Goal: Transaction & Acquisition: Book appointment/travel/reservation

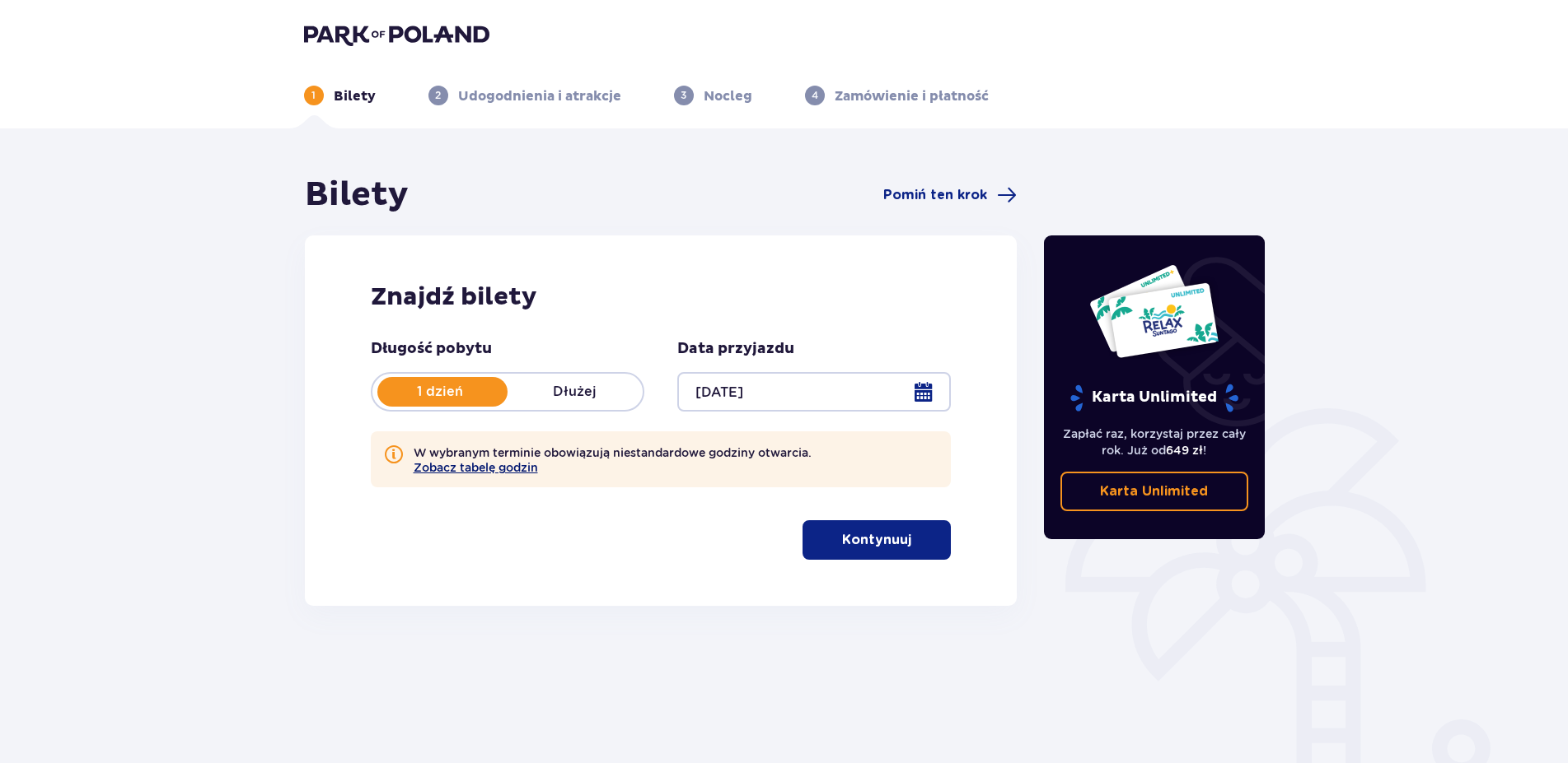
click at [508, 470] on button "Zobacz tabelę godzin" at bounding box center [475, 468] width 124 height 14
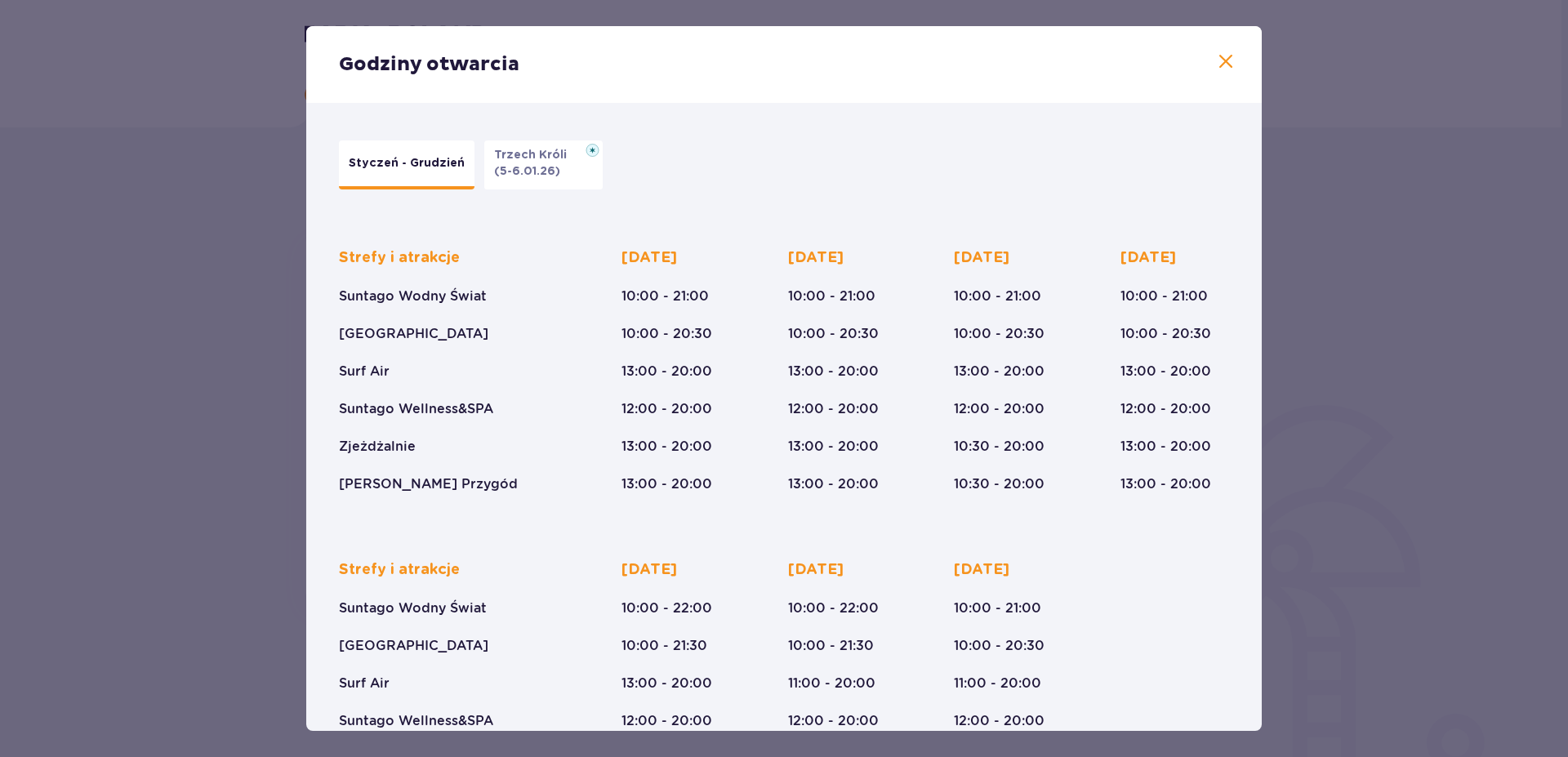
click at [1216, 68] on span at bounding box center [1225, 62] width 19 height 19
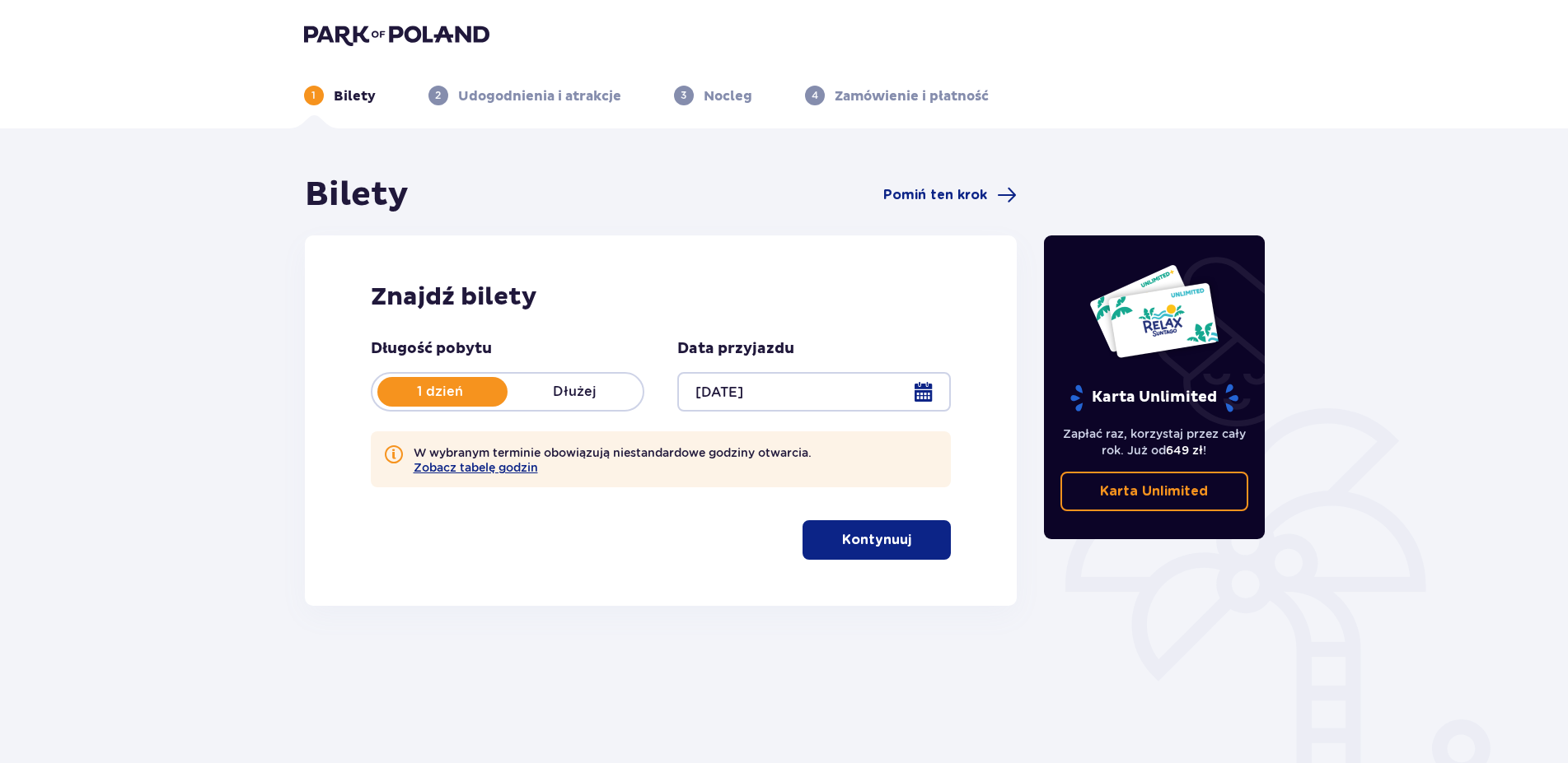
click at [872, 543] on p "Kontynuuj" at bounding box center [876, 540] width 69 height 19
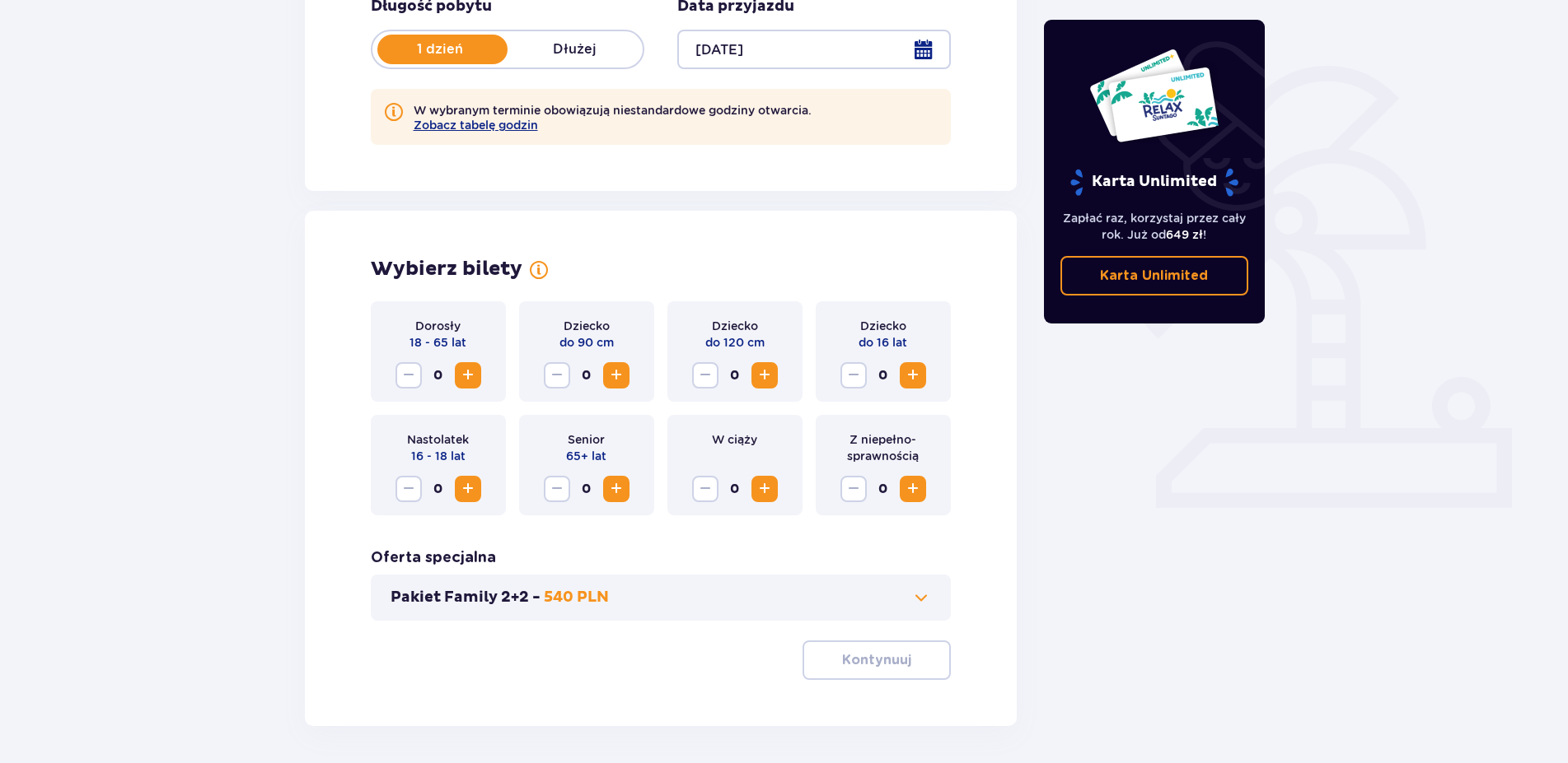
scroll to position [404, 0]
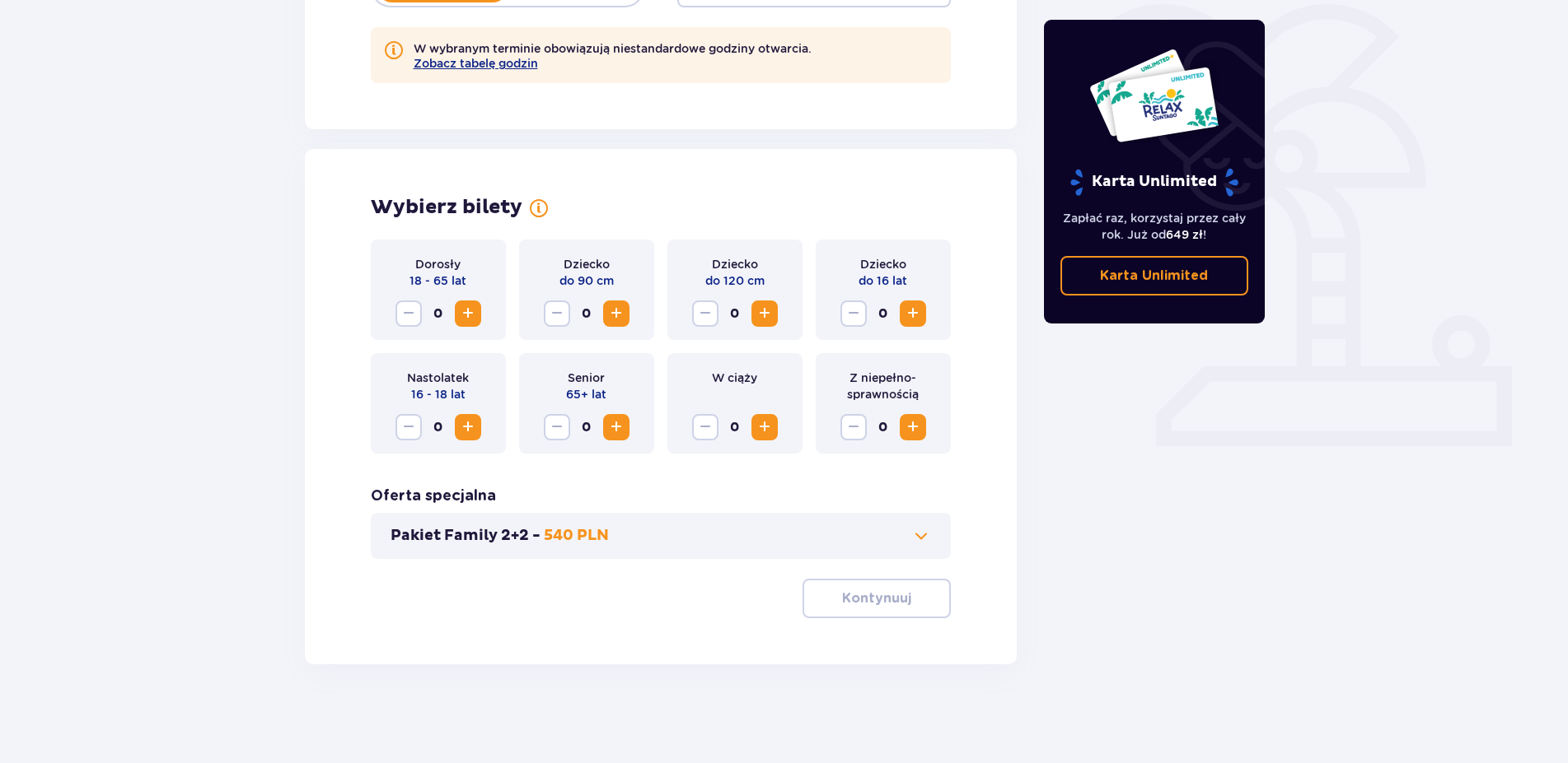
click at [918, 313] on span "Zwiększ" at bounding box center [913, 313] width 20 height 20
click at [471, 313] on span "Zwiększ" at bounding box center [468, 313] width 20 height 20
click at [470, 318] on span "Zwiększ" at bounding box center [468, 313] width 20 height 20
click at [411, 323] on span "Zmniejsz" at bounding box center [408, 313] width 20 height 20
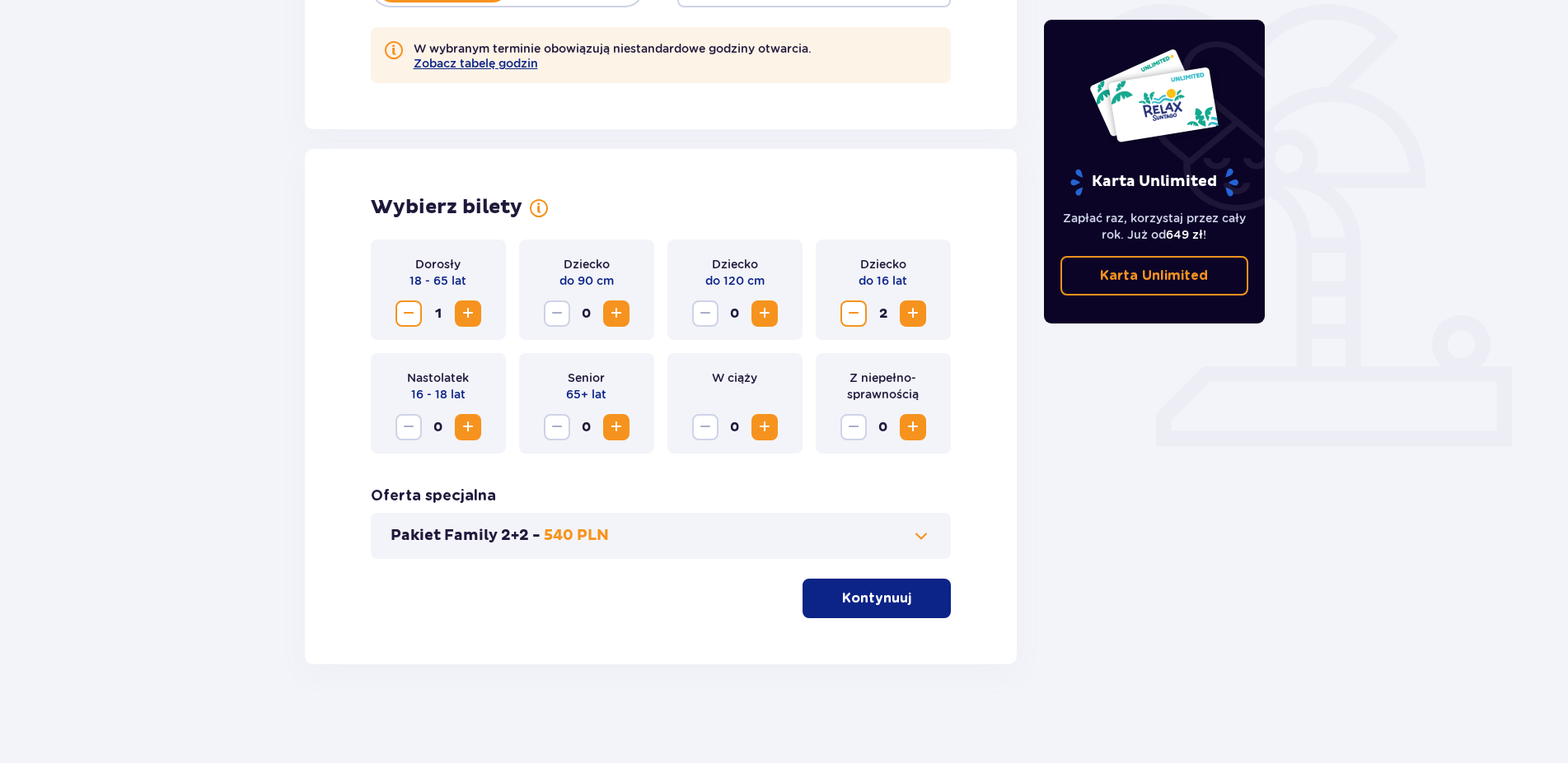
click at [853, 317] on span "Zmniejsz" at bounding box center [853, 313] width 20 height 20
click at [905, 312] on span "Zwiększ" at bounding box center [913, 313] width 20 height 20
click at [919, 535] on span at bounding box center [921, 536] width 20 height 20
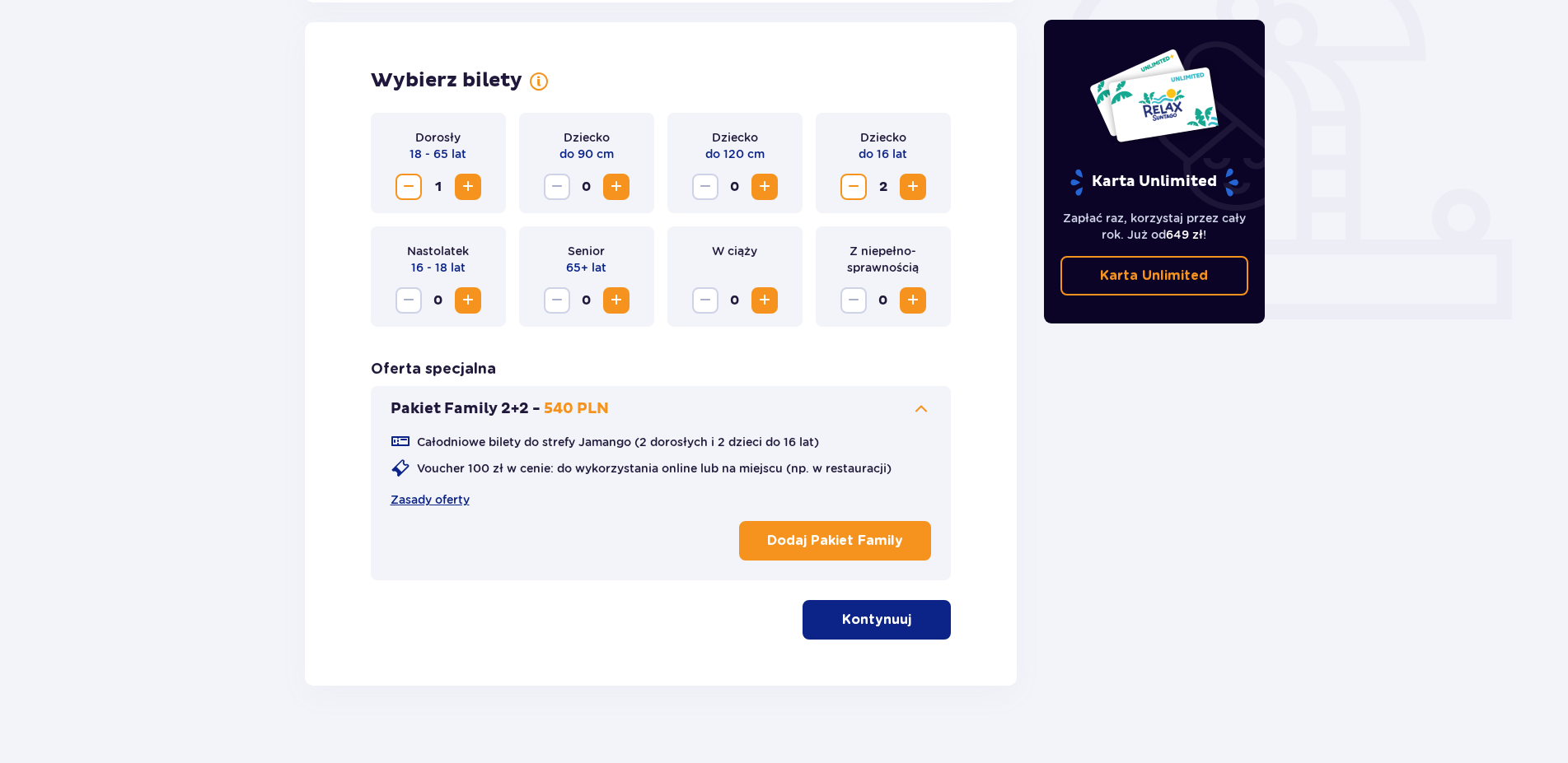
scroll to position [534, 0]
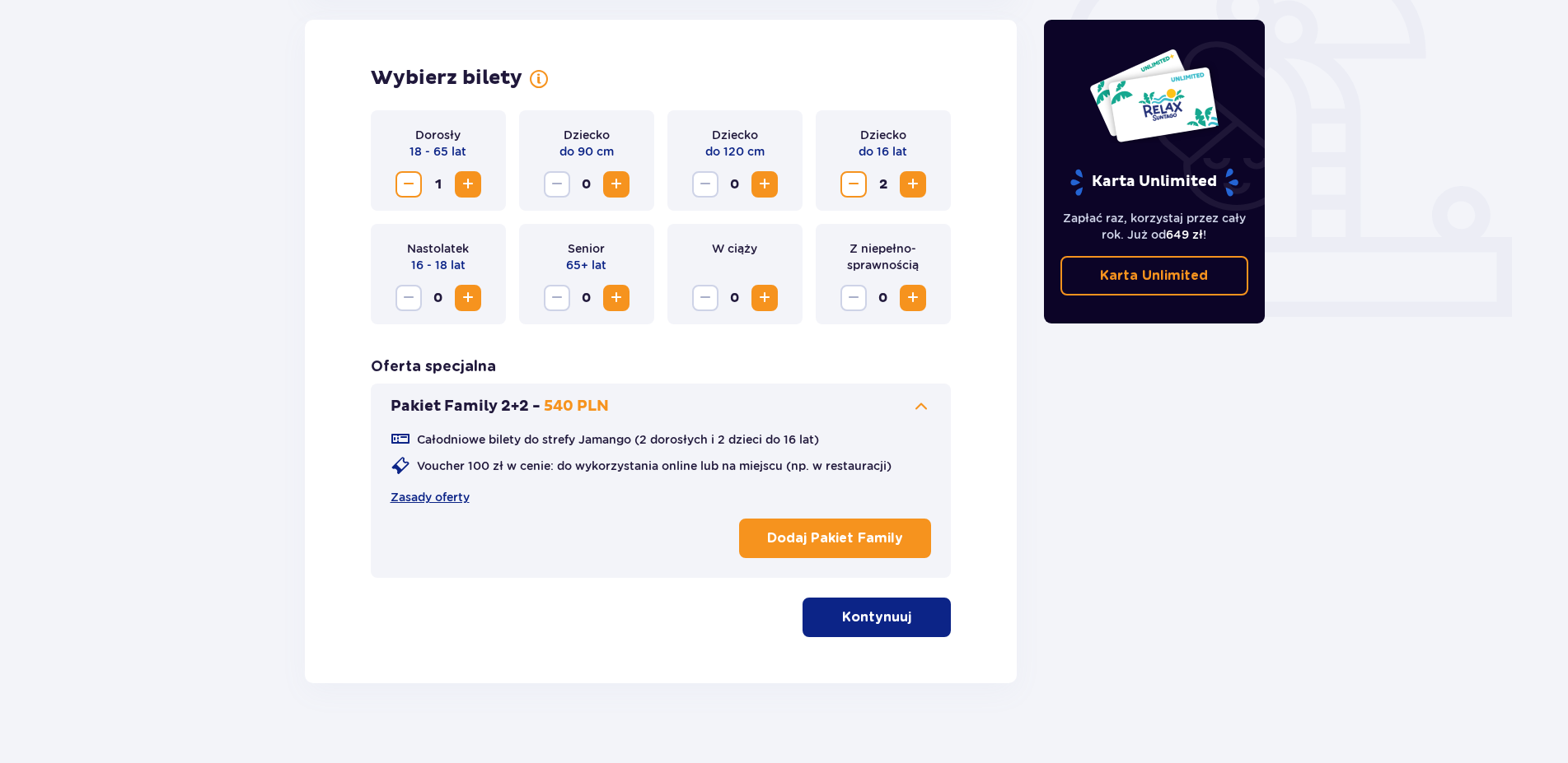
click at [894, 627] on button "Kontynuuj" at bounding box center [877, 618] width 148 height 40
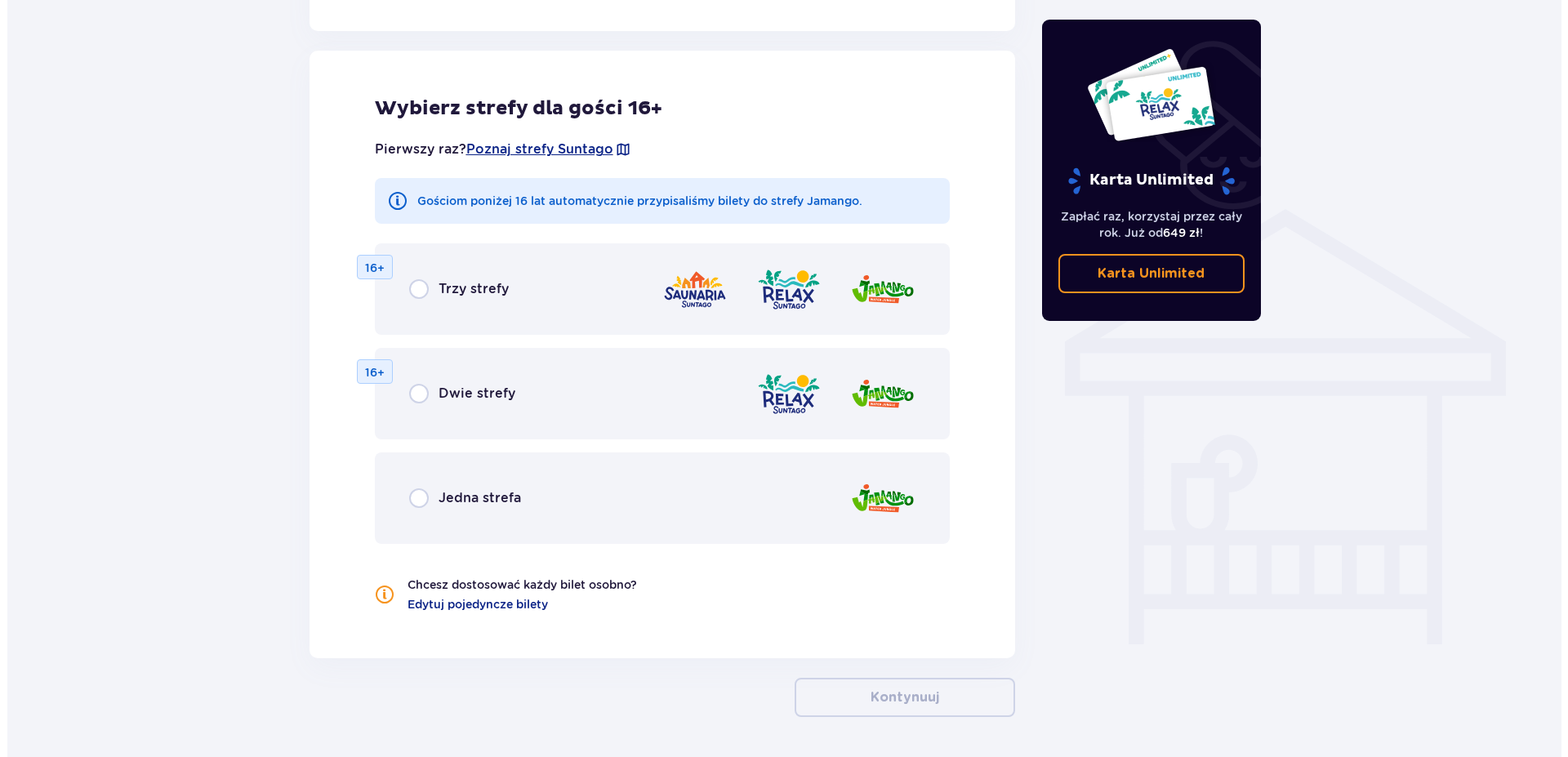
scroll to position [1129, 0]
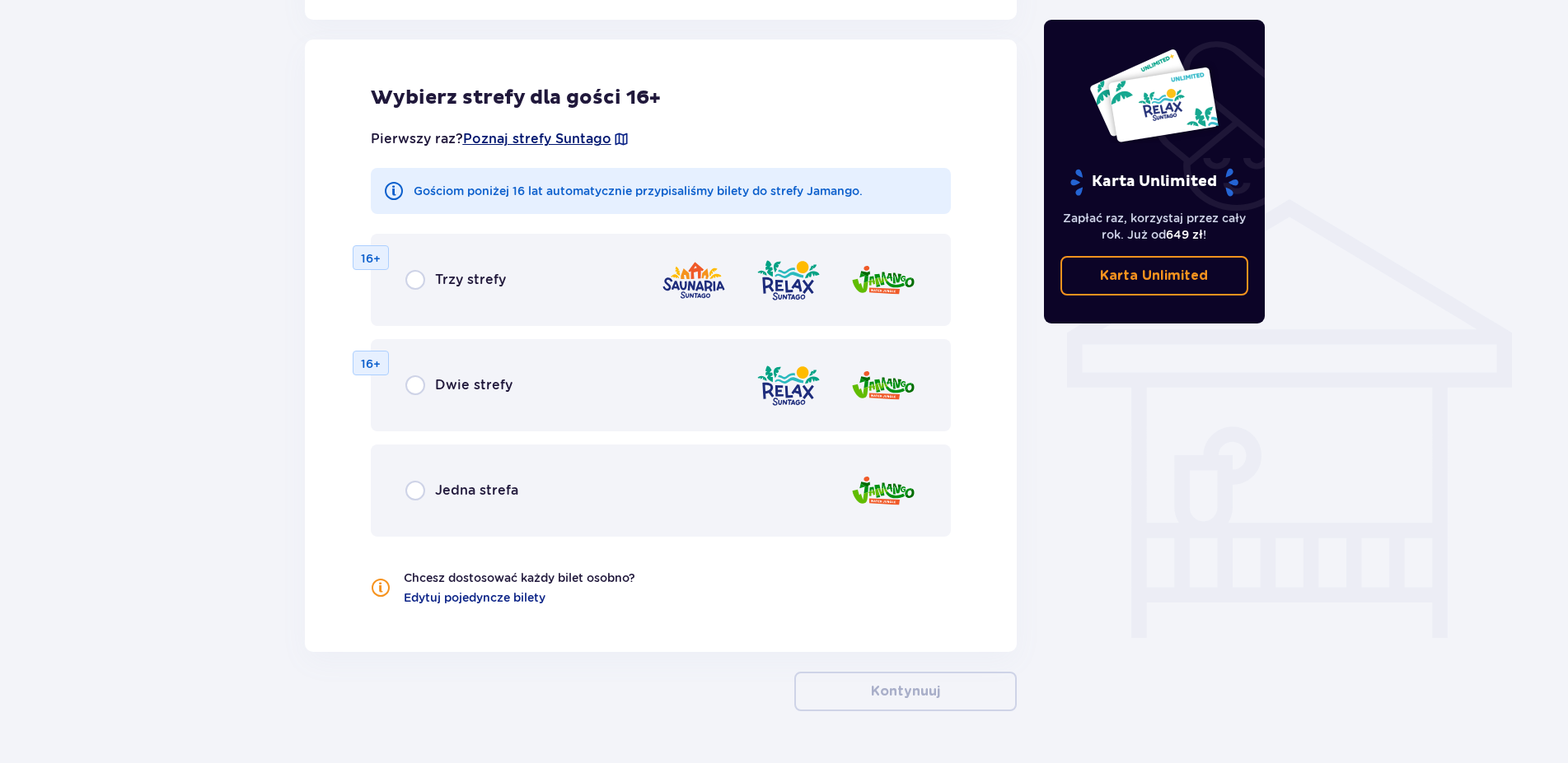
click at [535, 146] on span "Poznaj strefy Suntago" at bounding box center [537, 139] width 148 height 19
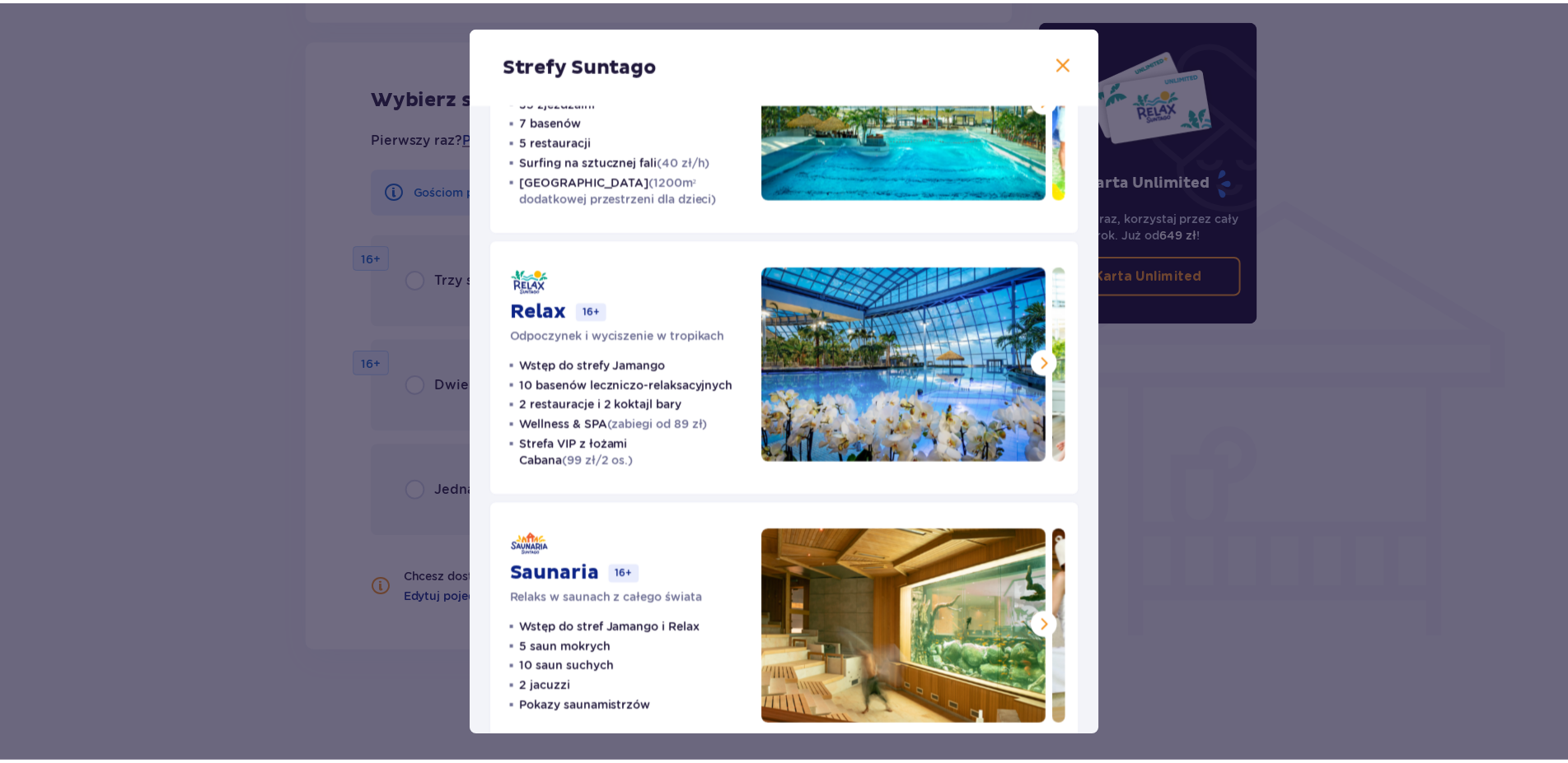
scroll to position [187, 0]
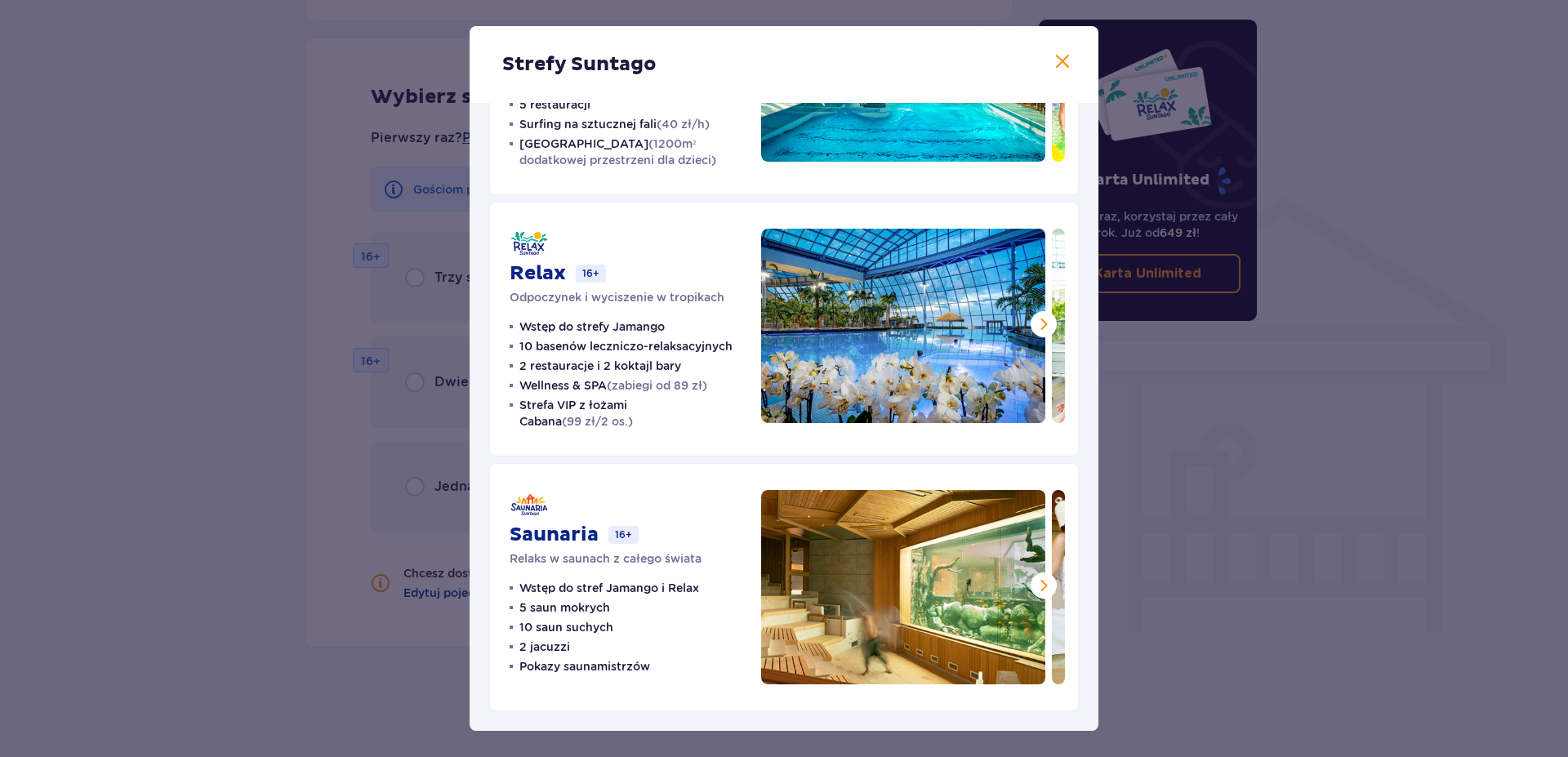
click at [337, 405] on div "Strefy Suntago Jamango Wodna rozrywka dla całej rodziny 35 zjeżdżalni 7 basenów…" at bounding box center [784, 378] width 1568 height 757
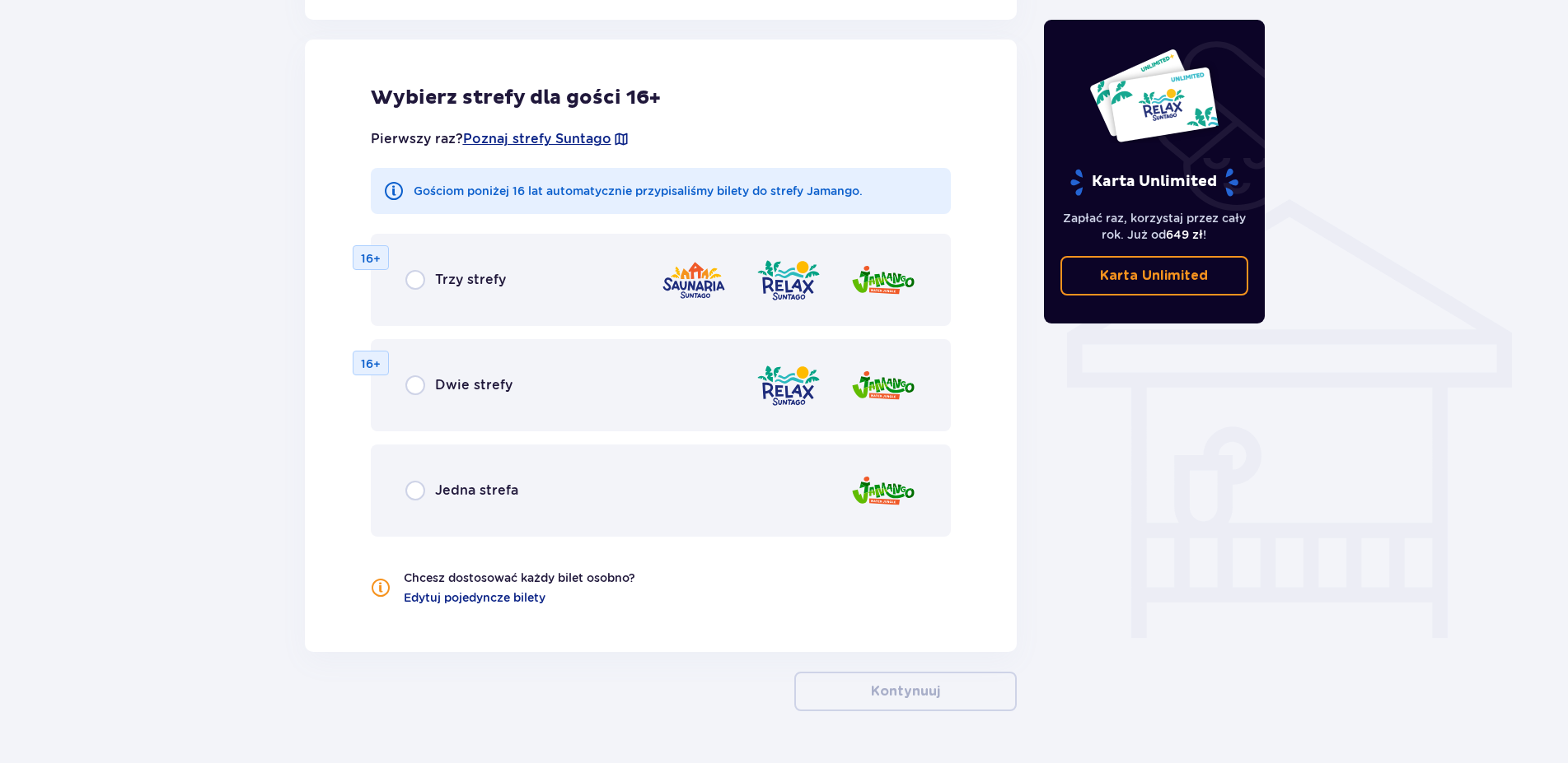
click at [419, 285] on input "radio" at bounding box center [415, 280] width 20 height 20
radio input "true"
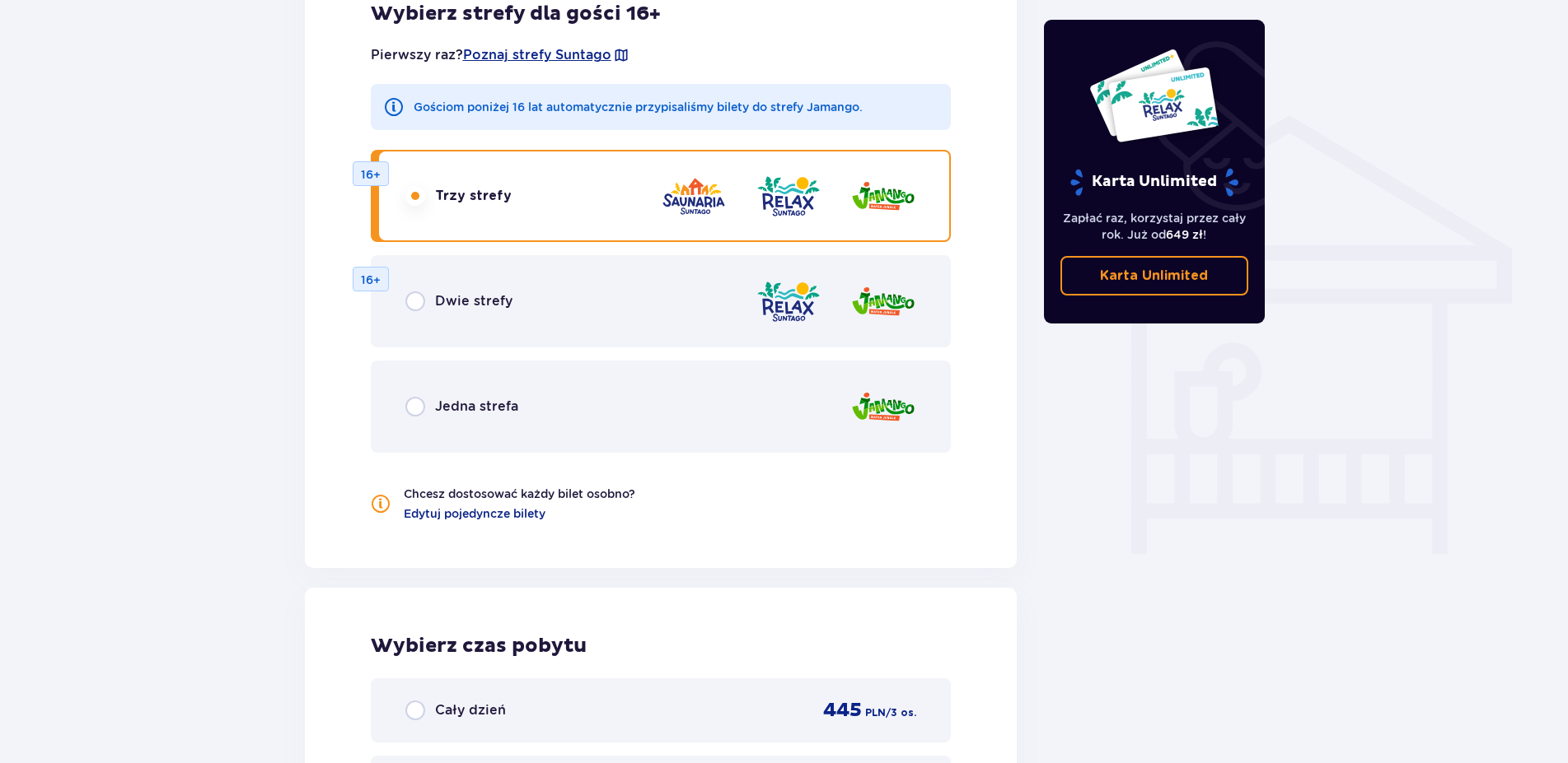
scroll to position [1218, 0]
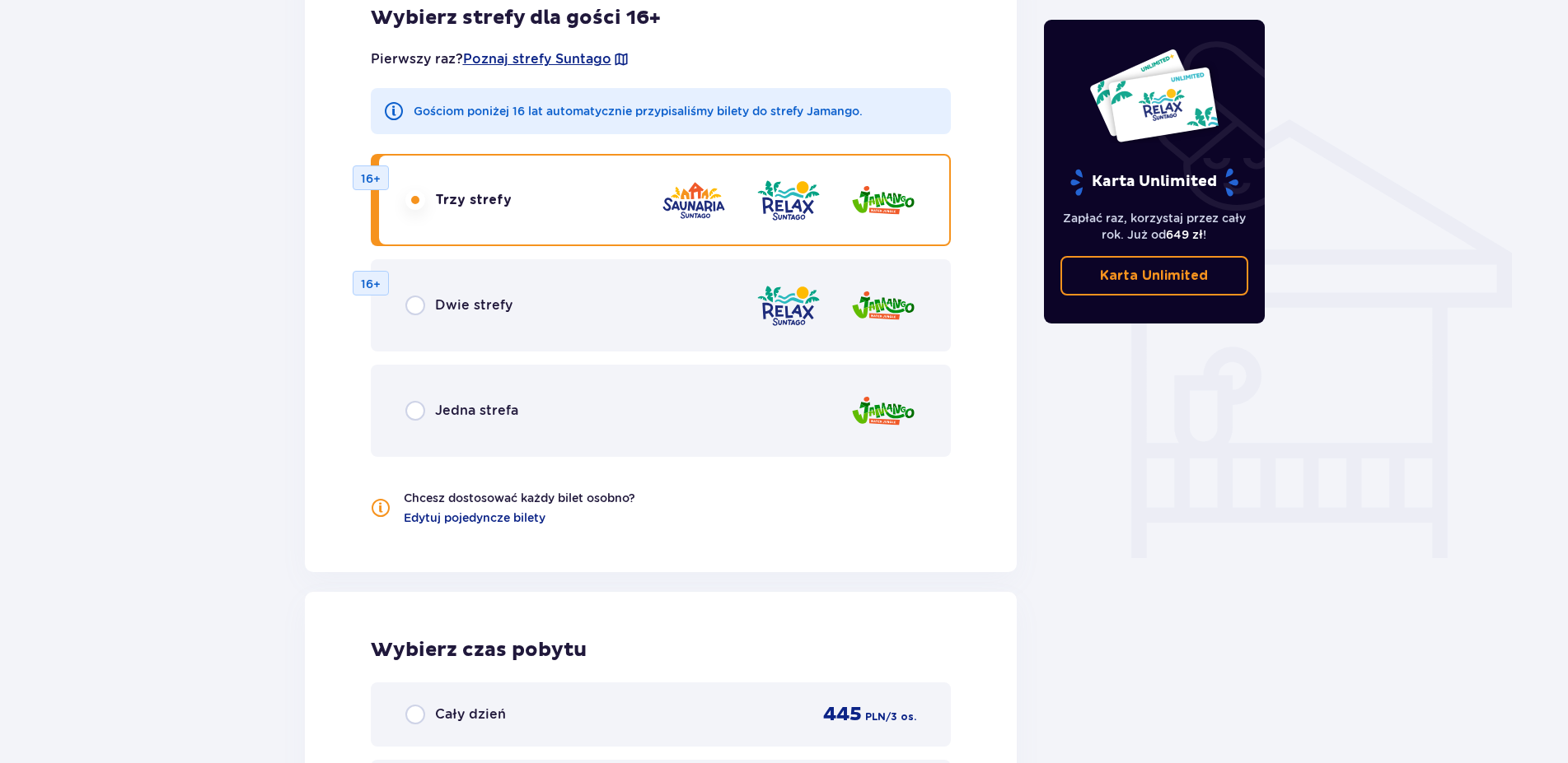
click at [415, 419] on input "radio" at bounding box center [415, 411] width 20 height 20
radio input "true"
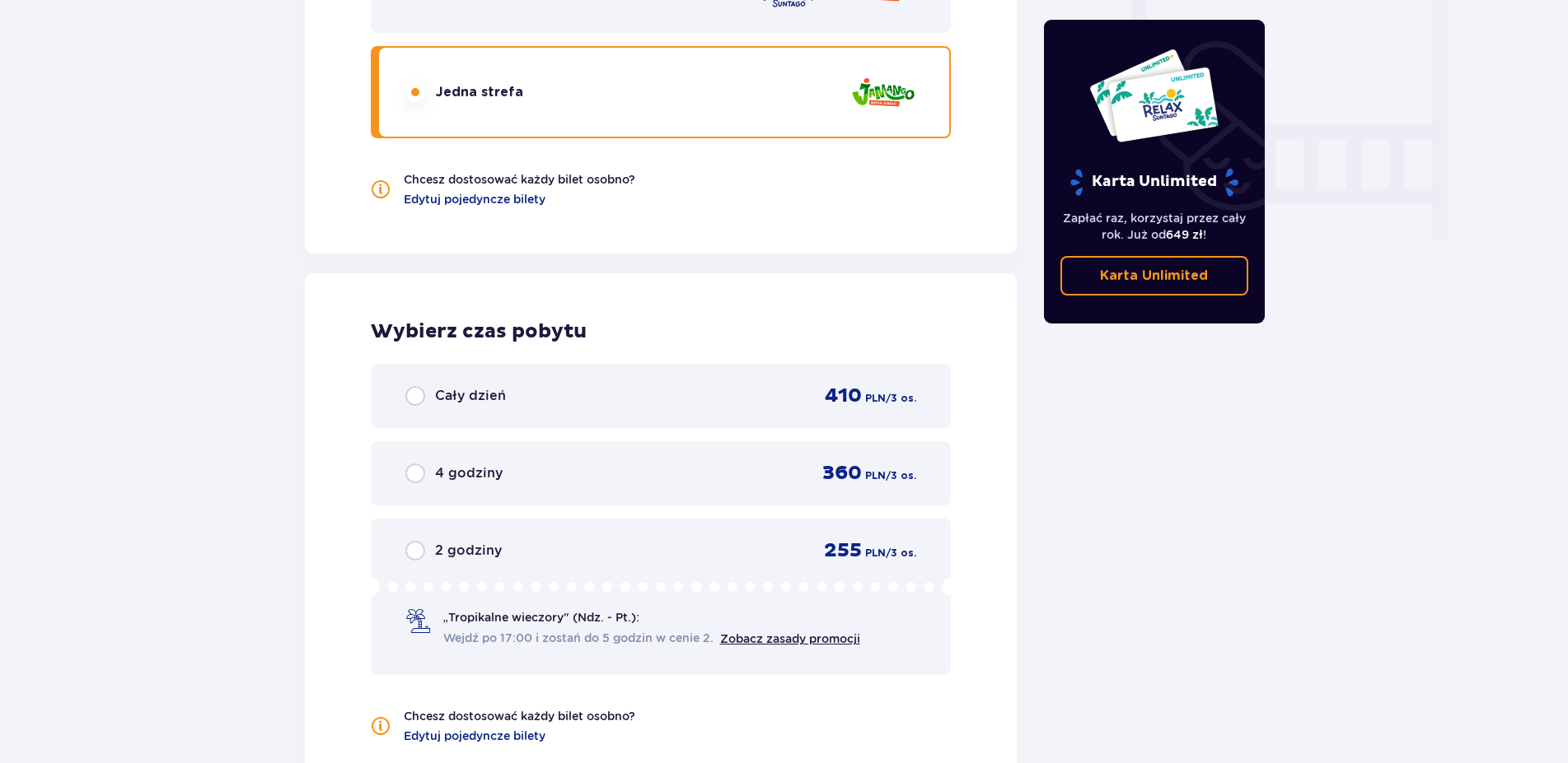
scroll to position [1469, 0]
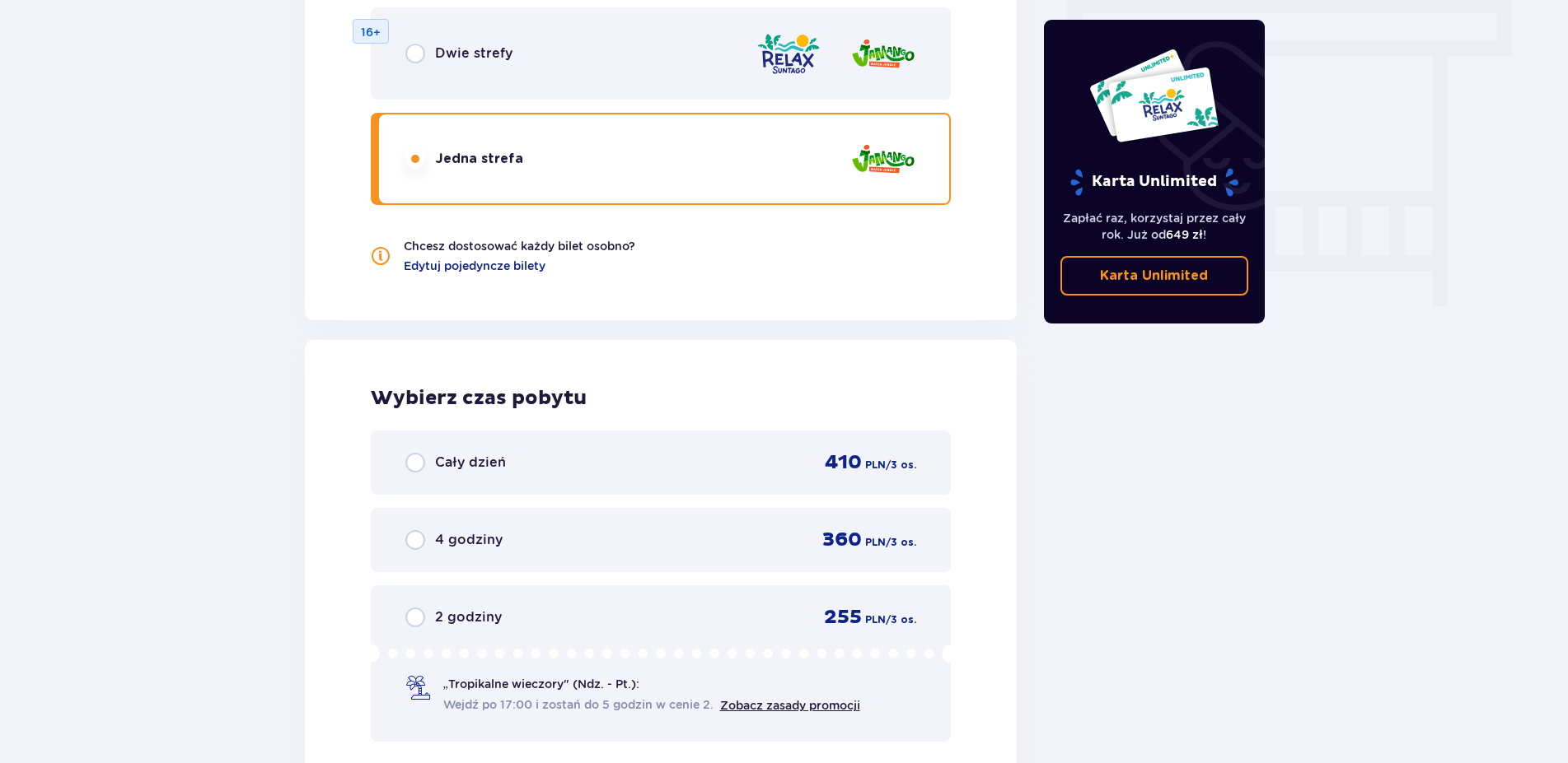
click at [423, 52] on input "radio" at bounding box center [415, 54] width 20 height 20
radio input "true"
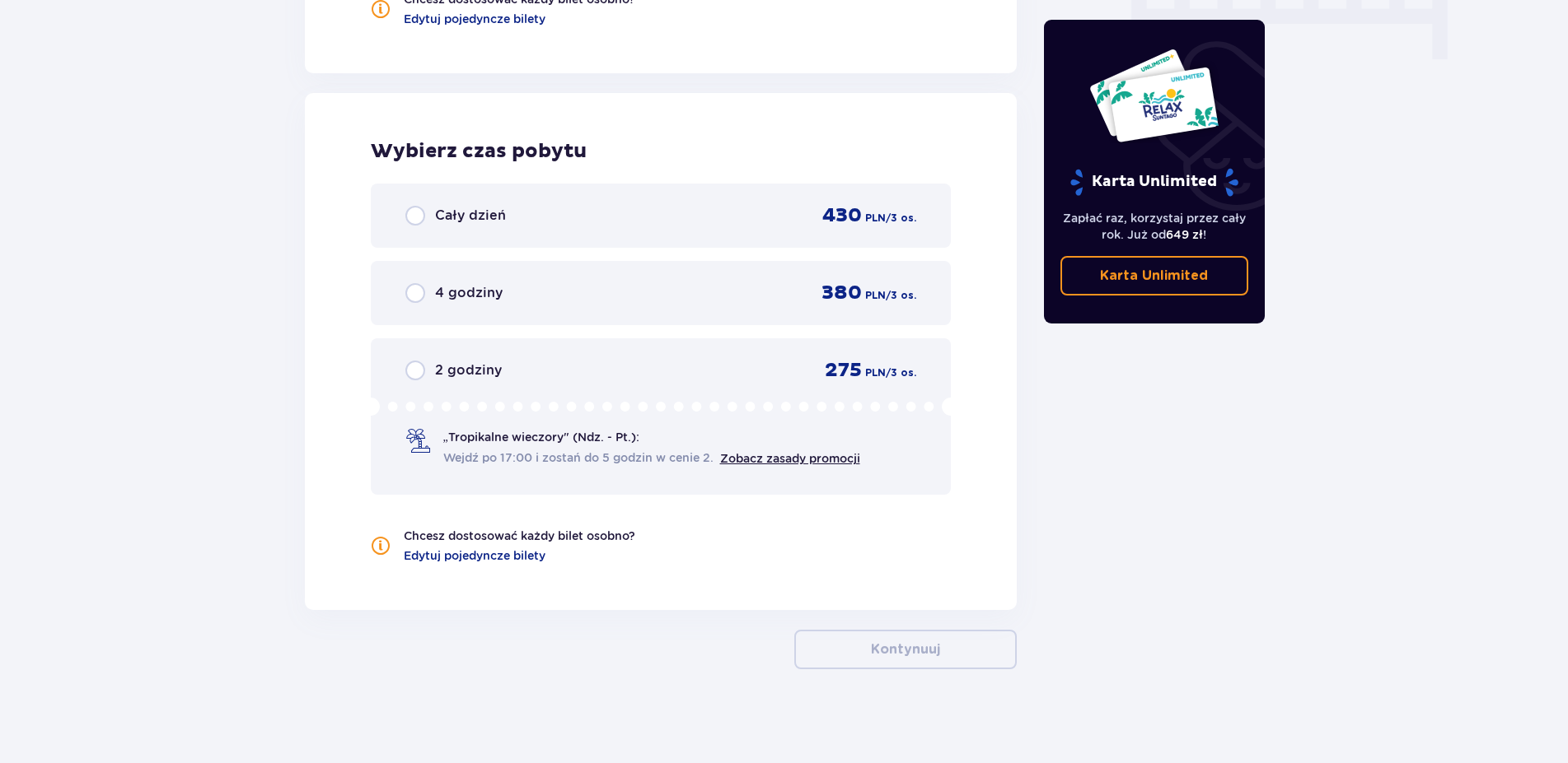
scroll to position [1721, 0]
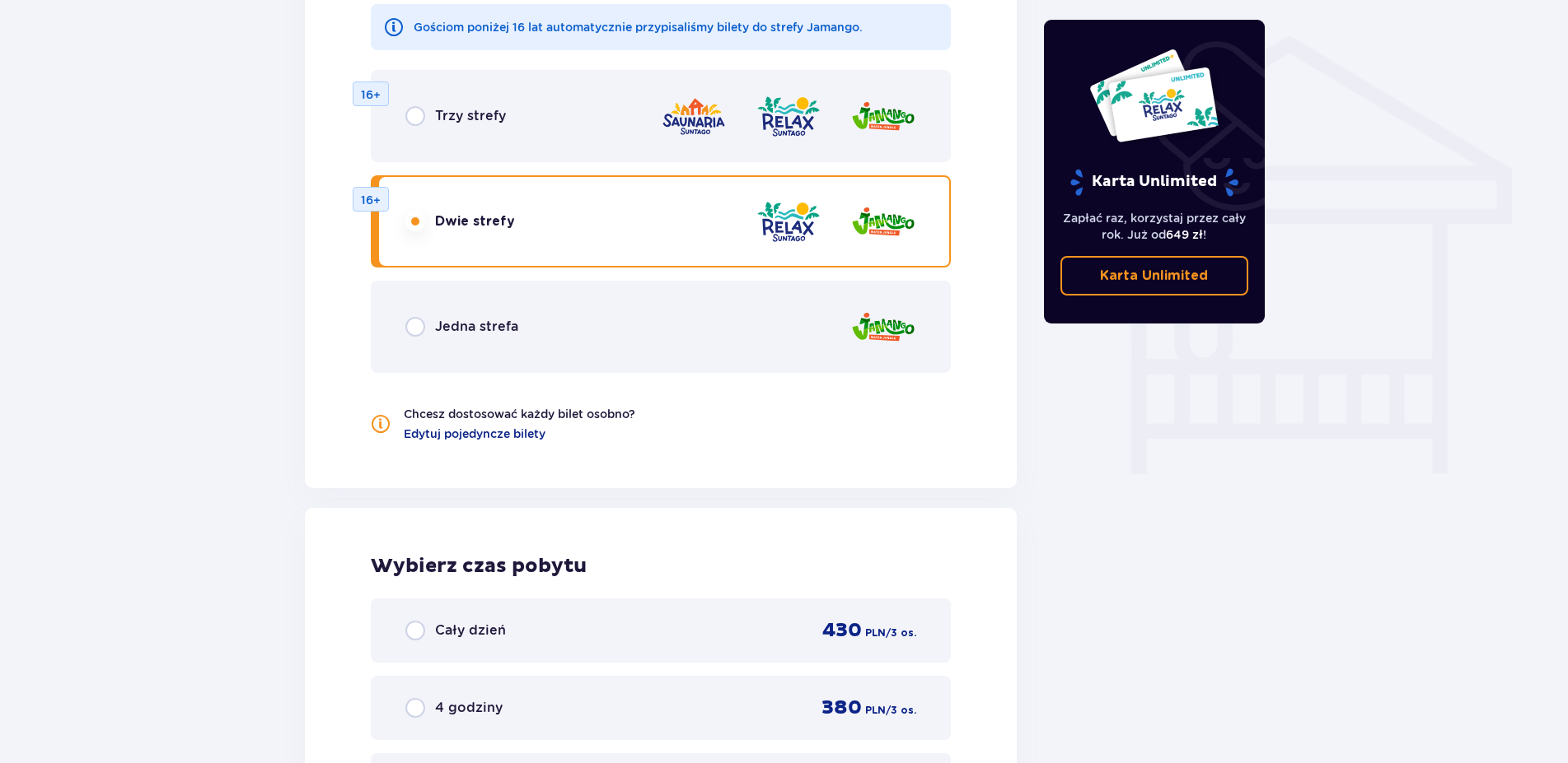
click at [418, 112] on input "radio" at bounding box center [415, 116] width 20 height 20
radio input "true"
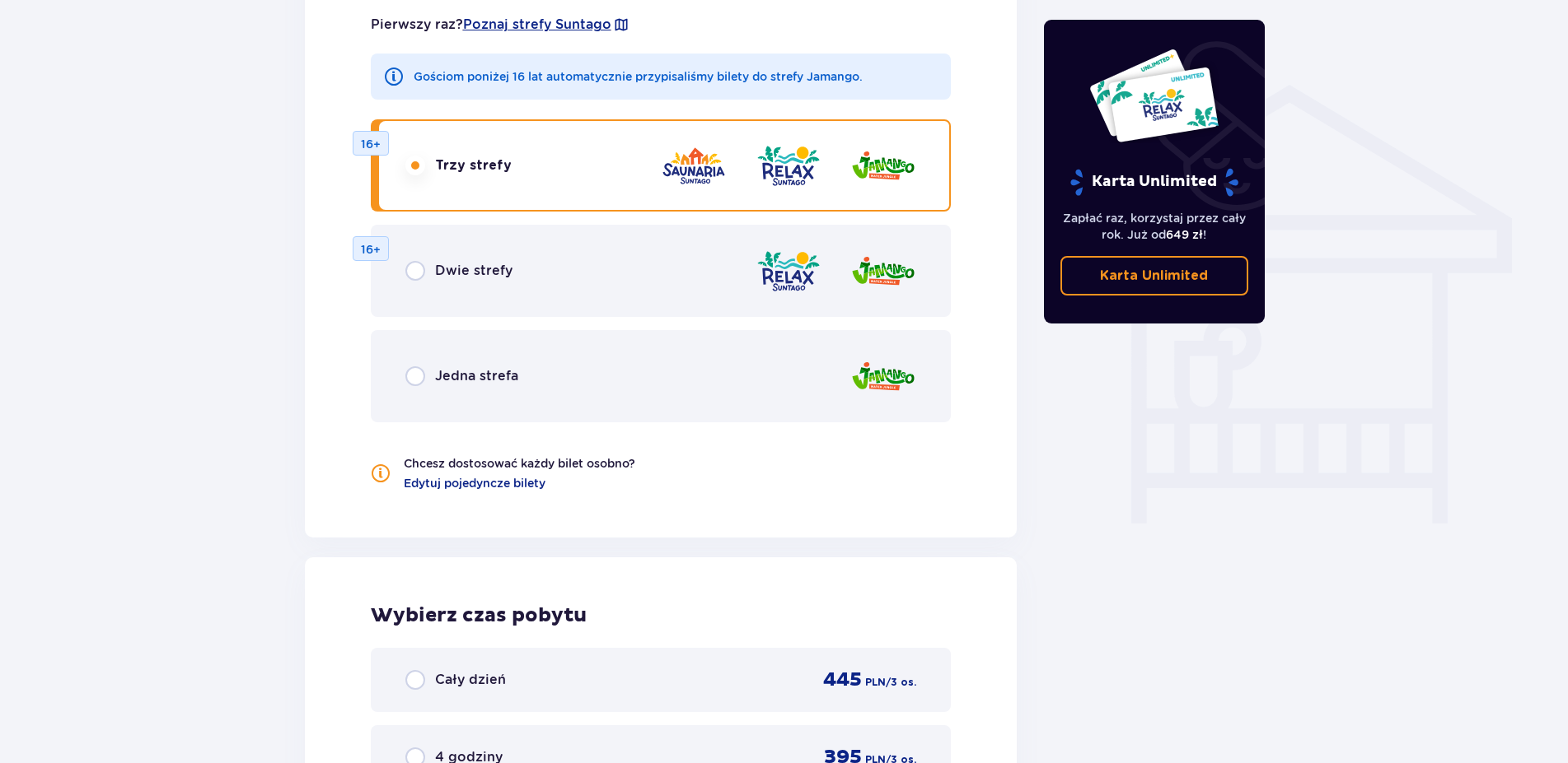
scroll to position [1134, 0]
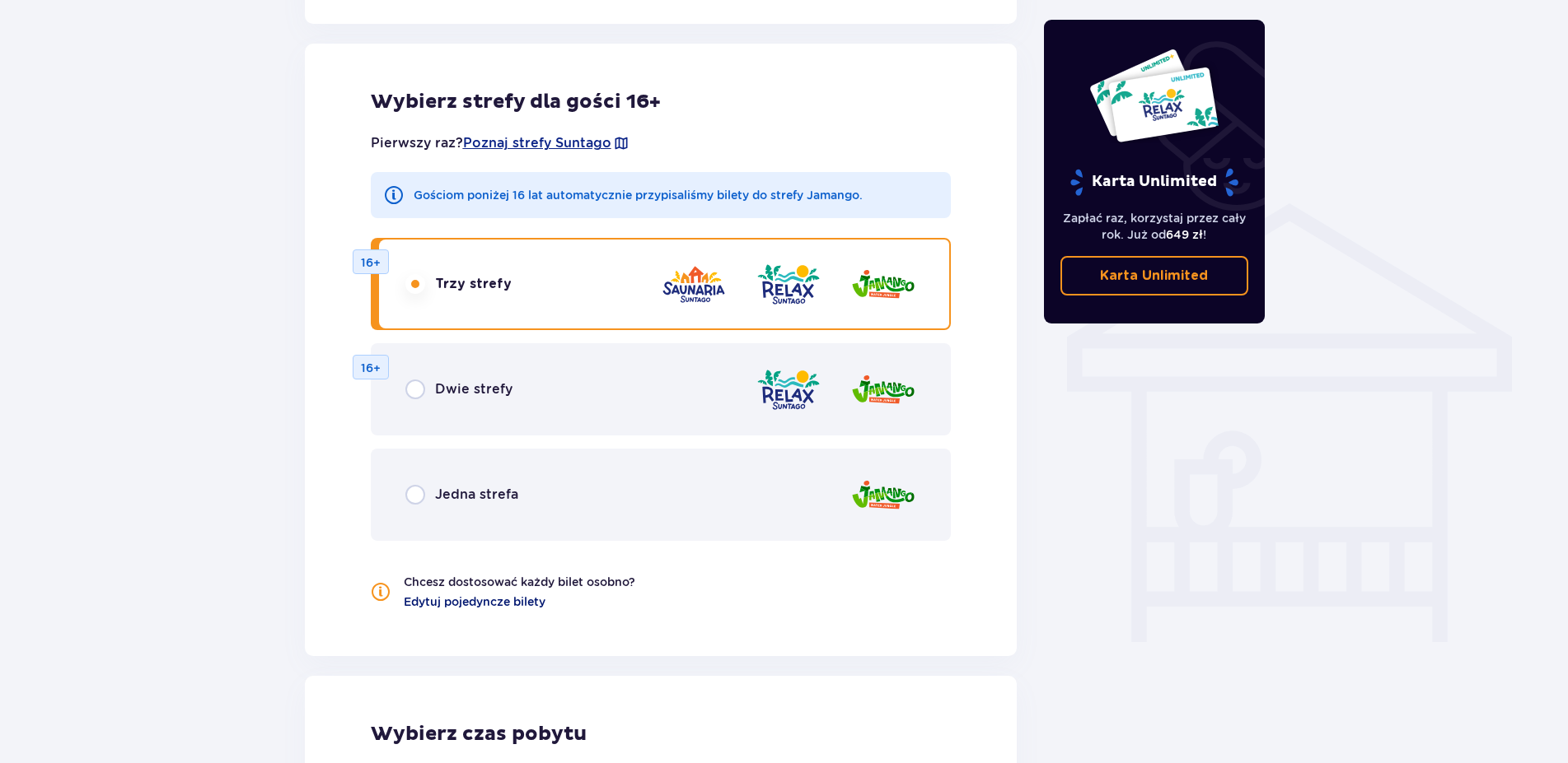
click at [455, 601] on span "Edytuj pojedyncze bilety" at bounding box center [474, 601] width 142 height 17
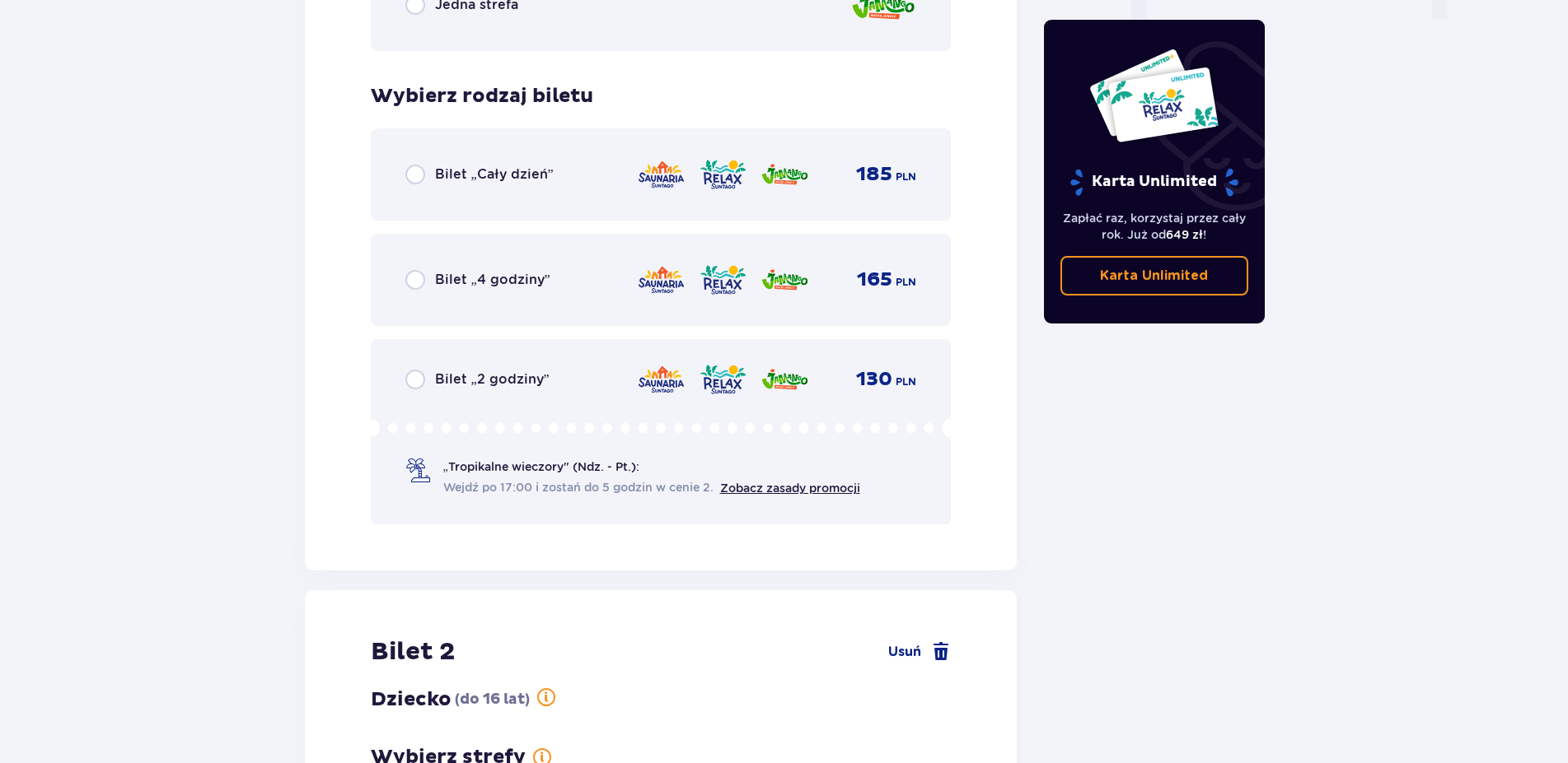
scroll to position [1726, 0]
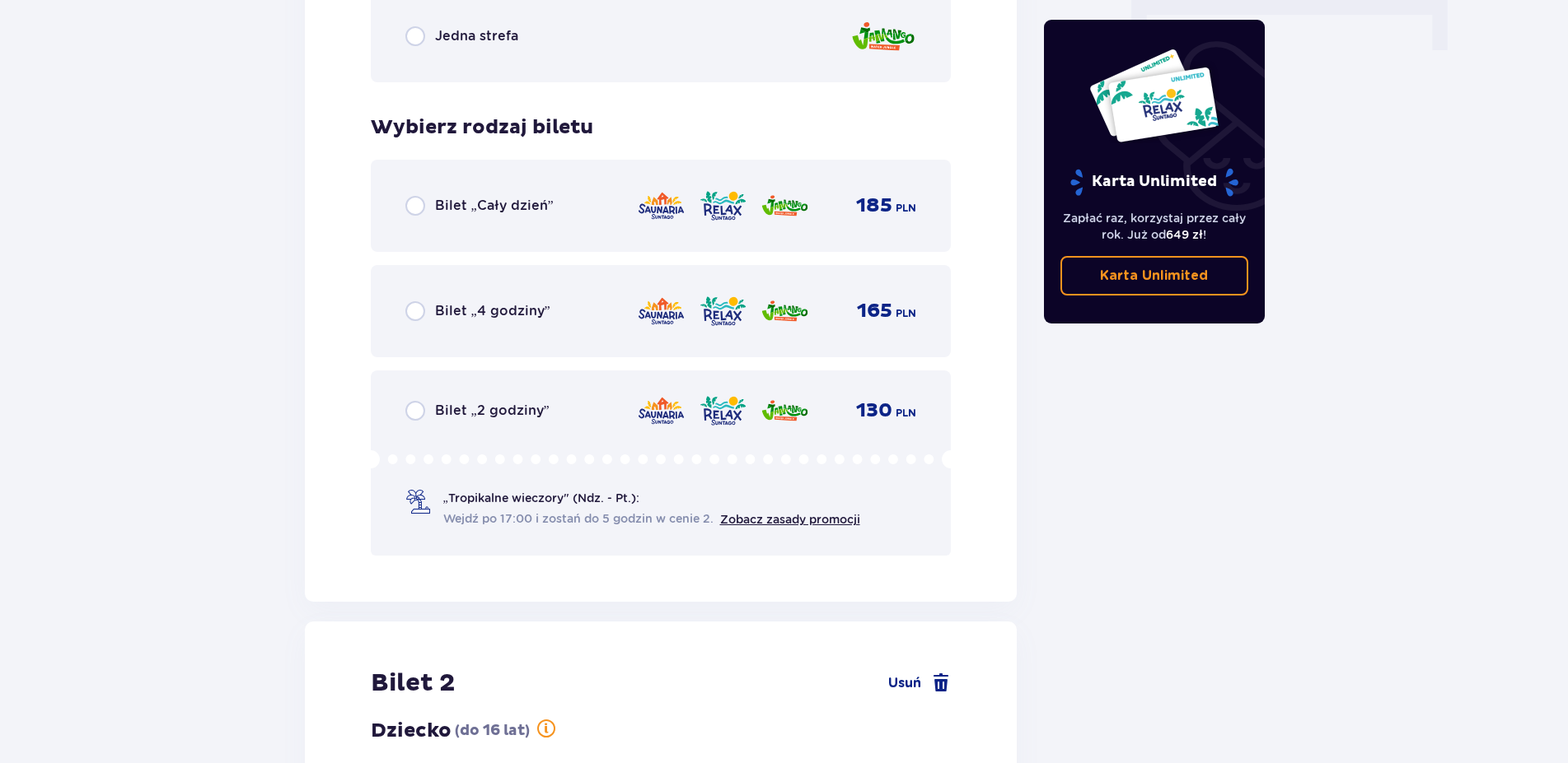
click at [414, 203] on input "radio" at bounding box center [415, 206] width 20 height 20
radio input "true"
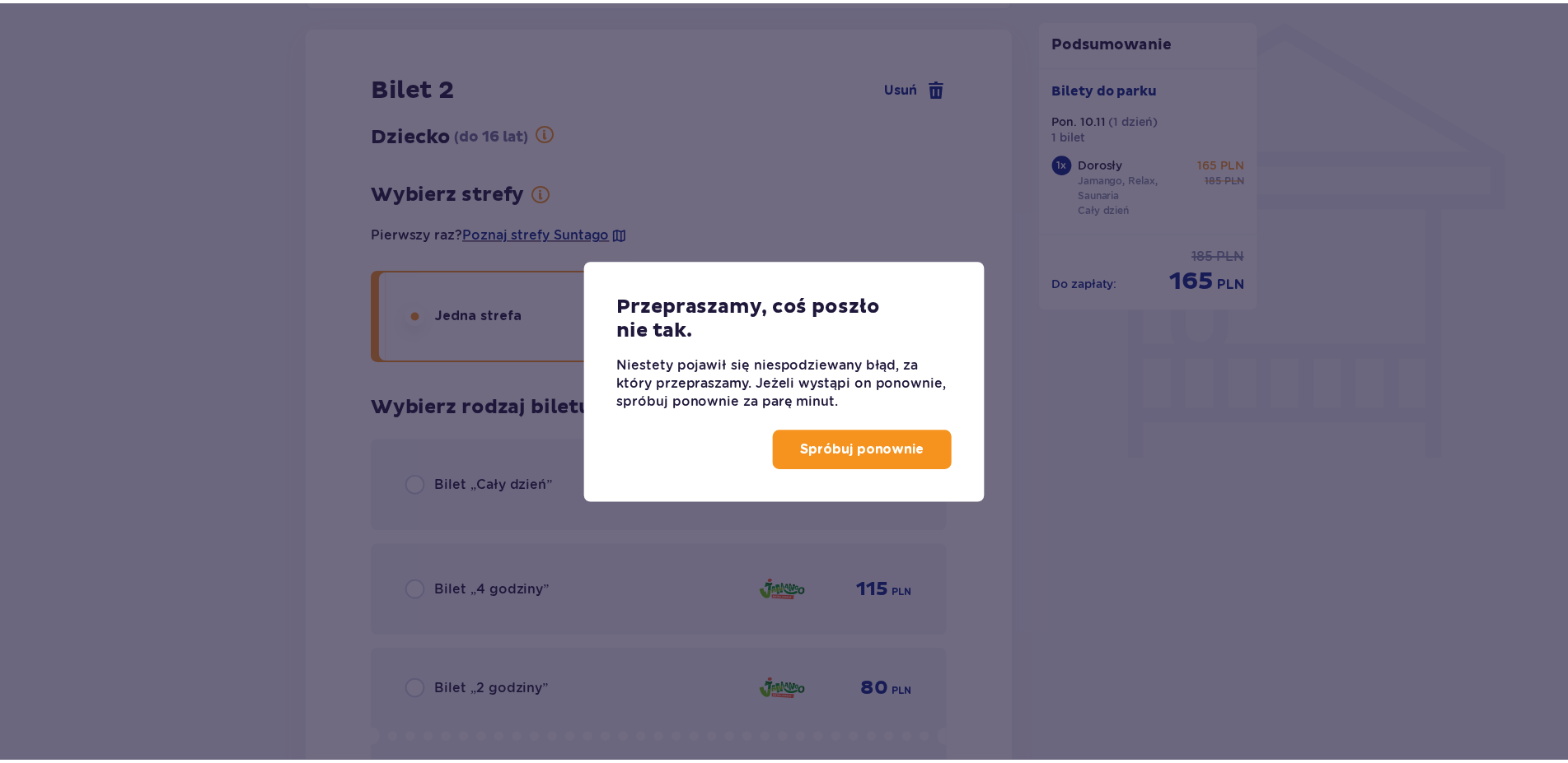
scroll to position [1241, 0]
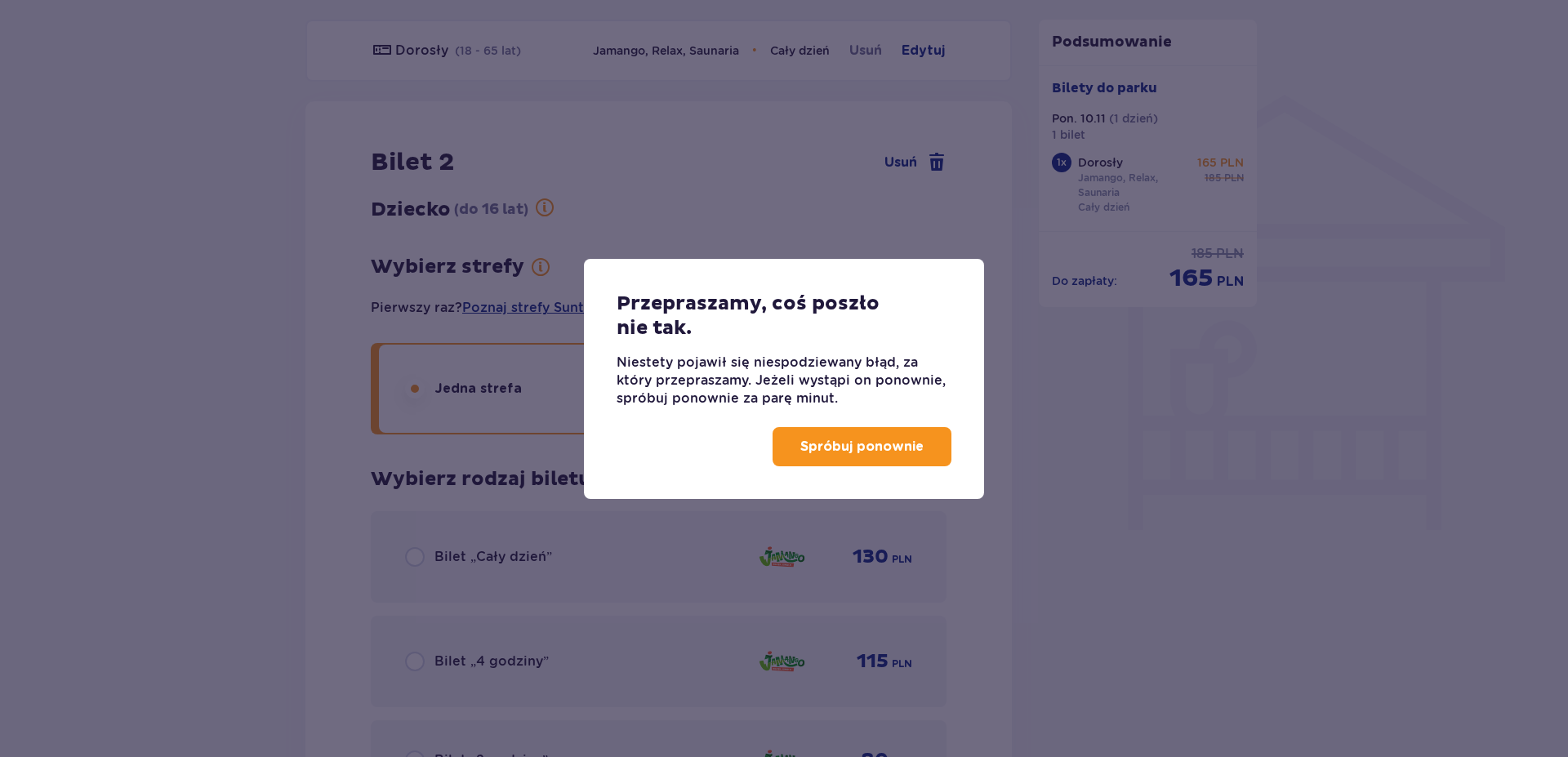
click at [869, 451] on p "Spróbuj ponownie" at bounding box center [861, 446] width 123 height 18
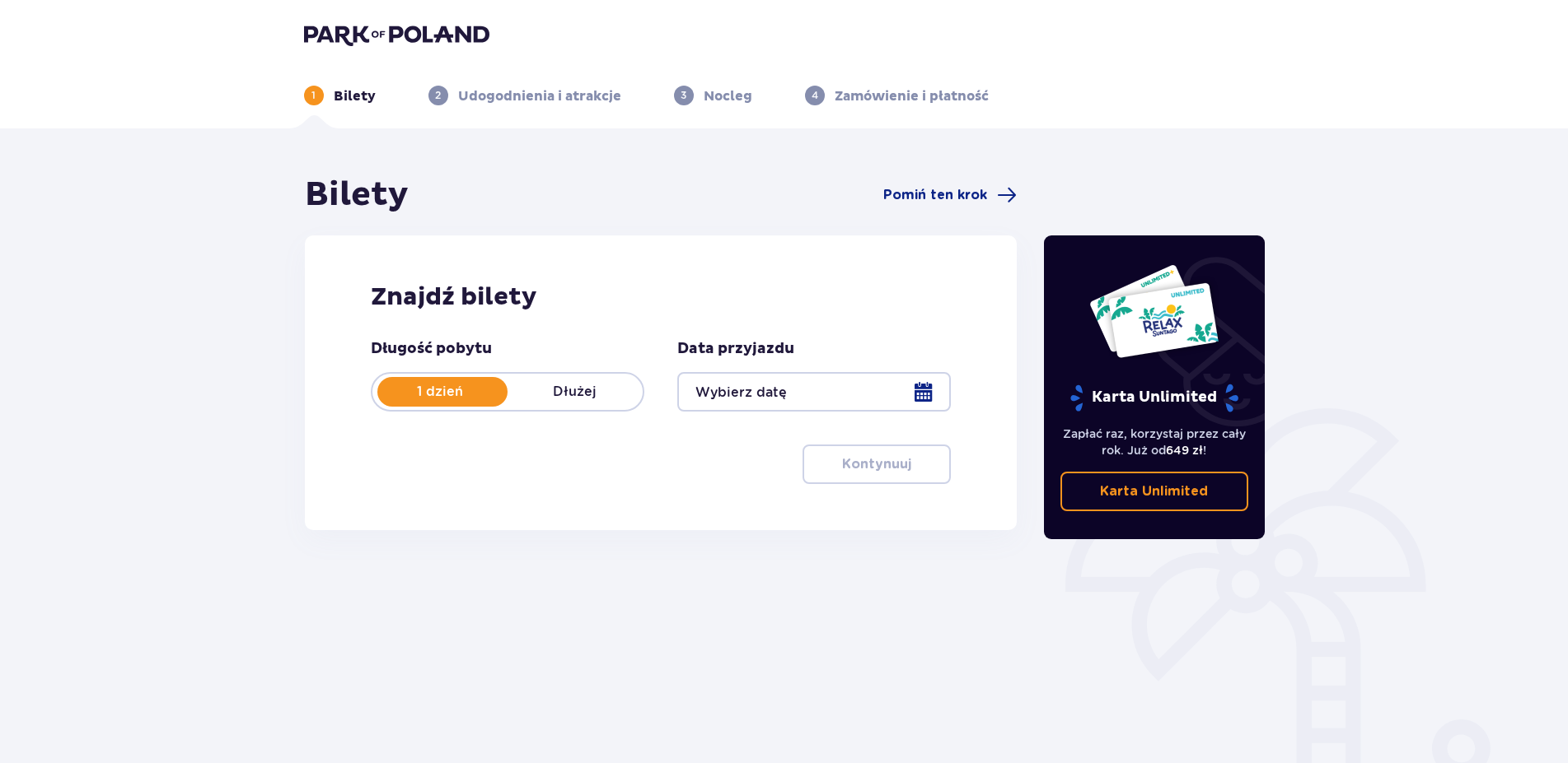
click at [762, 395] on div at bounding box center [814, 391] width 273 height 40
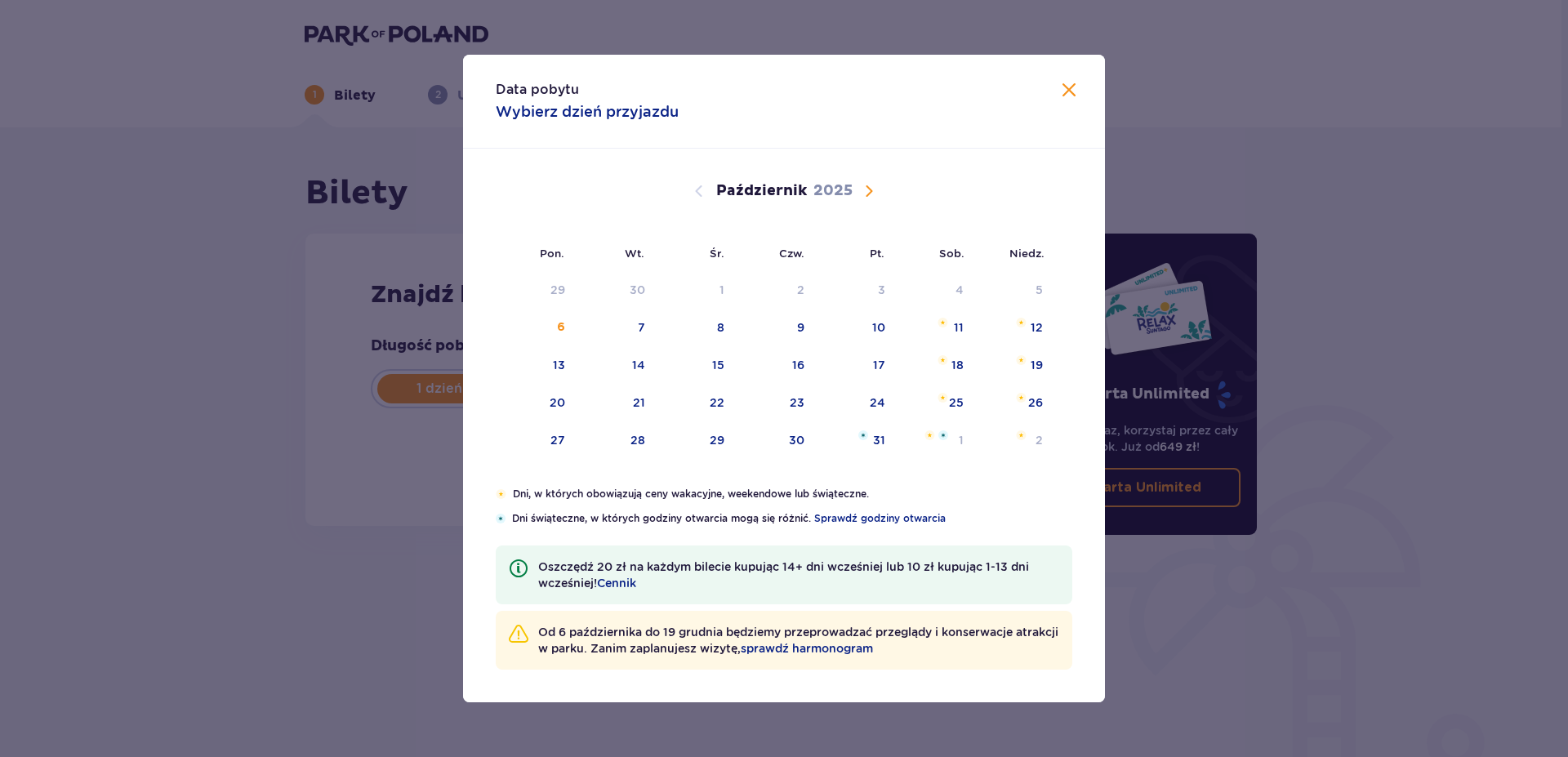
click at [862, 188] on span "Następny miesiąc" at bounding box center [869, 191] width 19 height 19
click at [867, 192] on span "Następny miesiąc" at bounding box center [869, 191] width 19 height 19
click at [700, 191] on span "Poprzedni miesiąc" at bounding box center [699, 191] width 19 height 19
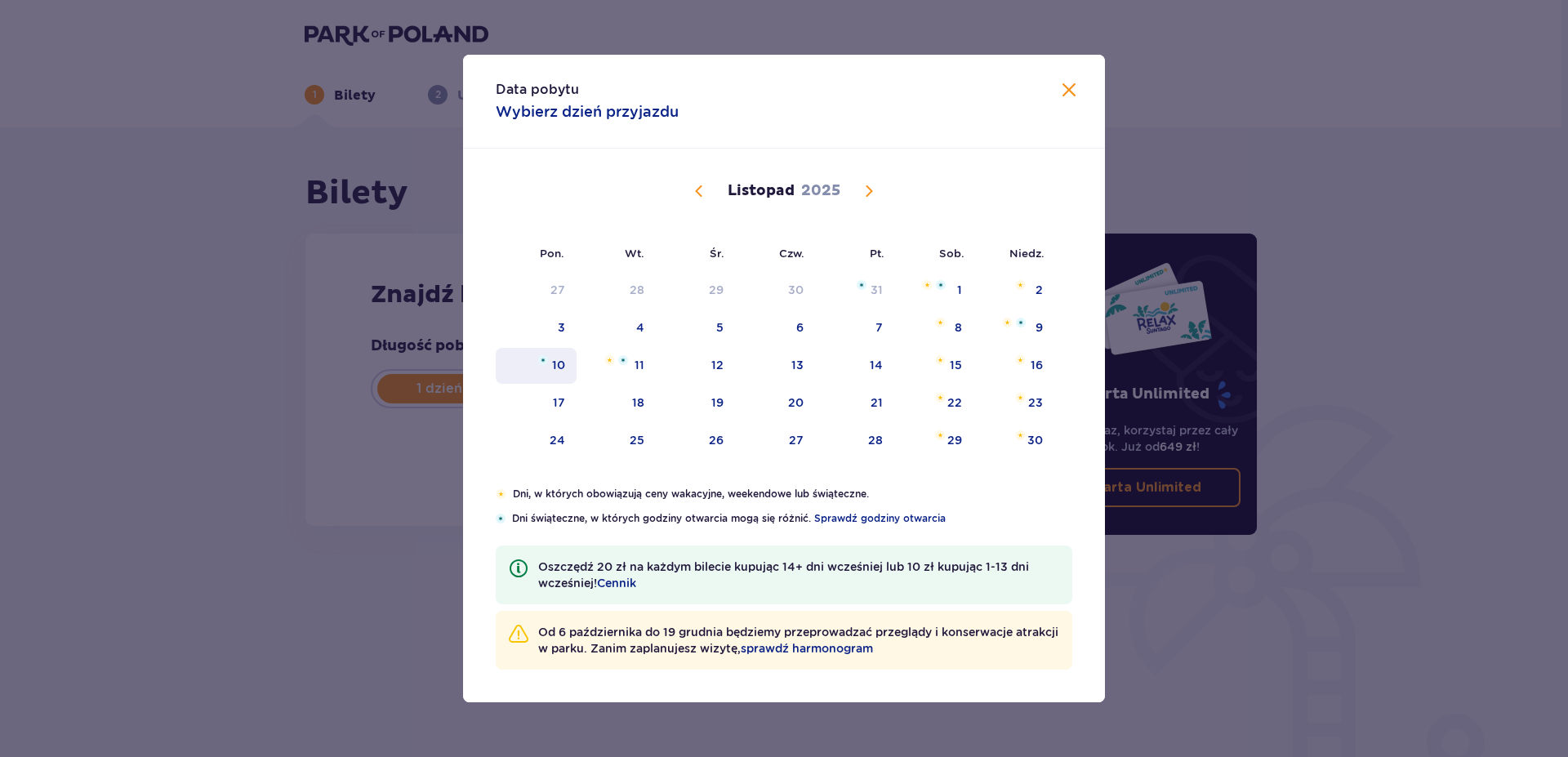
click at [563, 365] on div "10" at bounding box center [558, 365] width 14 height 16
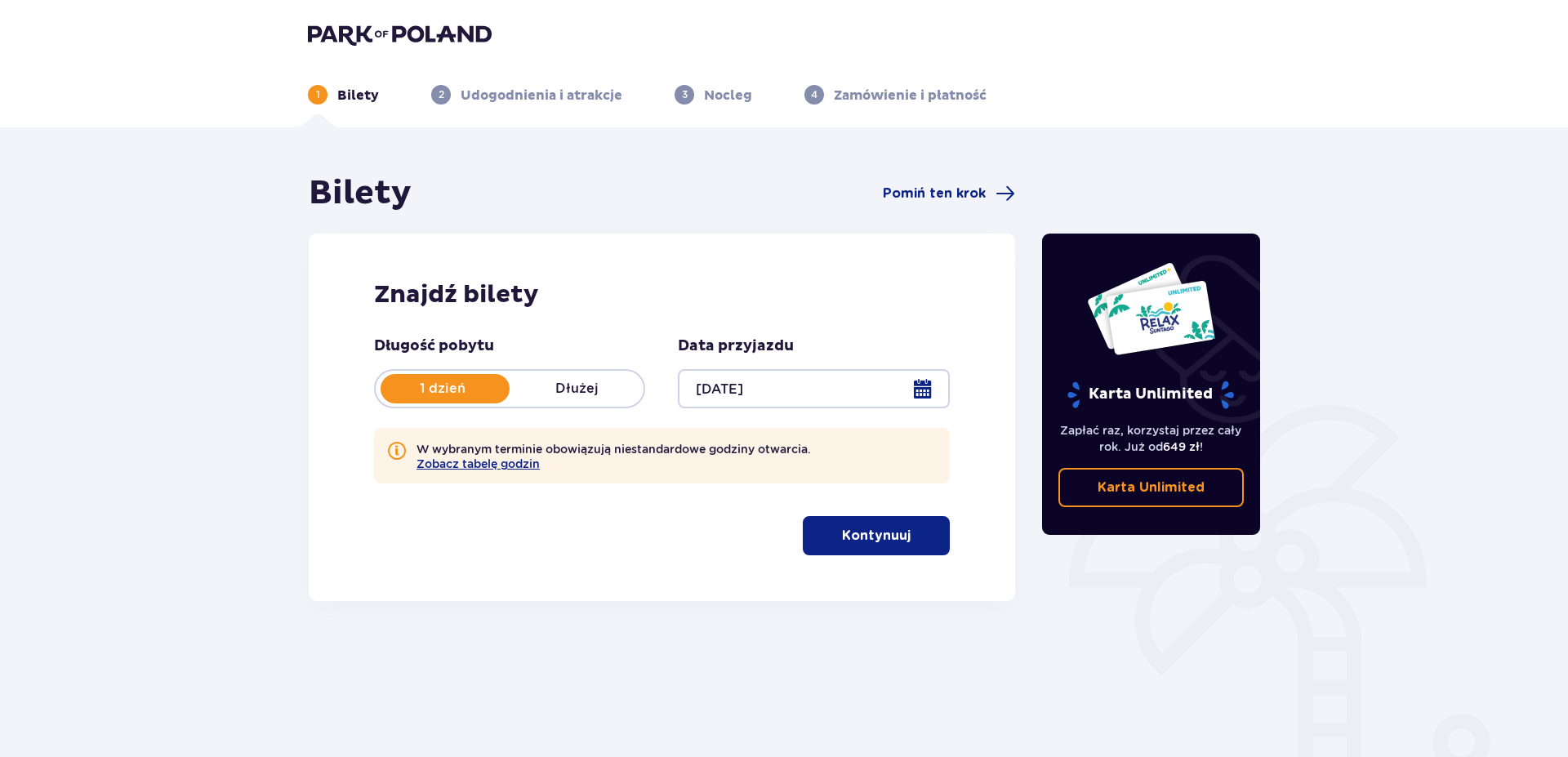
type input "[DATE]"
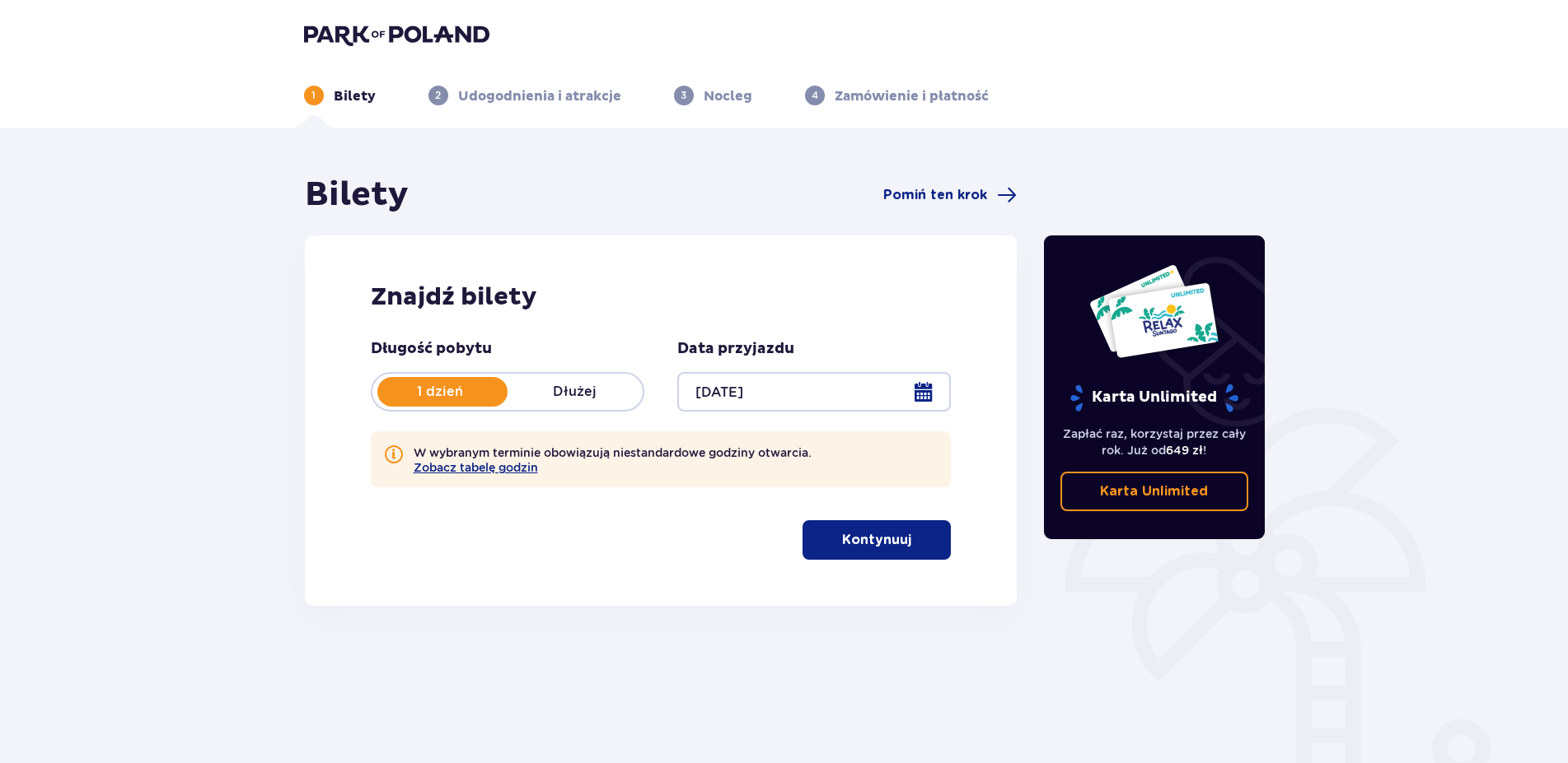
click at [927, 397] on div at bounding box center [814, 391] width 273 height 40
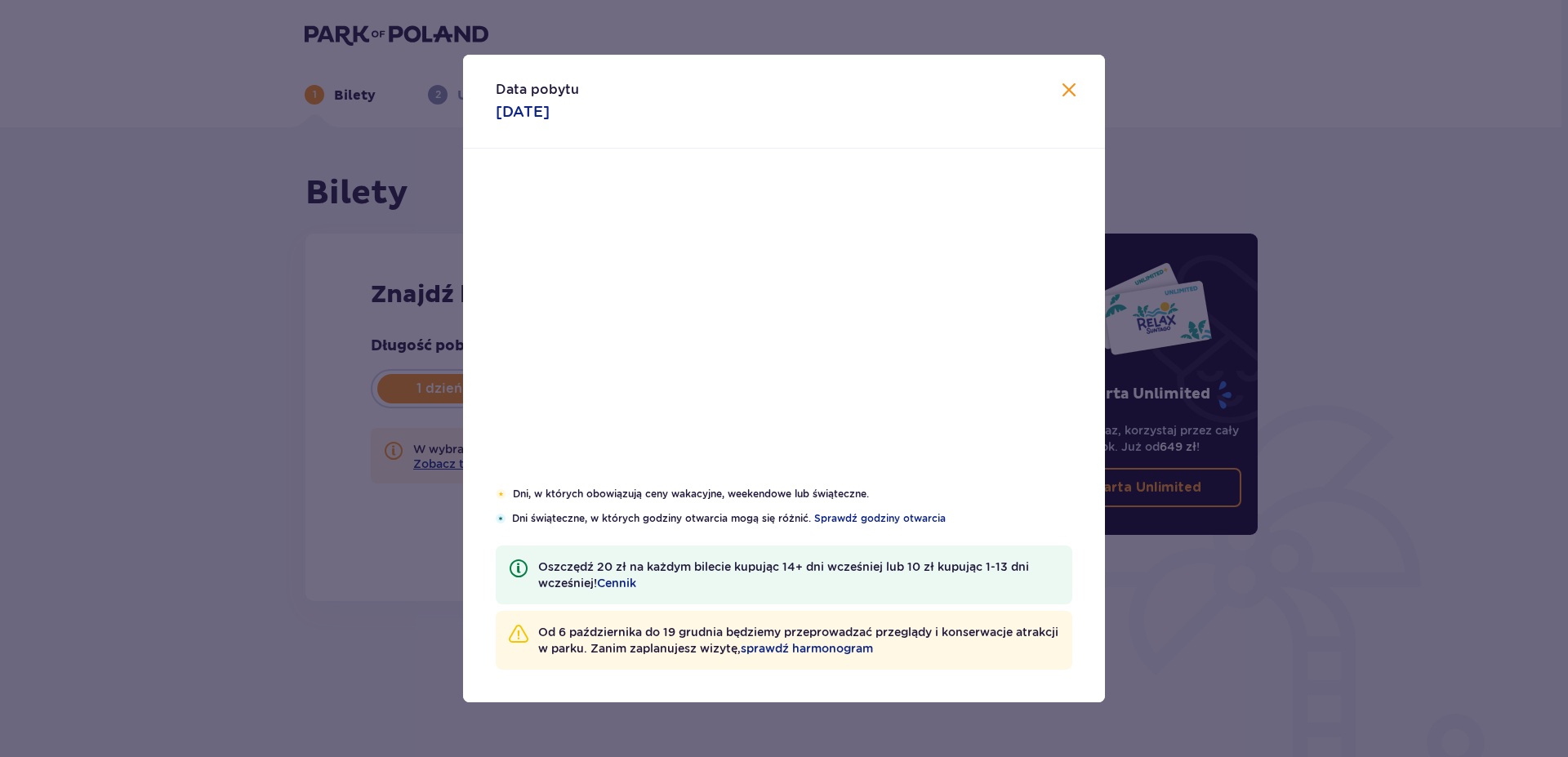
click at [472, 466] on div "Październik 2025 29 30 1 2 3 4 5 6 7 8 9 10 11 12 13 14 15 16 17 18 19 20 21 22…" at bounding box center [783, 461] width 642 height 624
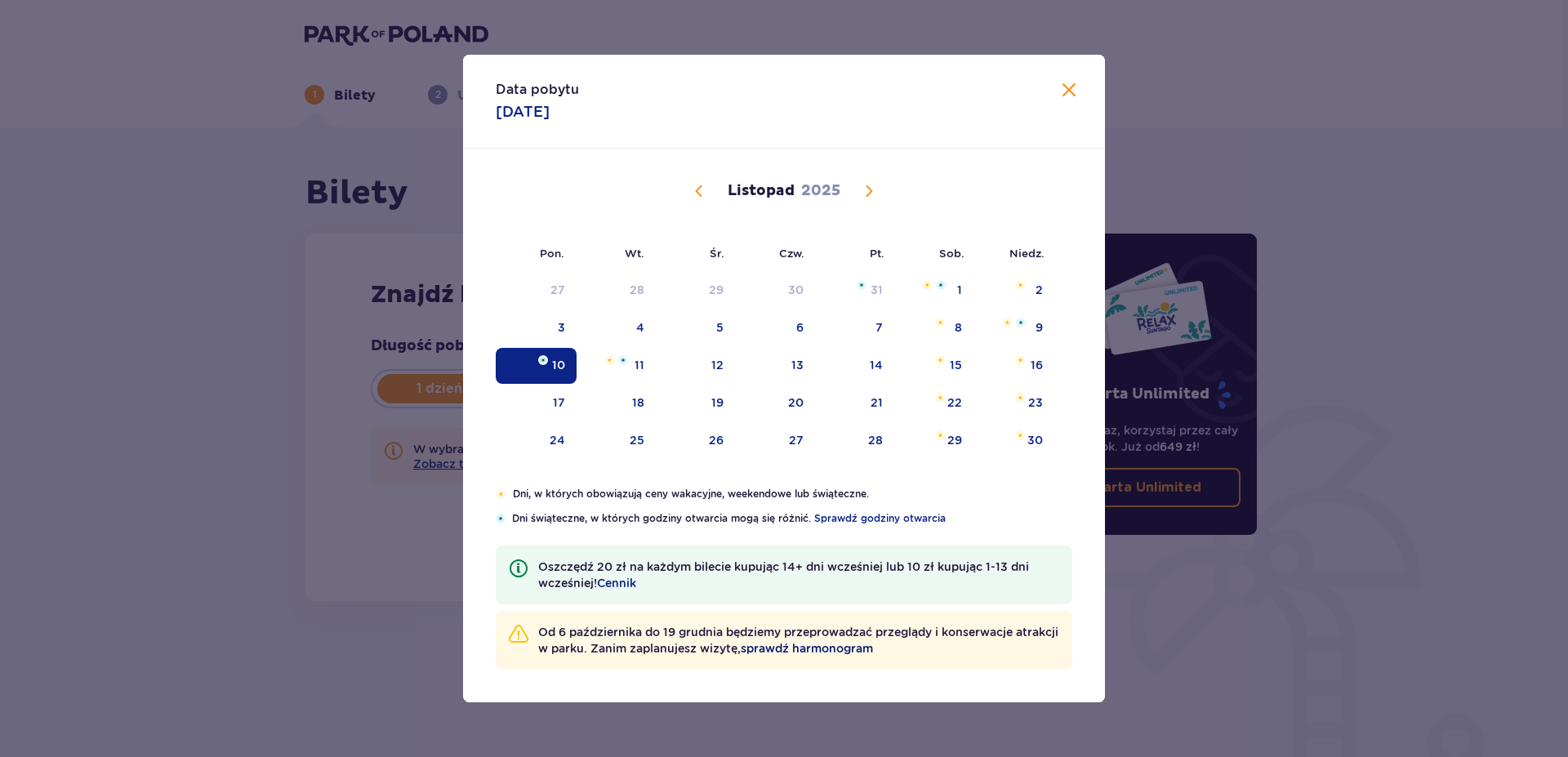
click at [865, 646] on span "sprawdź harmonogram" at bounding box center [806, 649] width 133 height 16
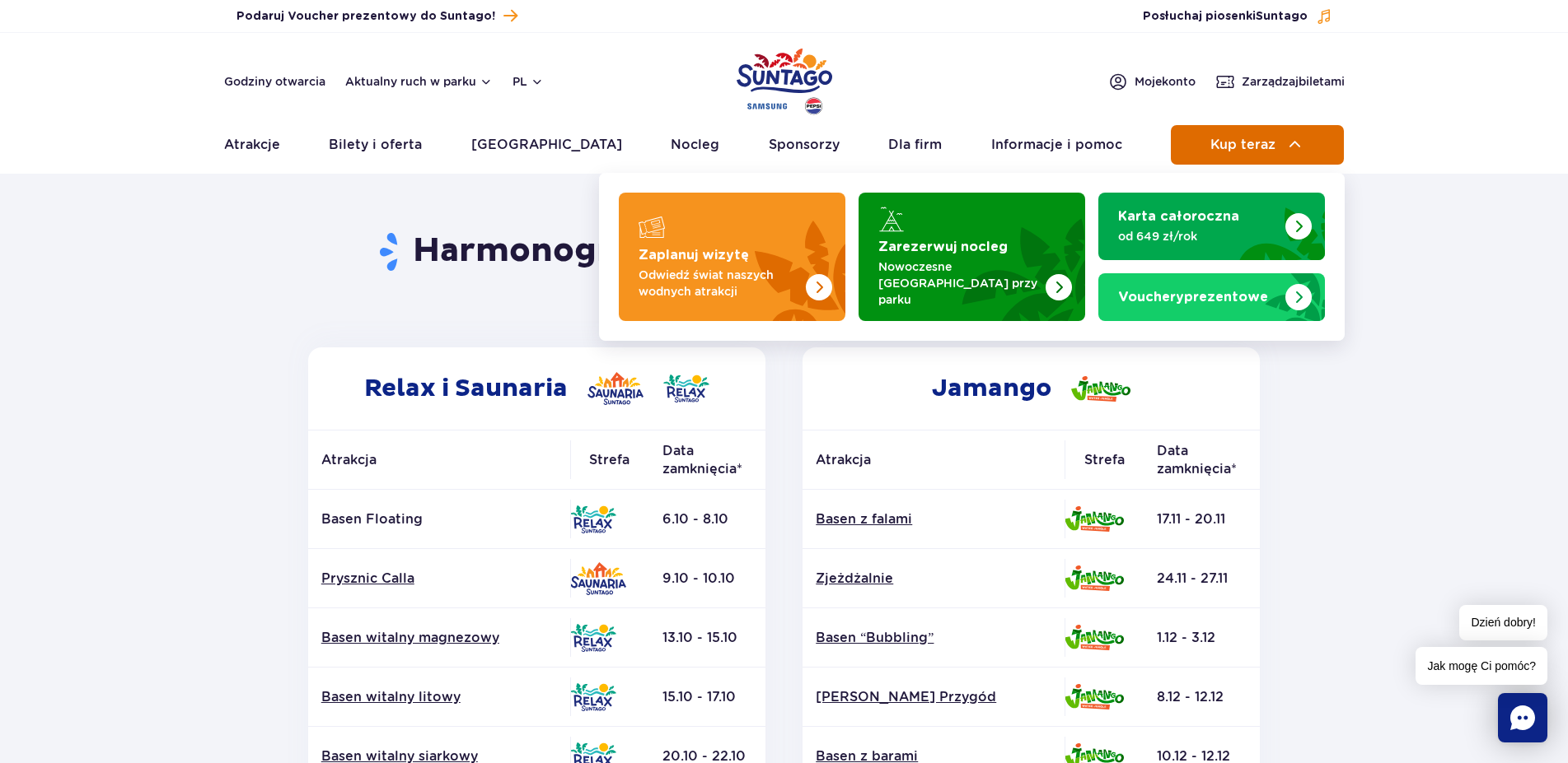
click at [1253, 138] on span "Kup teraz" at bounding box center [1243, 144] width 65 height 15
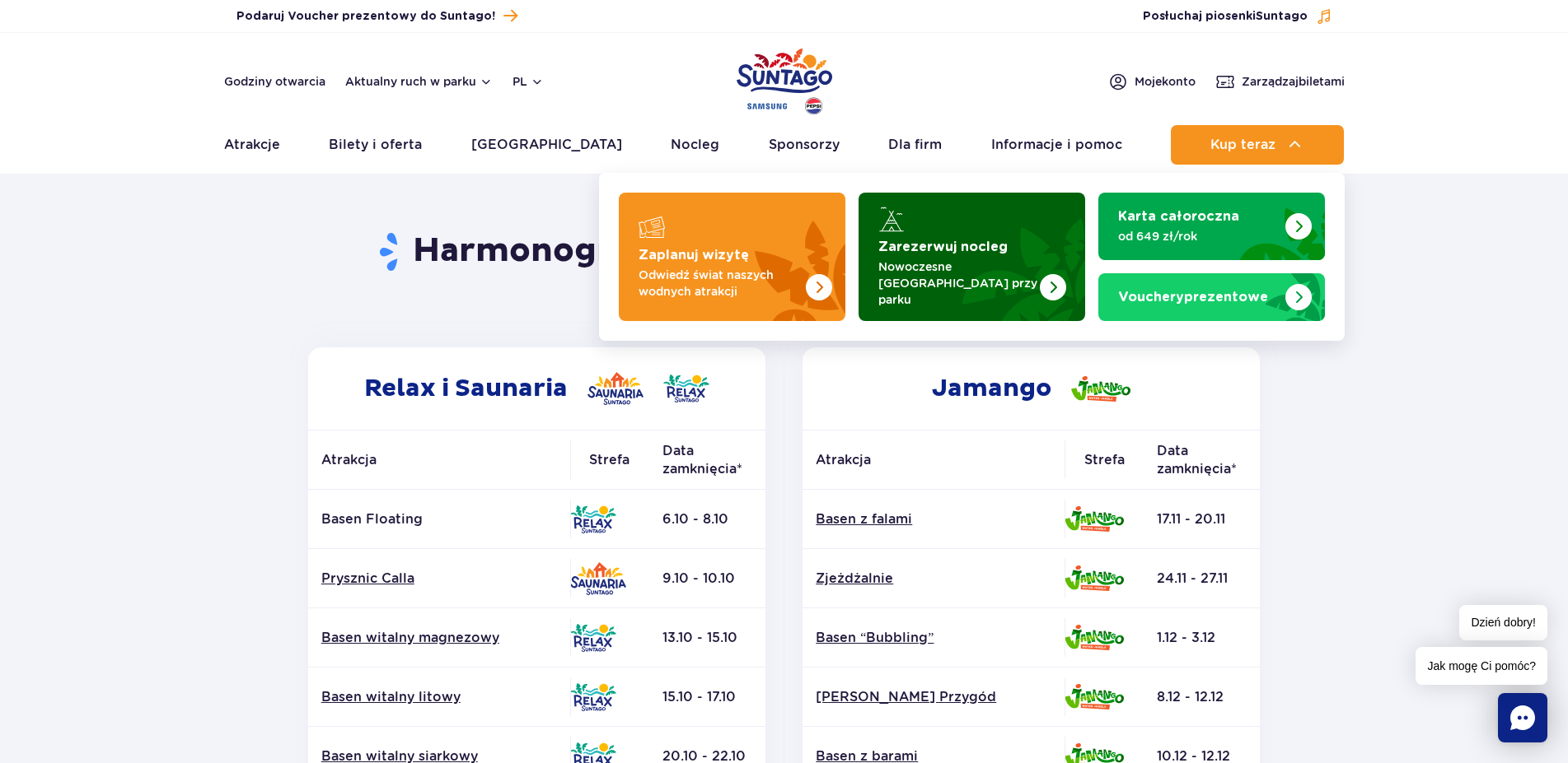
click at [1043, 274] on img "Zarezerwuj nocleg" at bounding box center [1052, 287] width 26 height 26
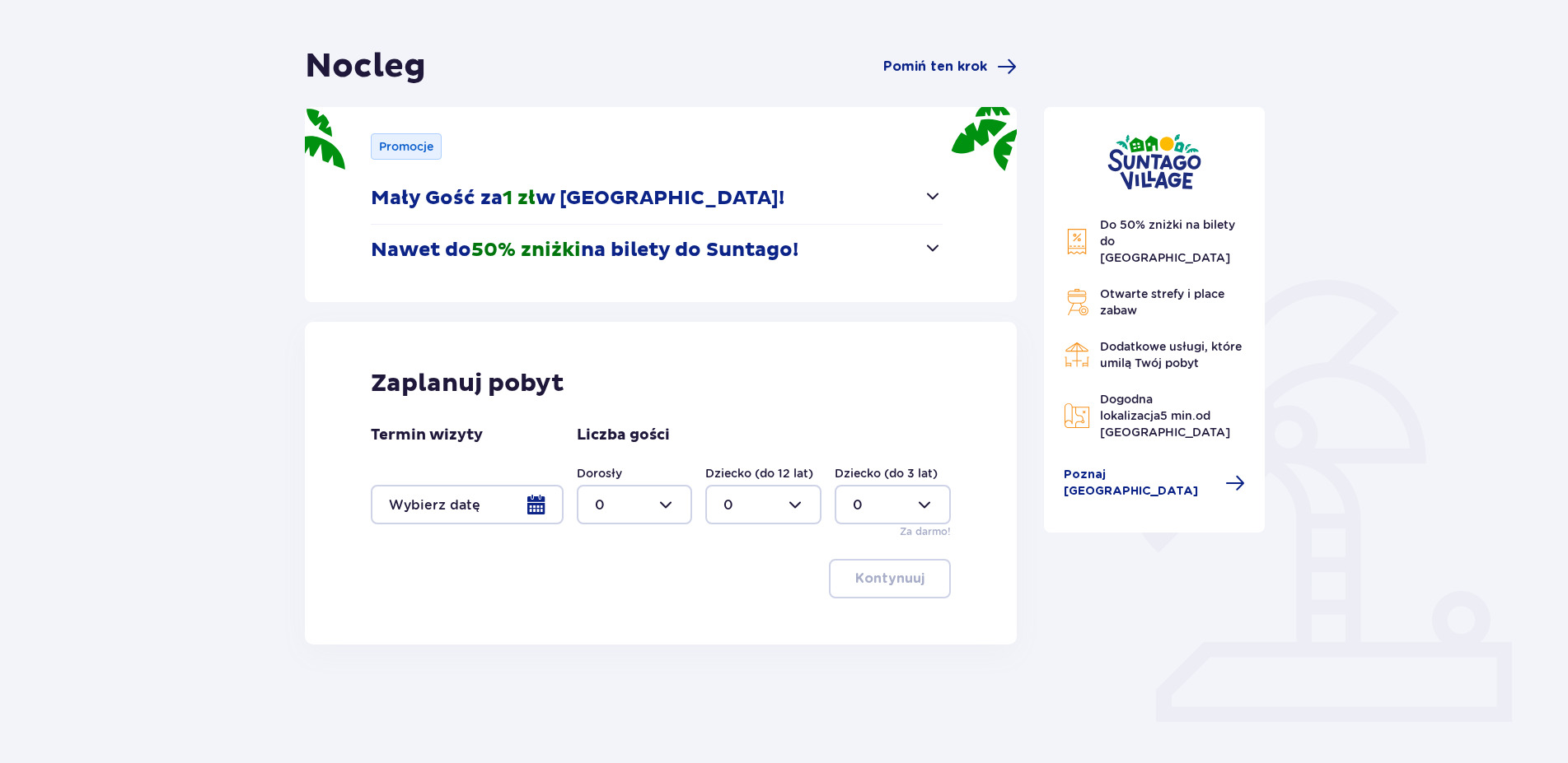
scroll to position [151, 0]
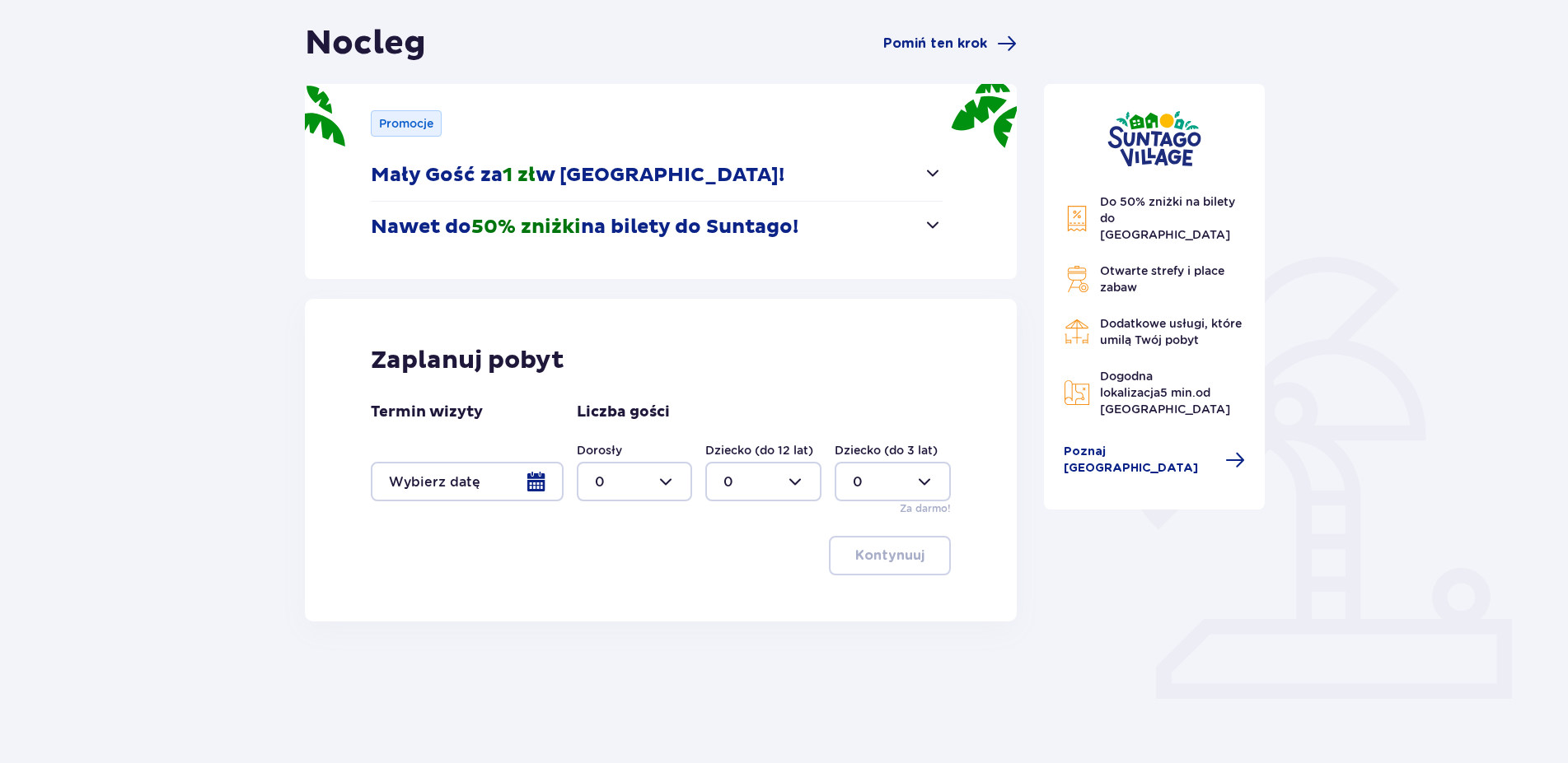
click at [465, 479] on div at bounding box center [467, 481] width 192 height 40
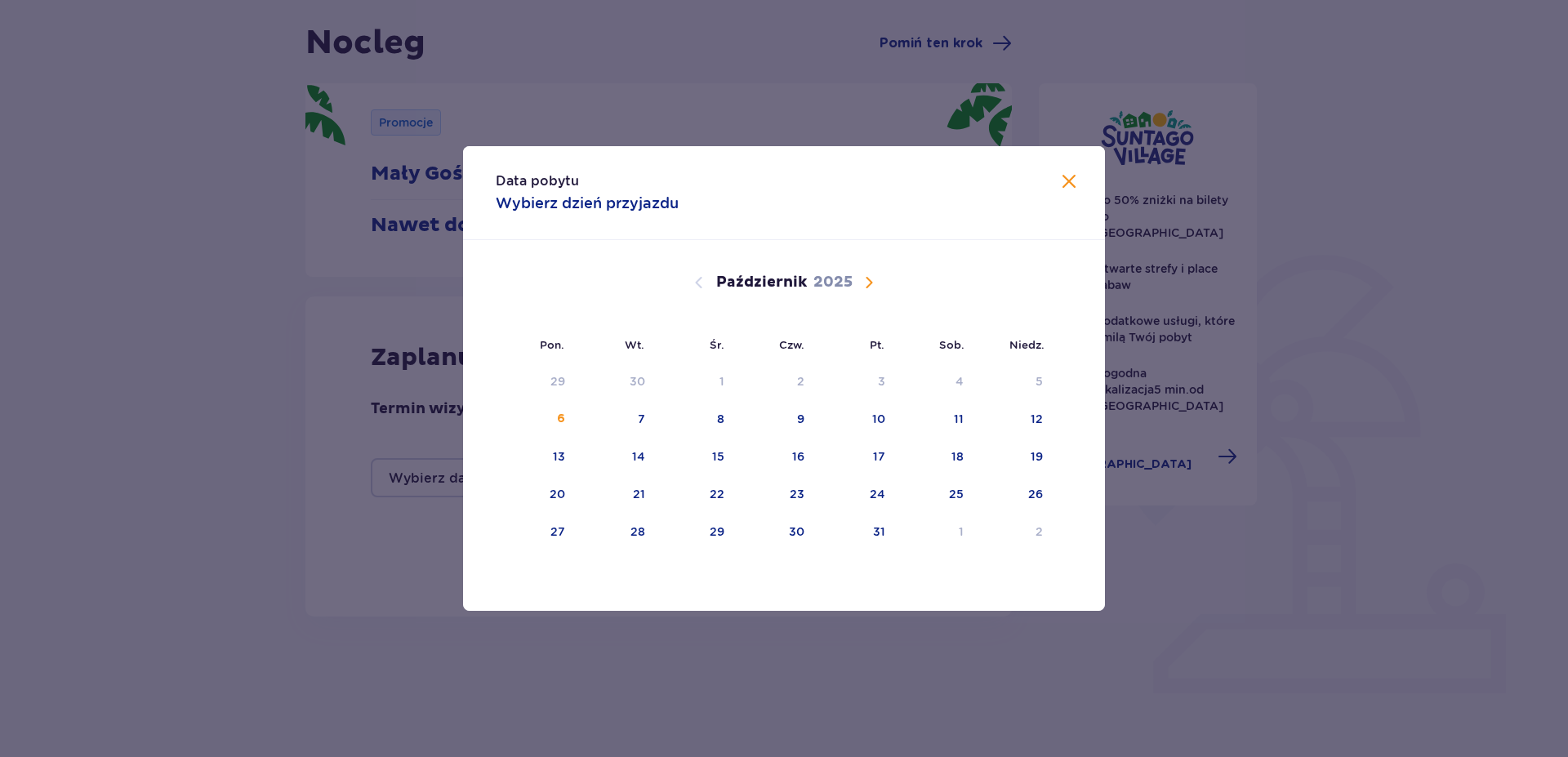
click at [863, 282] on span "Następny miesiąc" at bounding box center [869, 283] width 19 height 19
click at [1043, 379] on div "2" at bounding box center [1014, 381] width 81 height 36
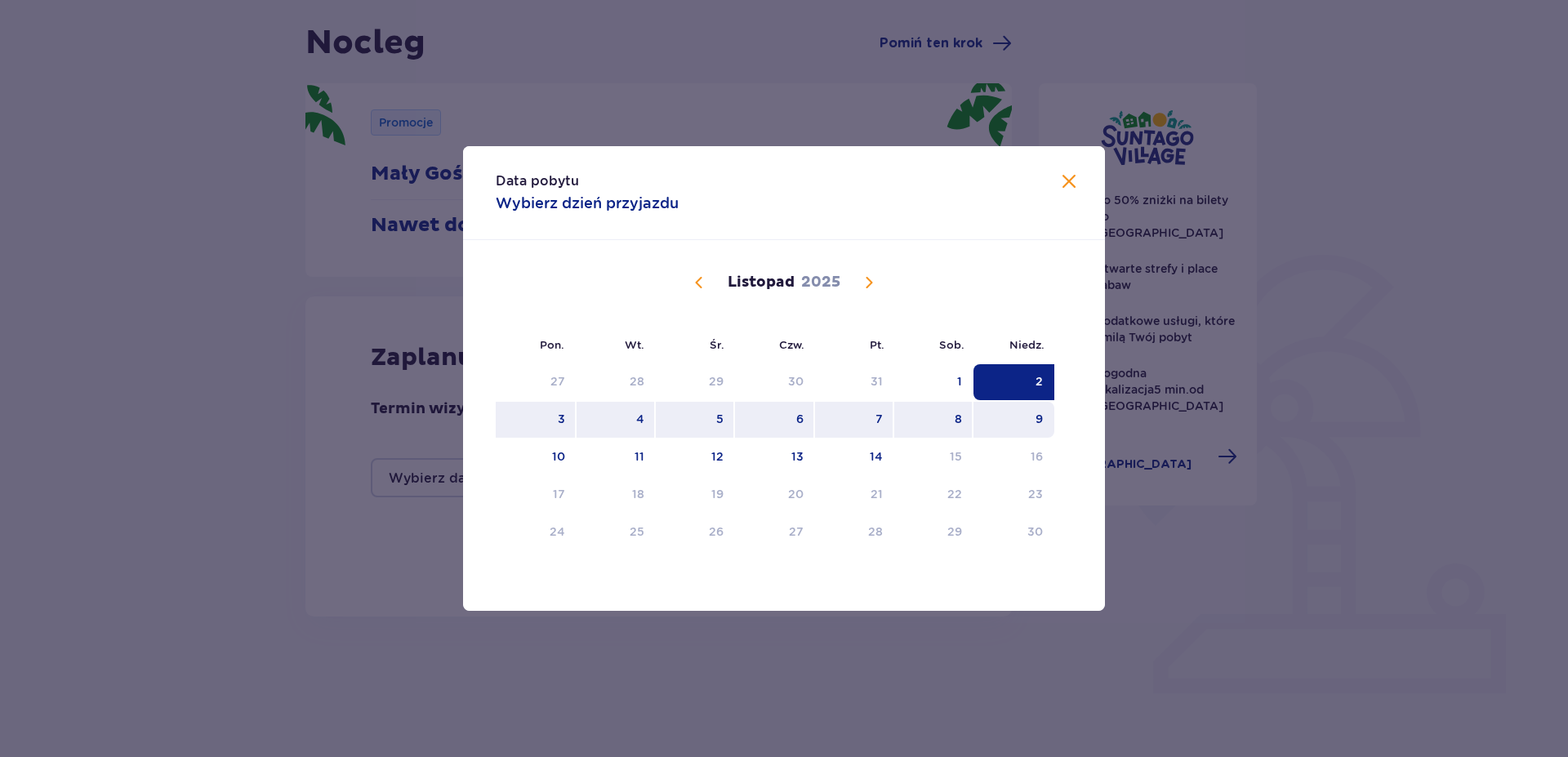
click at [1036, 421] on div "9" at bounding box center [1040, 418] width 8 height 16
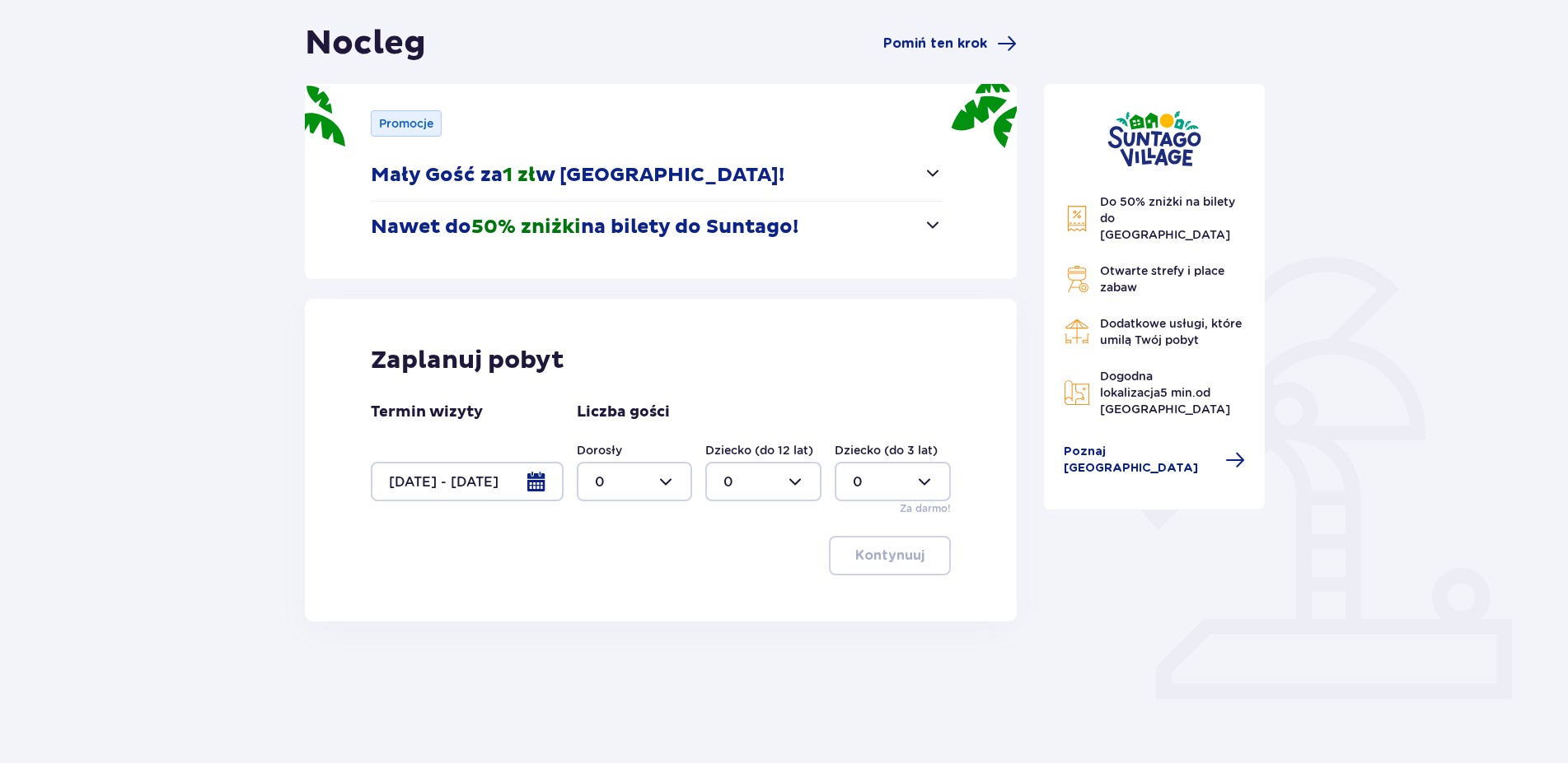
click at [508, 482] on div at bounding box center [467, 481] width 192 height 40
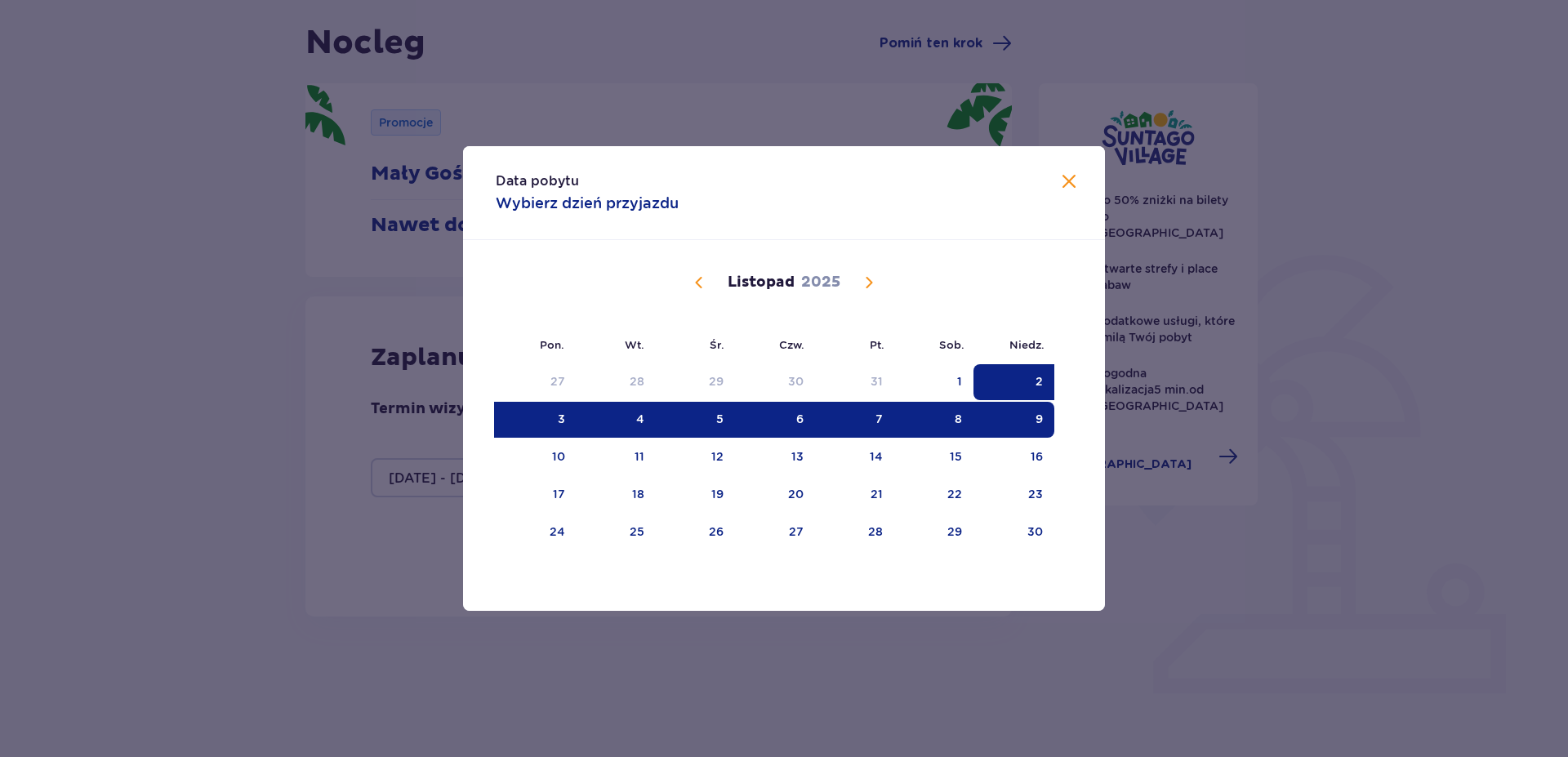
click at [1051, 382] on div "2" at bounding box center [1014, 381] width 81 height 36
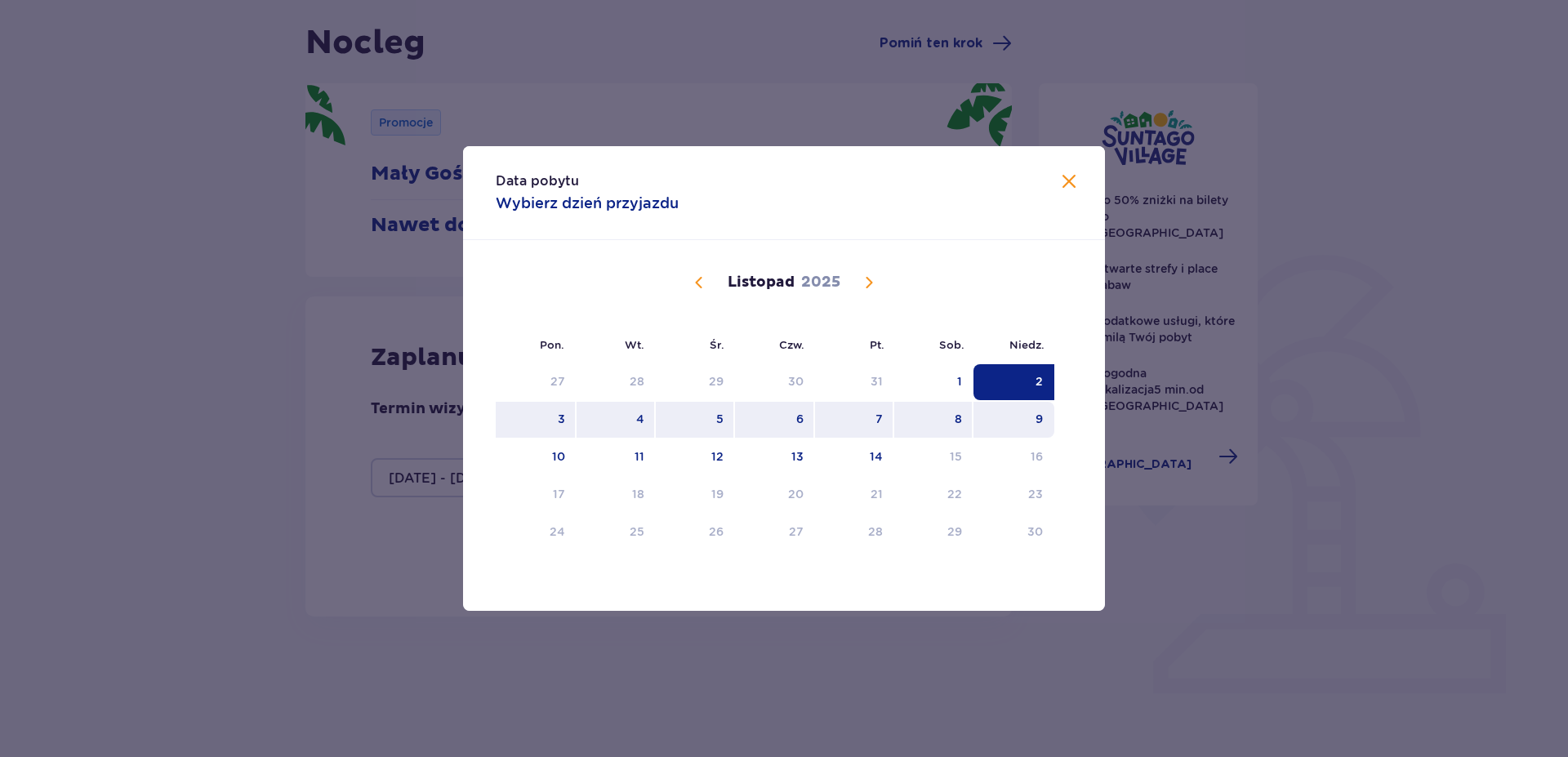
click at [1038, 420] on div "9" at bounding box center [1040, 418] width 8 height 16
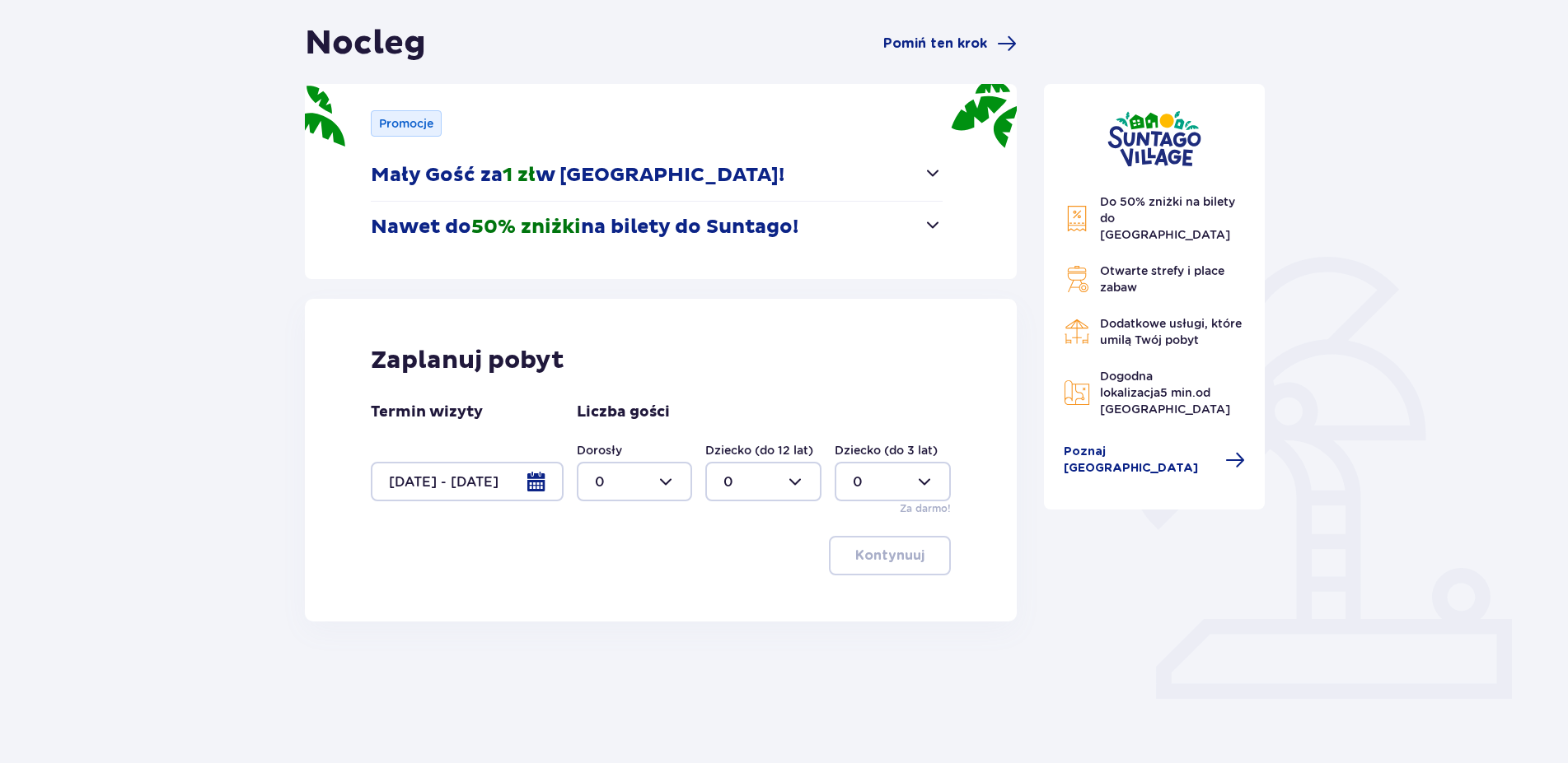
click at [1046, 382] on div "Do 50% zniżki na bilety do parku Suntago Otwarte strefy i place zabaw Dodatkowe…" at bounding box center [1154, 297] width 221 height 425
click at [524, 486] on div at bounding box center [467, 481] width 192 height 40
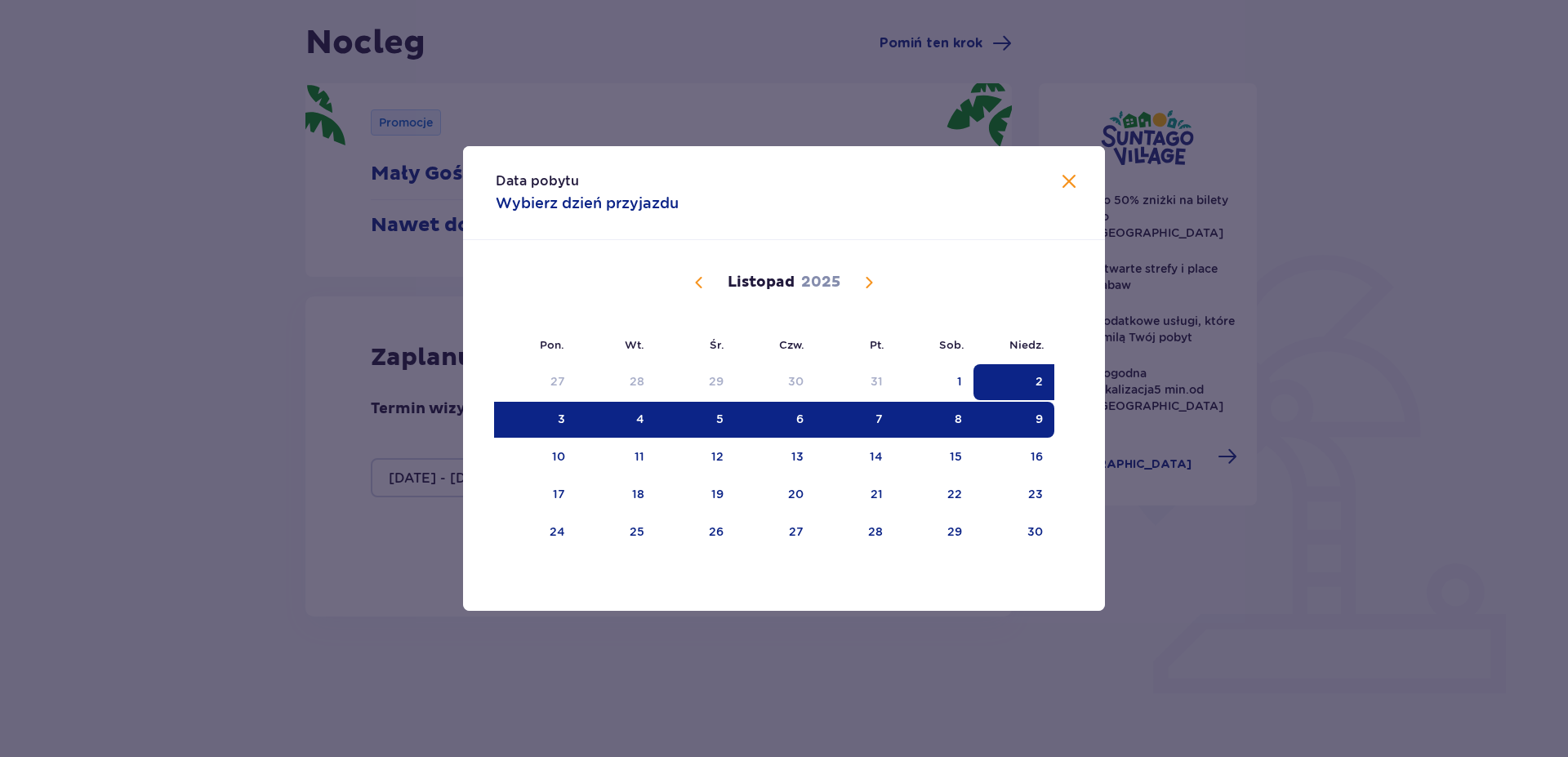
click at [1074, 180] on span "Zamknij" at bounding box center [1069, 182] width 19 height 19
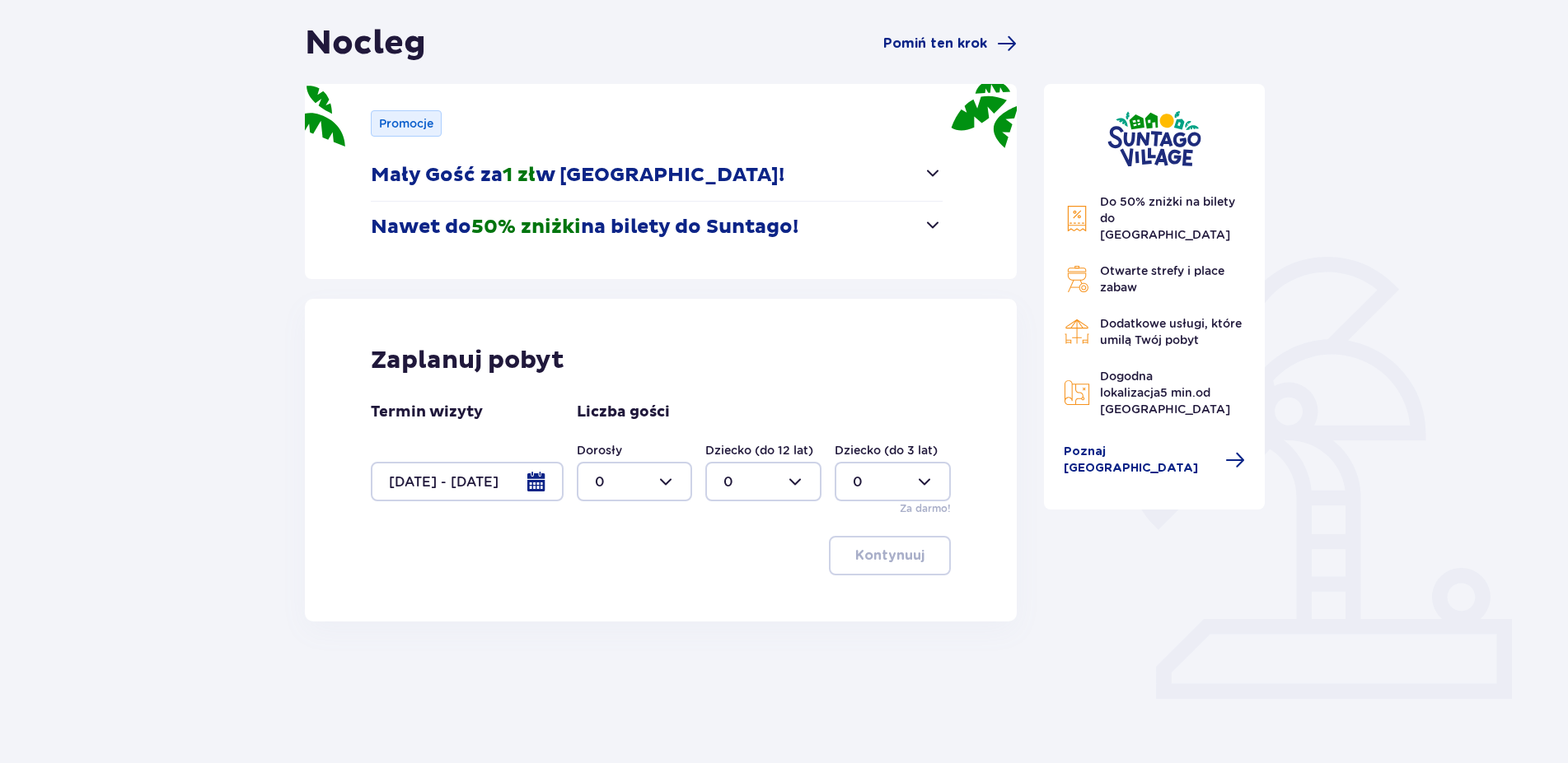
click at [529, 481] on div at bounding box center [467, 481] width 192 height 40
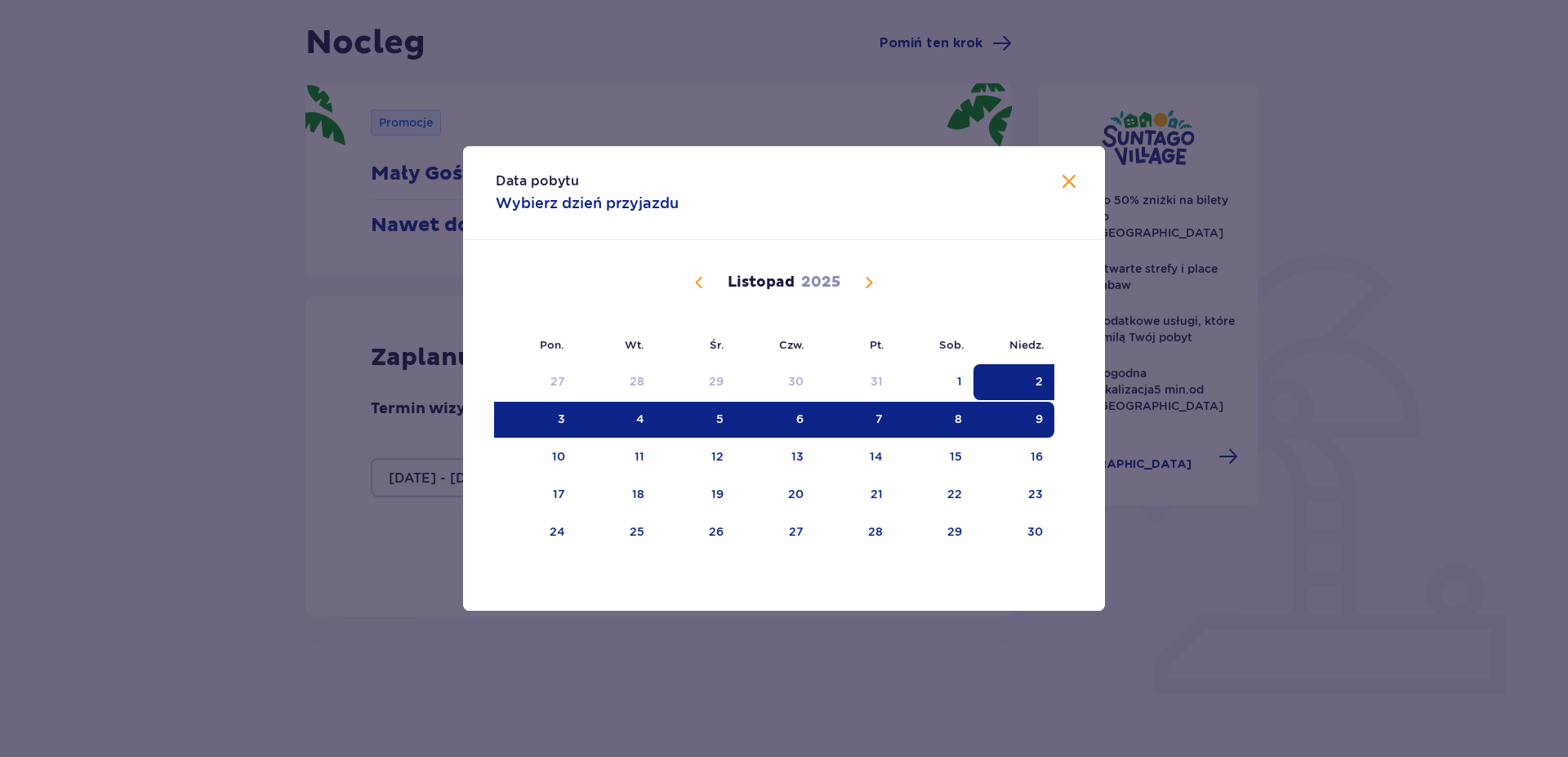
click at [1022, 419] on div "9" at bounding box center [1014, 419] width 81 height 36
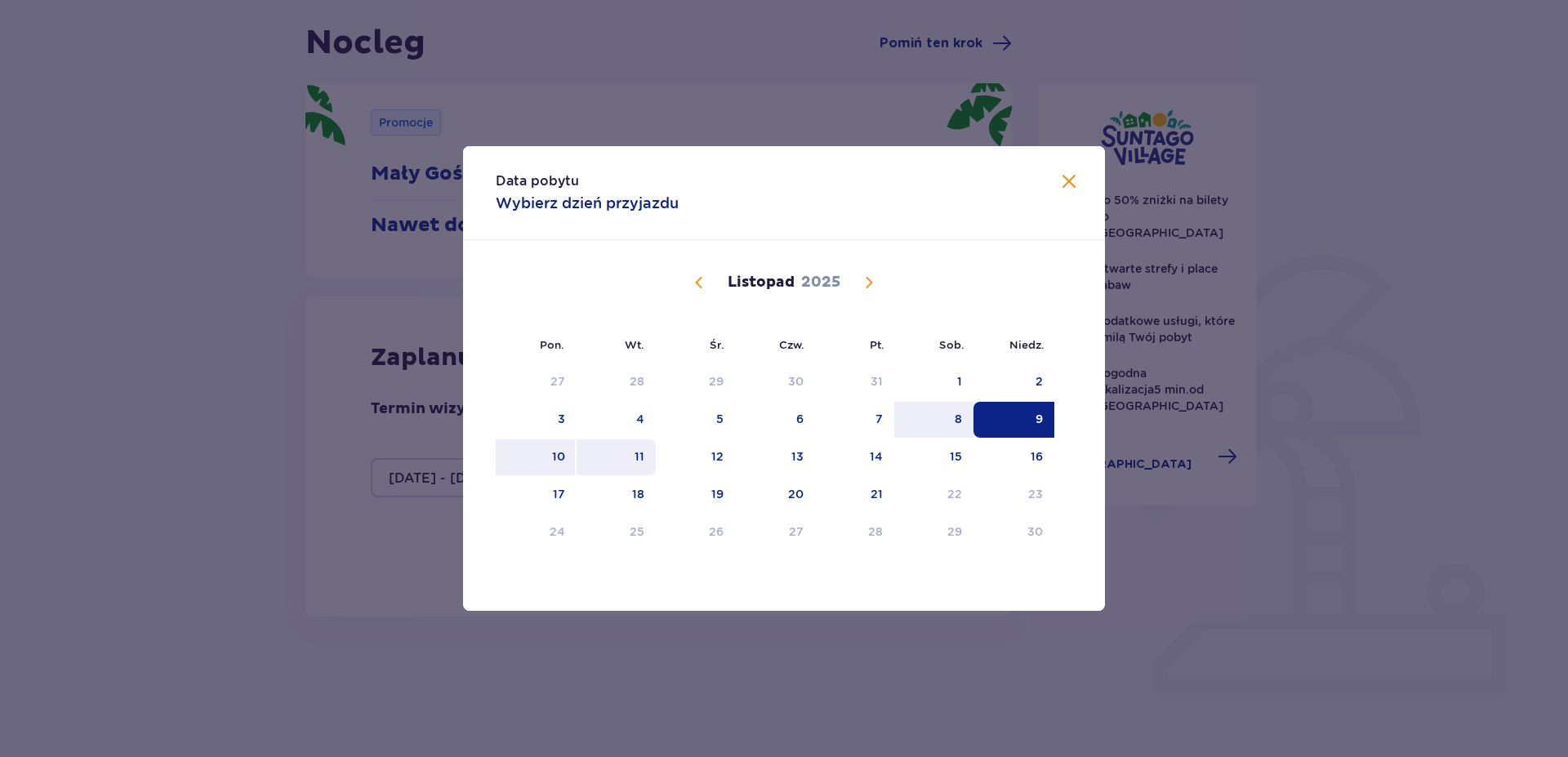
click at [630, 459] on div "11" at bounding box center [617, 457] width 79 height 36
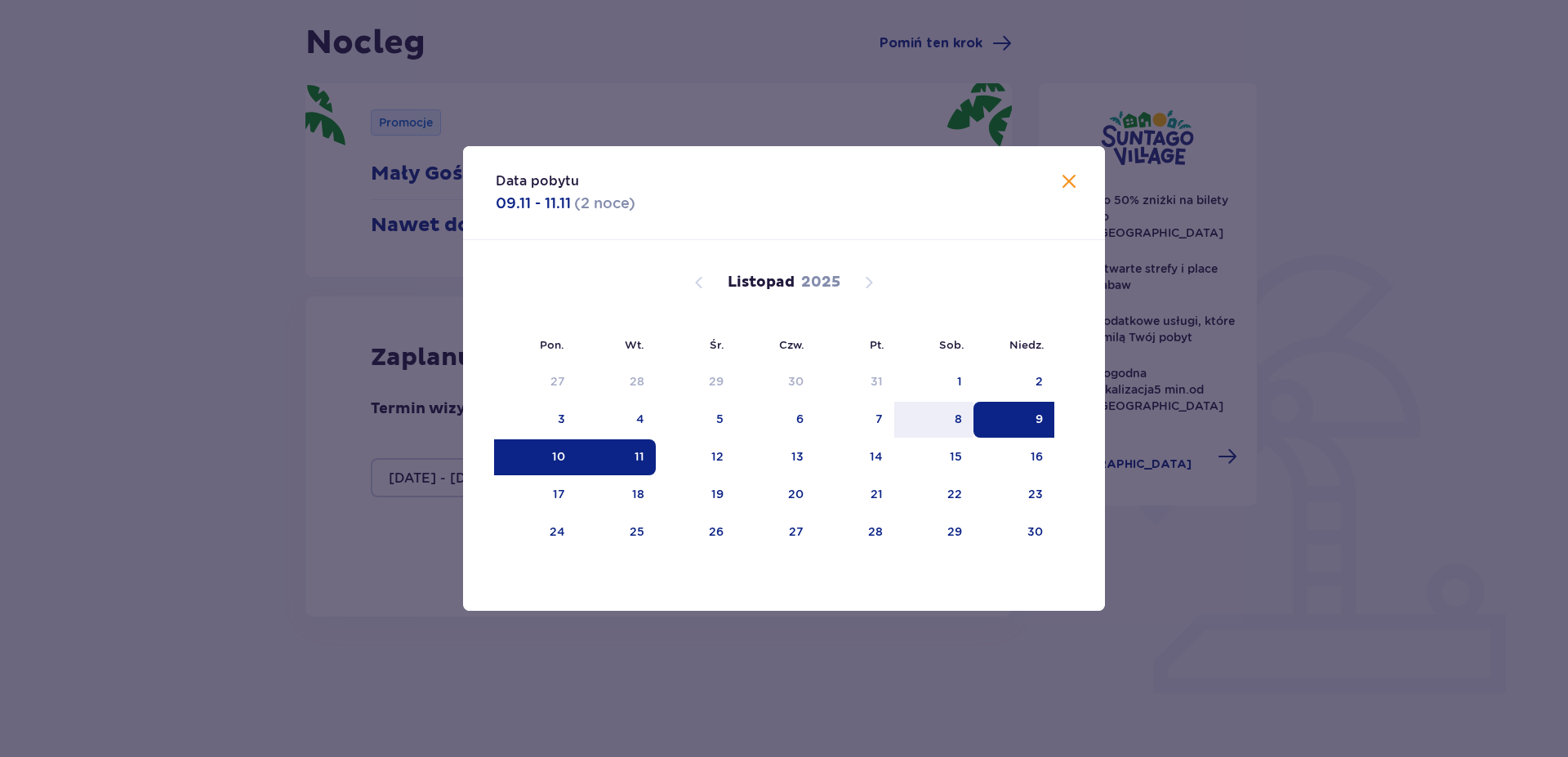
type input "[DATE] - [DATE]"
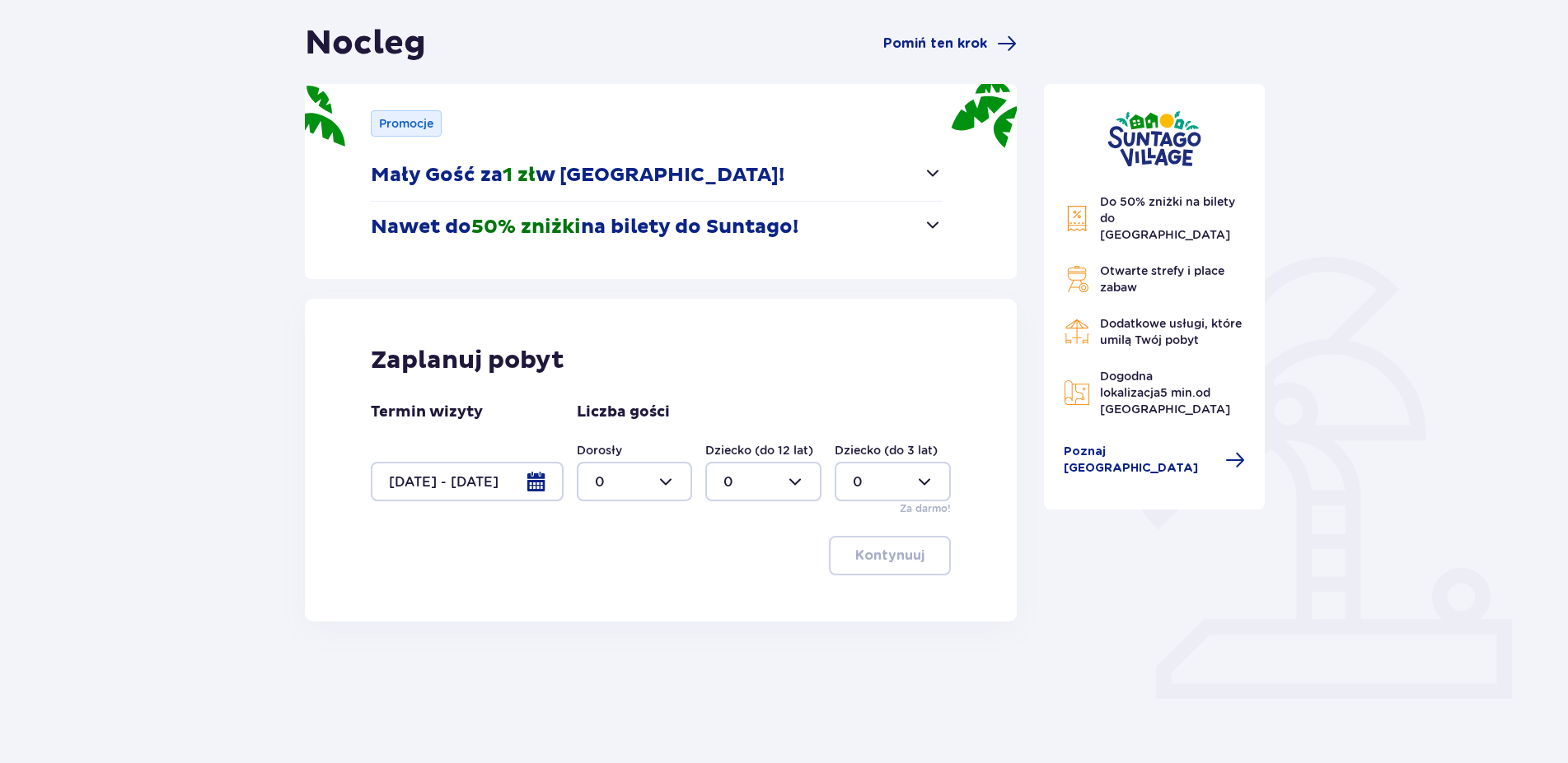
click at [631, 487] on div at bounding box center [635, 481] width 116 height 40
click at [613, 567] on div "1" at bounding box center [635, 566] width 80 height 19
type input "1"
click at [805, 485] on div at bounding box center [763, 481] width 116 height 40
click at [752, 568] on div "1" at bounding box center [763, 566] width 80 height 19
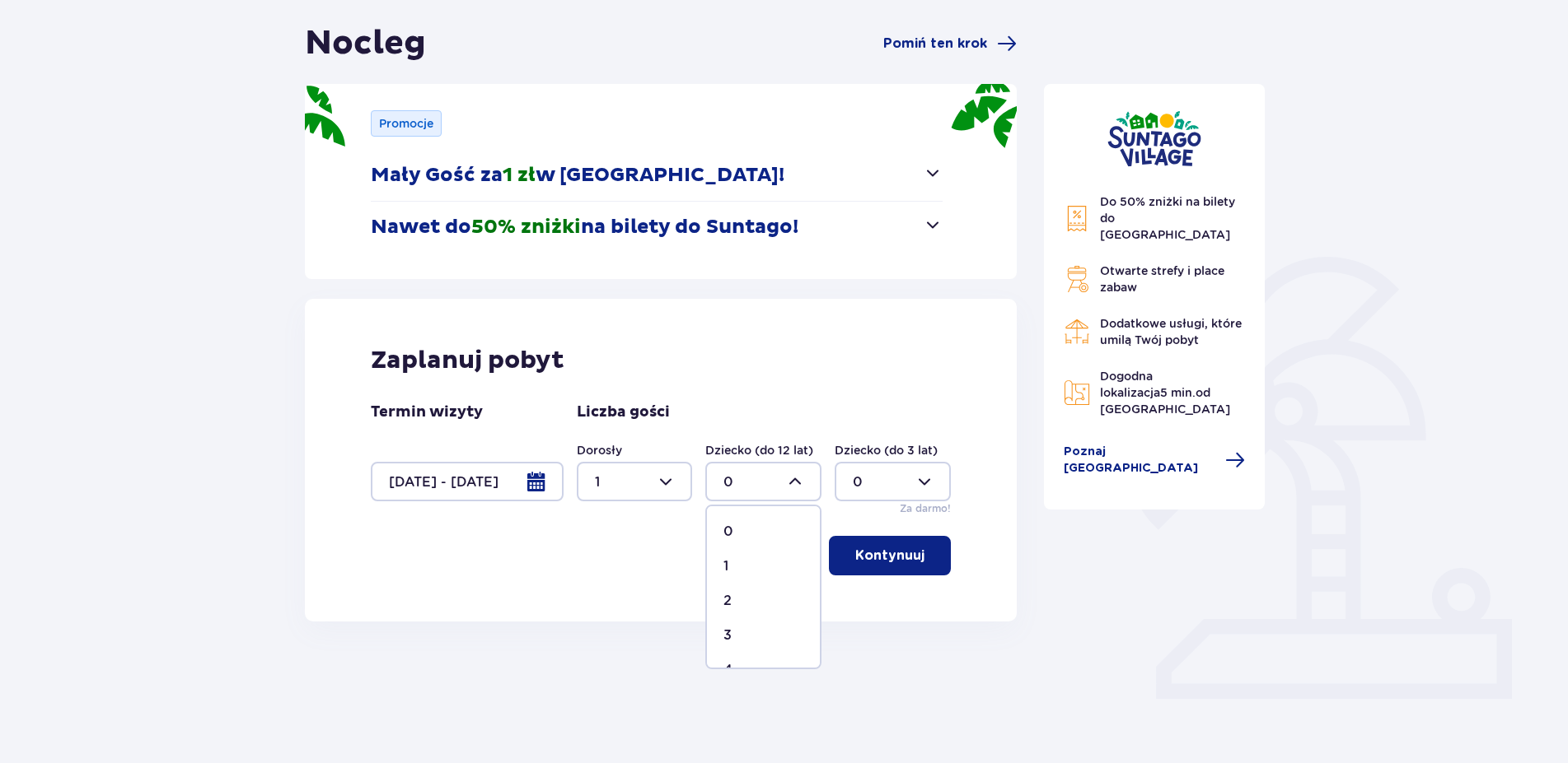
type input "1"
click at [893, 482] on div at bounding box center [892, 481] width 116 height 40
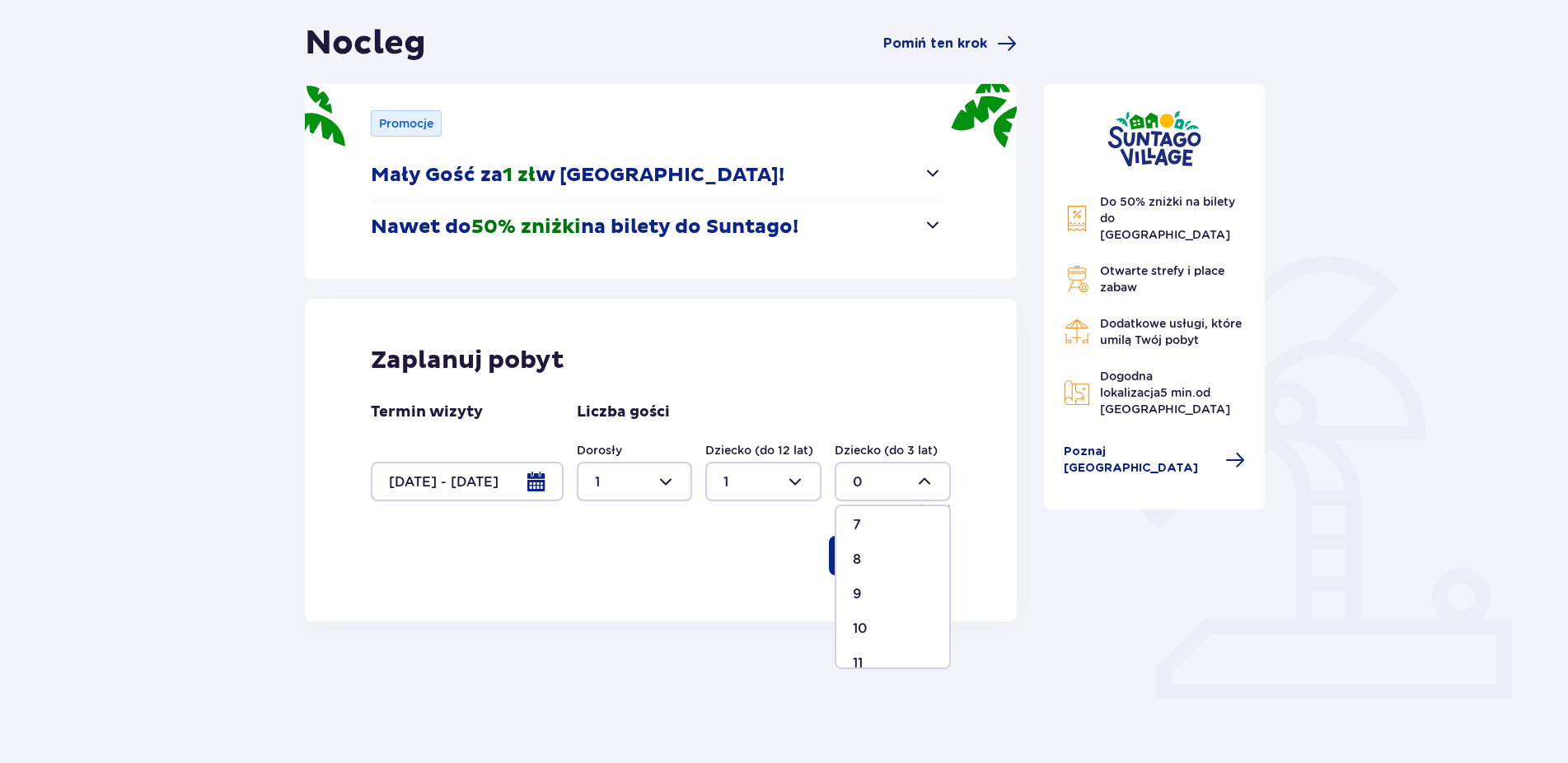
scroll to position [282, 0]
click at [707, 585] on div "Zaplanuj pobyt Termin wizyty 09.11.25 - 11.11.25 Liczba gości Dorosły 1 Dziecko…" at bounding box center [661, 460] width 713 height 323
click at [667, 484] on div at bounding box center [635, 481] width 116 height 40
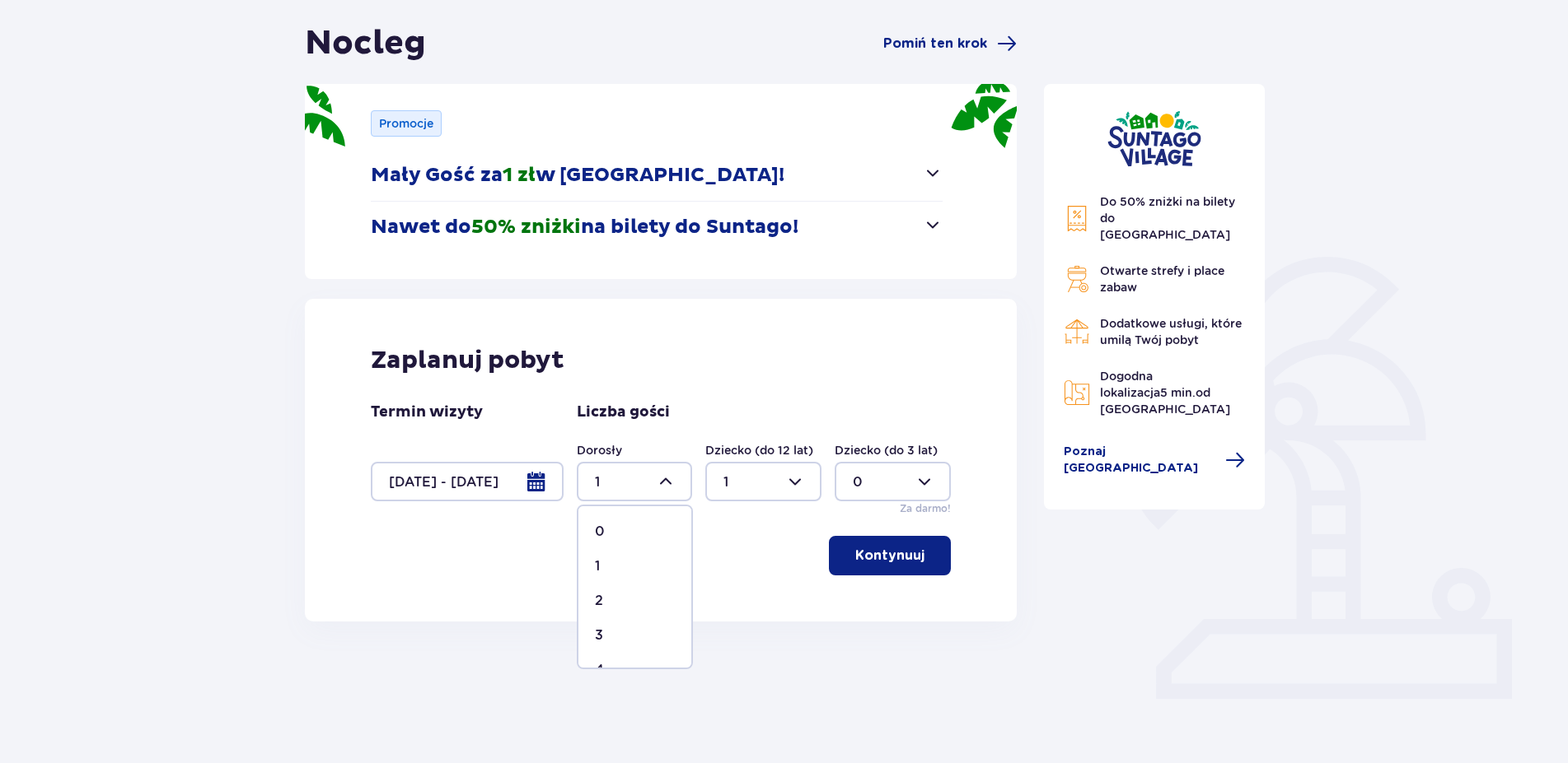
click at [605, 597] on div "2" at bounding box center [635, 601] width 80 height 19
type input "2"
click at [895, 549] on p "Kontynuuj" at bounding box center [889, 555] width 69 height 19
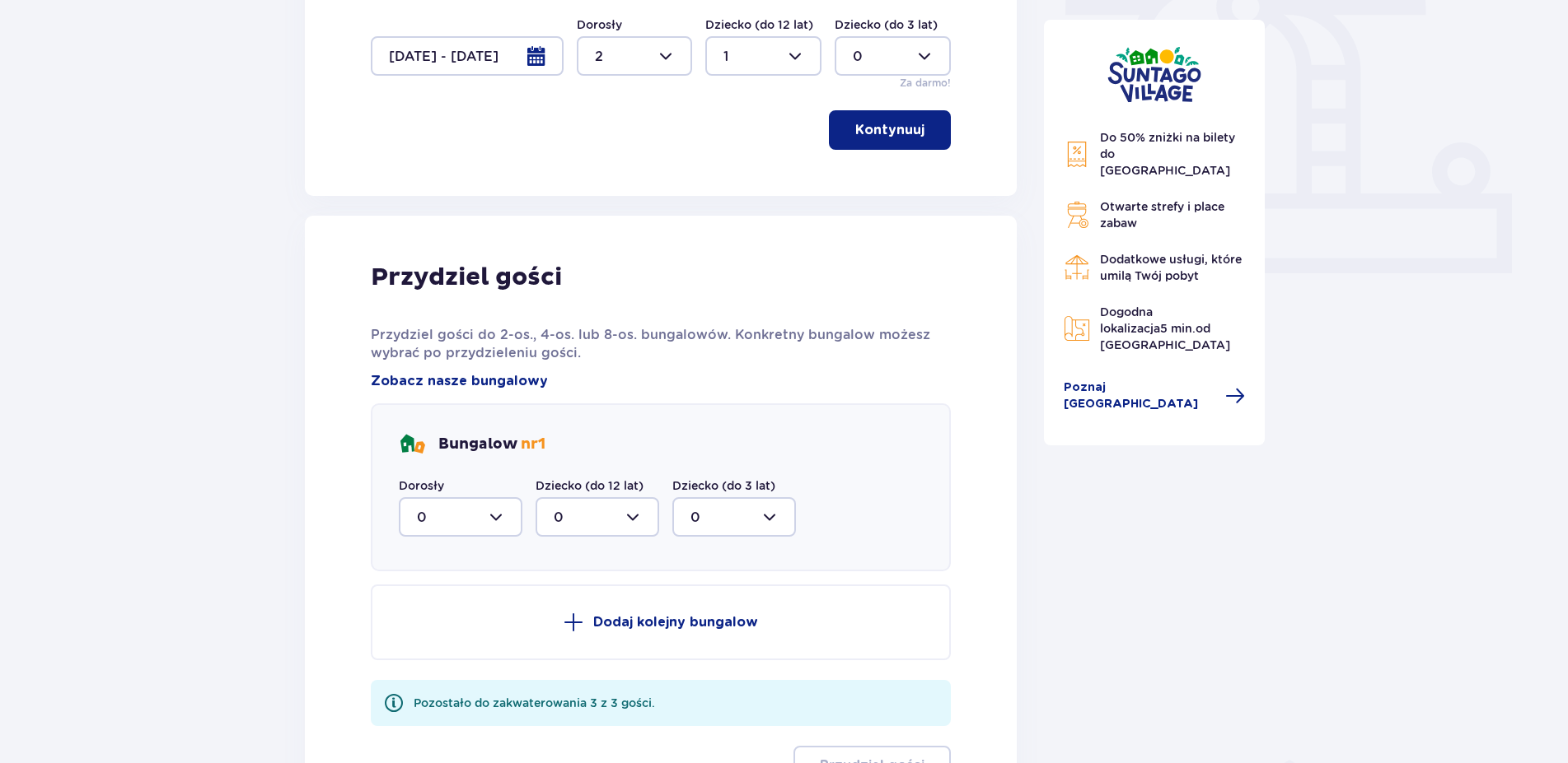
scroll to position [577, 0]
click at [458, 523] on div at bounding box center [460, 518] width 124 height 40
click at [438, 614] on span "1" at bounding box center [460, 602] width 120 height 34
type input "1"
click at [612, 513] on div at bounding box center [597, 518] width 124 height 40
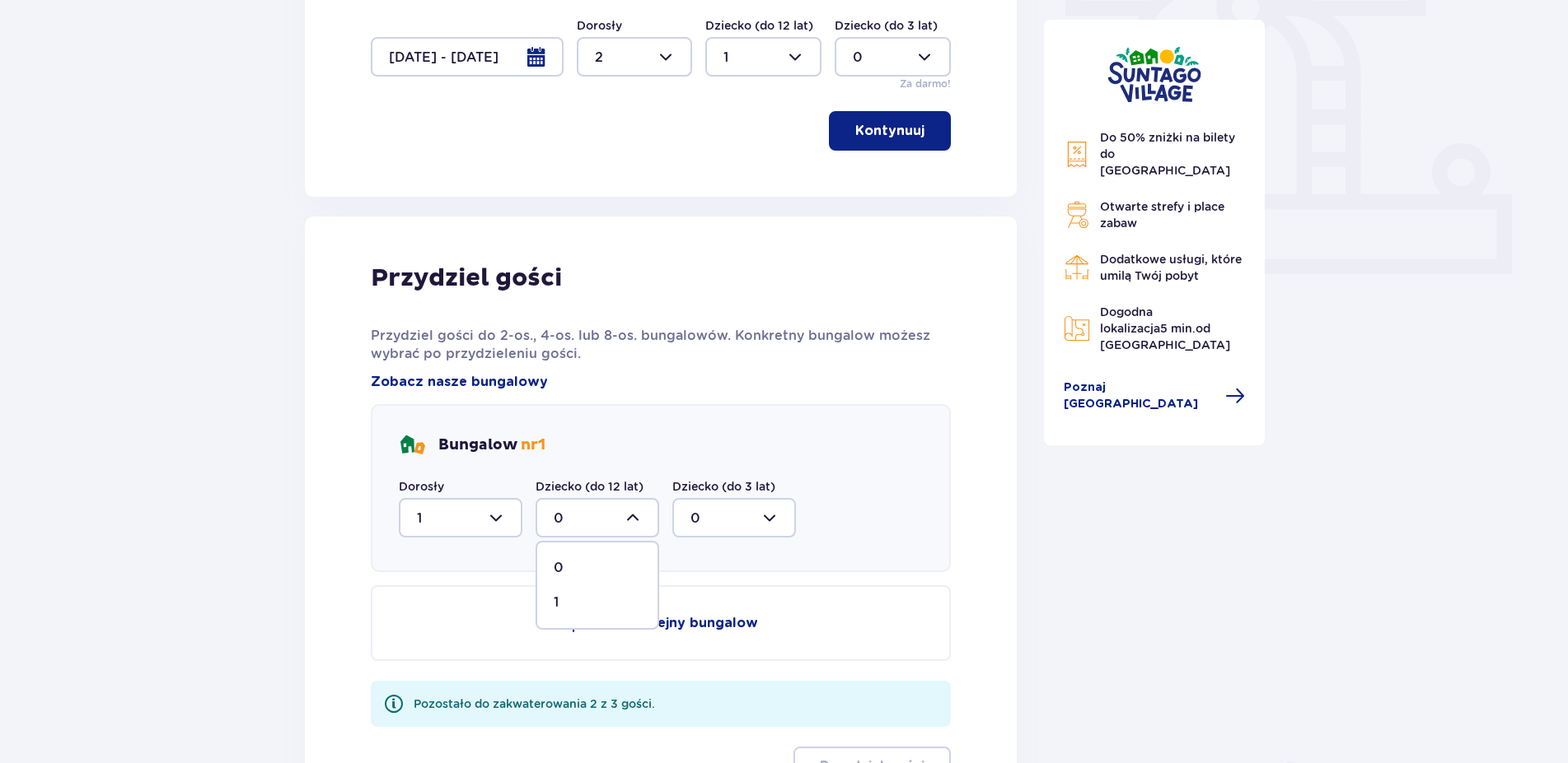
click at [575, 604] on div "1" at bounding box center [597, 602] width 87 height 19
type input "1"
click at [484, 519] on div at bounding box center [460, 518] width 124 height 40
click at [428, 631] on div "2" at bounding box center [460, 637] width 87 height 19
type input "2"
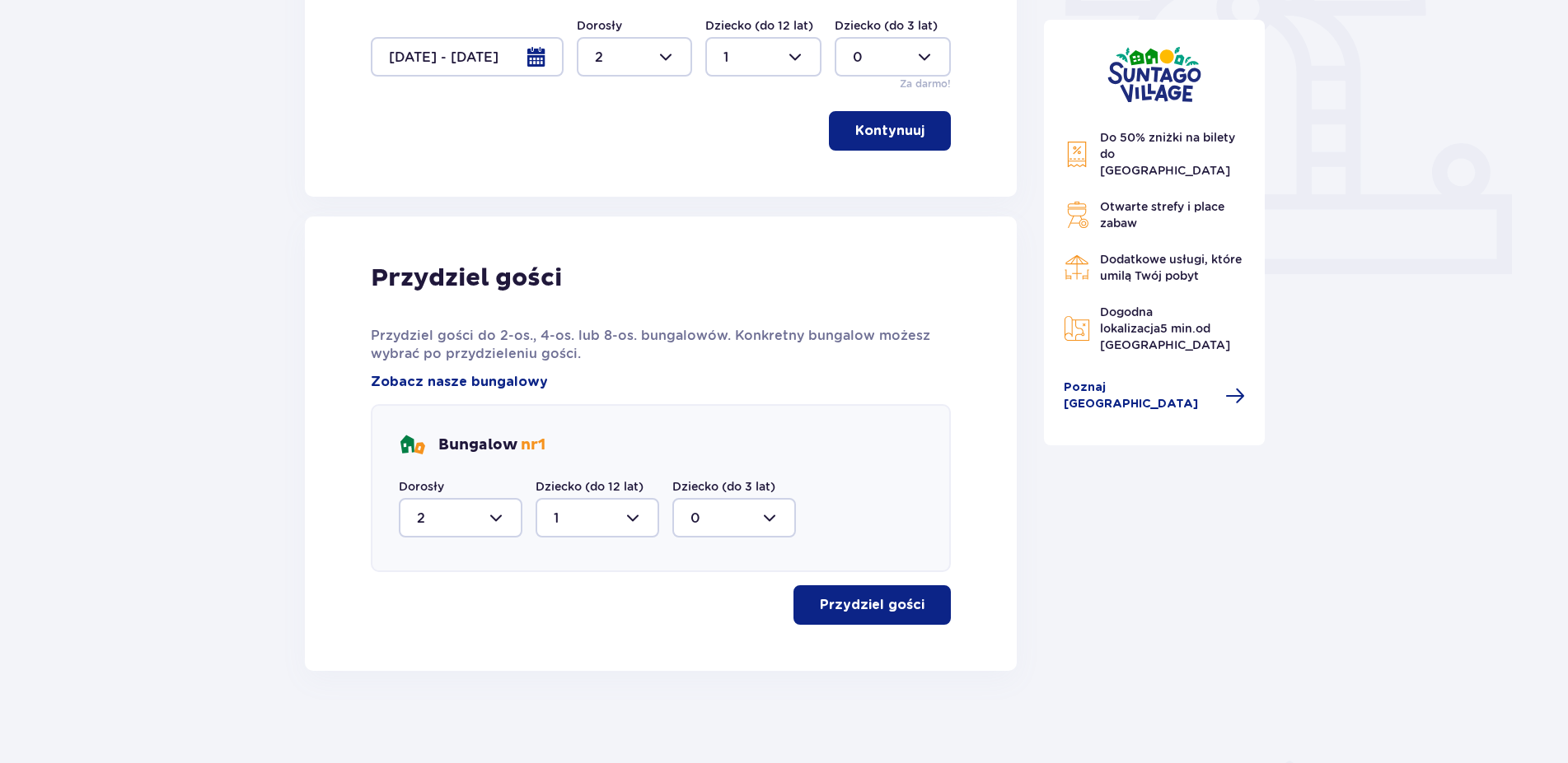
click at [858, 604] on p "Przydziel gości" at bounding box center [872, 605] width 104 height 19
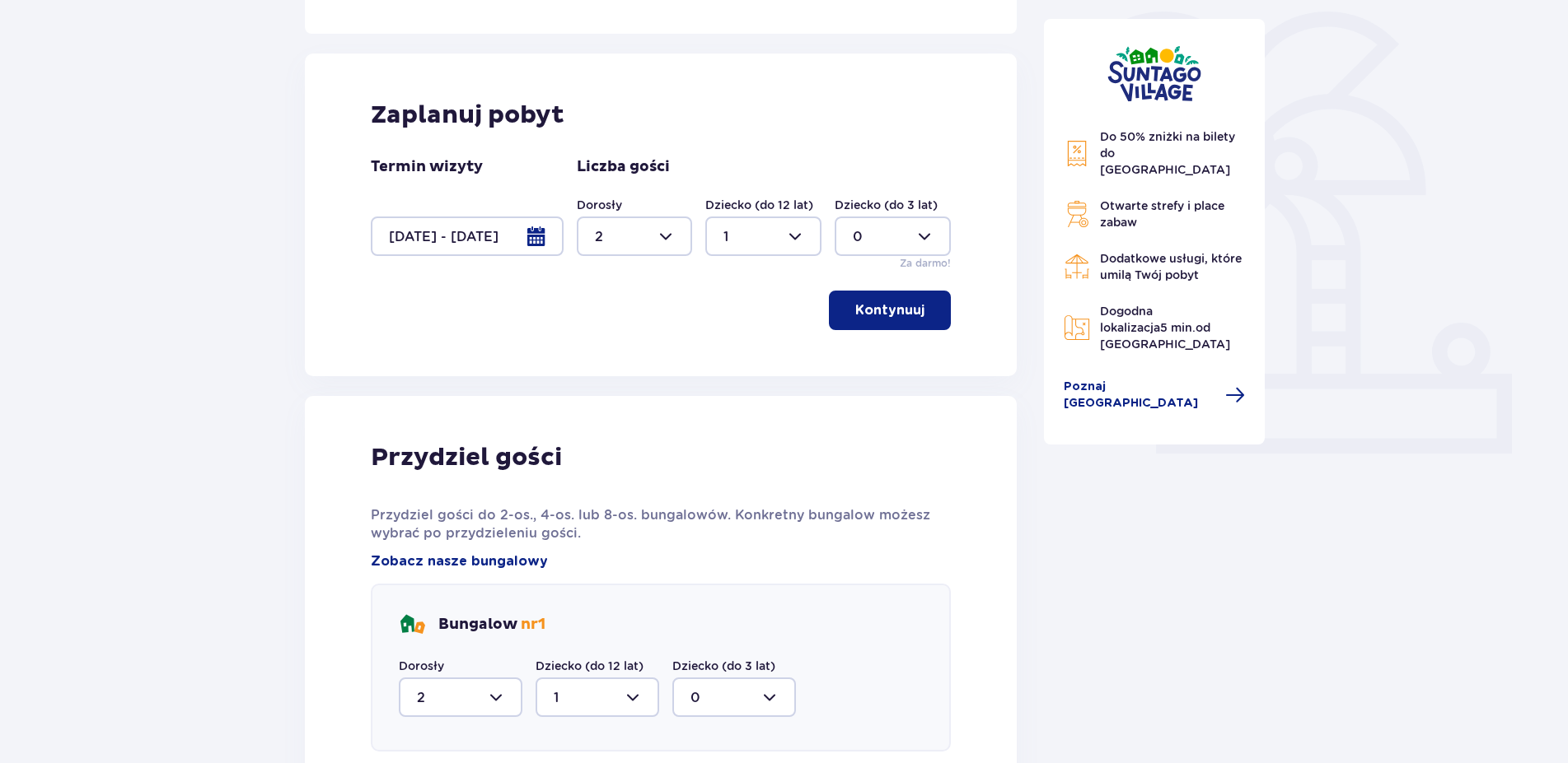
scroll to position [0, 0]
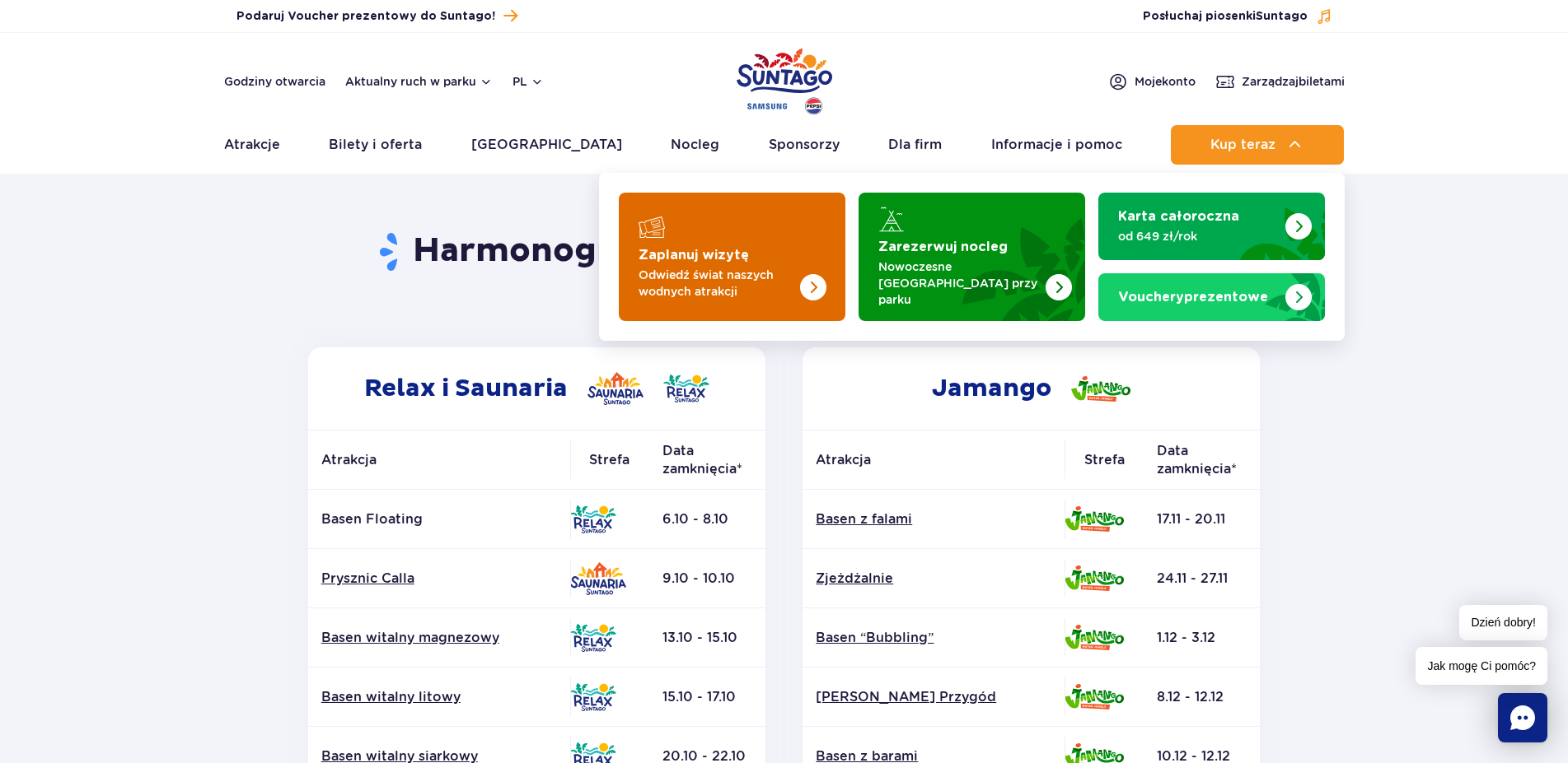
click at [686, 249] on strong "Zaplanuj wizytę" at bounding box center [693, 256] width 110 height 14
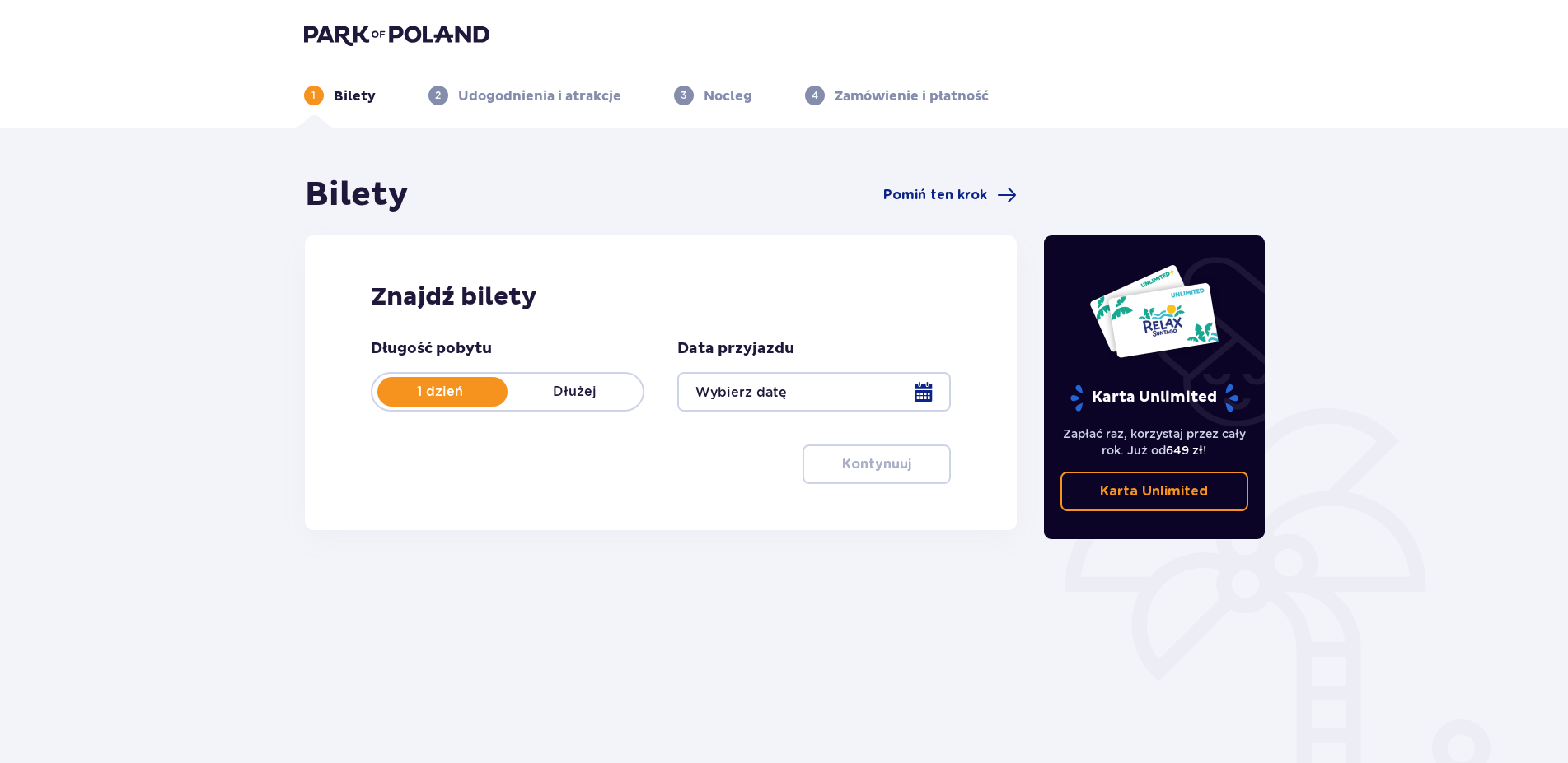
click at [846, 401] on div at bounding box center [814, 391] width 273 height 40
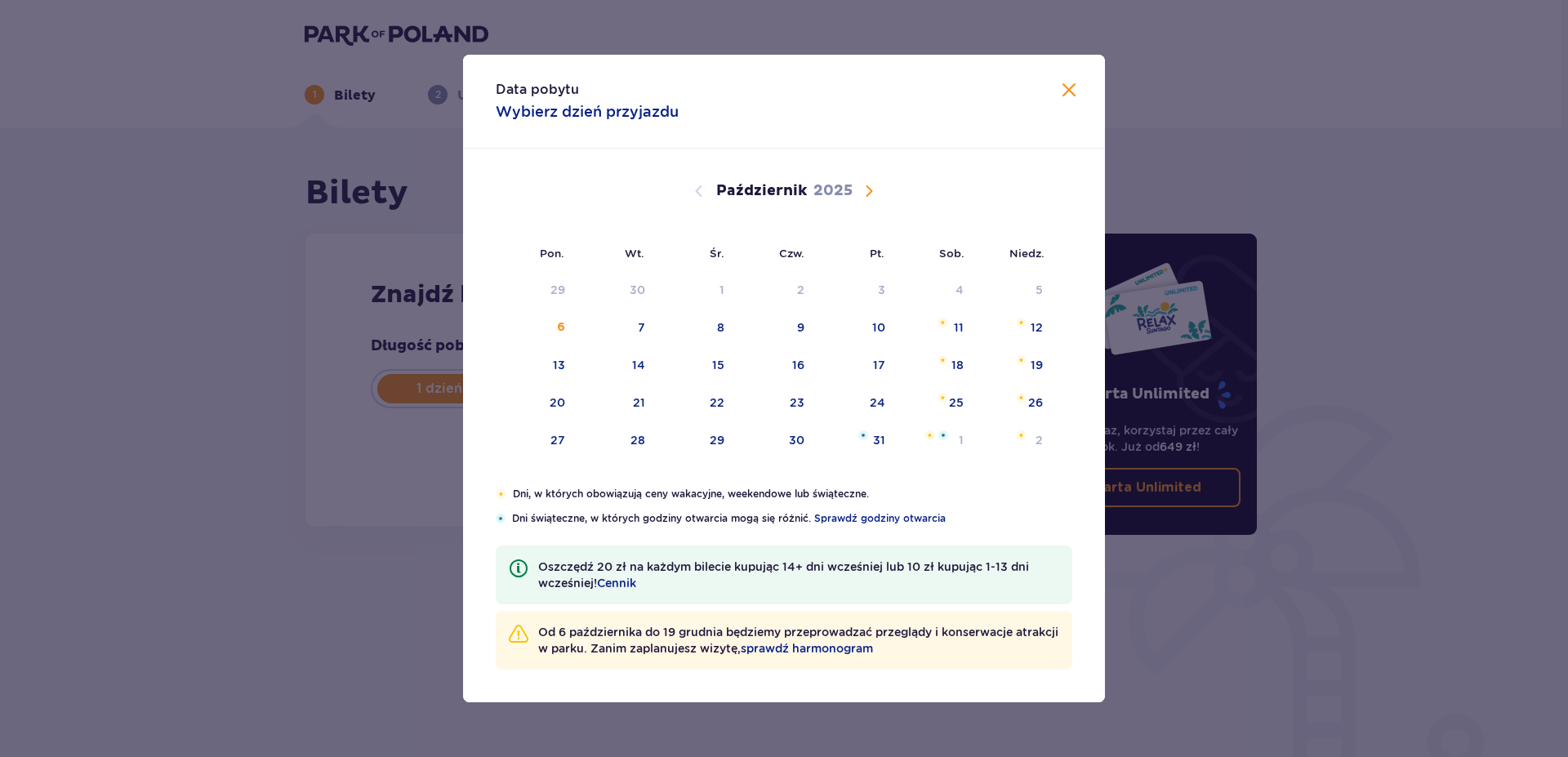
click at [864, 192] on span "Następny miesiąc" at bounding box center [869, 191] width 19 height 19
click at [879, 521] on span "Sprawdź godziny otwarcia" at bounding box center [880, 518] width 132 height 15
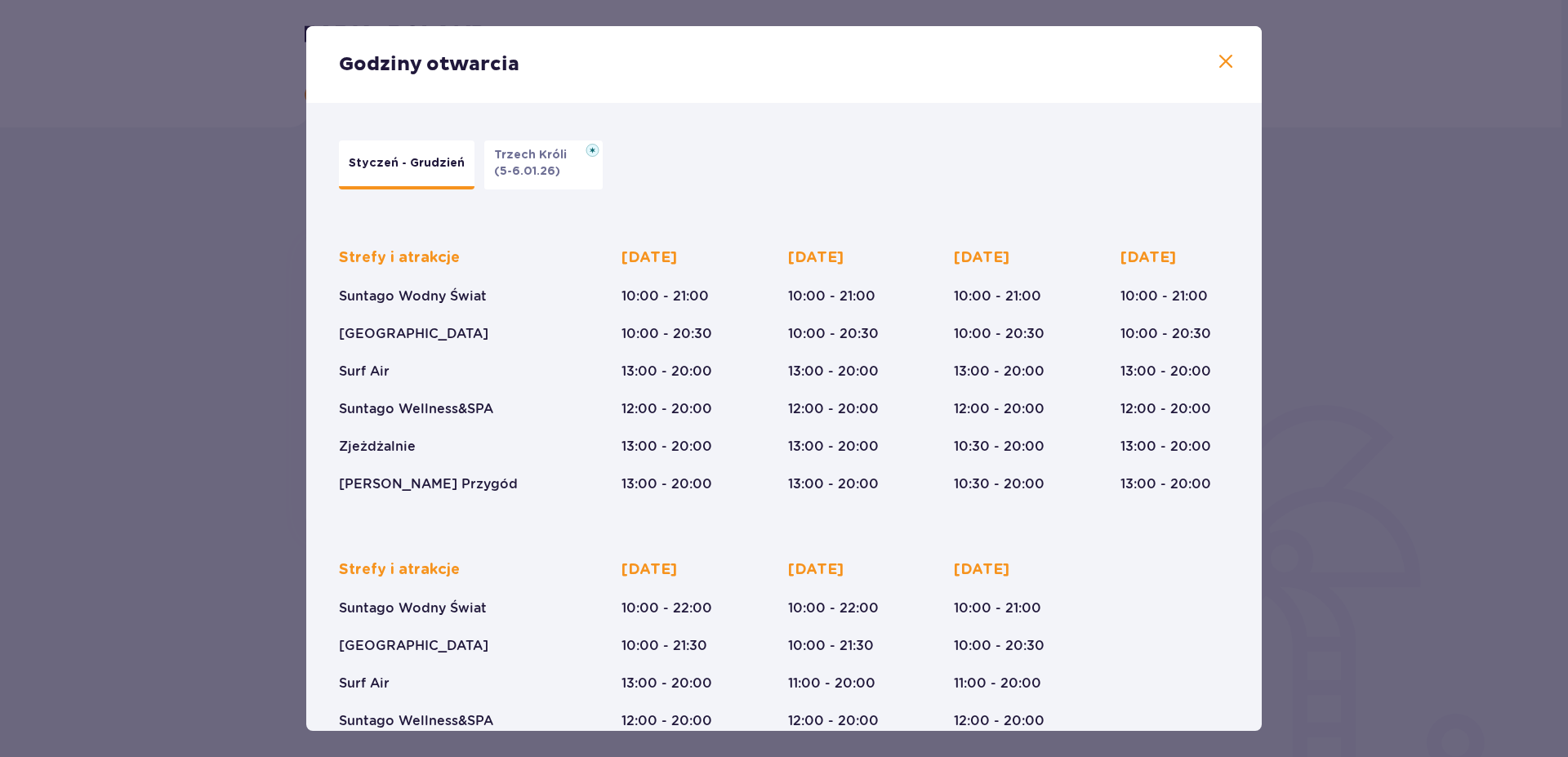
click at [1048, 241] on div "Strefy i atrakcje Suntago Wodny Świat Crocodile Island Surf Air Suntago Wellnes…" at bounding box center [784, 358] width 890 height 271
click at [1216, 70] on span at bounding box center [1225, 62] width 19 height 19
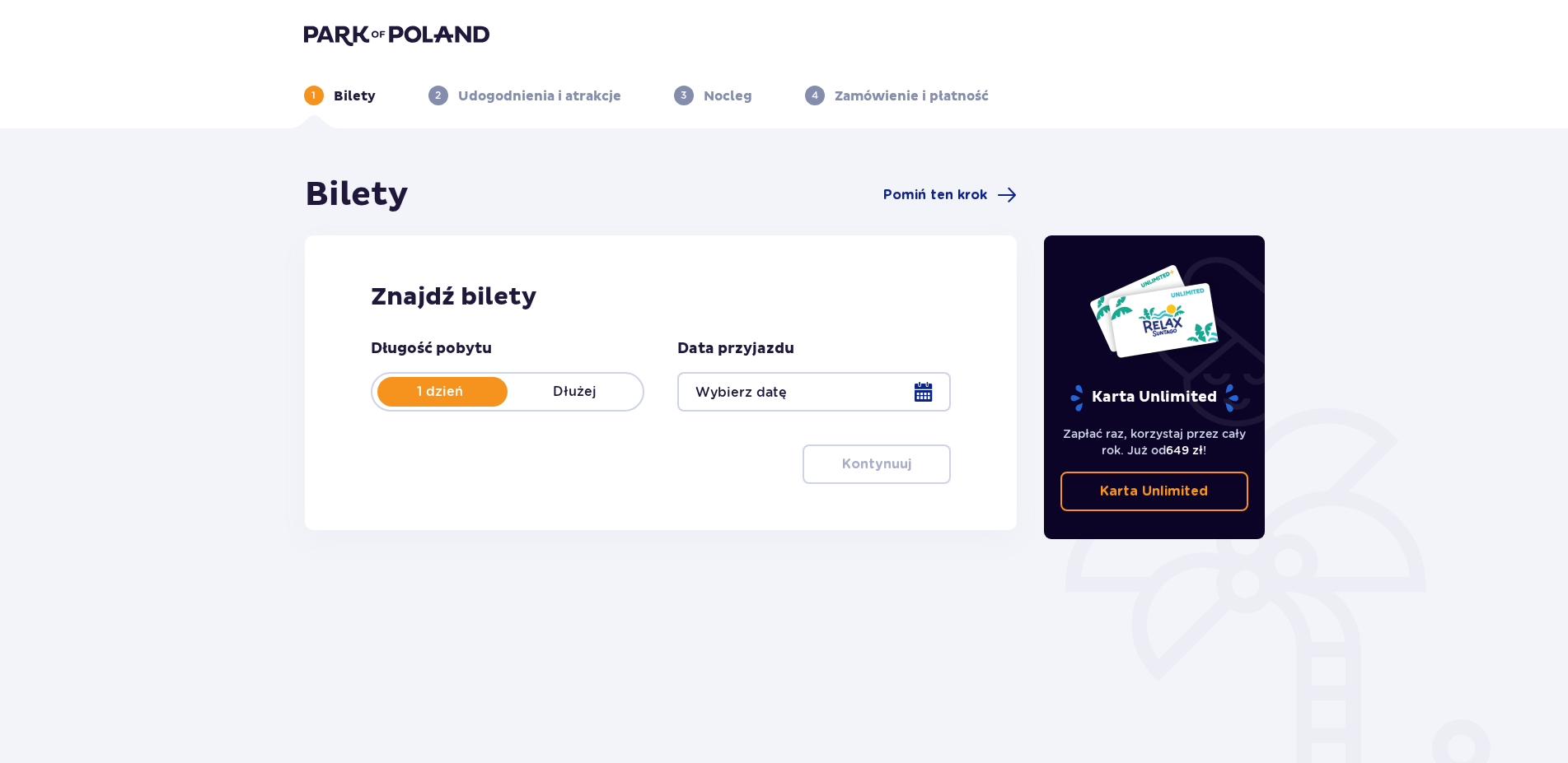
click at [840, 387] on div at bounding box center [814, 391] width 273 height 40
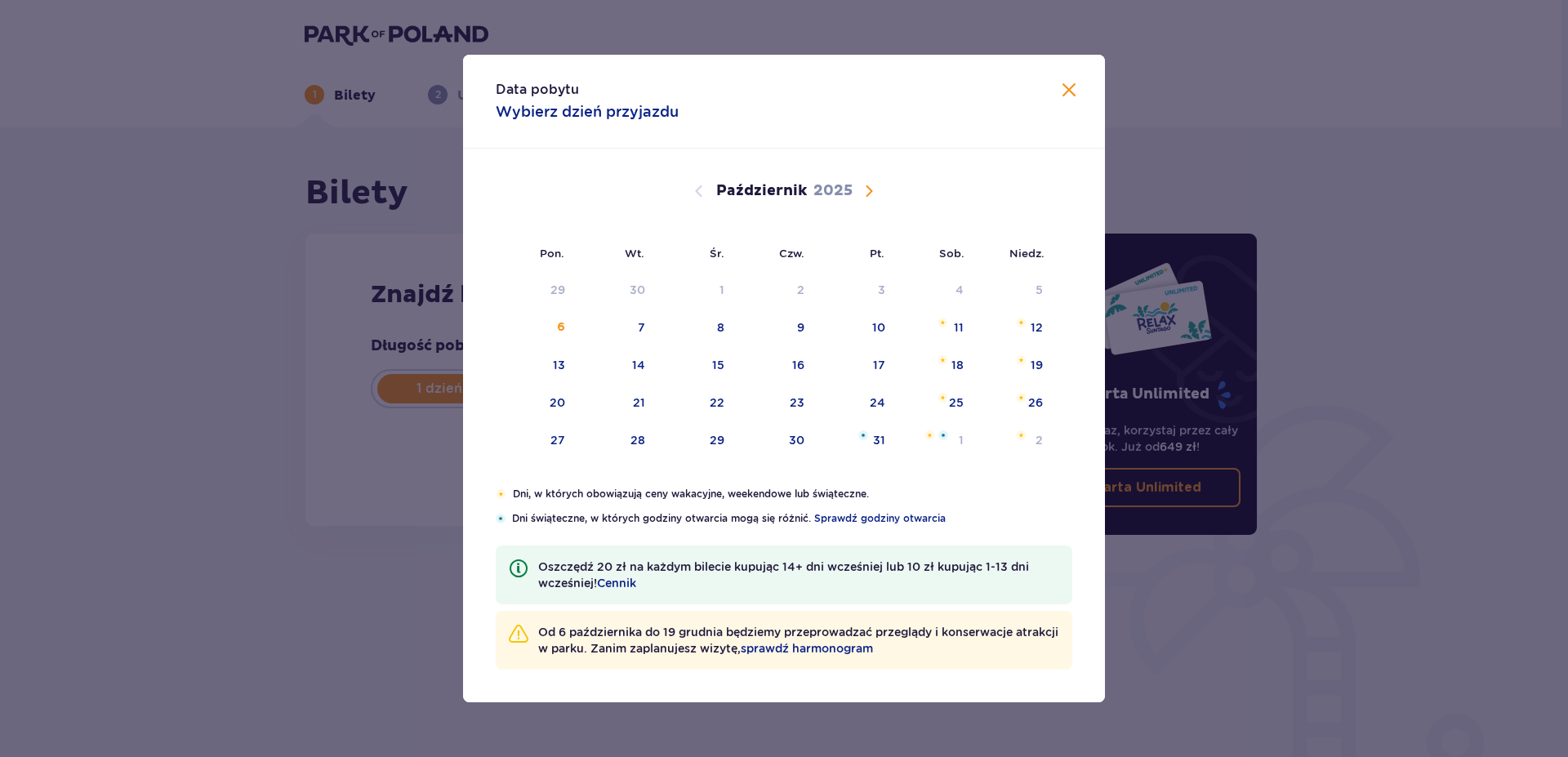
click at [864, 189] on span "Następny miesiąc" at bounding box center [869, 191] width 19 height 19
click at [561, 369] on div "10" at bounding box center [558, 365] width 14 height 16
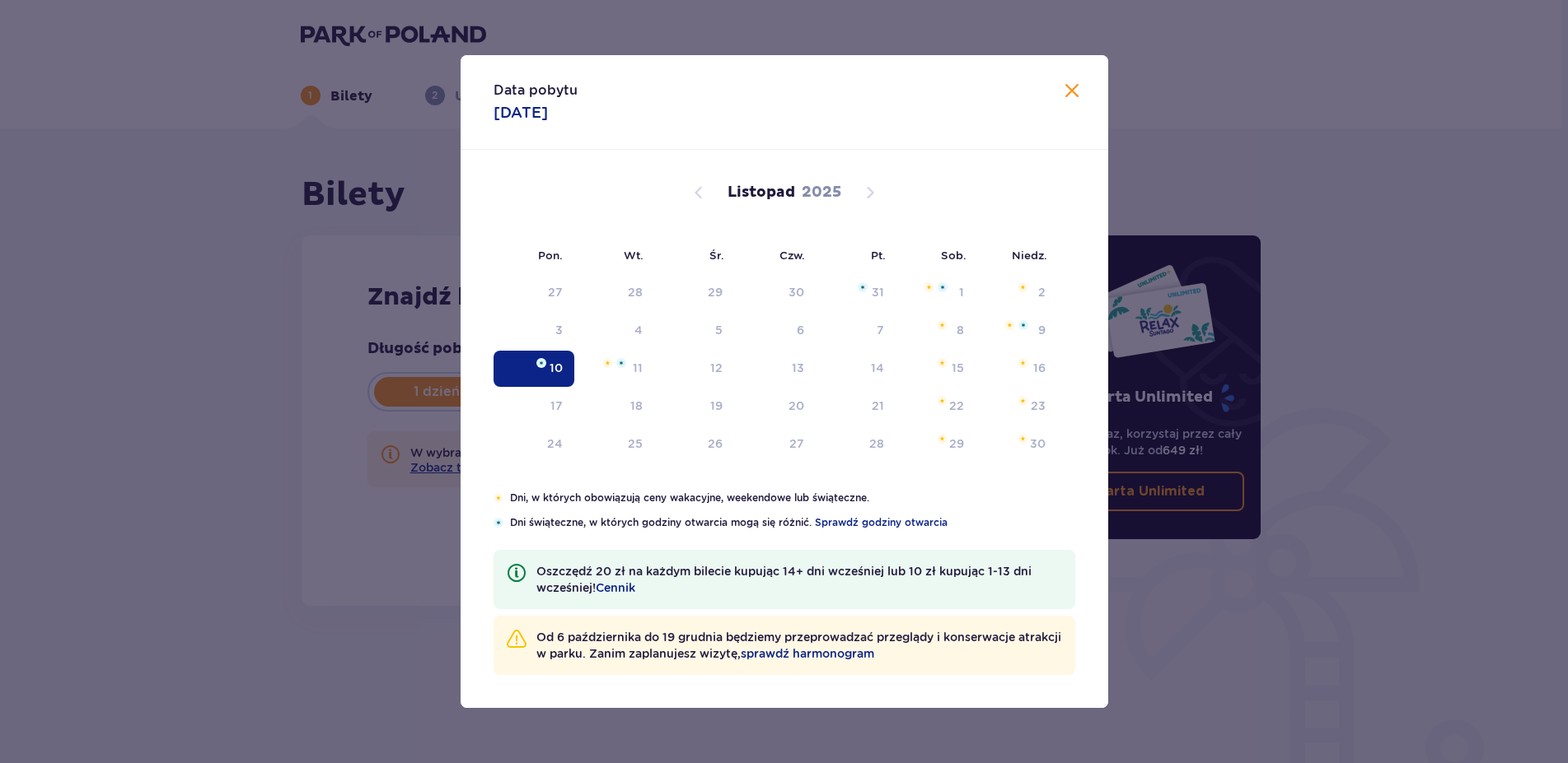
type input "[DATE]"
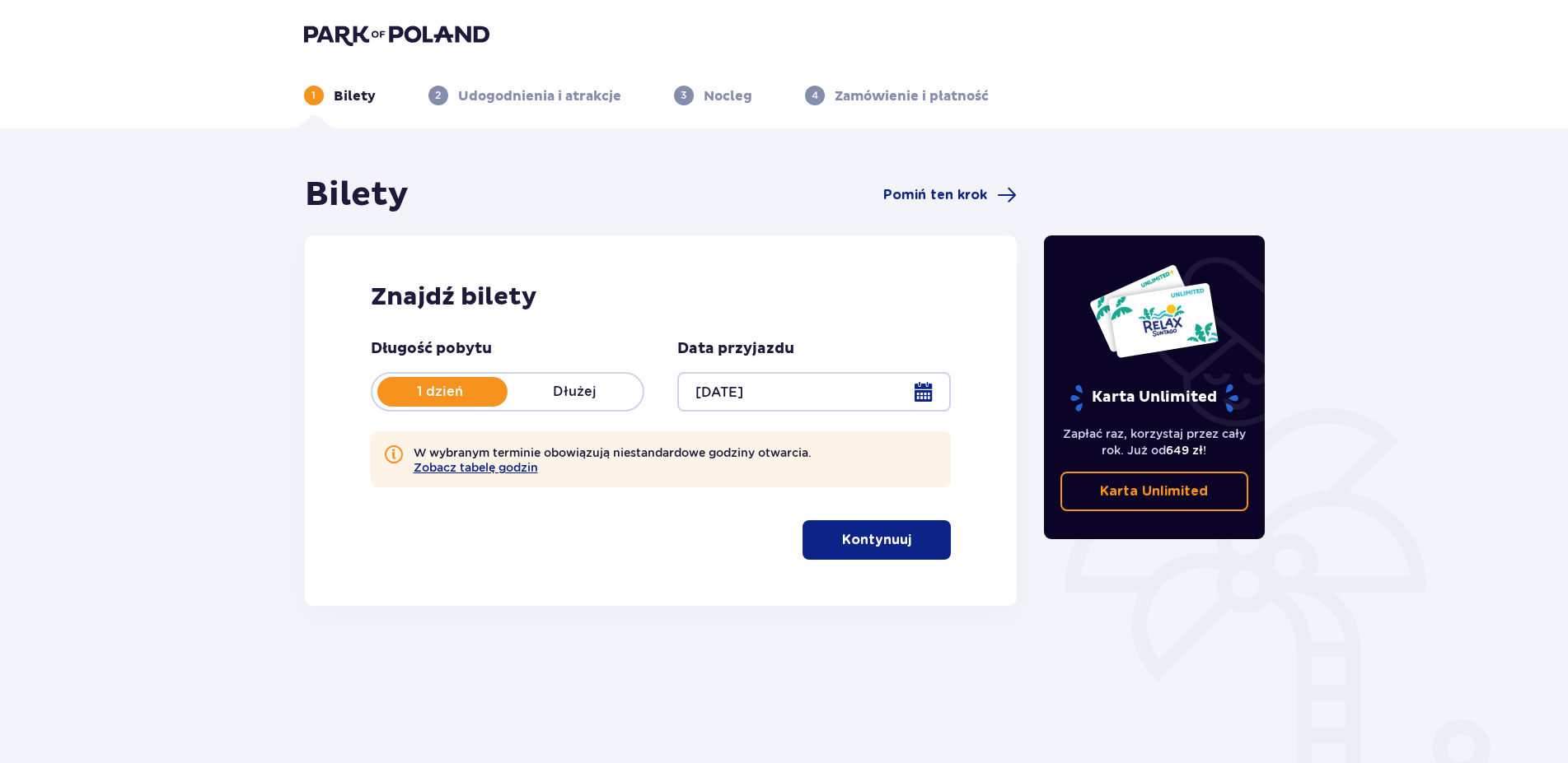
click at [846, 538] on p "Kontynuuj" at bounding box center [876, 540] width 69 height 19
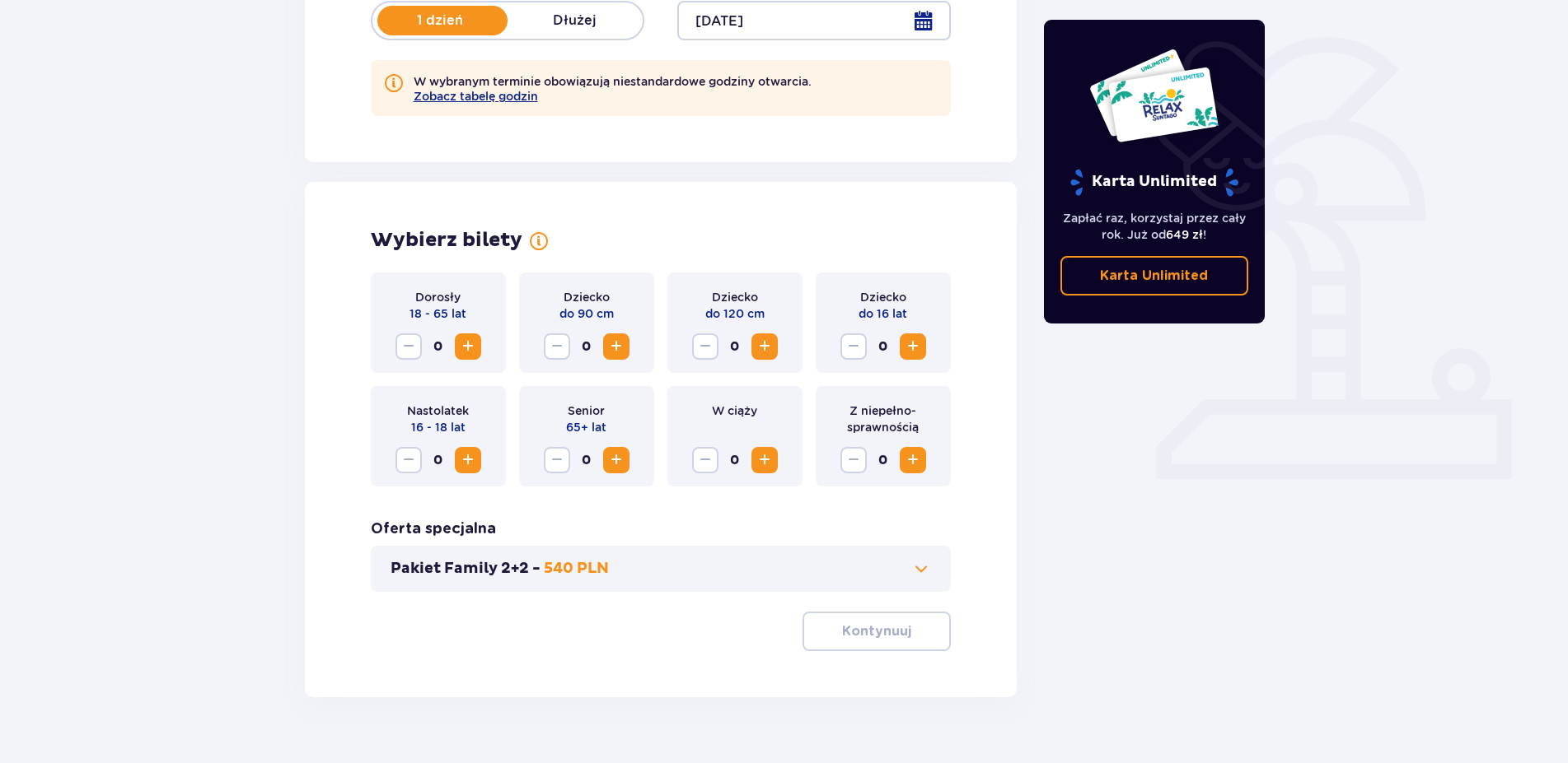
scroll to position [404, 0]
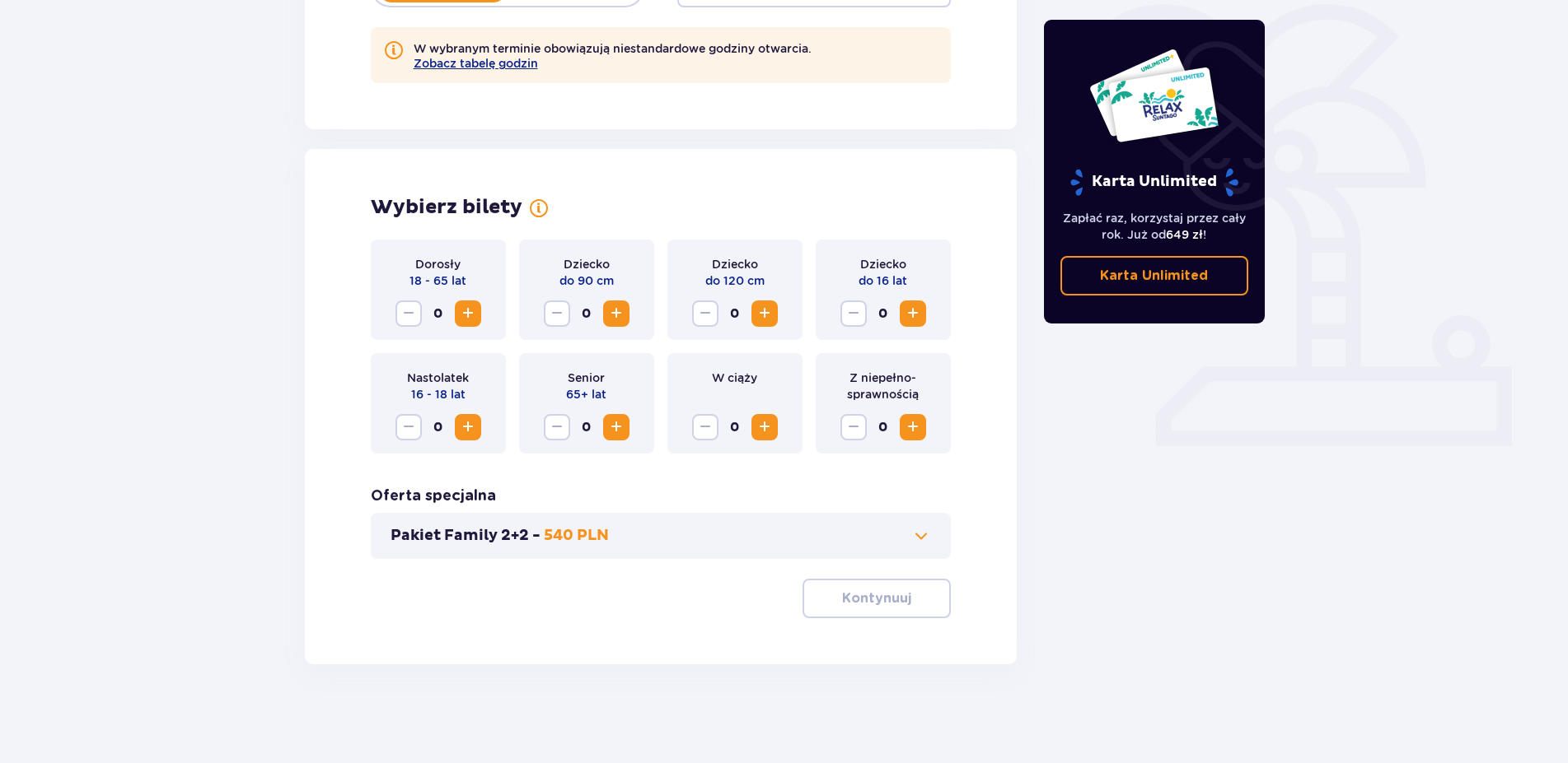
click at [473, 312] on span "Zwiększ" at bounding box center [468, 313] width 20 height 20
click at [916, 316] on span "Zwiększ" at bounding box center [913, 313] width 20 height 20
click at [863, 596] on p "Kontynuuj" at bounding box center [876, 598] width 69 height 19
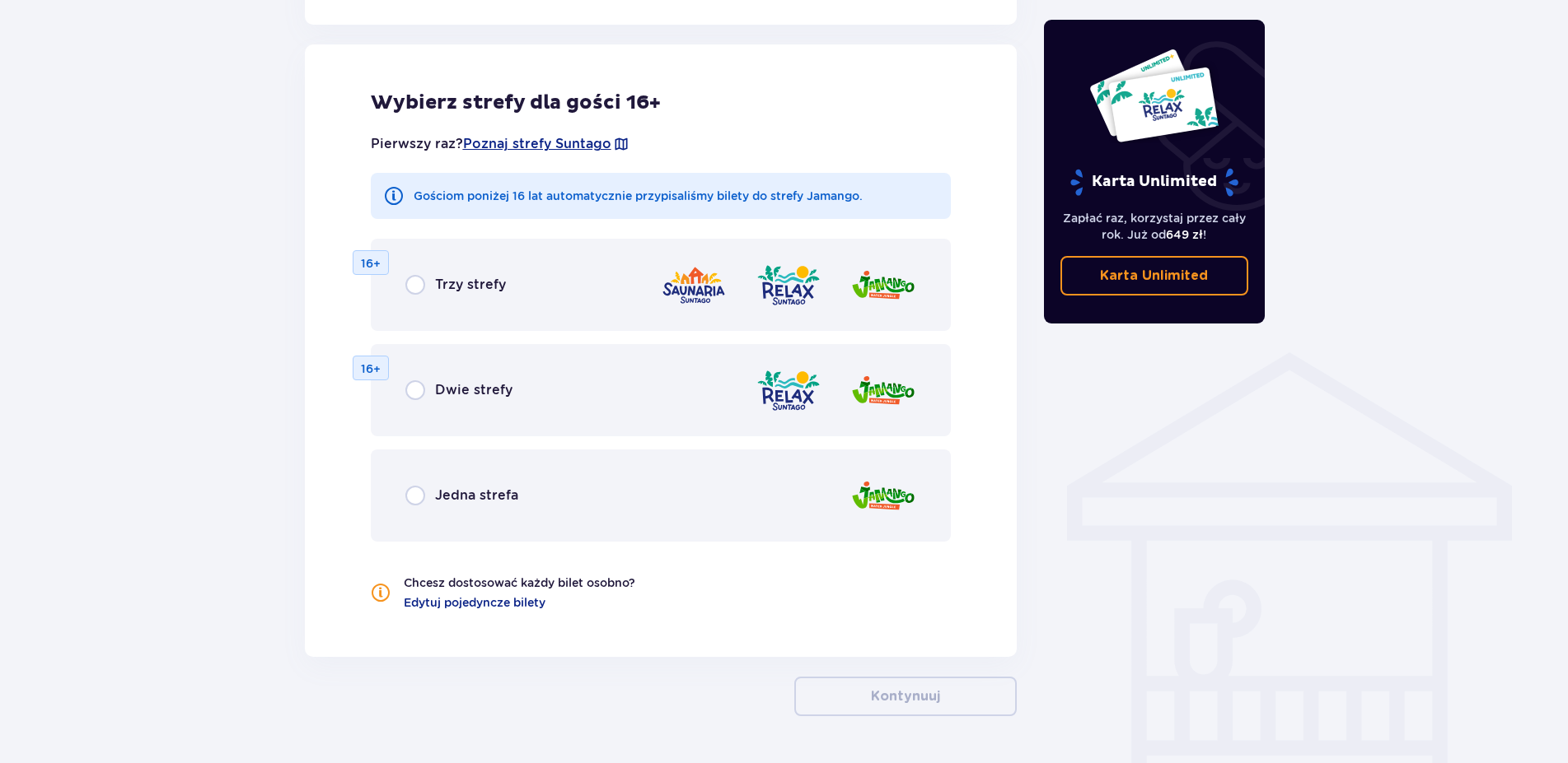
scroll to position [989, 0]
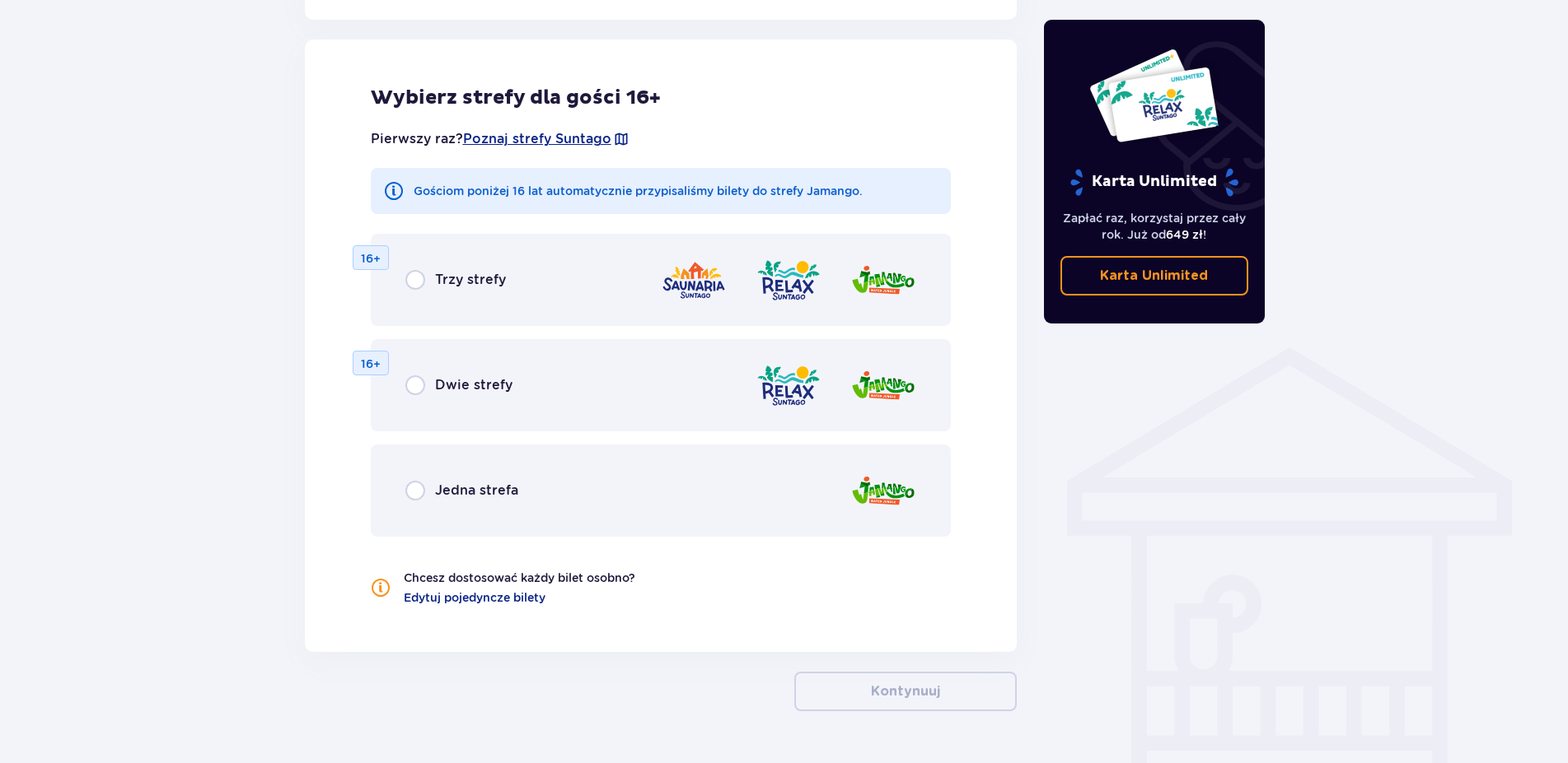
click at [416, 278] on input "radio" at bounding box center [415, 280] width 20 height 20
radio input "true"
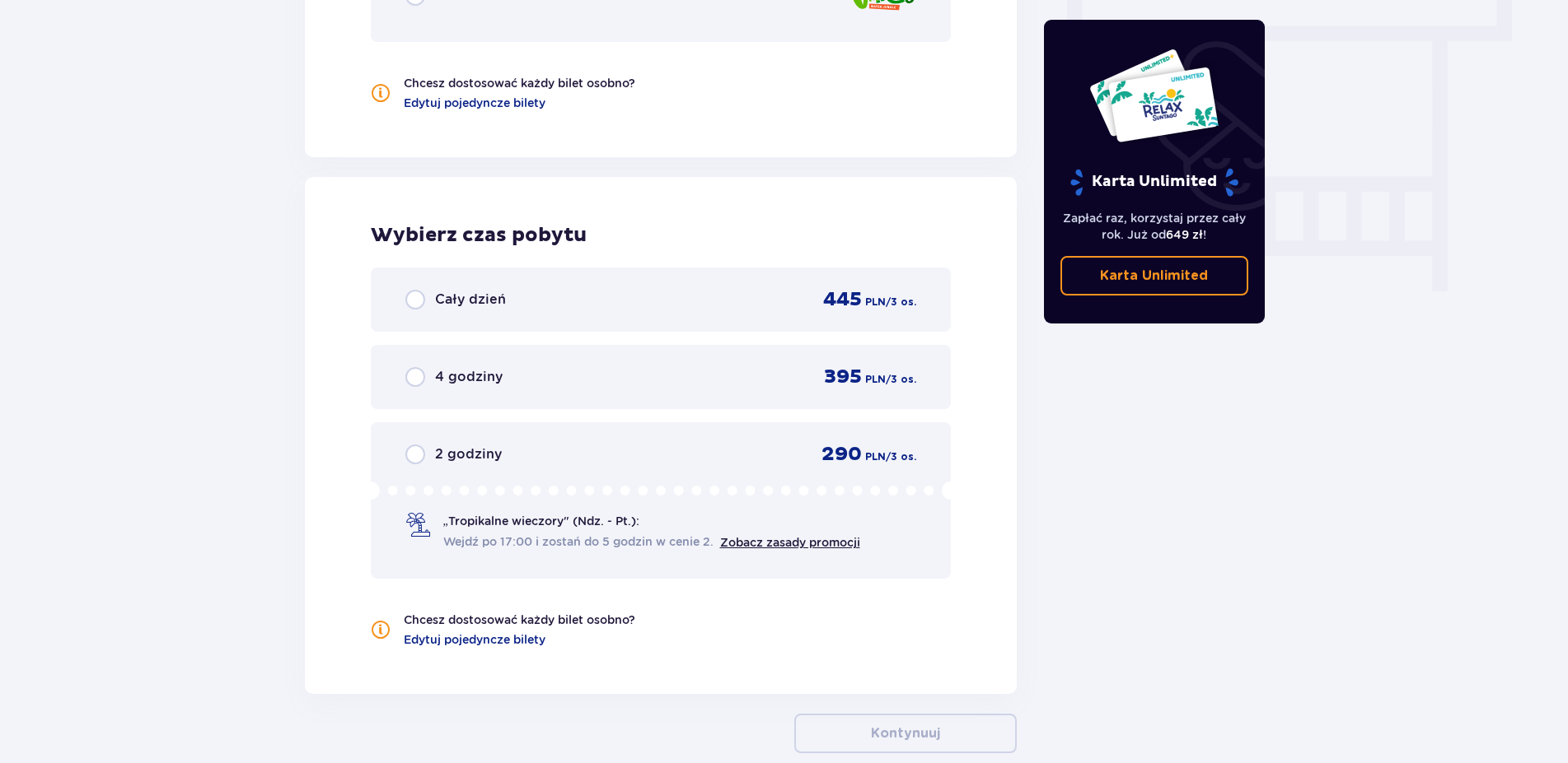
scroll to position [1574, 0]
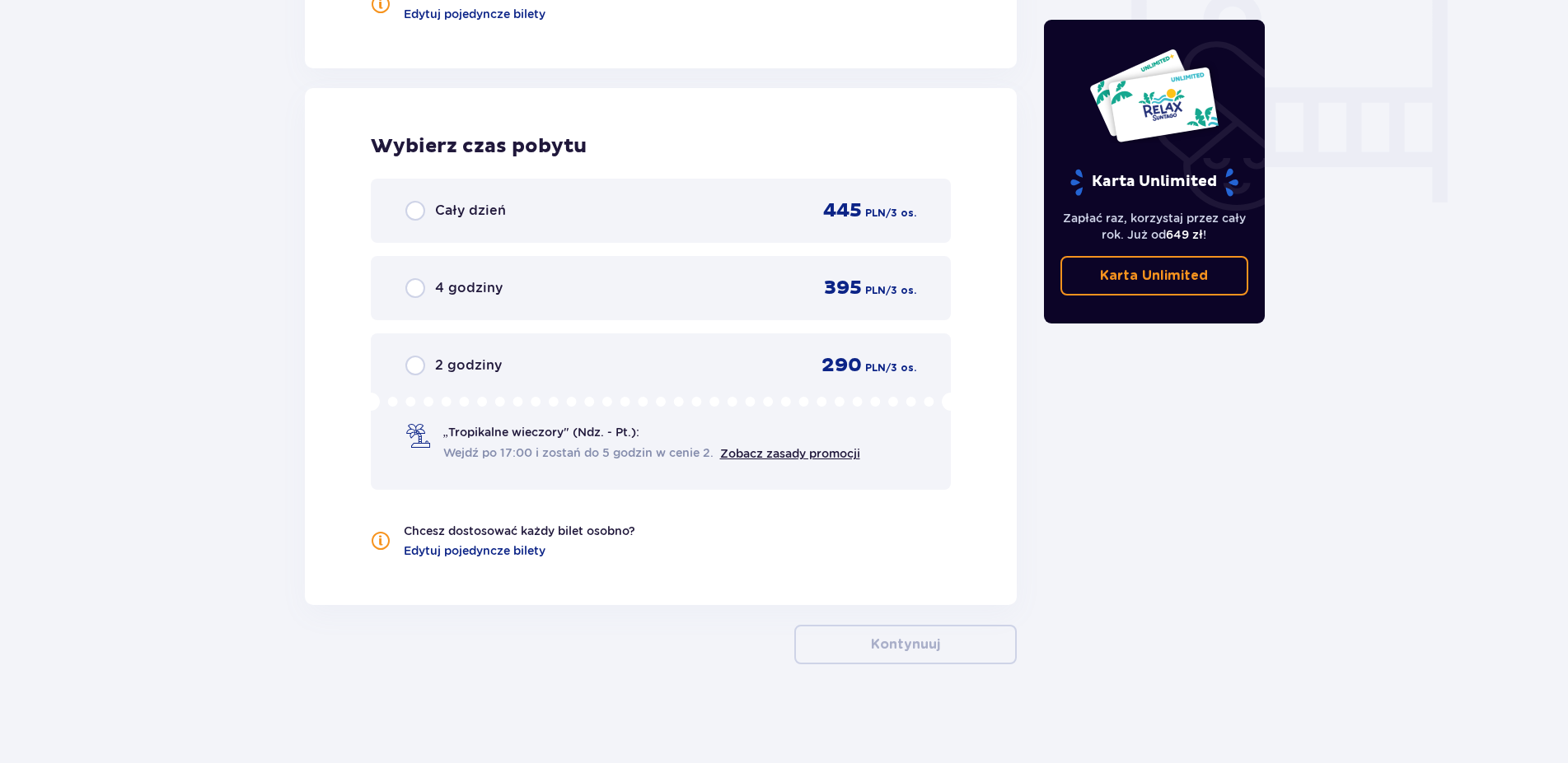
click at [414, 208] on input "radio" at bounding box center [415, 211] width 20 height 20
radio input "true"
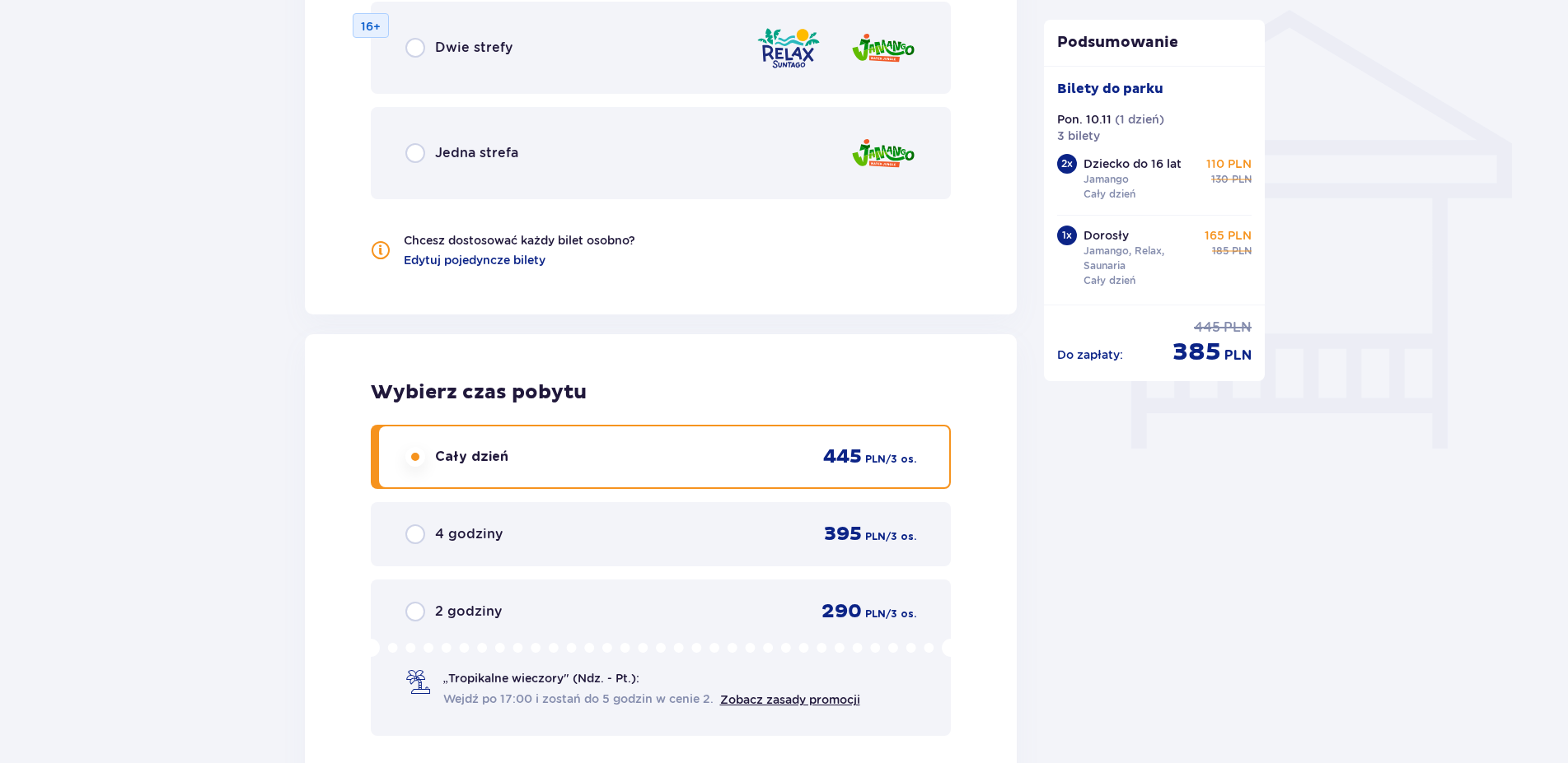
scroll to position [1321, 0]
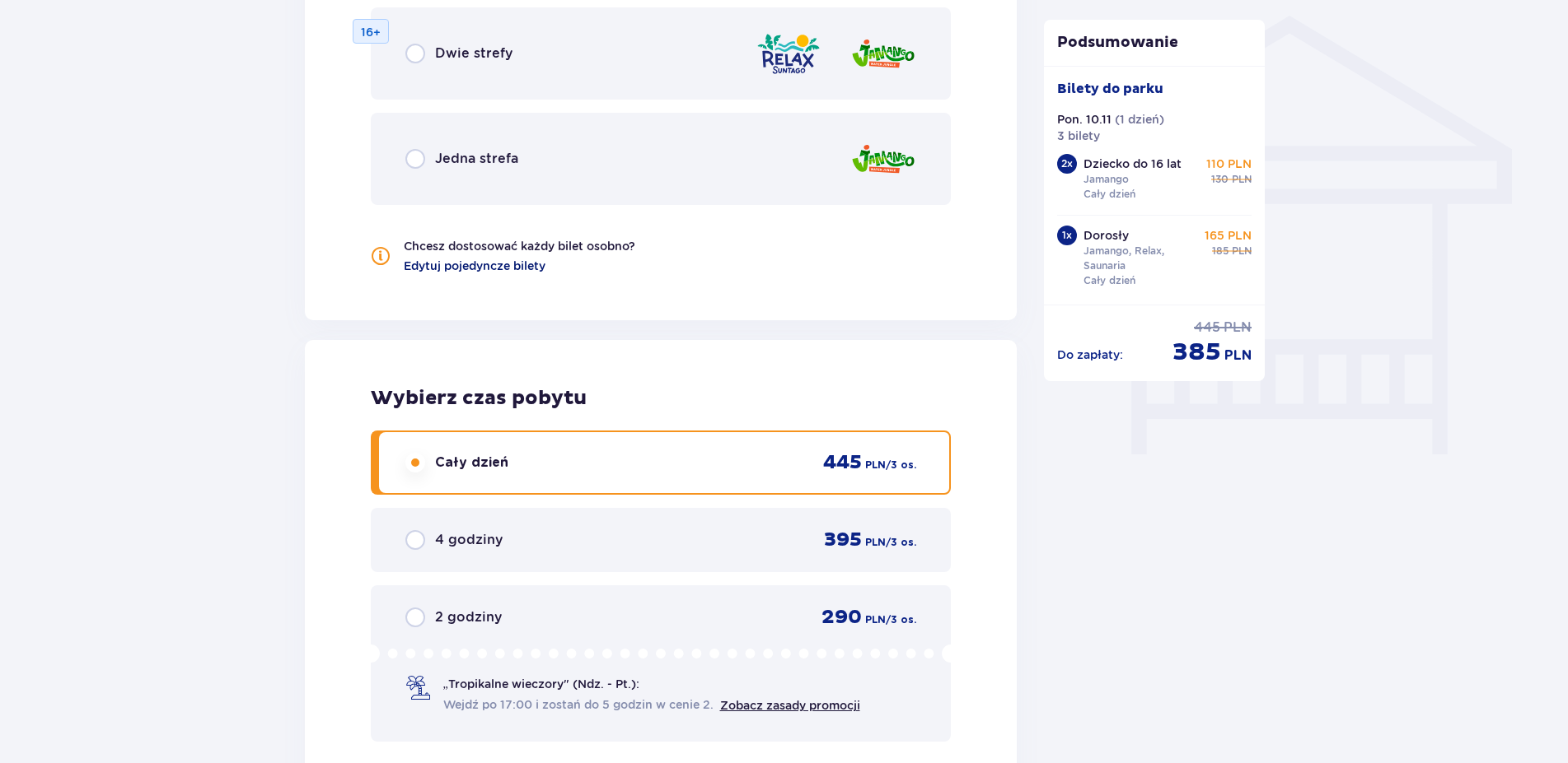
click at [463, 271] on span "Edytuj pojedyncze bilety" at bounding box center [474, 265] width 142 height 17
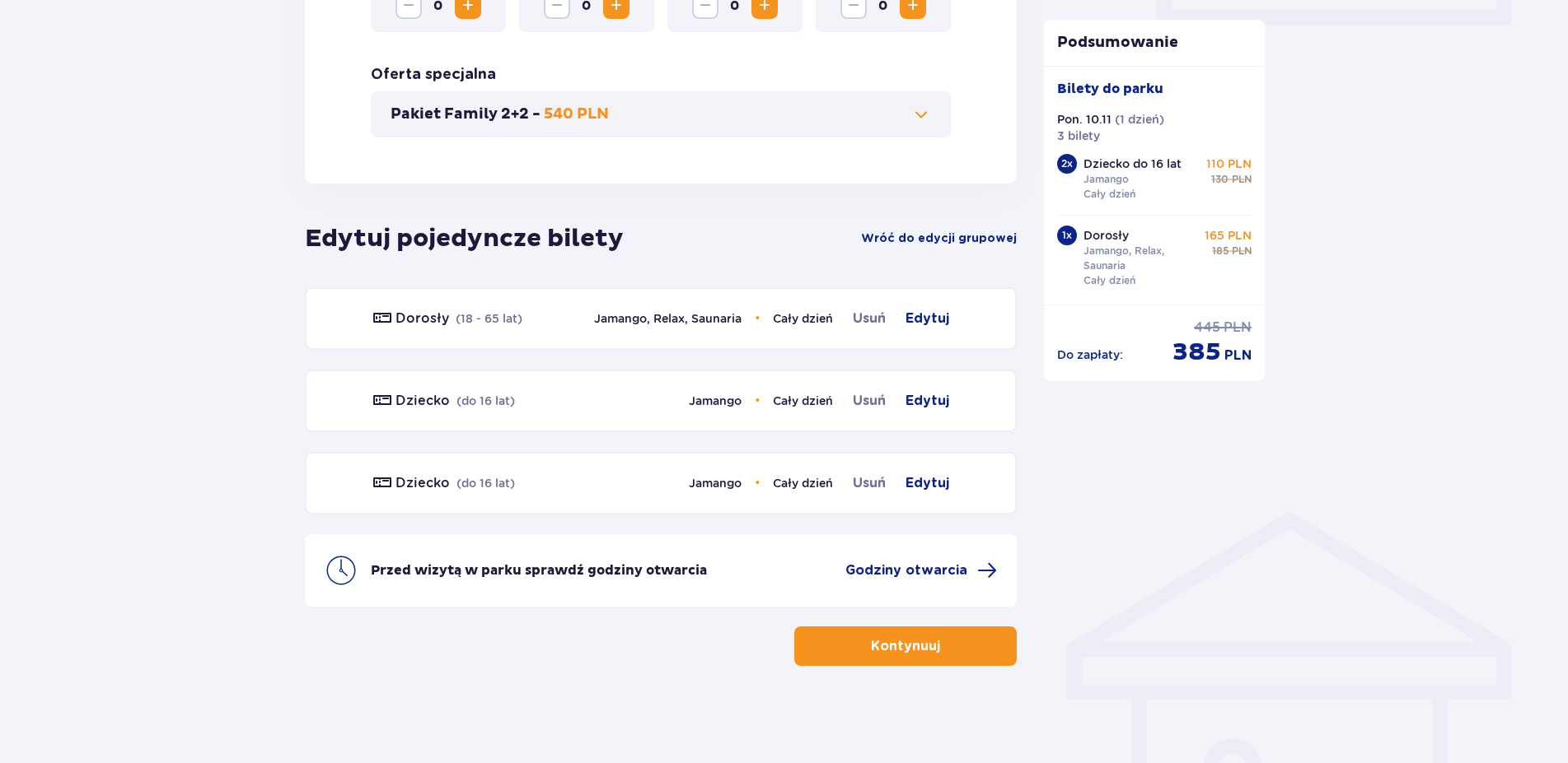
scroll to position [827, 0]
click at [926, 398] on span "Edytuj" at bounding box center [927, 399] width 44 height 20
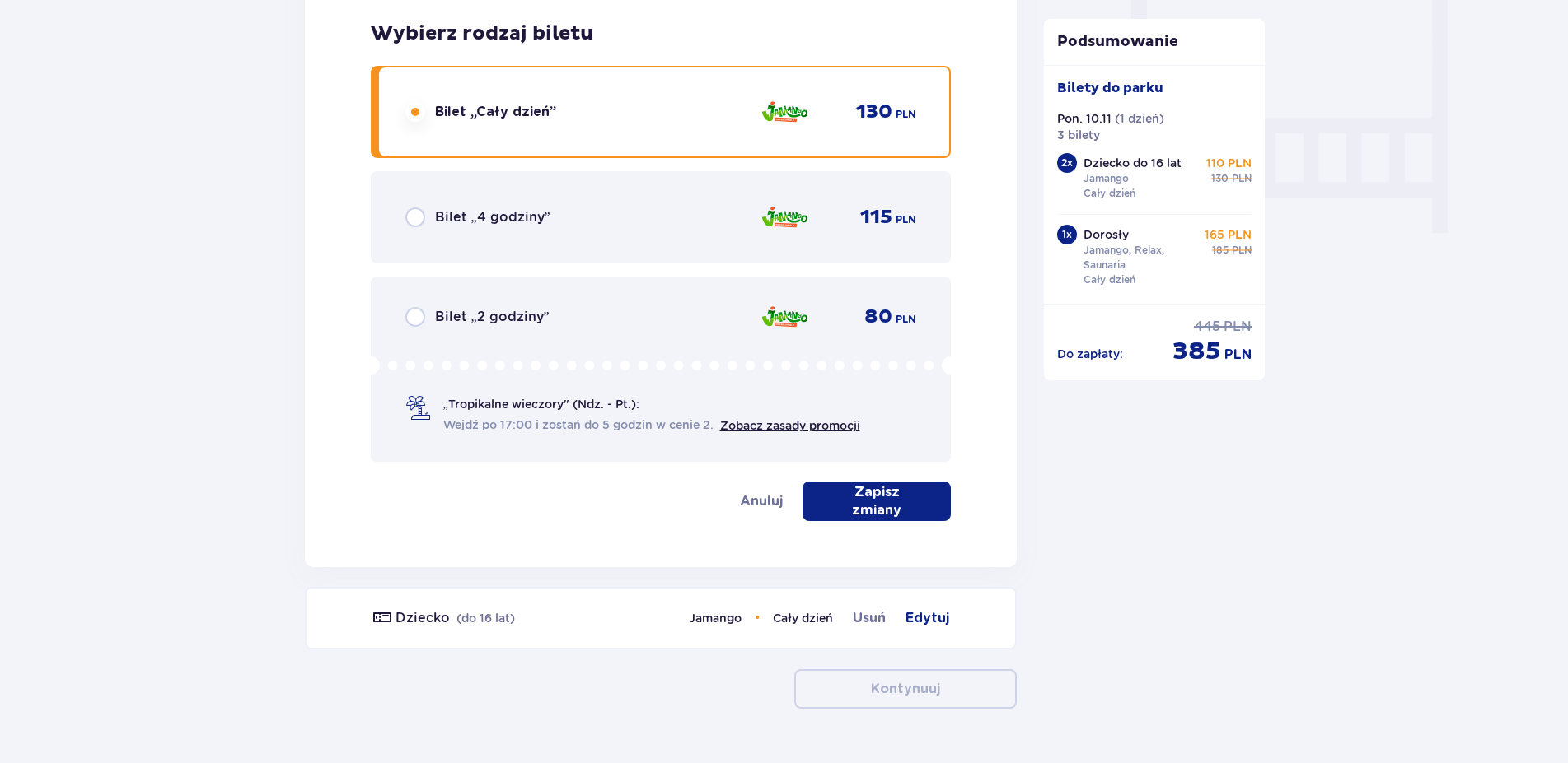
scroll to position [1587, 0]
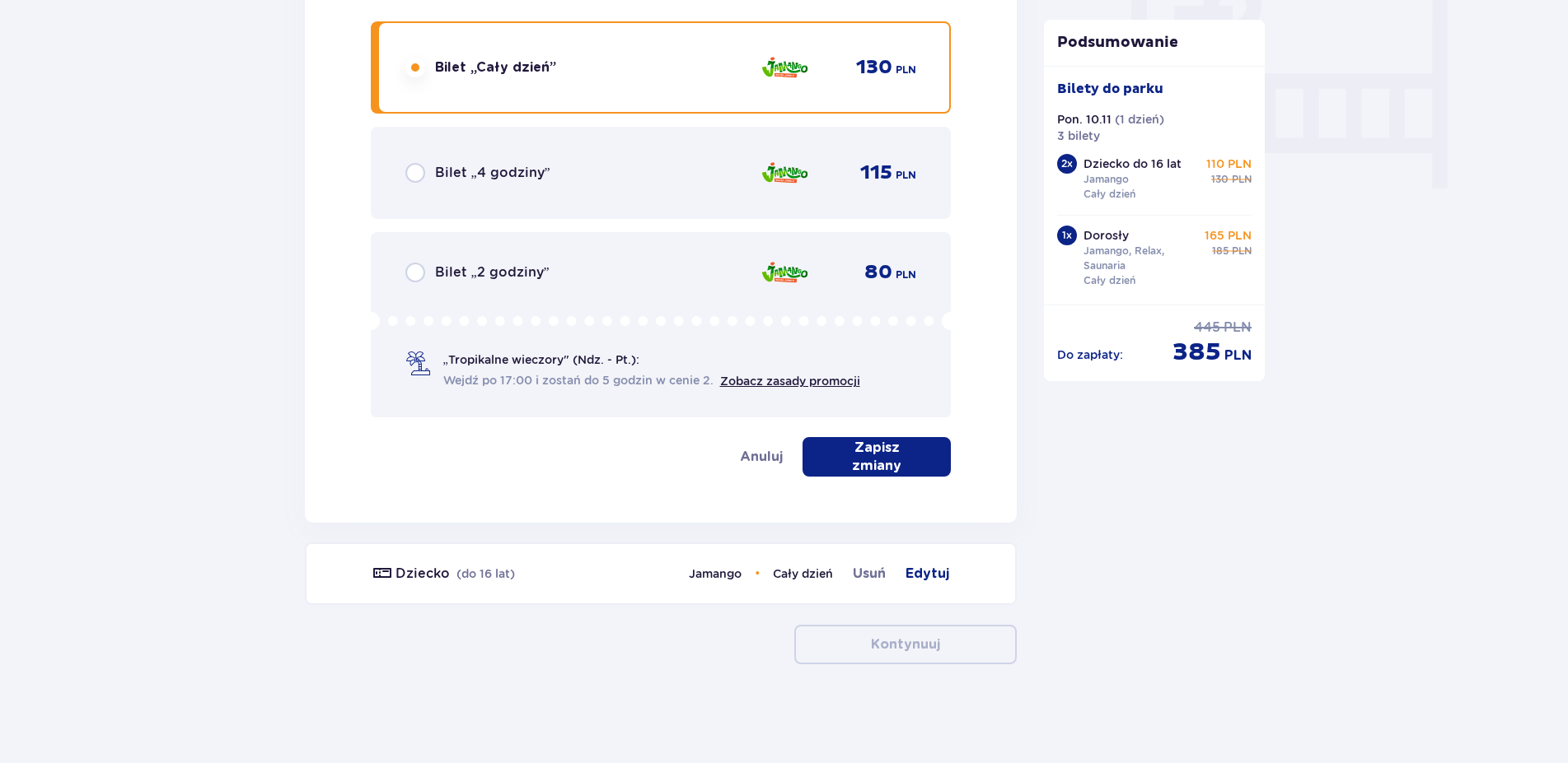
click at [891, 464] on p "Zapisz zmiany" at bounding box center [877, 457] width 96 height 36
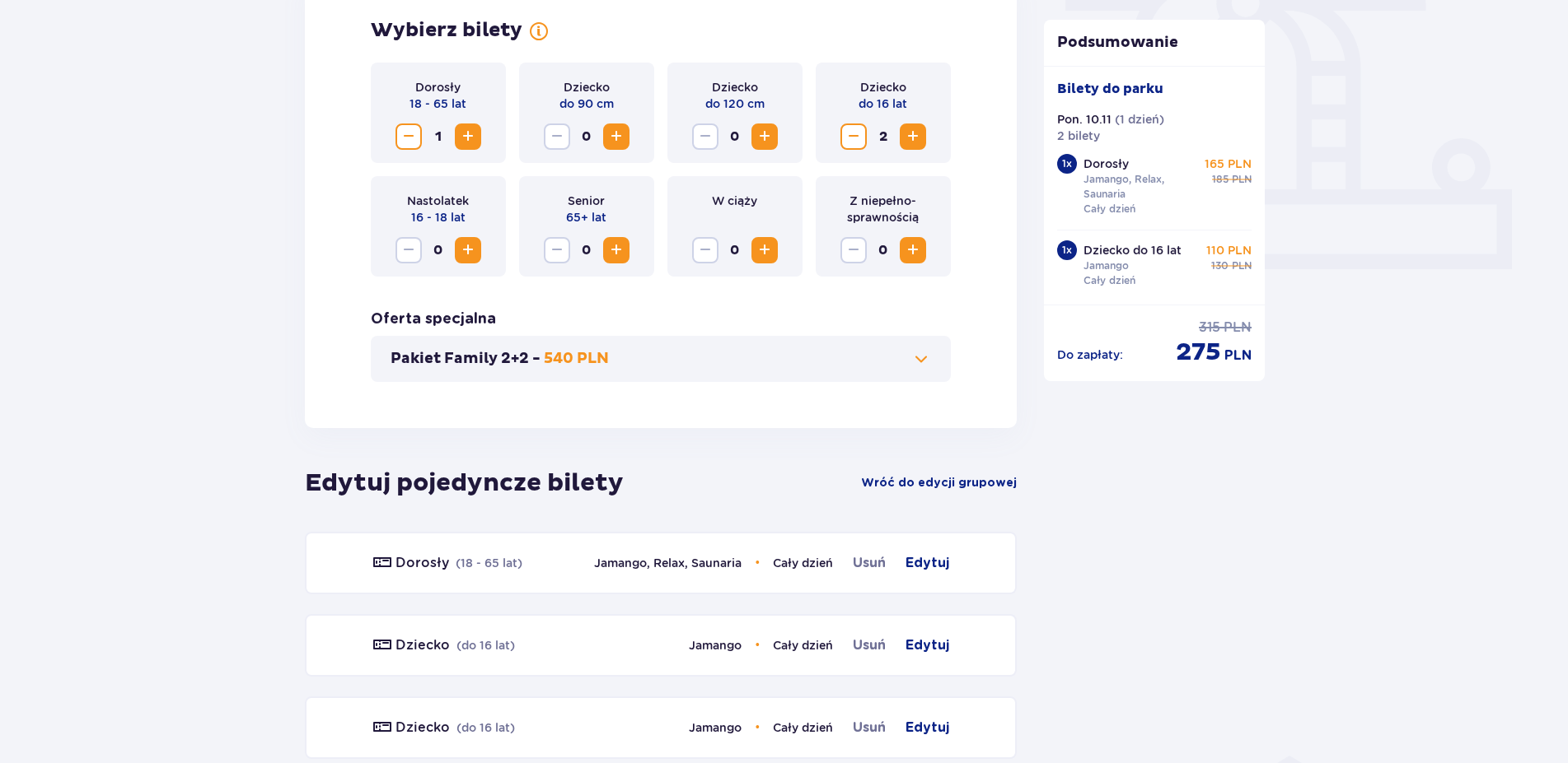
scroll to position [736, 0]
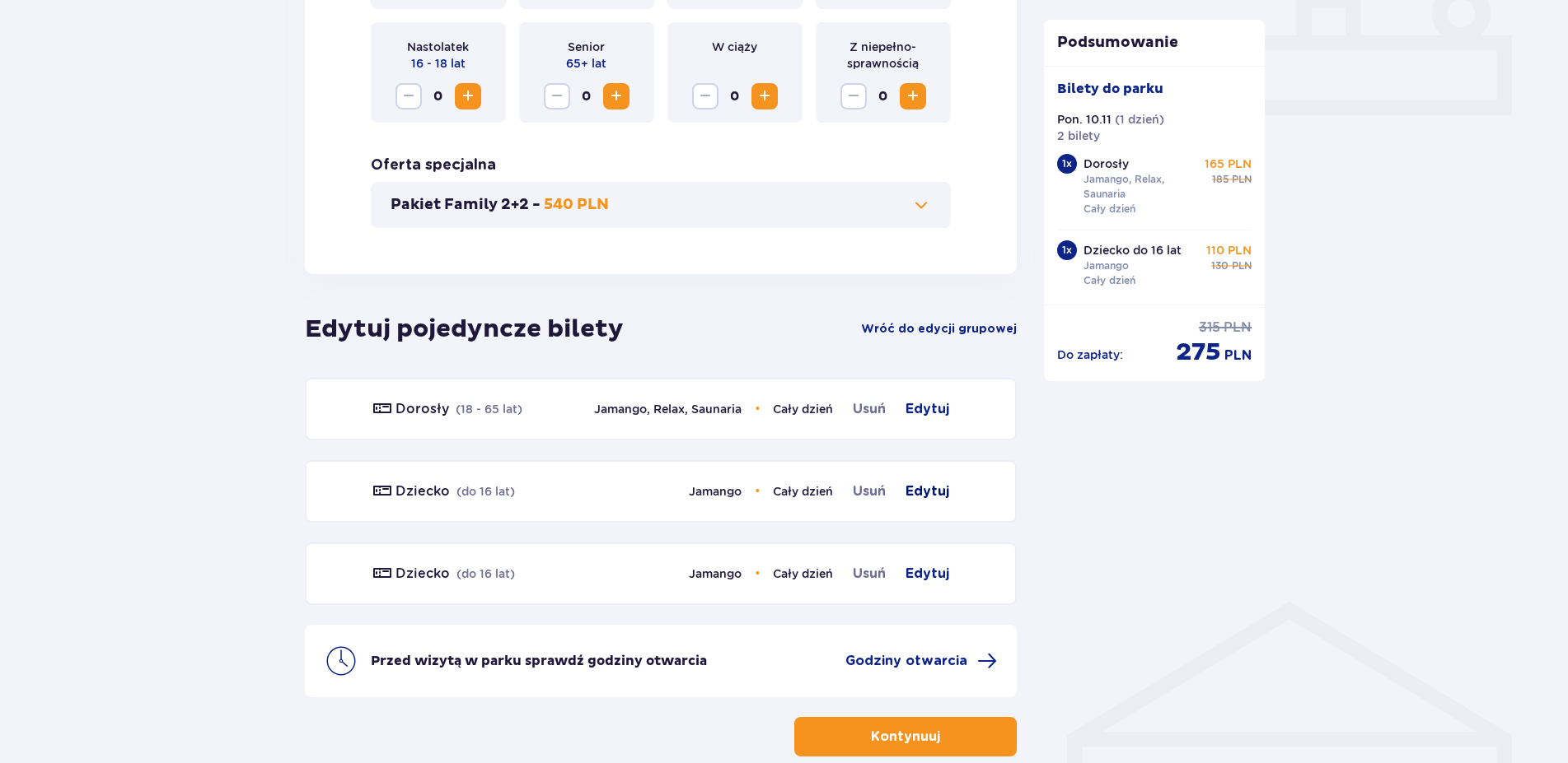
click at [936, 489] on span "Edytuj" at bounding box center [927, 492] width 44 height 20
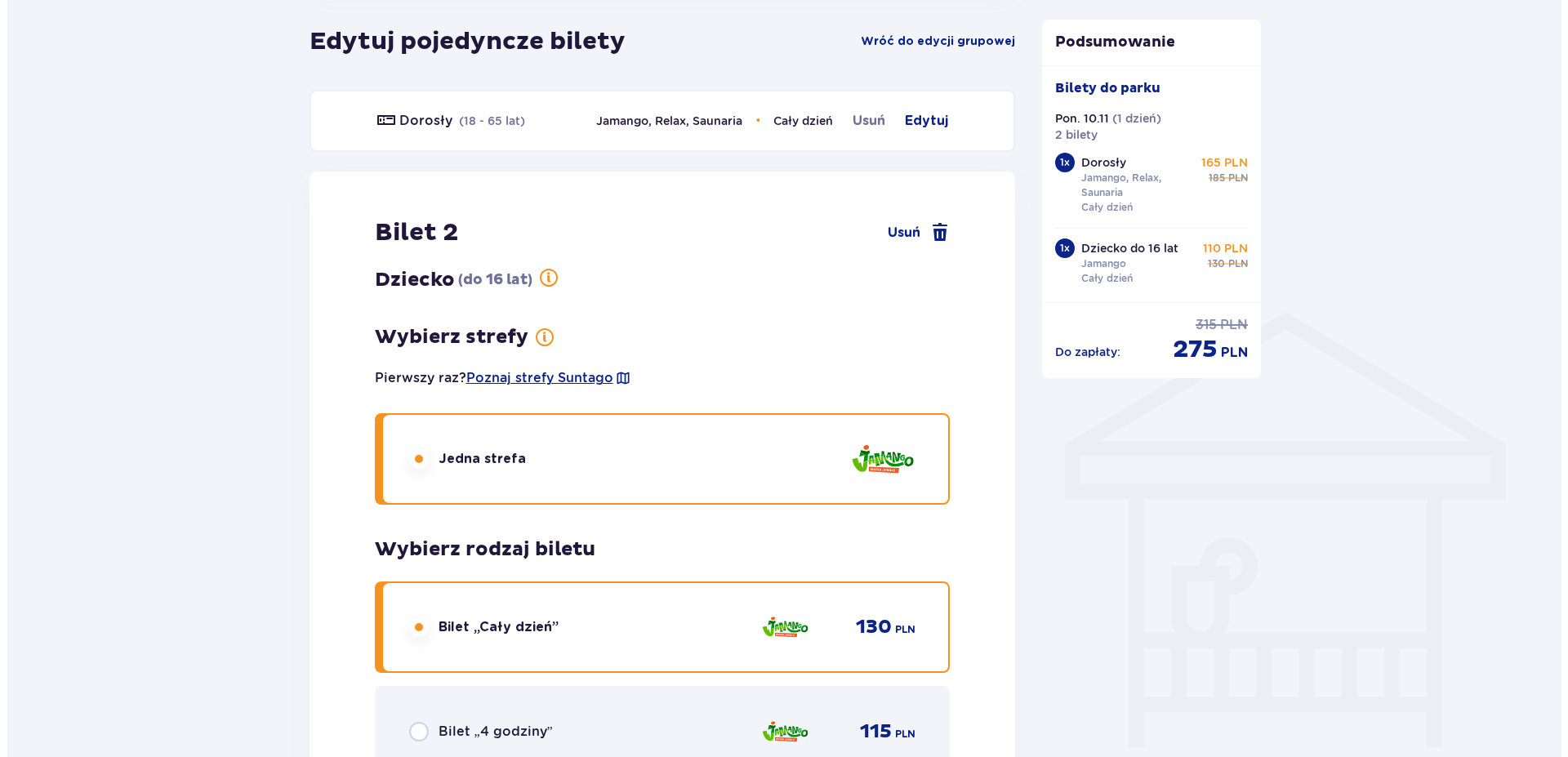
scroll to position [1063, 0]
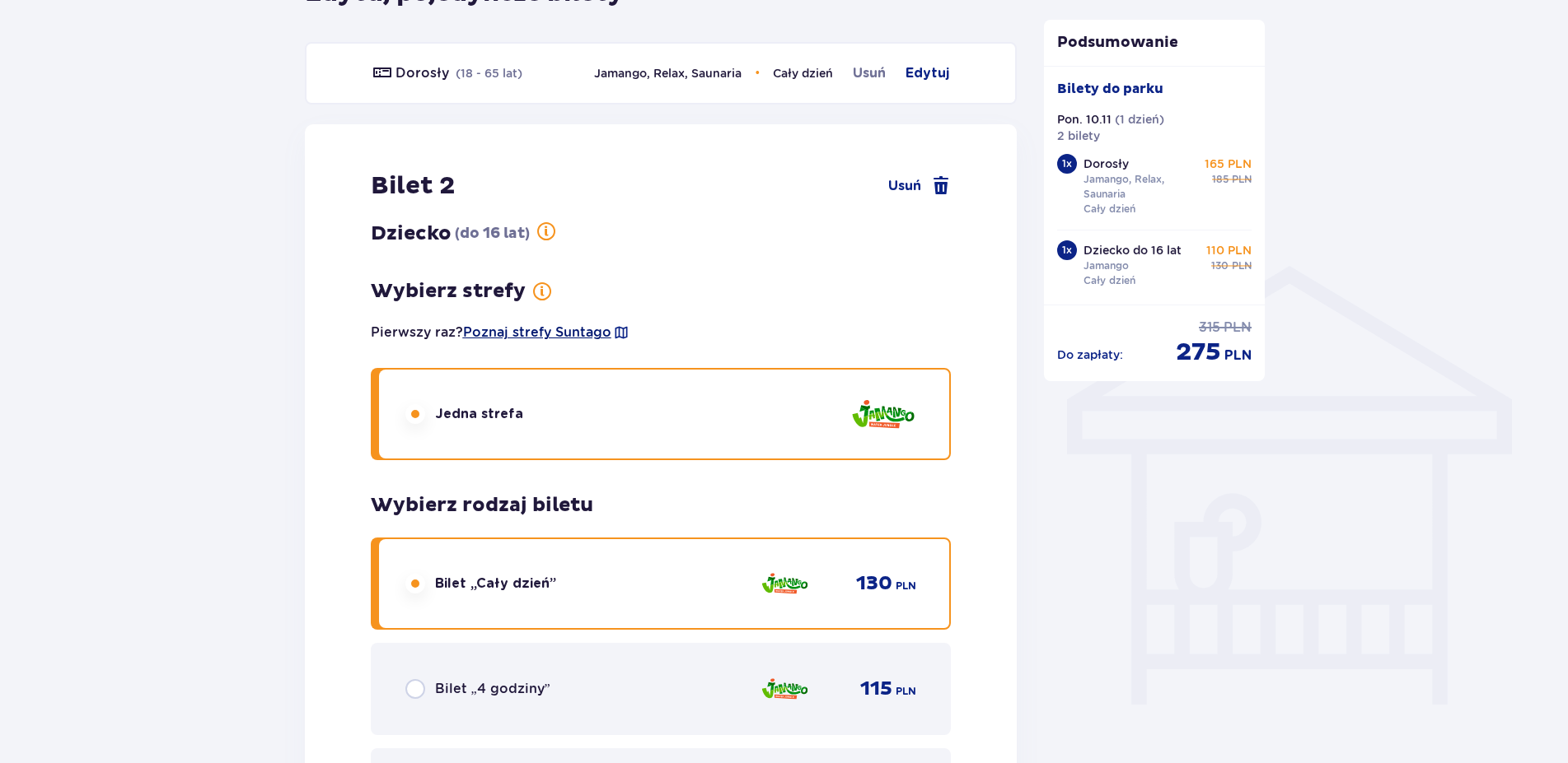
click at [538, 332] on span "Poznaj strefy Suntago" at bounding box center [537, 333] width 148 height 19
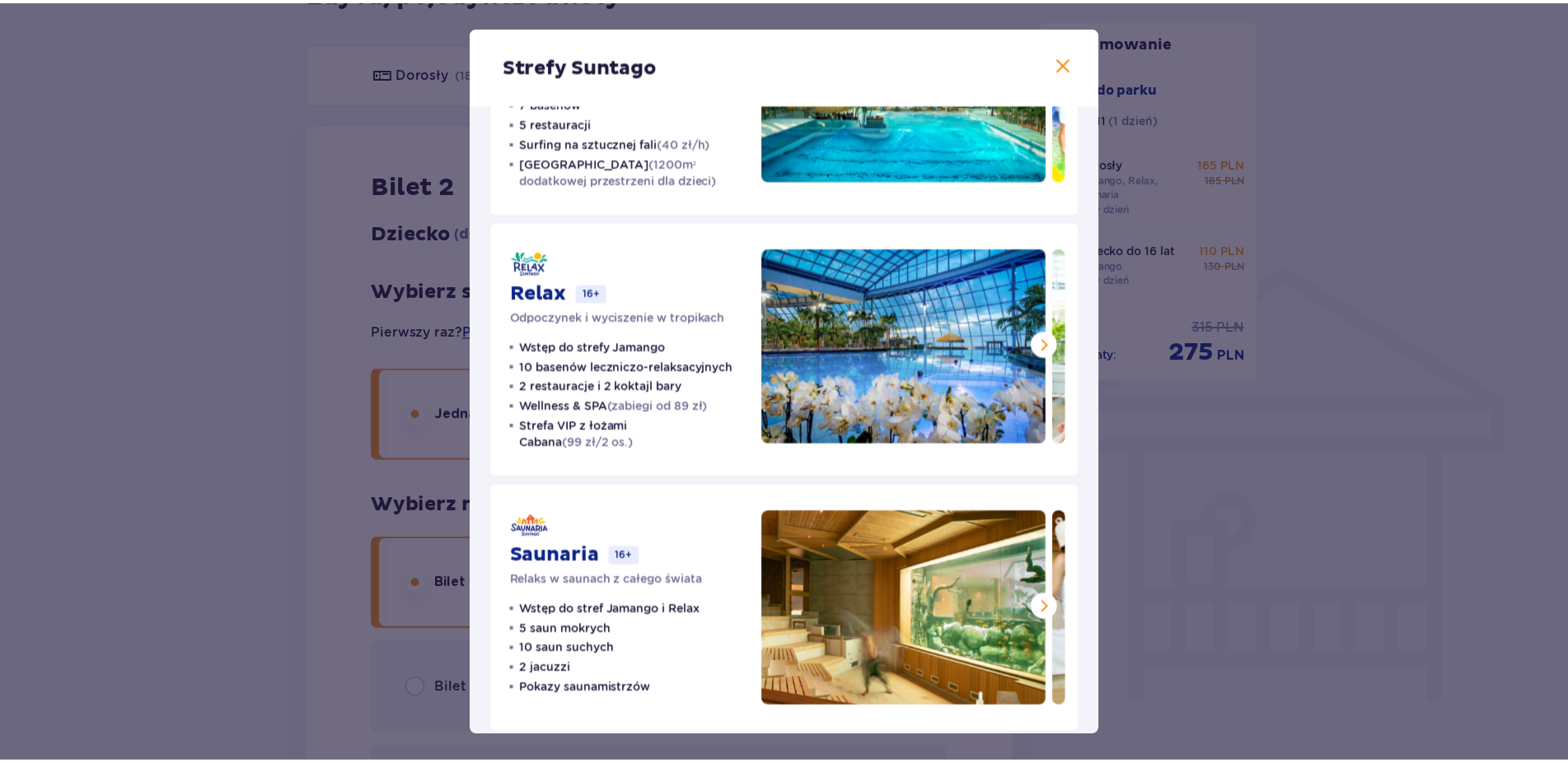
scroll to position [187, 0]
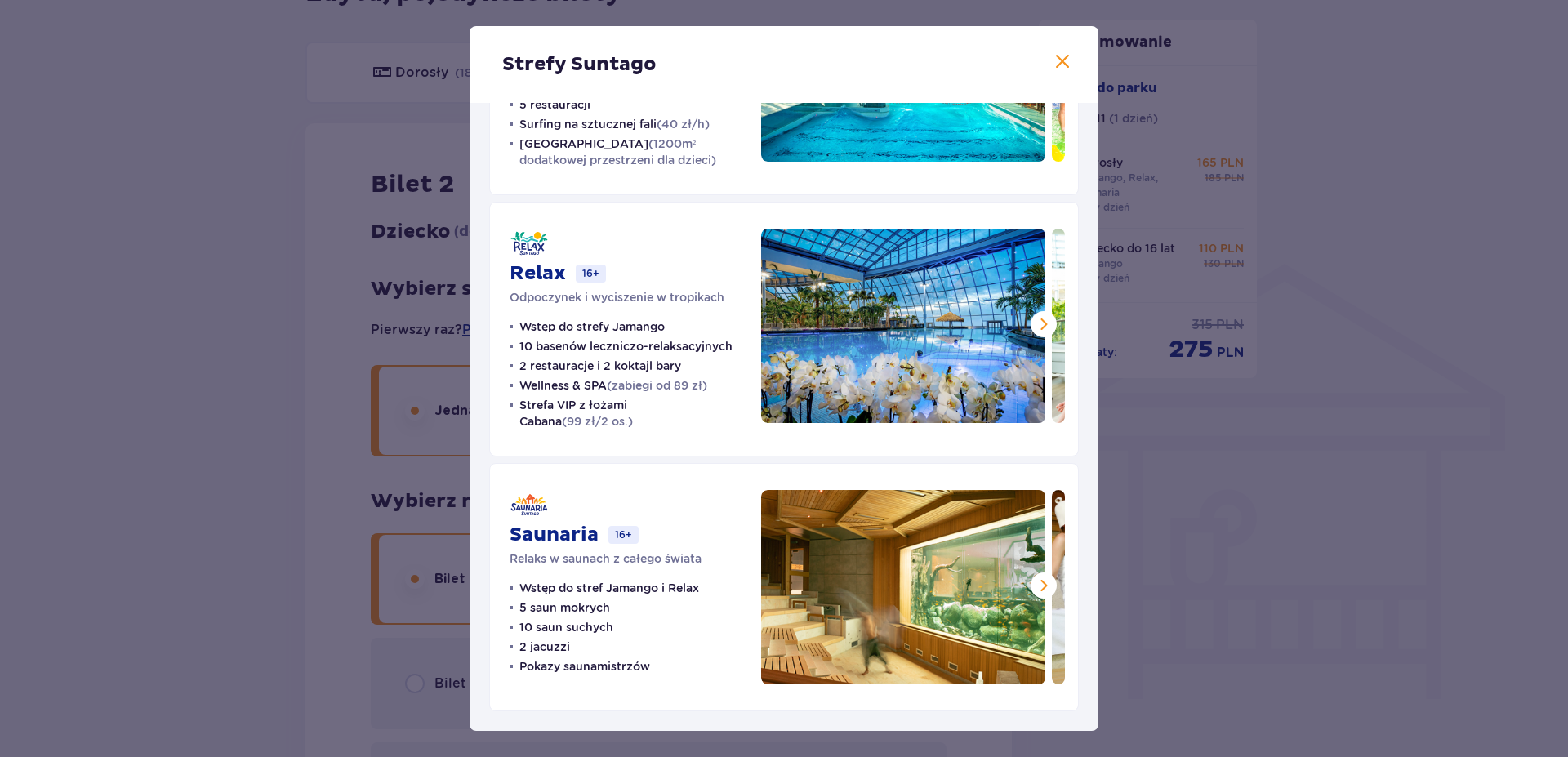
click at [258, 381] on div "Strefy Suntago Jamango Wodna rozrywka dla całej rodziny 35 zjeżdżalni 7 basenów…" at bounding box center [784, 378] width 1568 height 757
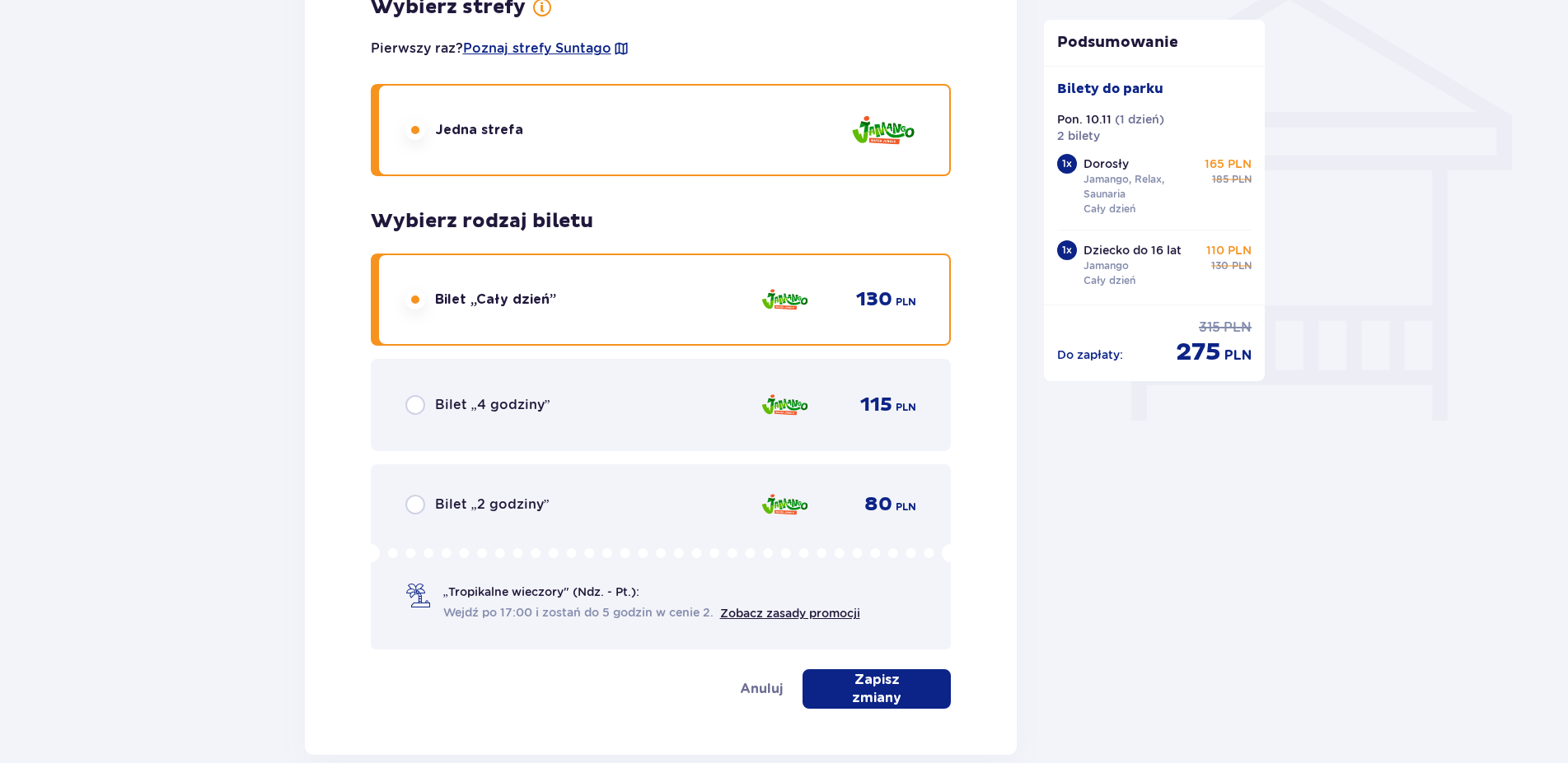
scroll to position [1491, 0]
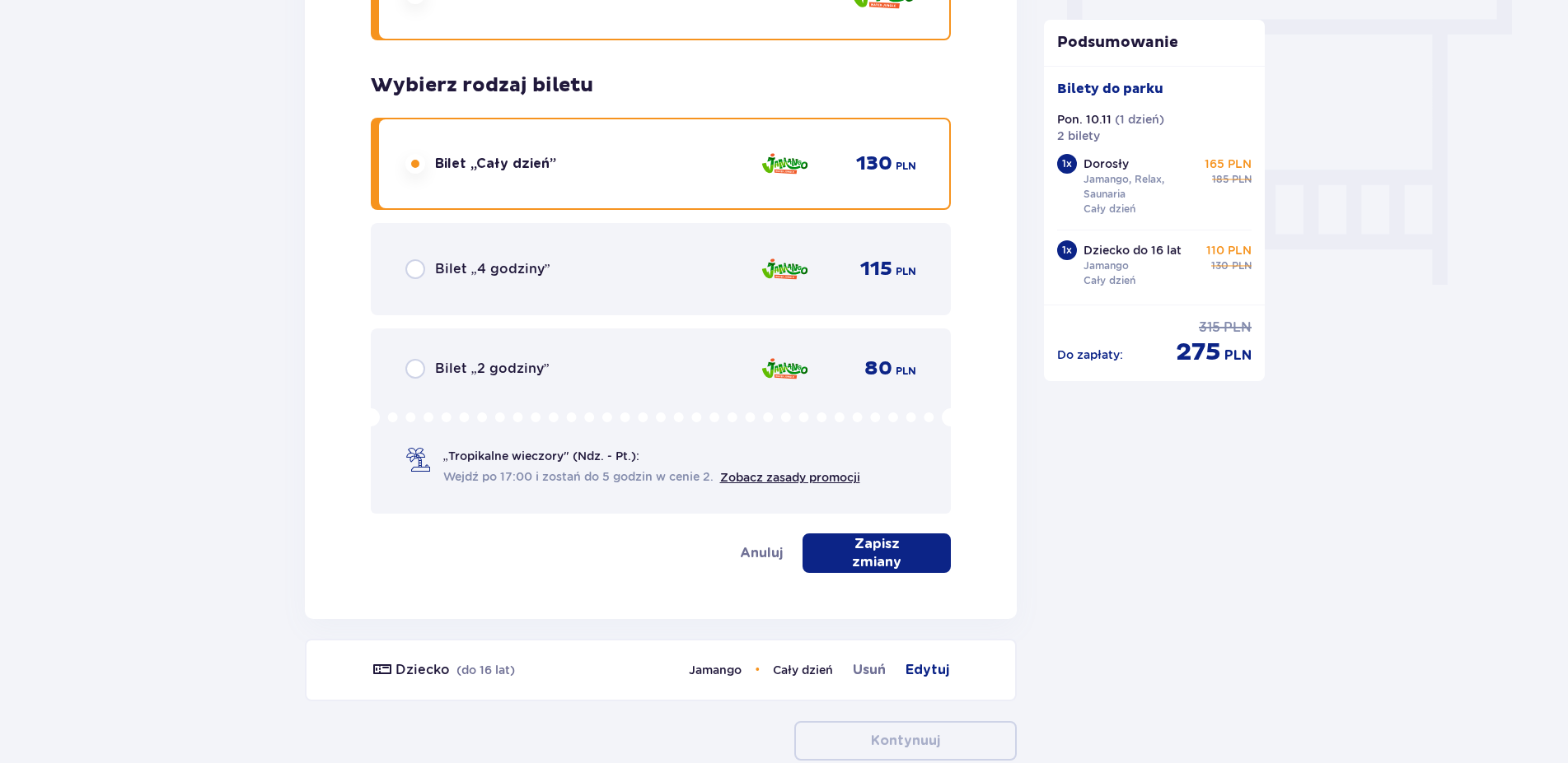
click at [891, 553] on p "Zapisz zmiany" at bounding box center [877, 552] width 96 height 36
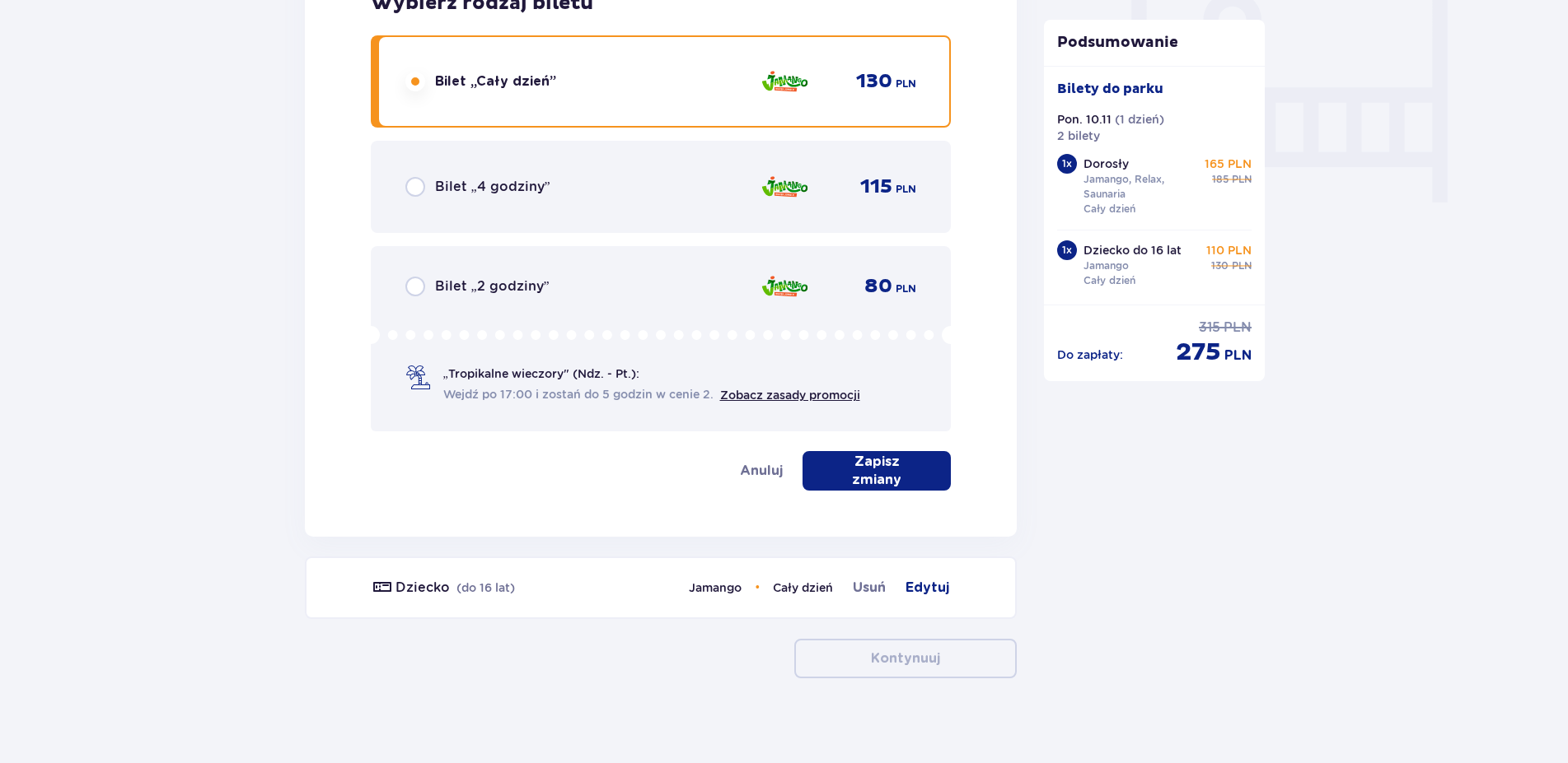
scroll to position [1587, 0]
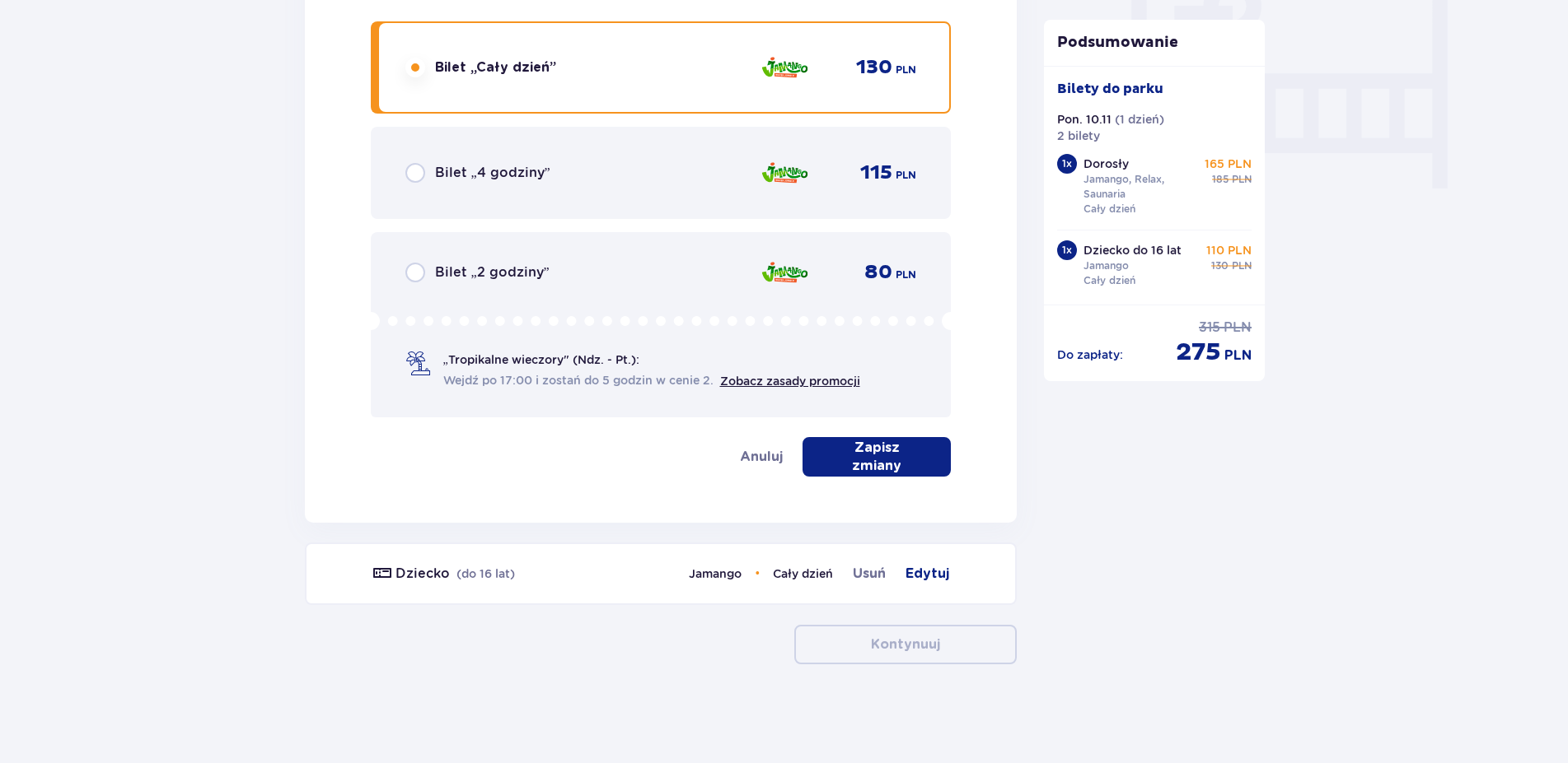
click at [876, 462] on p "Zapisz zmiany" at bounding box center [877, 457] width 96 height 36
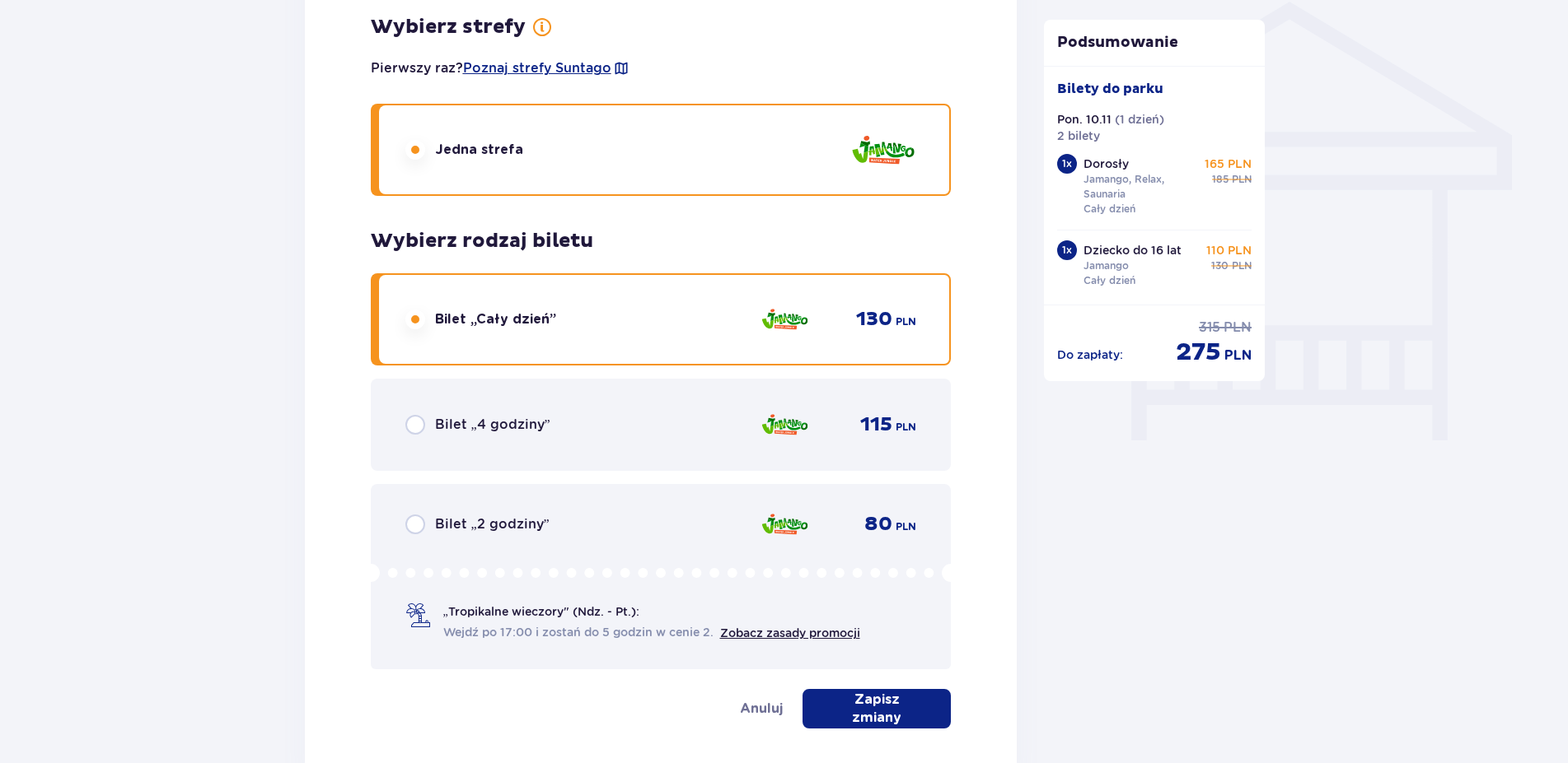
scroll to position [1420, 0]
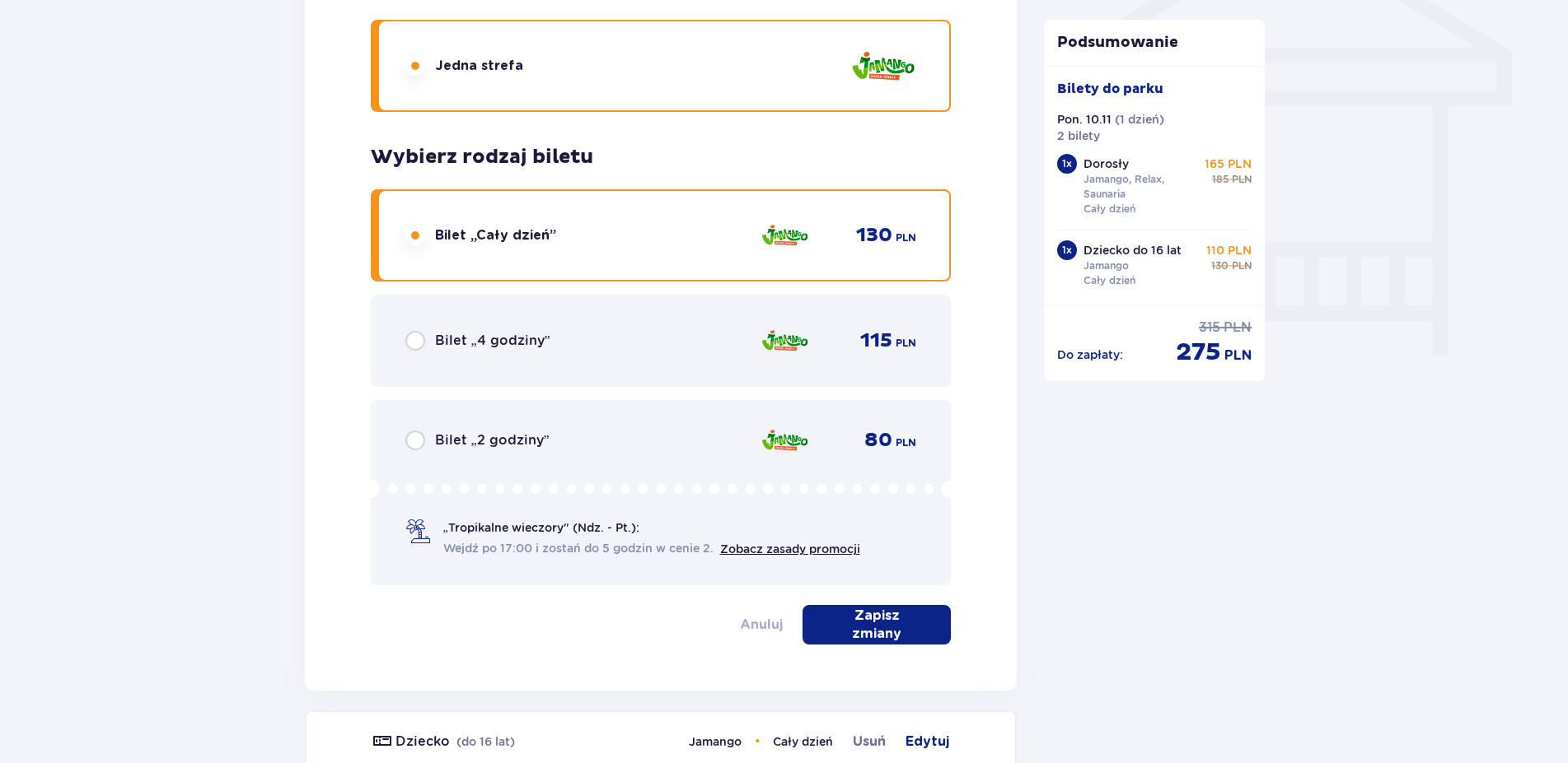
click at [752, 627] on span "Anuluj" at bounding box center [762, 624] width 43 height 20
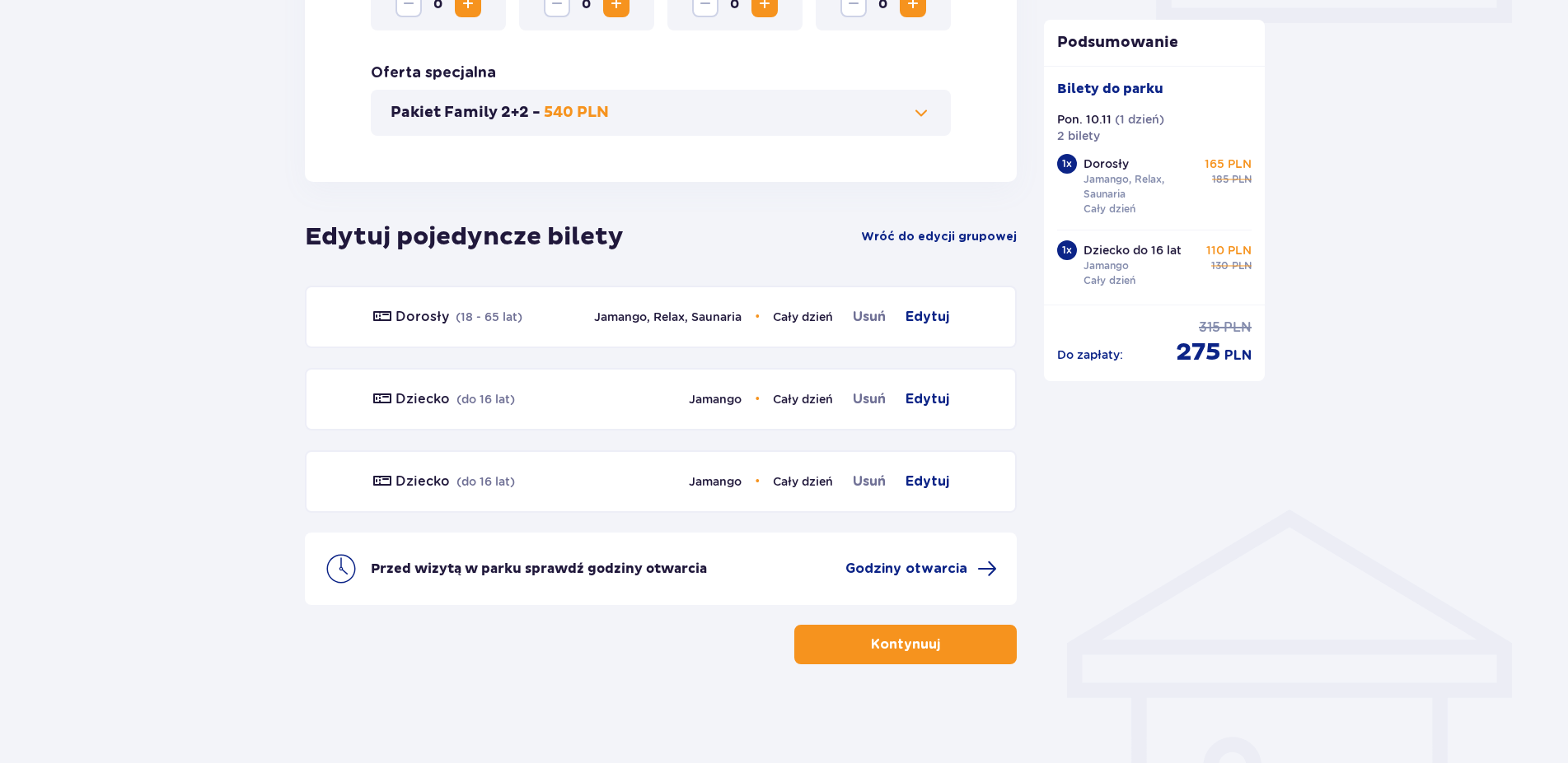
scroll to position [827, 0]
click at [900, 641] on p "Kontynuuj" at bounding box center [905, 644] width 69 height 19
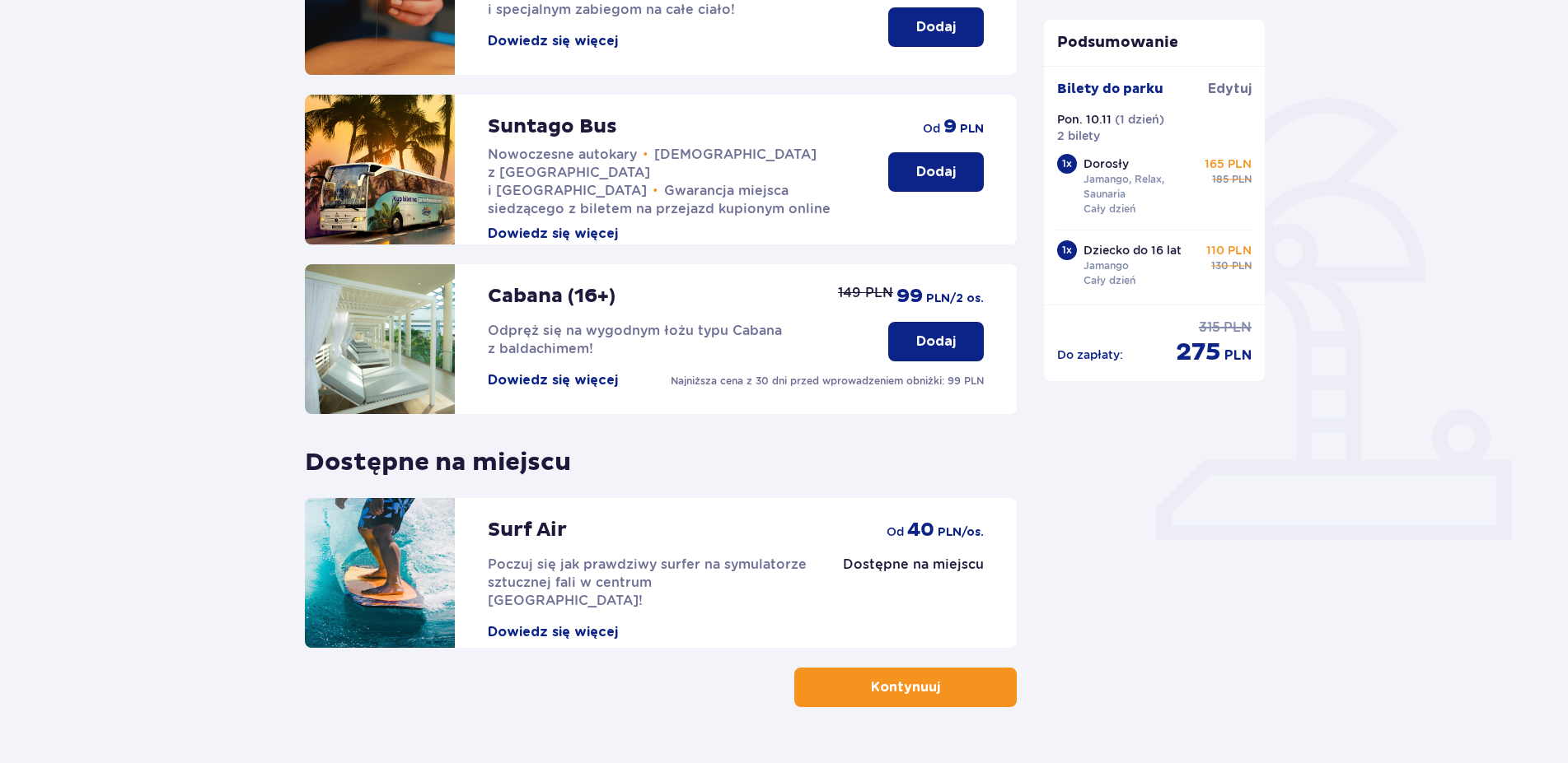
scroll to position [336, 0]
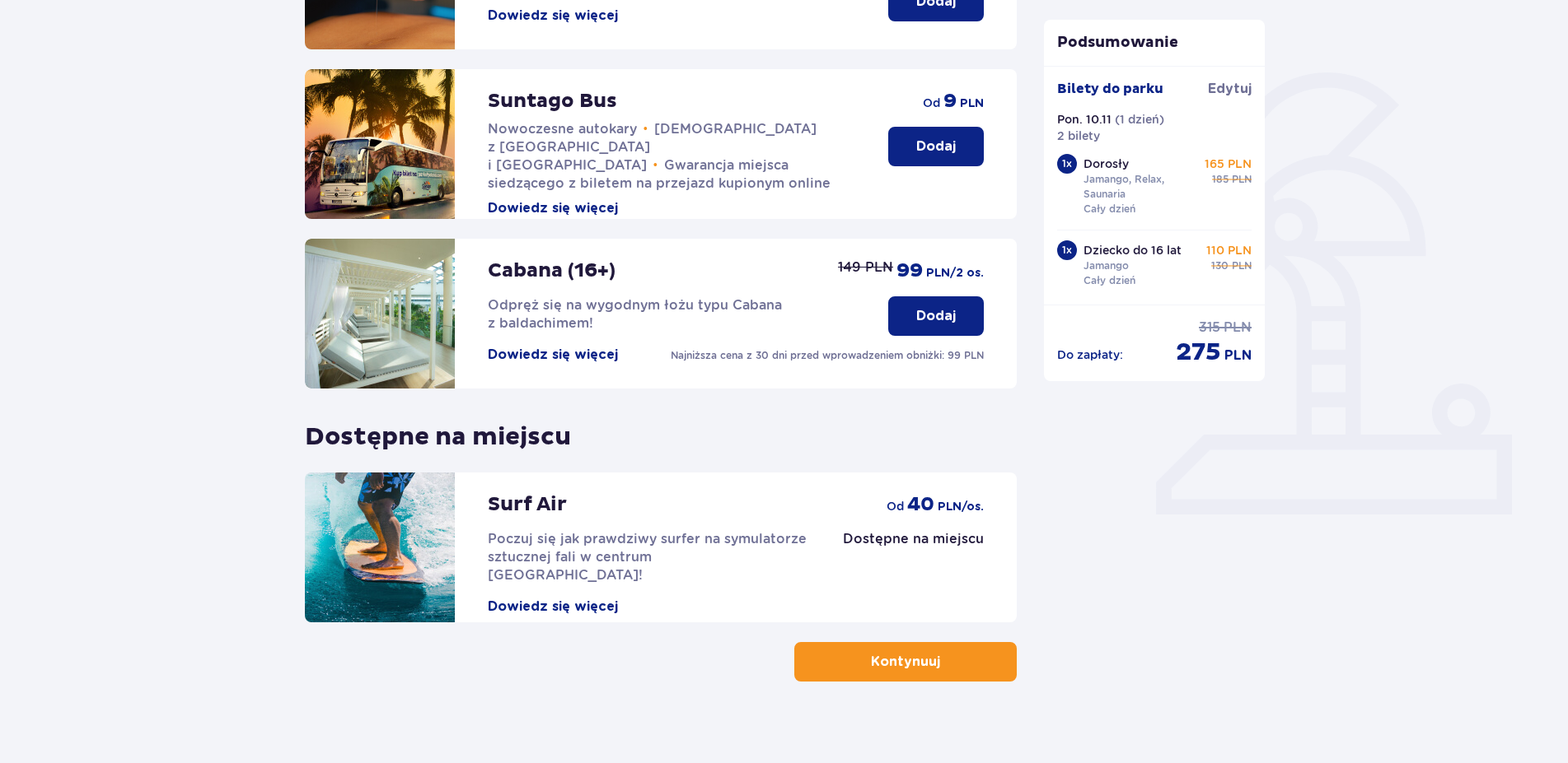
click at [905, 665] on p "Kontynuuj" at bounding box center [905, 662] width 69 height 19
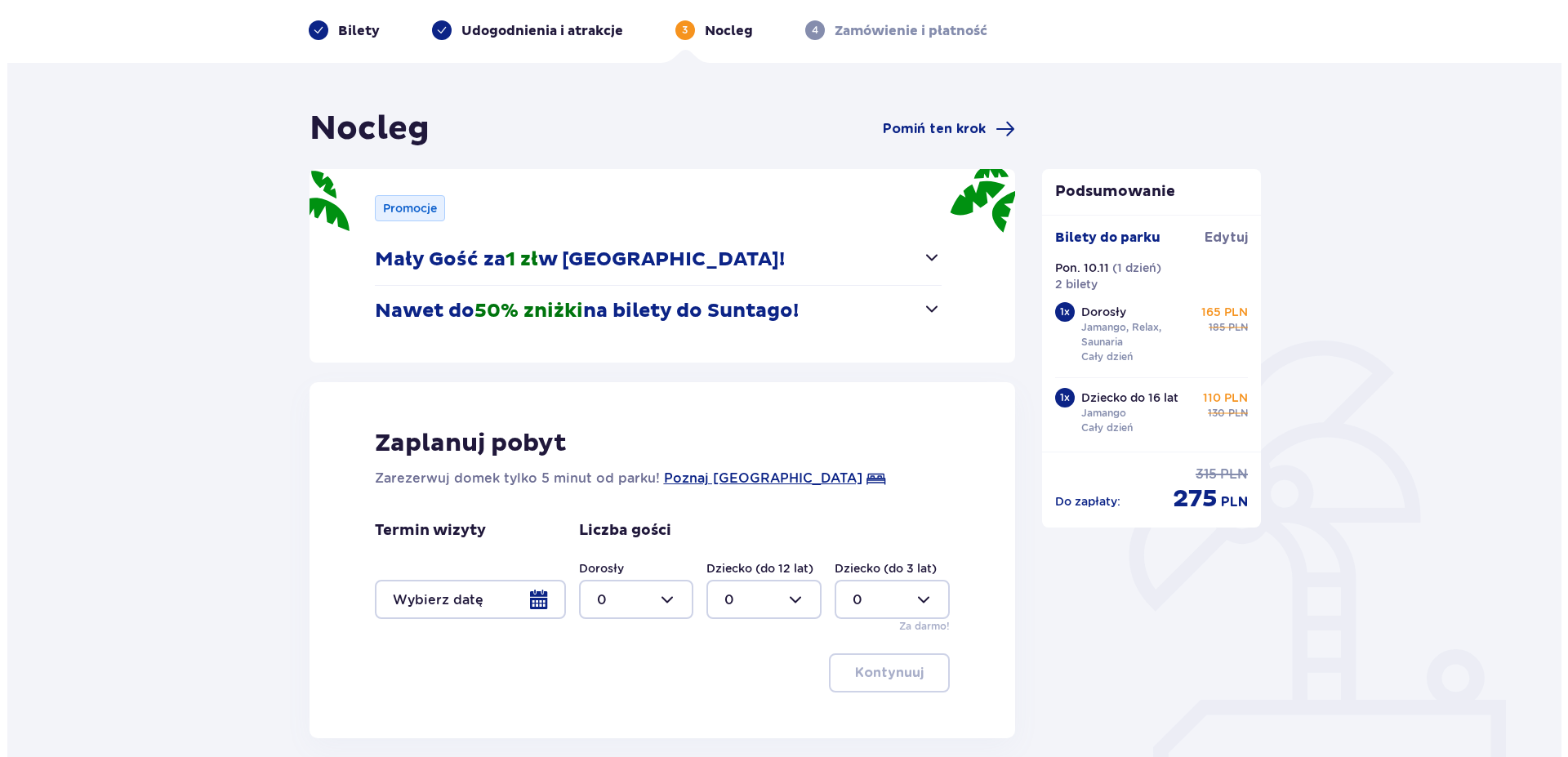
scroll to position [167, 0]
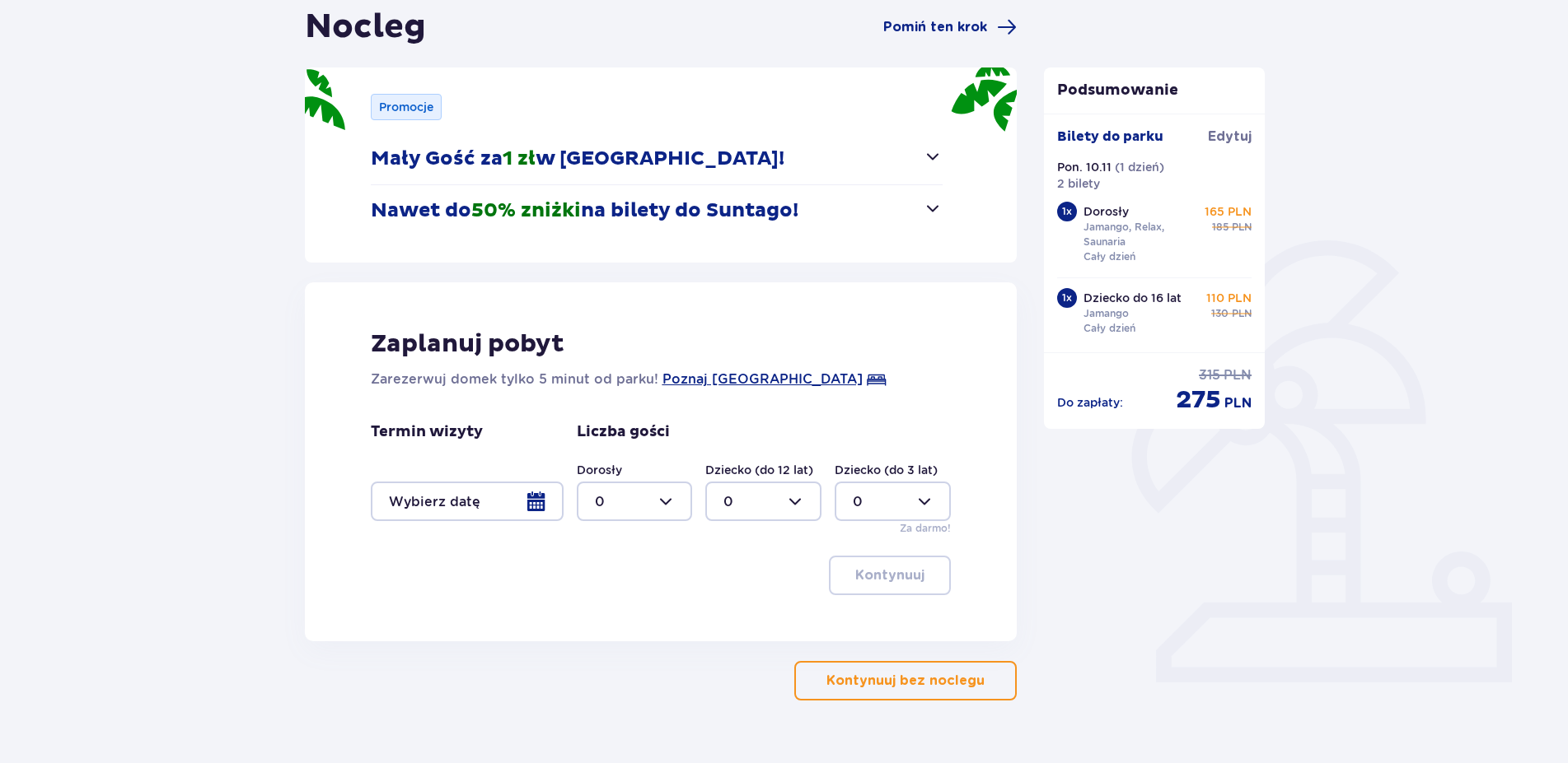
click at [895, 160] on button "Mały Gość za 1 zł w [GEOGRAPHIC_DATA]!" at bounding box center [657, 159] width 572 height 51
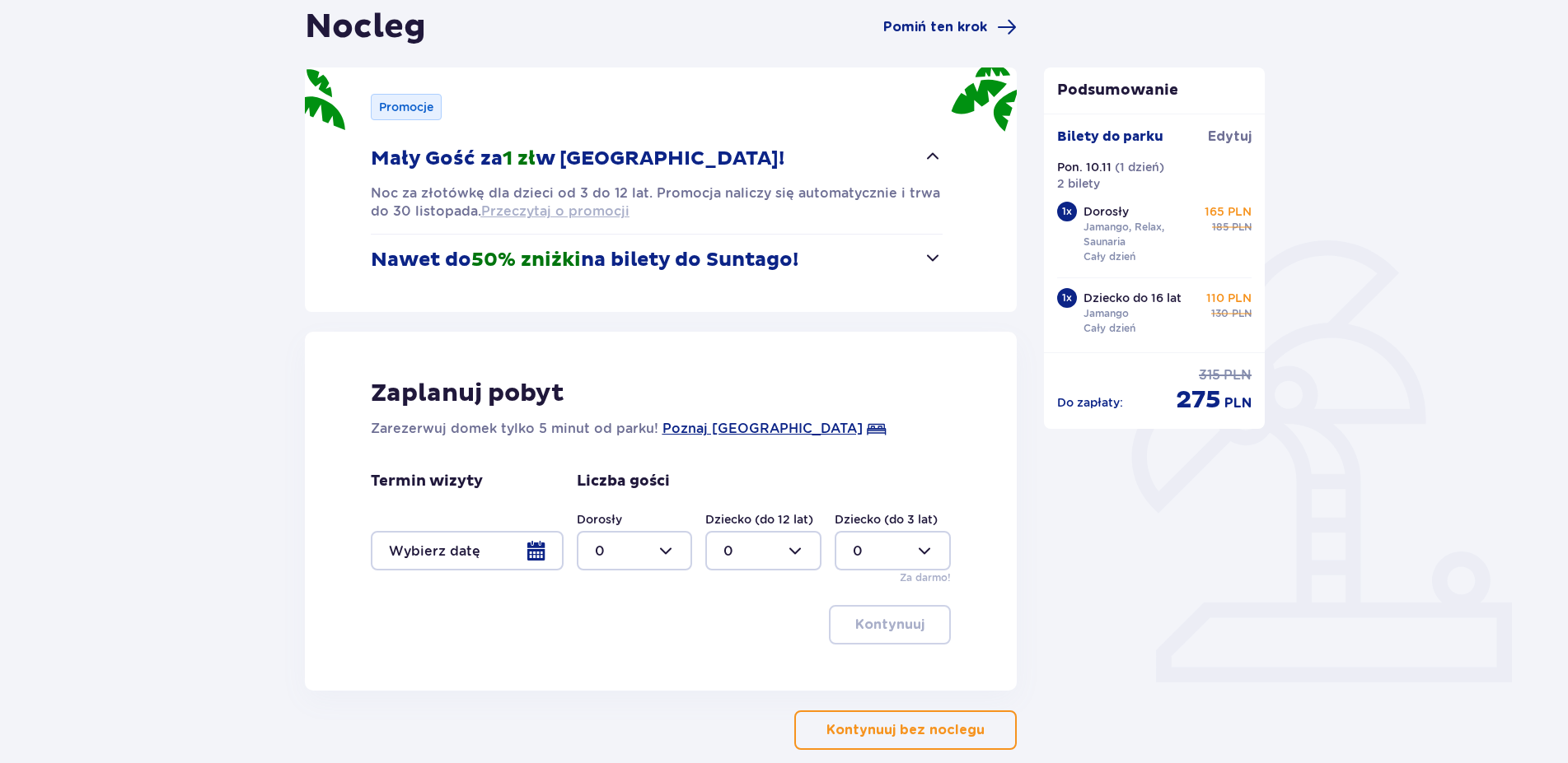
click at [600, 213] on span "Przeczytaj o promocji" at bounding box center [556, 212] width 148 height 19
click at [679, 260] on p "Nawet do 50% zniżki na bilety do [GEOGRAPHIC_DATA]!" at bounding box center [585, 260] width 428 height 24
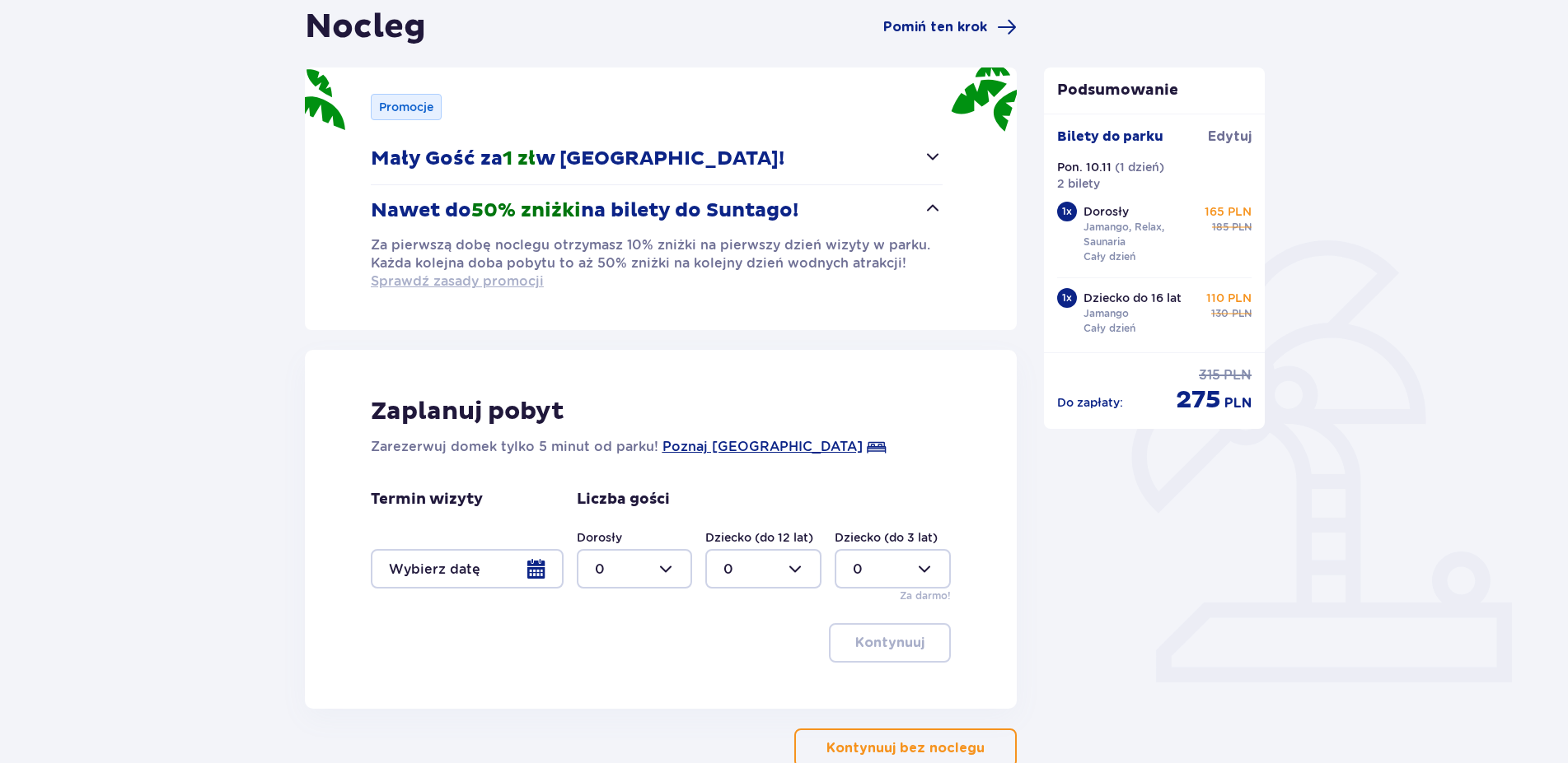
click at [499, 284] on span "Sprawdź zasady promocji" at bounding box center [457, 281] width 173 height 19
click at [739, 449] on span "Poznaj [GEOGRAPHIC_DATA]" at bounding box center [762, 447] width 200 height 20
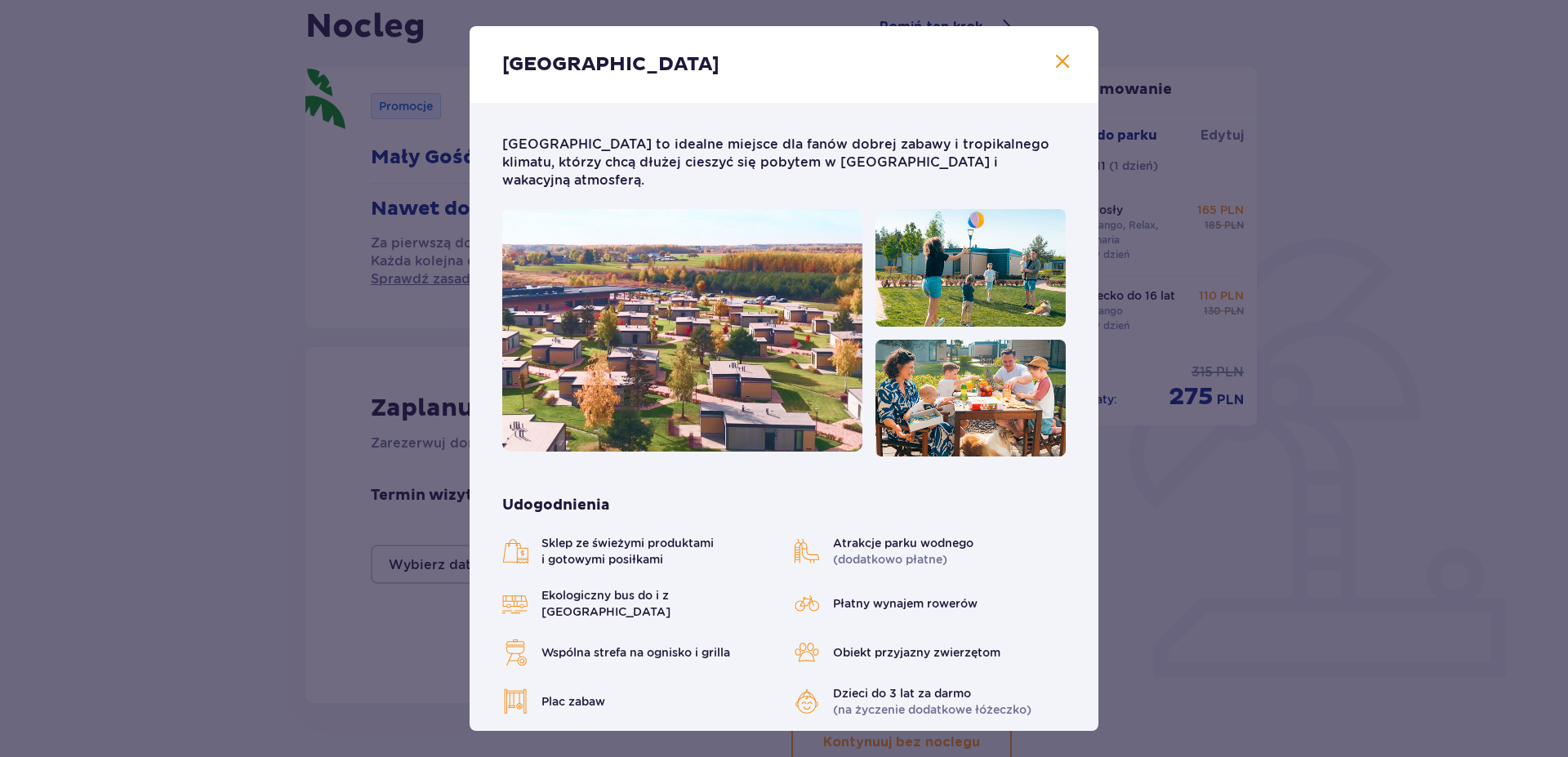
click at [1053, 64] on span "Zamknij" at bounding box center [1063, 62] width 19 height 19
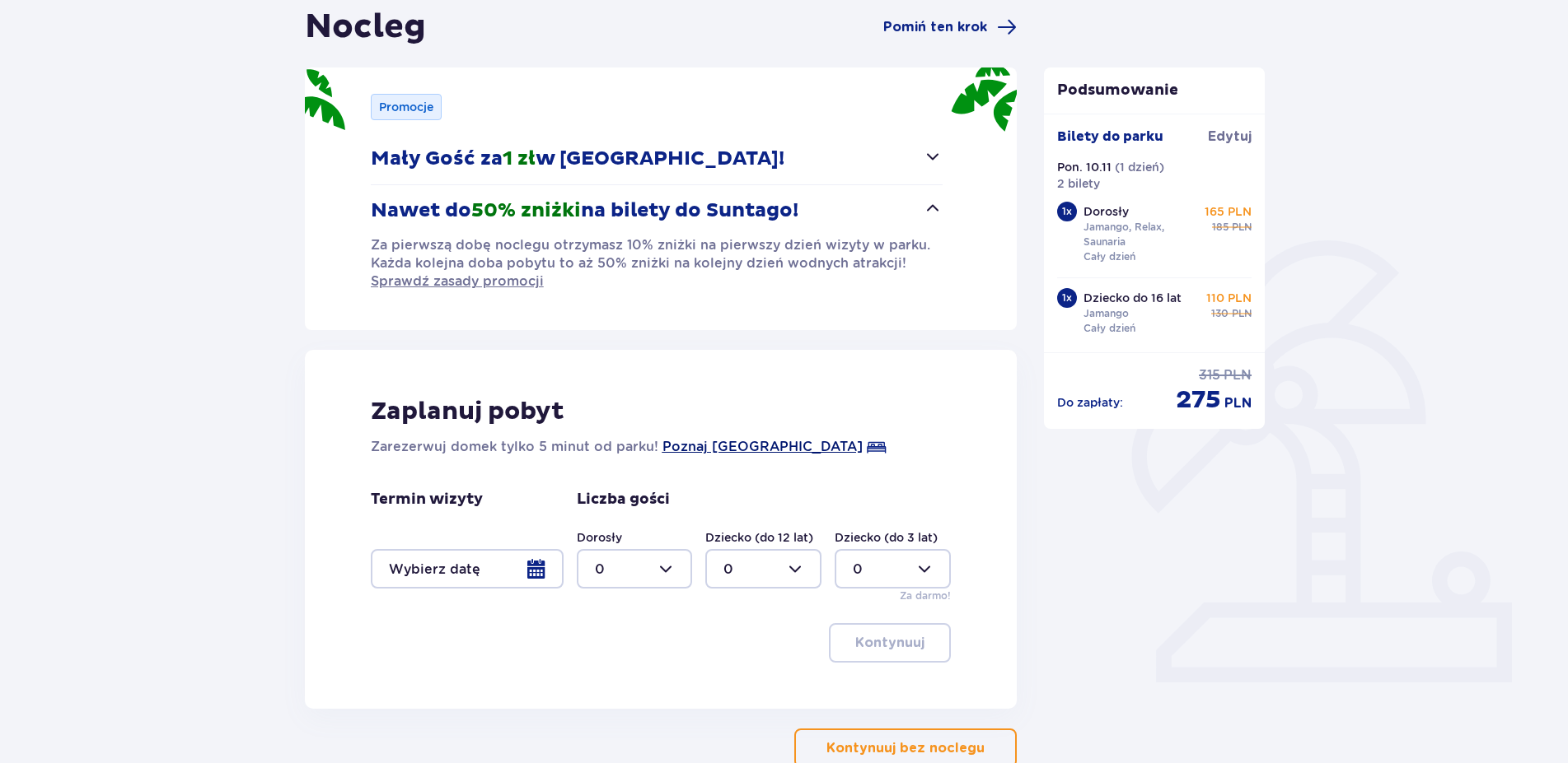
click at [735, 449] on span "Poznaj [GEOGRAPHIC_DATA]" at bounding box center [762, 447] width 200 height 20
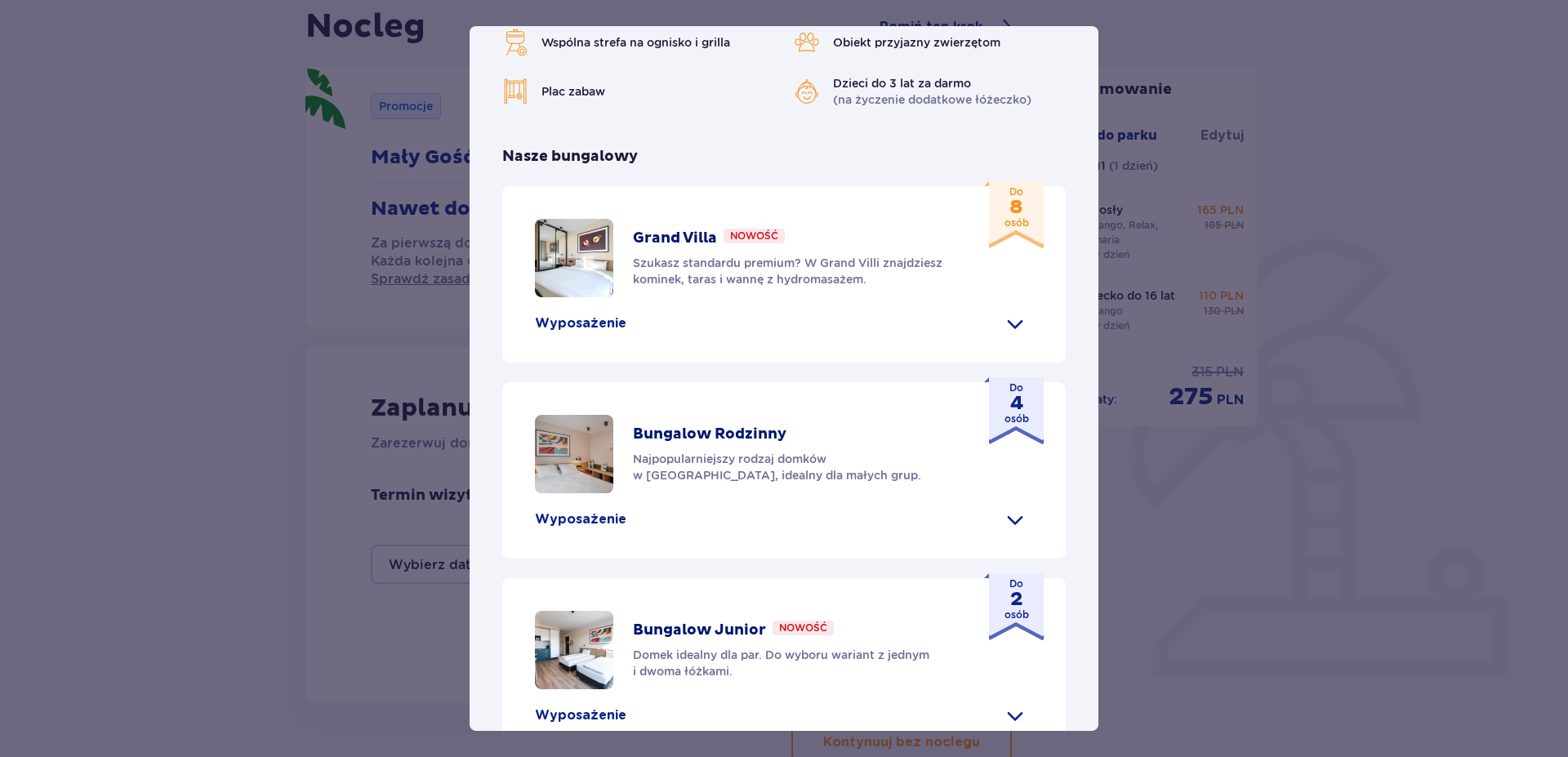
scroll to position [667, 0]
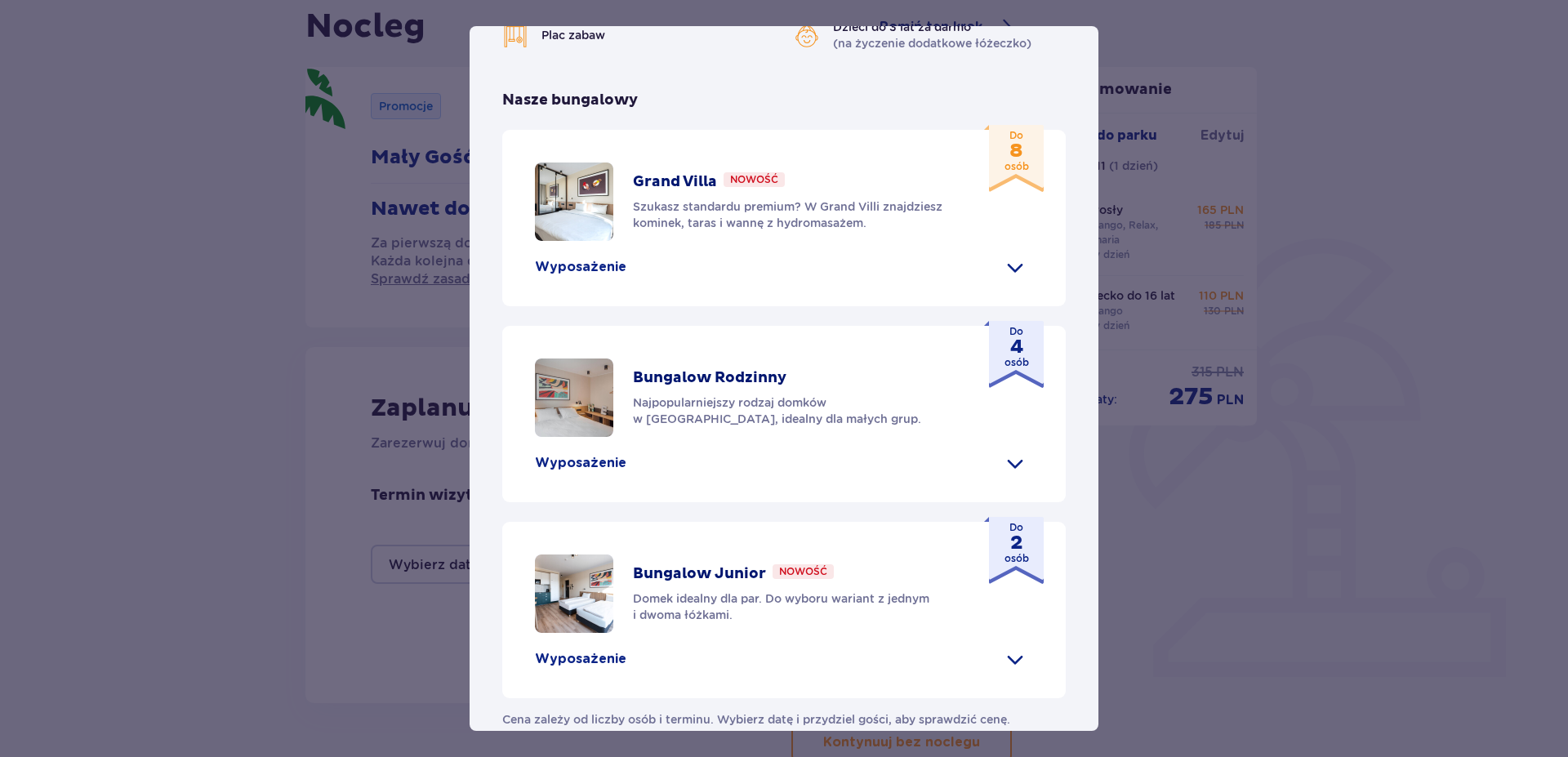
click at [702, 395] on p "Najpopularniejszy rodzaj domków w [GEOGRAPHIC_DATA], idealny dla małych grup." at bounding box center [795, 411] width 324 height 33
click at [1002, 450] on span at bounding box center [1014, 463] width 26 height 26
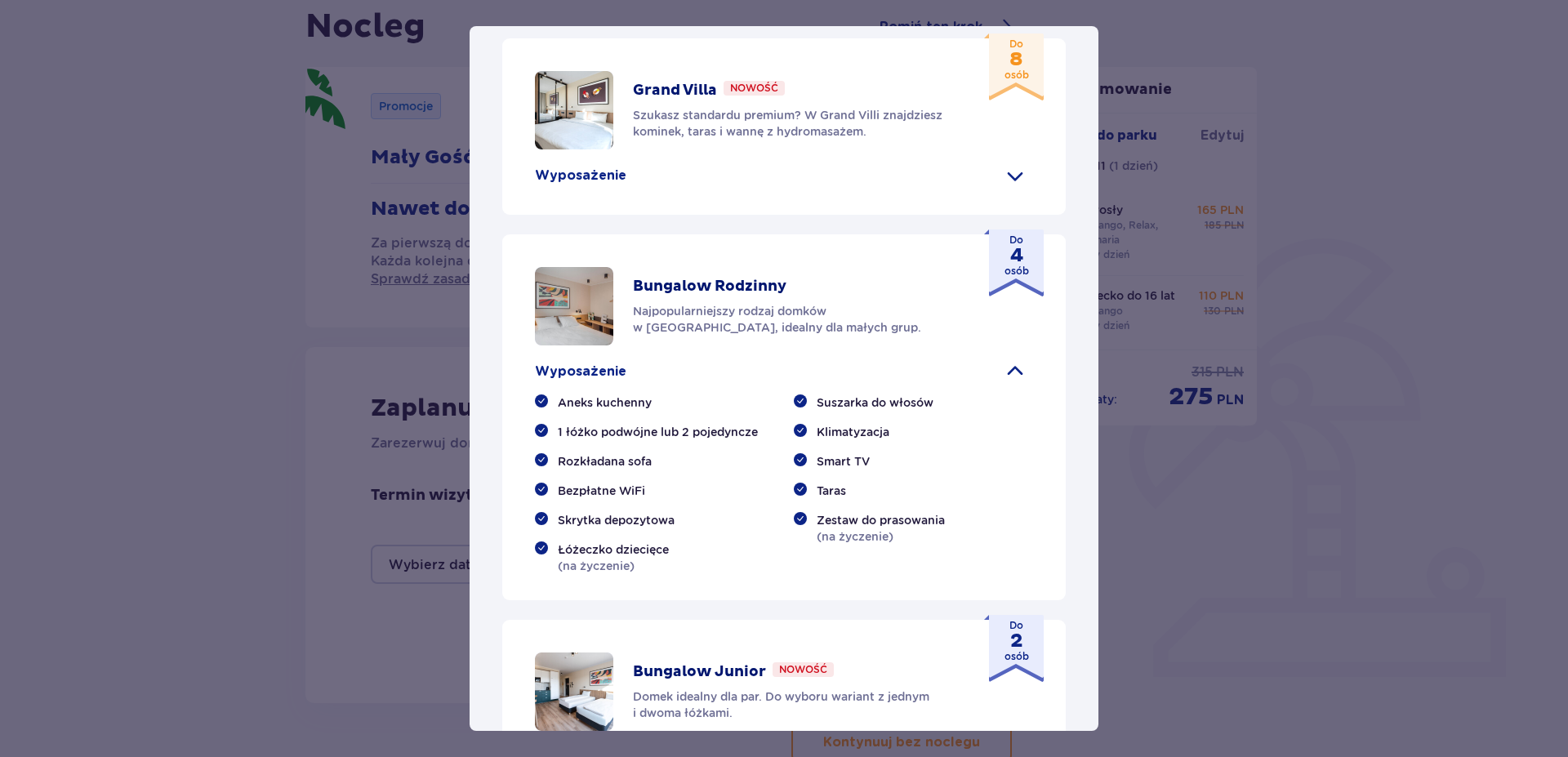
scroll to position [853, 0]
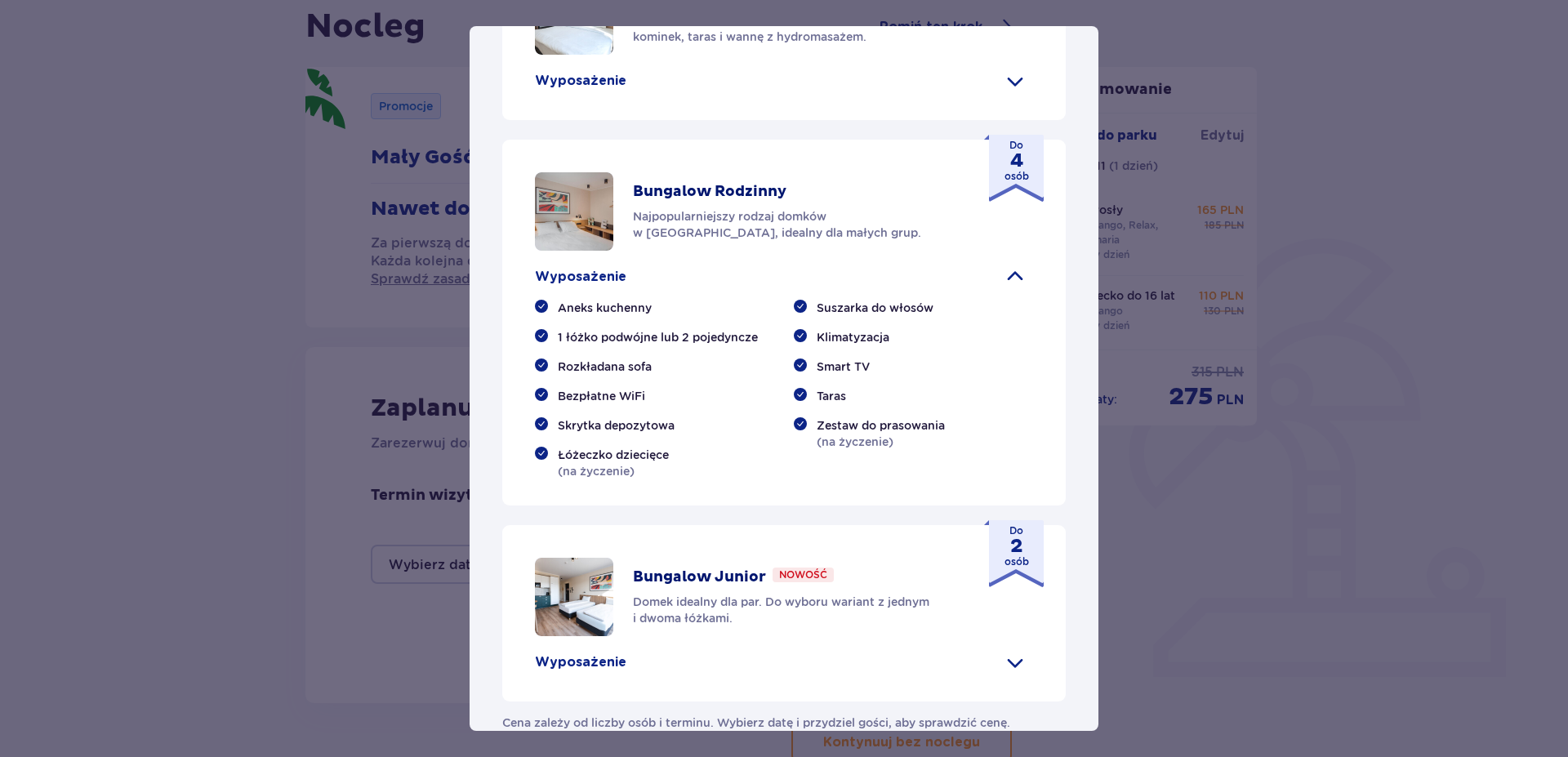
click at [908, 417] on p "Zestaw do prasowania (na życzenie)" at bounding box center [881, 434] width 128 height 33
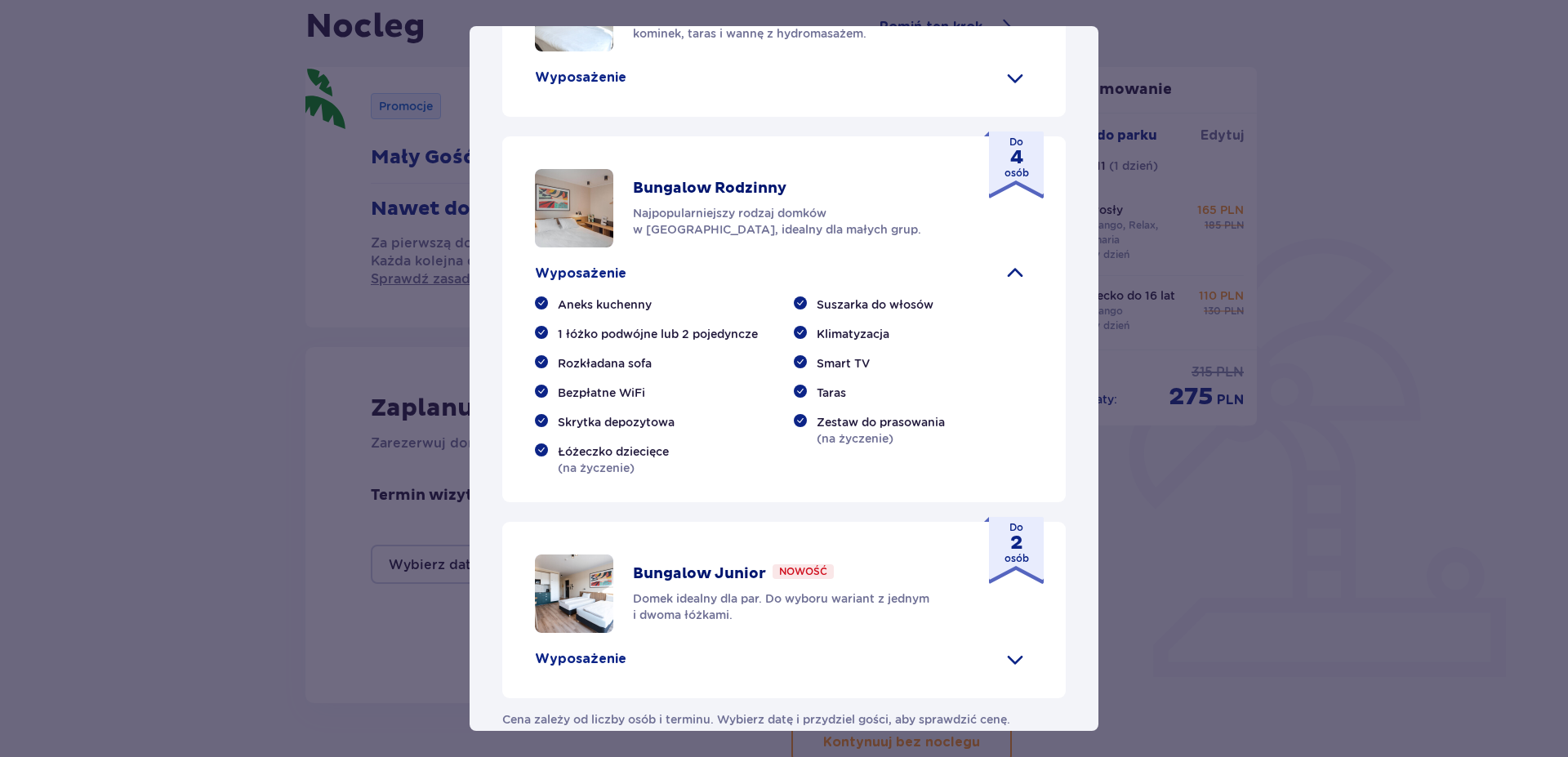
click at [799, 414] on div "Zestaw do prasowania (na życzenie)" at bounding box center [913, 431] width 239 height 33
click at [791, 564] on p "Nowość" at bounding box center [803, 571] width 48 height 15
click at [596, 651] on p "Wyposażenie" at bounding box center [581, 659] width 92 height 18
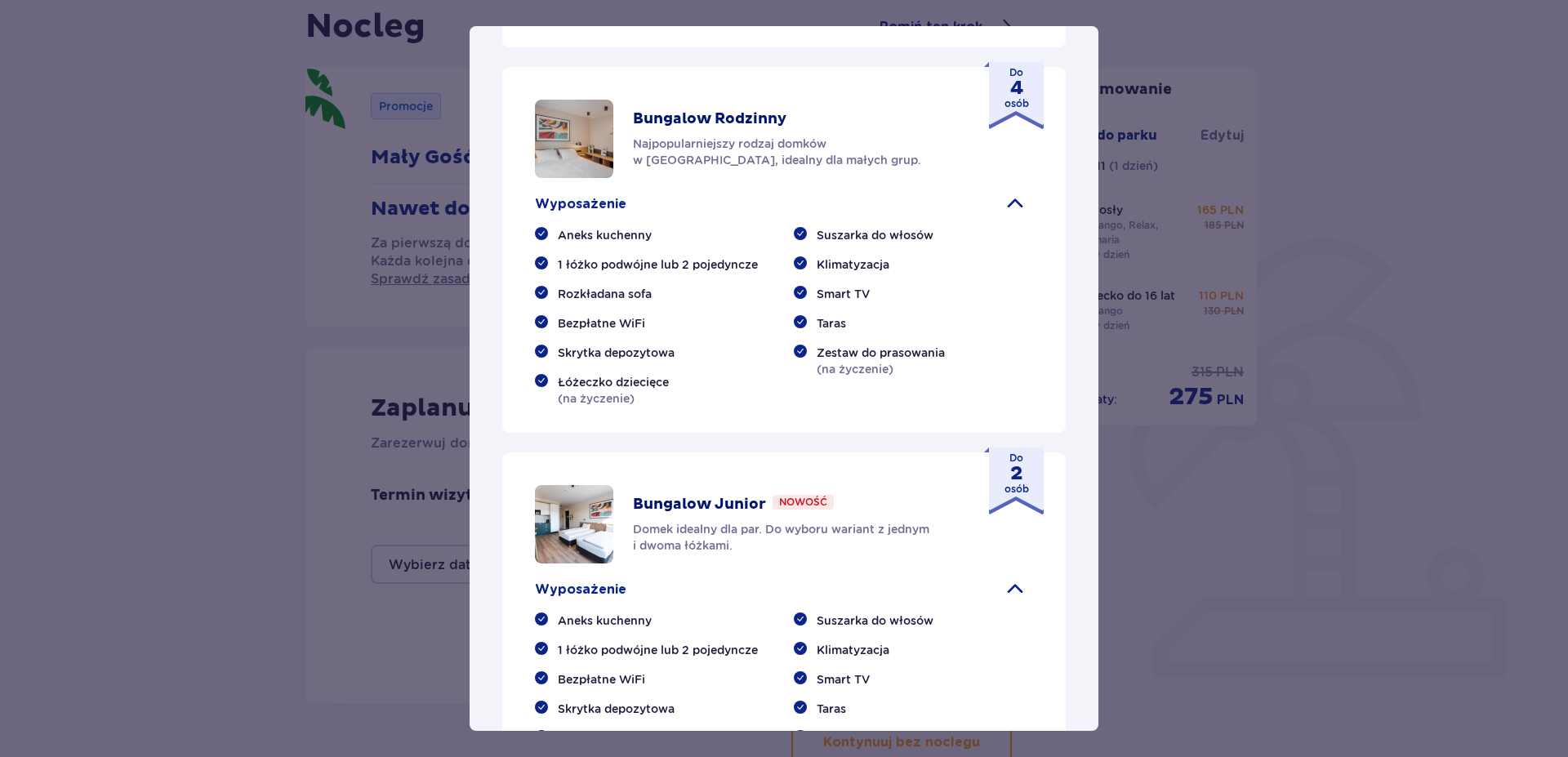
scroll to position [1029, 0]
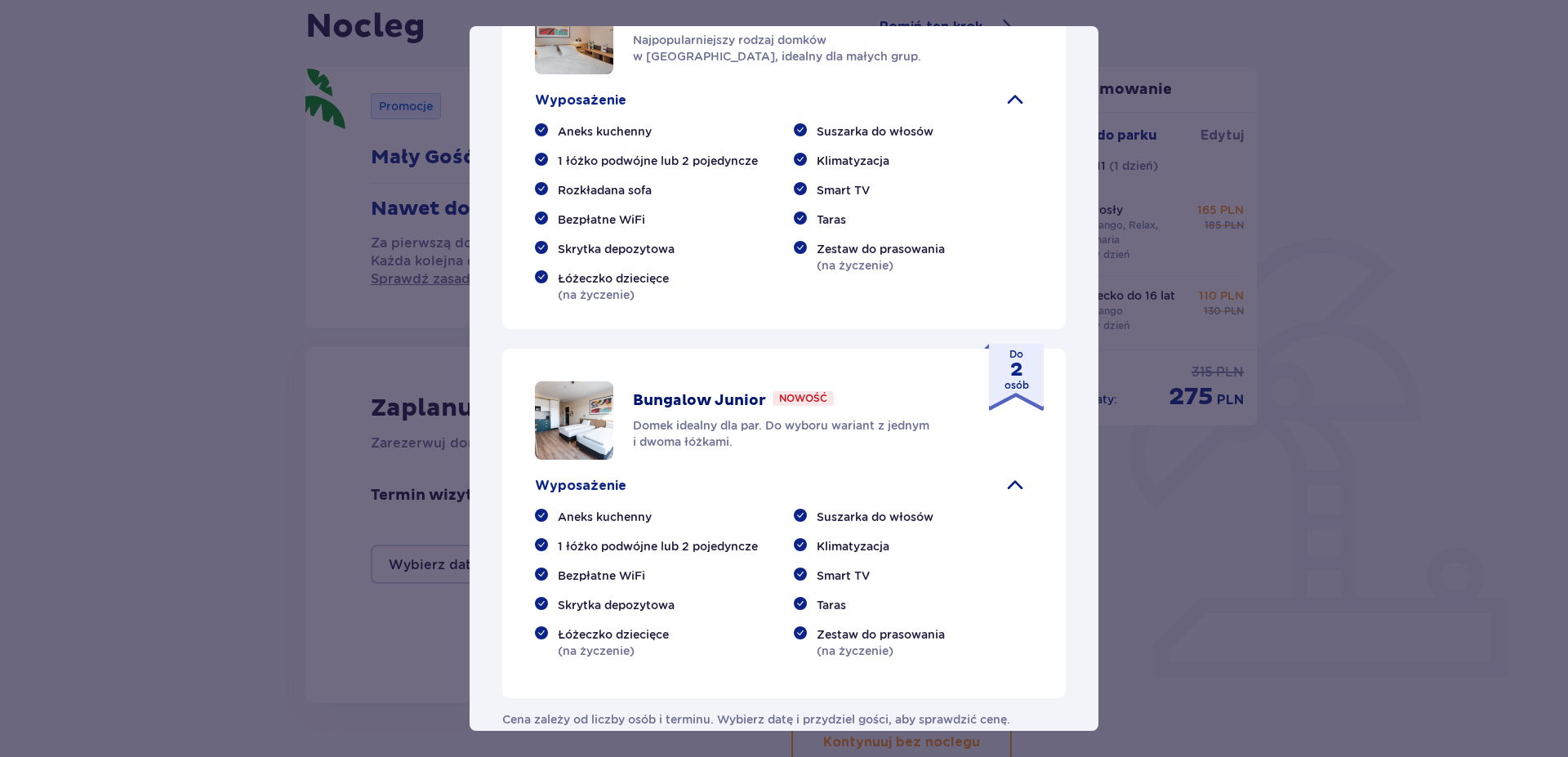
click at [695, 391] on p "Bungalow Junior" at bounding box center [700, 401] width 134 height 19
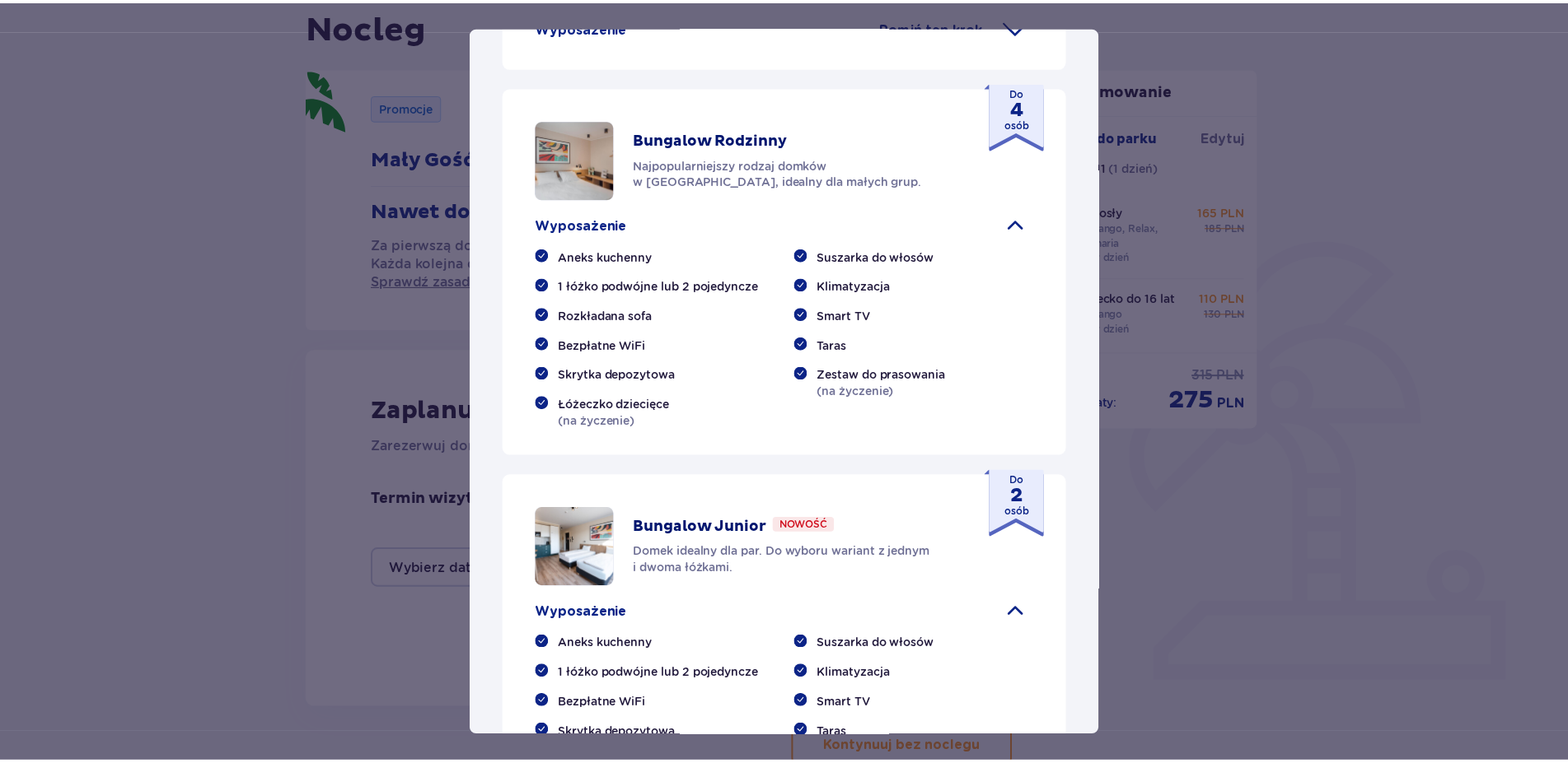
scroll to position [756, 0]
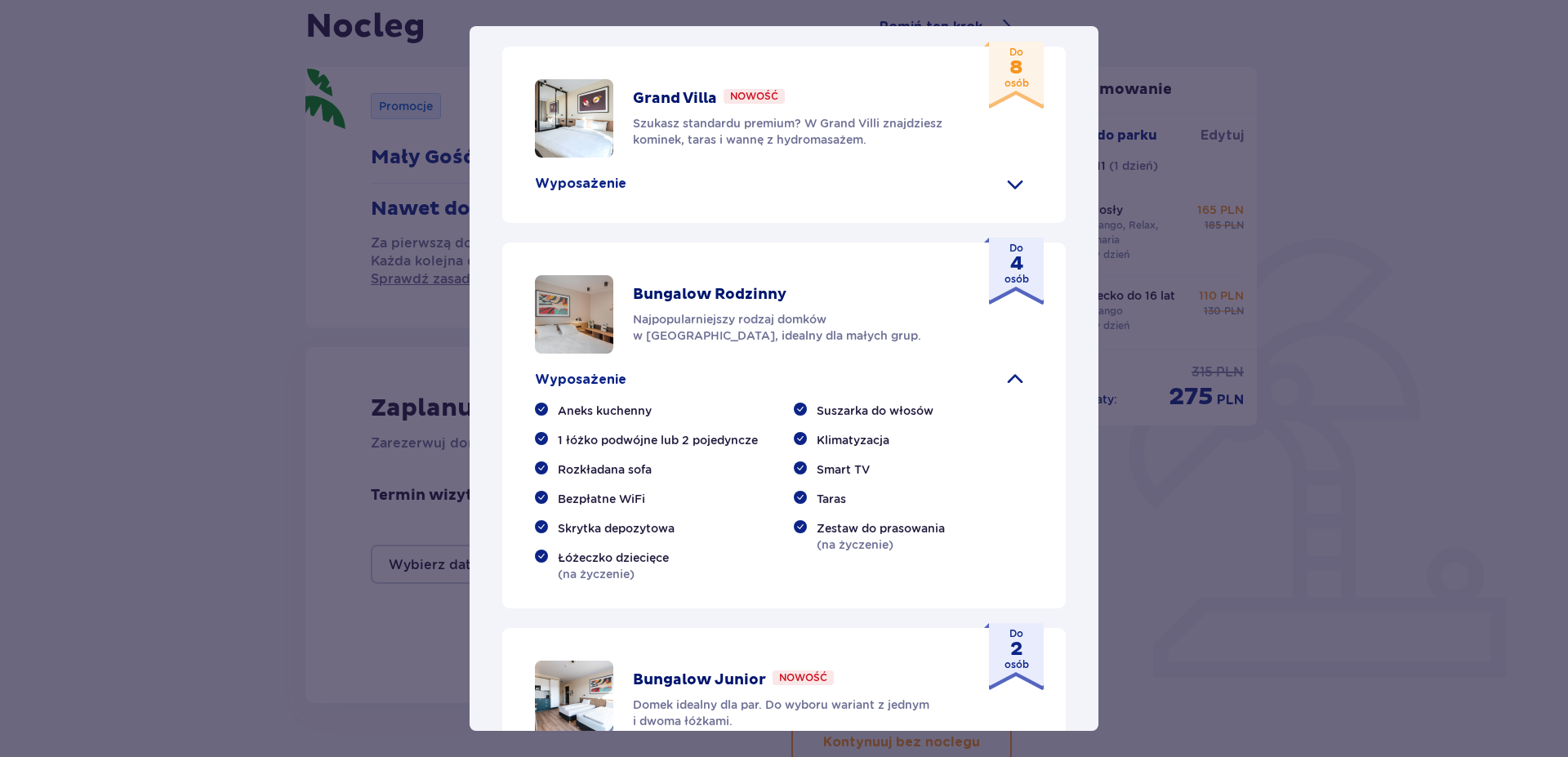
click at [1167, 481] on div "[GEOGRAPHIC_DATA] [GEOGRAPHIC_DATA] to idealne miejsce dla fanów dobrej zabawy …" at bounding box center [784, 378] width 1568 height 757
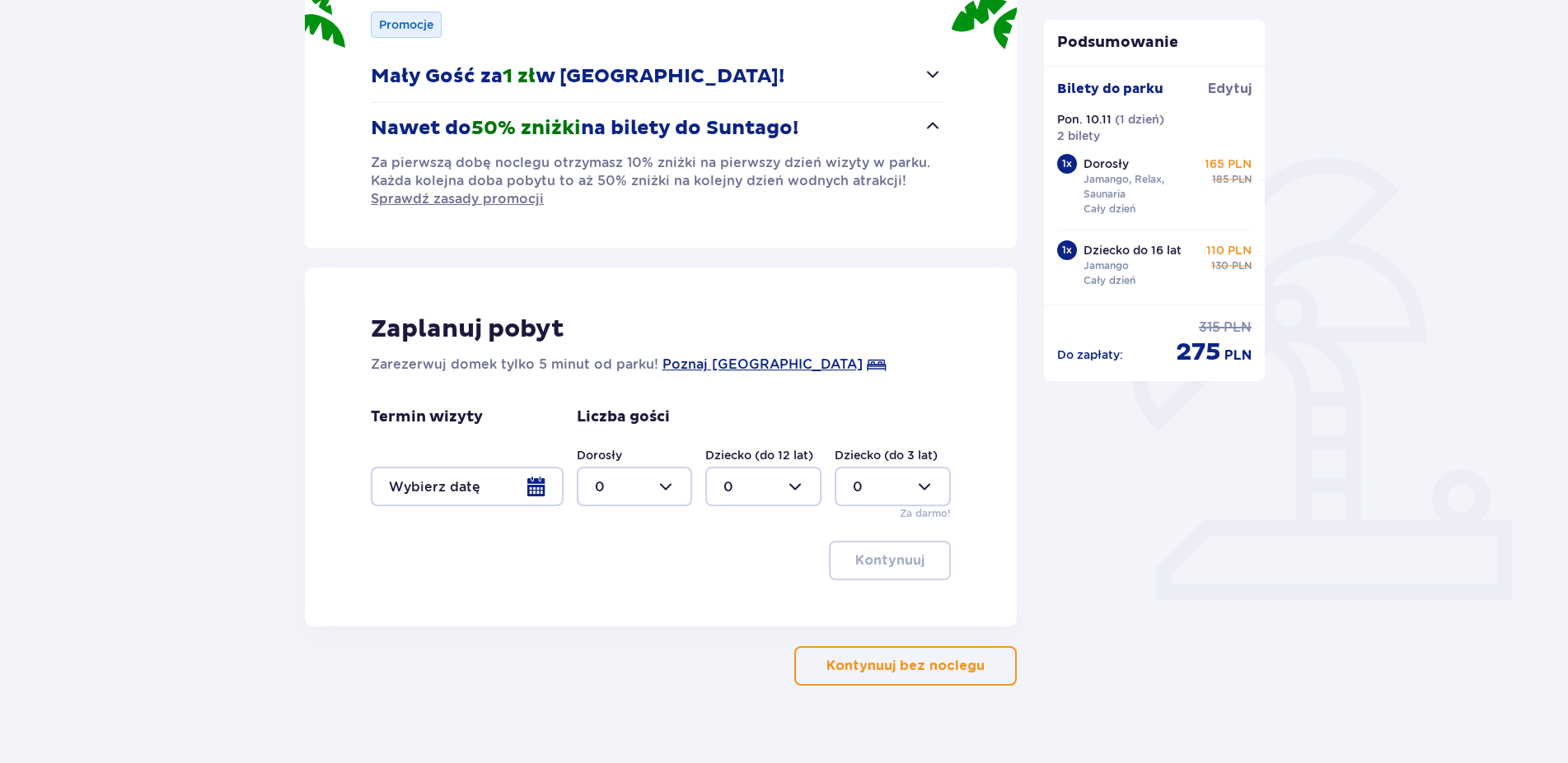
scroll to position [252, 0]
click at [488, 482] on div at bounding box center [467, 485] width 192 height 40
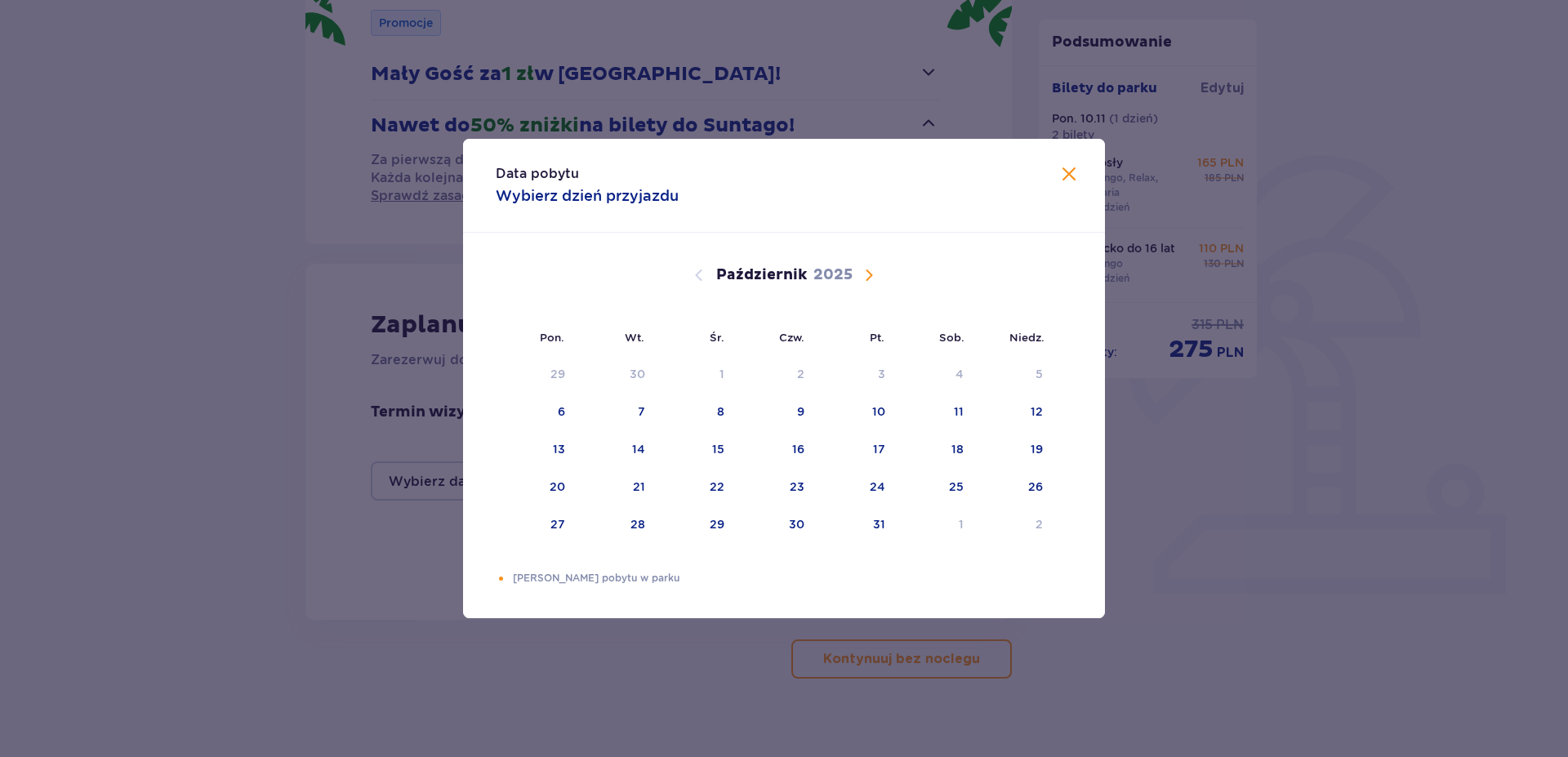
click at [864, 273] on span "Następny miesiąc" at bounding box center [869, 275] width 19 height 19
click at [554, 447] on div "10" at bounding box center [558, 449] width 14 height 16
click at [1032, 410] on div "9" at bounding box center [1014, 412] width 81 height 36
click at [605, 447] on div "11" at bounding box center [617, 449] width 79 height 36
type input "[DATE] - [DATE]"
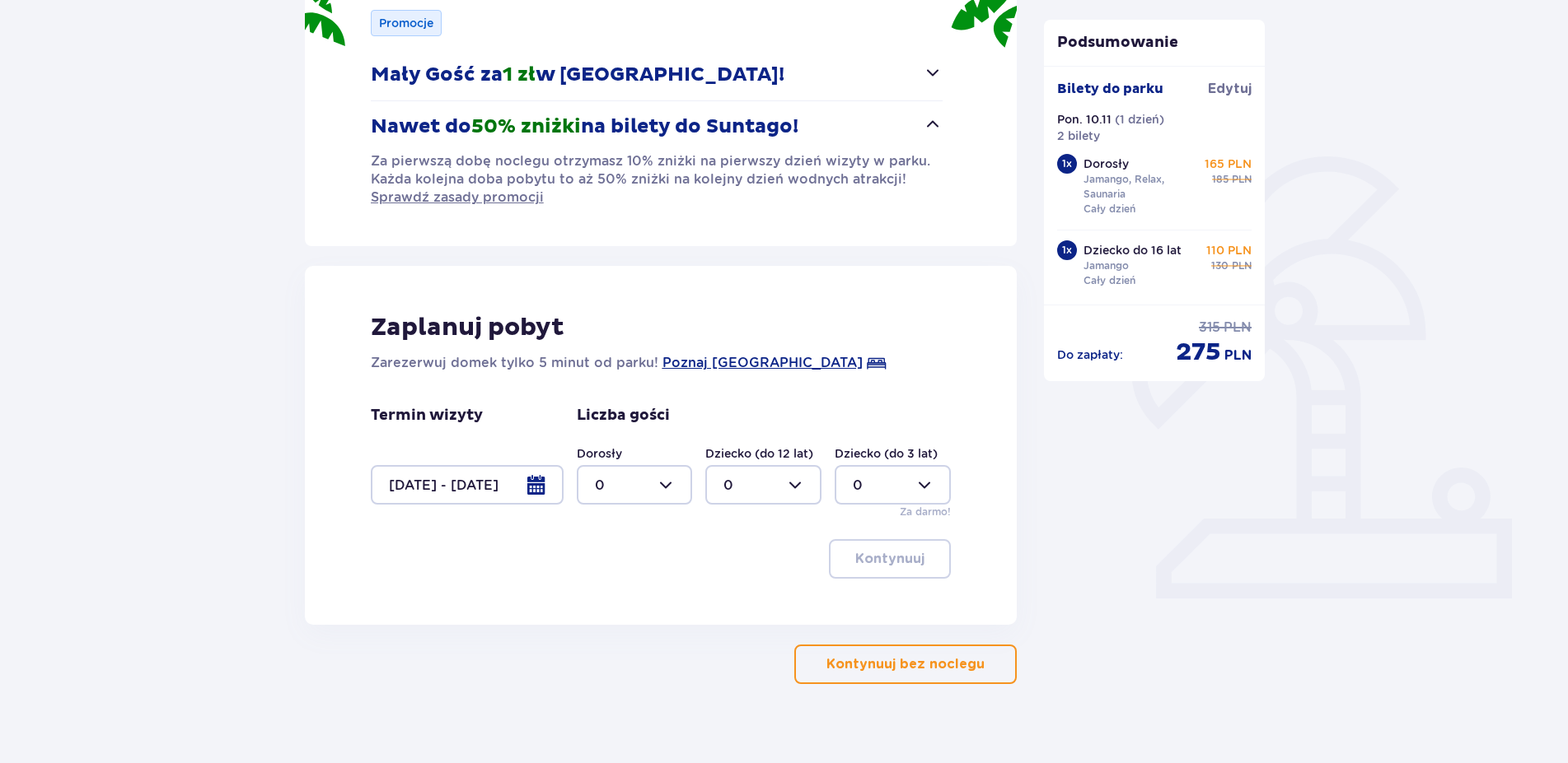
click at [629, 482] on div at bounding box center [635, 485] width 116 height 40
click at [609, 599] on div "2" at bounding box center [635, 604] width 80 height 19
type input "2"
click at [773, 498] on div at bounding box center [763, 485] width 116 height 40
click at [742, 570] on div "1" at bounding box center [763, 570] width 80 height 19
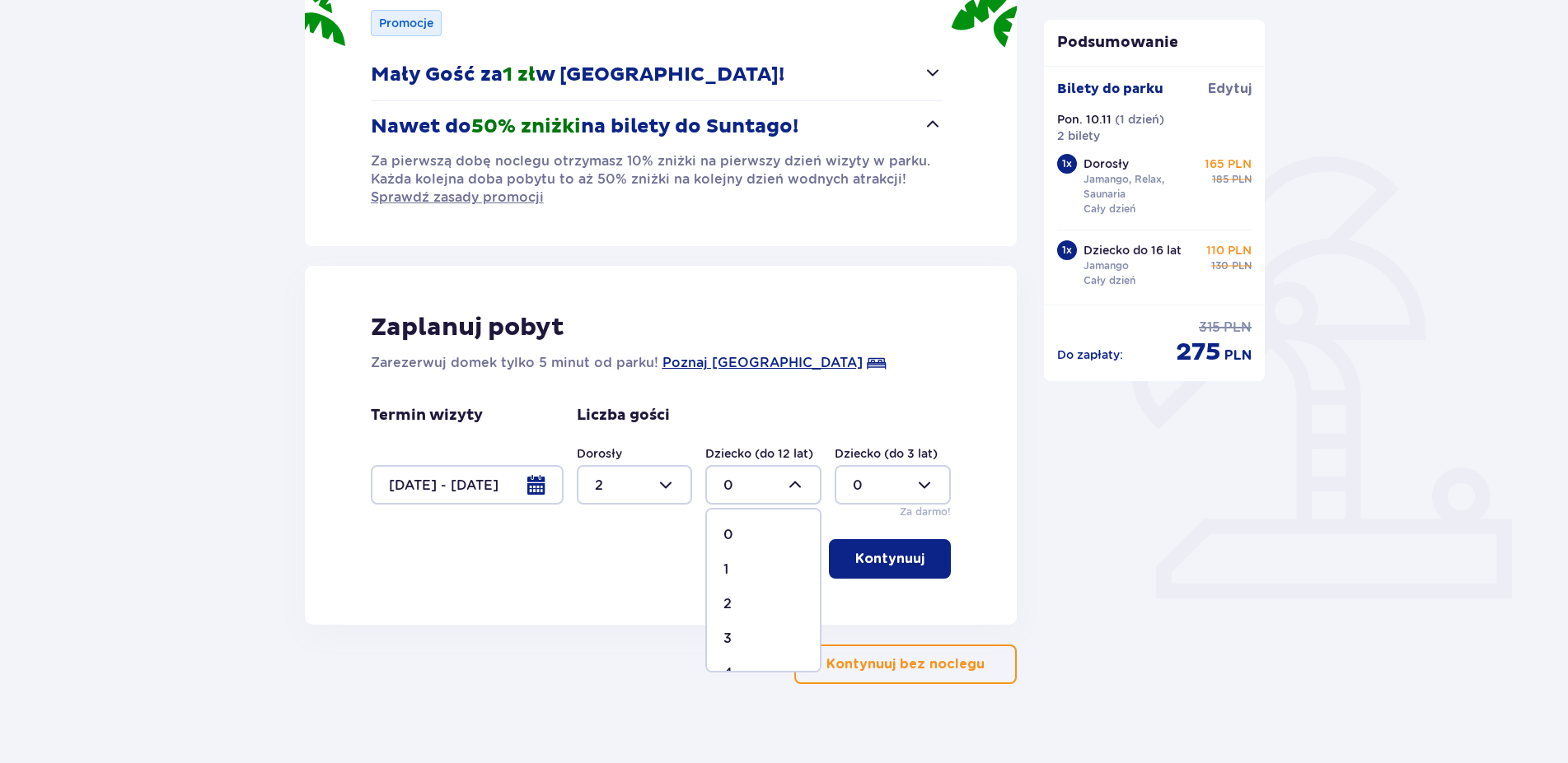
type input "1"
click at [872, 558] on p "Kontynuuj" at bounding box center [889, 559] width 69 height 19
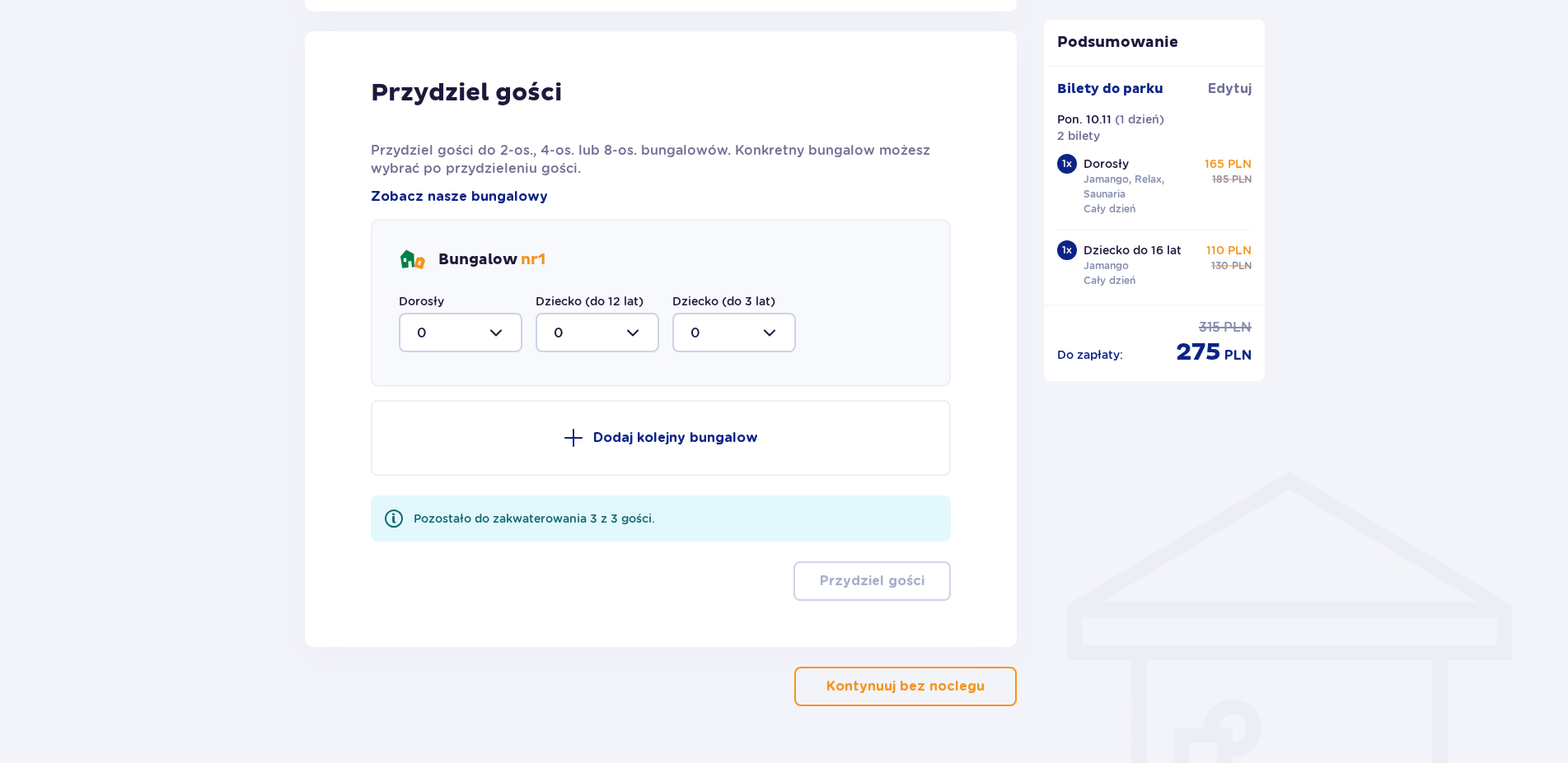
scroll to position [877, 0]
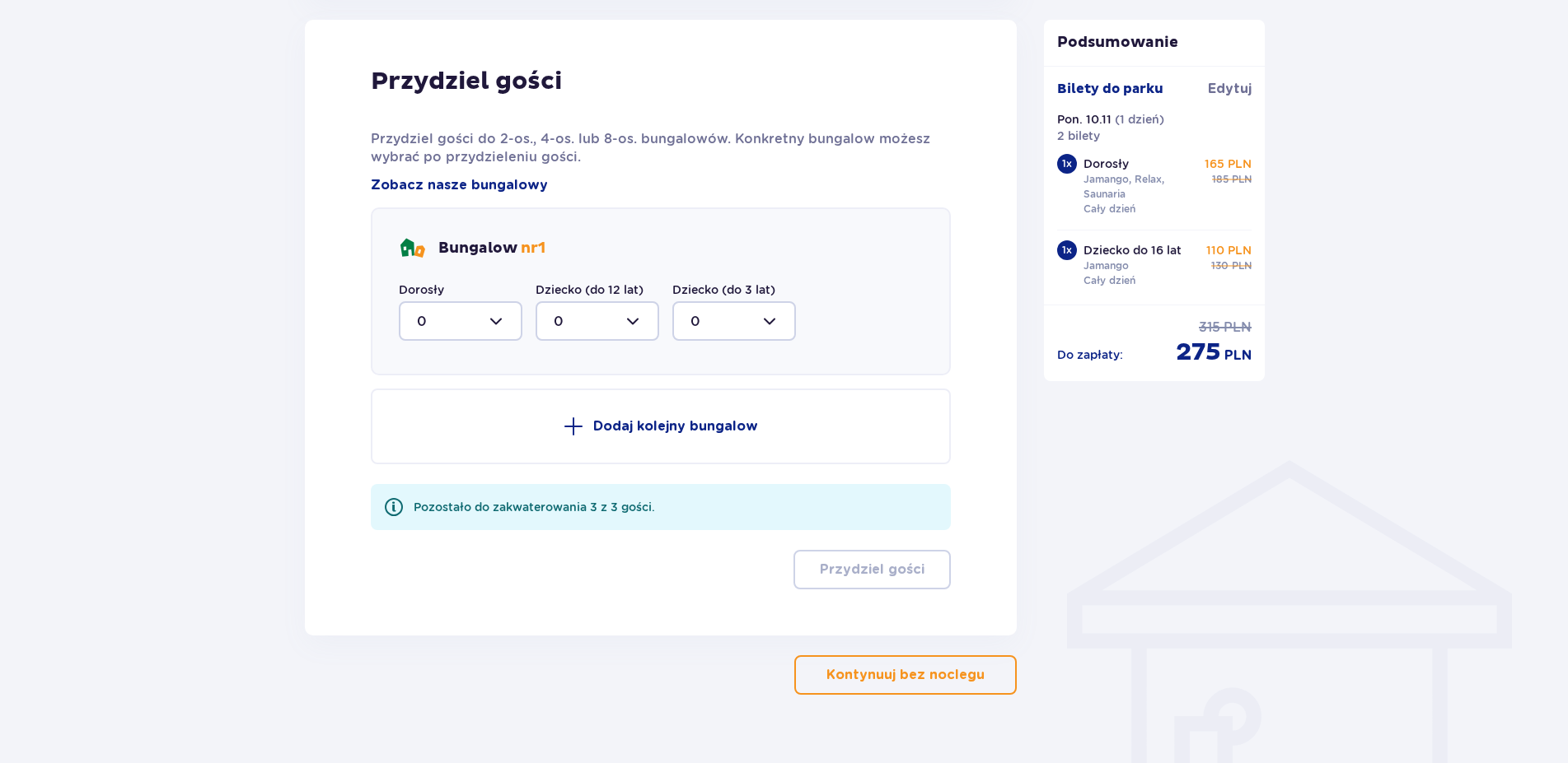
click at [496, 329] on div at bounding box center [460, 321] width 124 height 40
click at [434, 446] on div "2" at bounding box center [460, 440] width 87 height 19
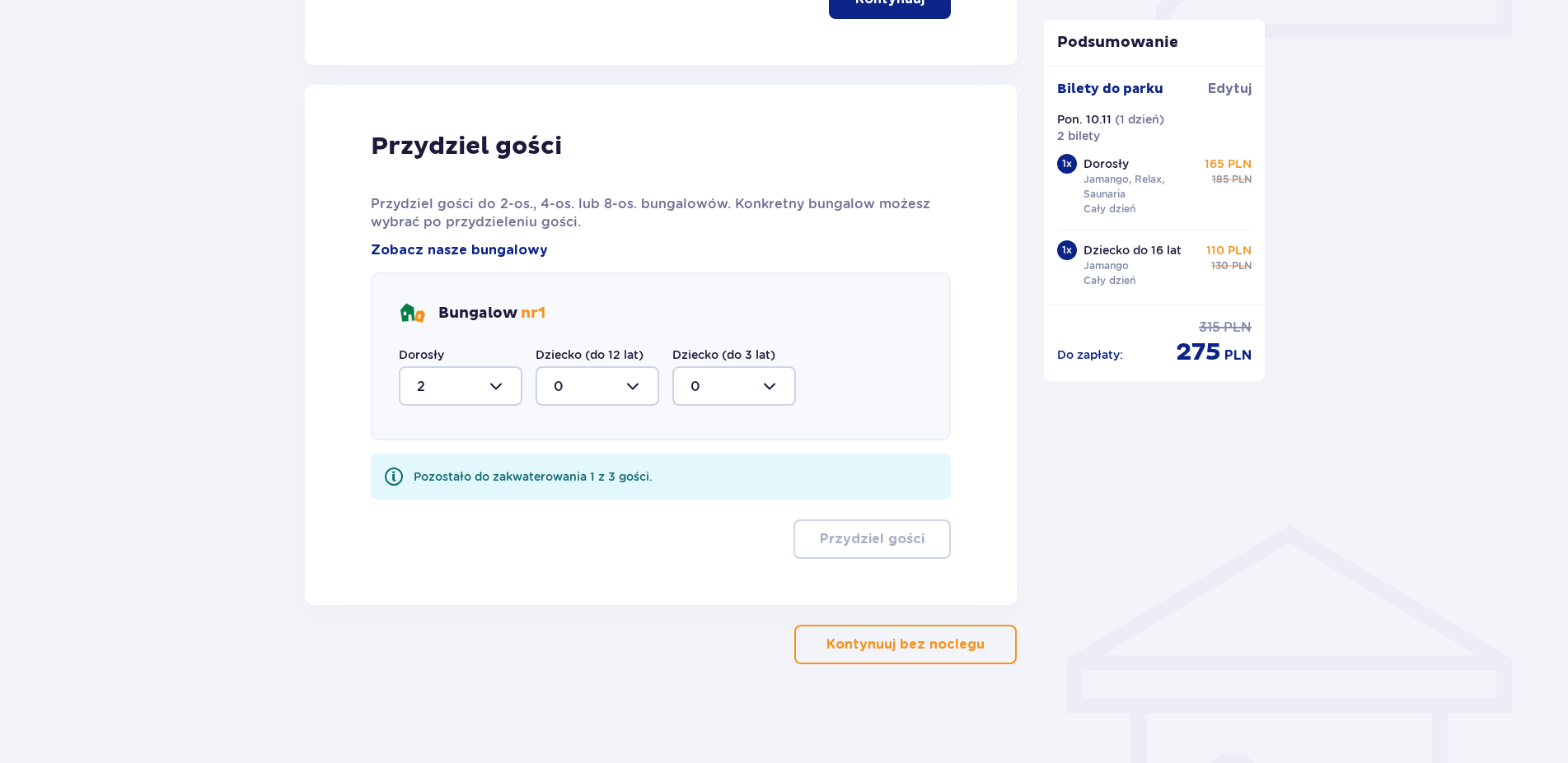
type input "2"
click at [604, 397] on div at bounding box center [597, 385] width 124 height 40
click at [568, 466] on div "1" at bounding box center [597, 470] width 87 height 19
type input "1"
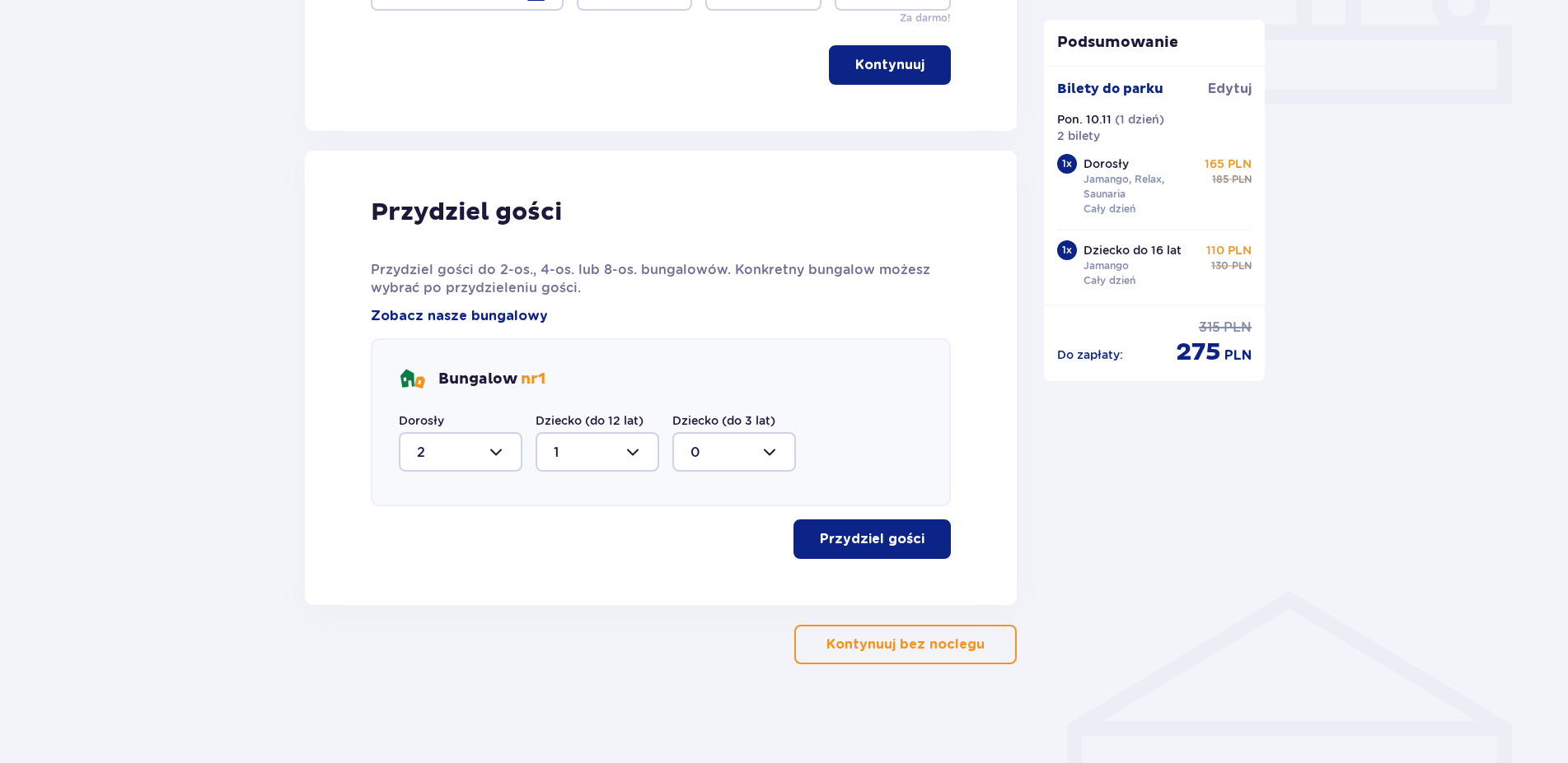
scroll to position [745, 0]
click at [872, 541] on p "Przydziel gości" at bounding box center [872, 539] width 104 height 19
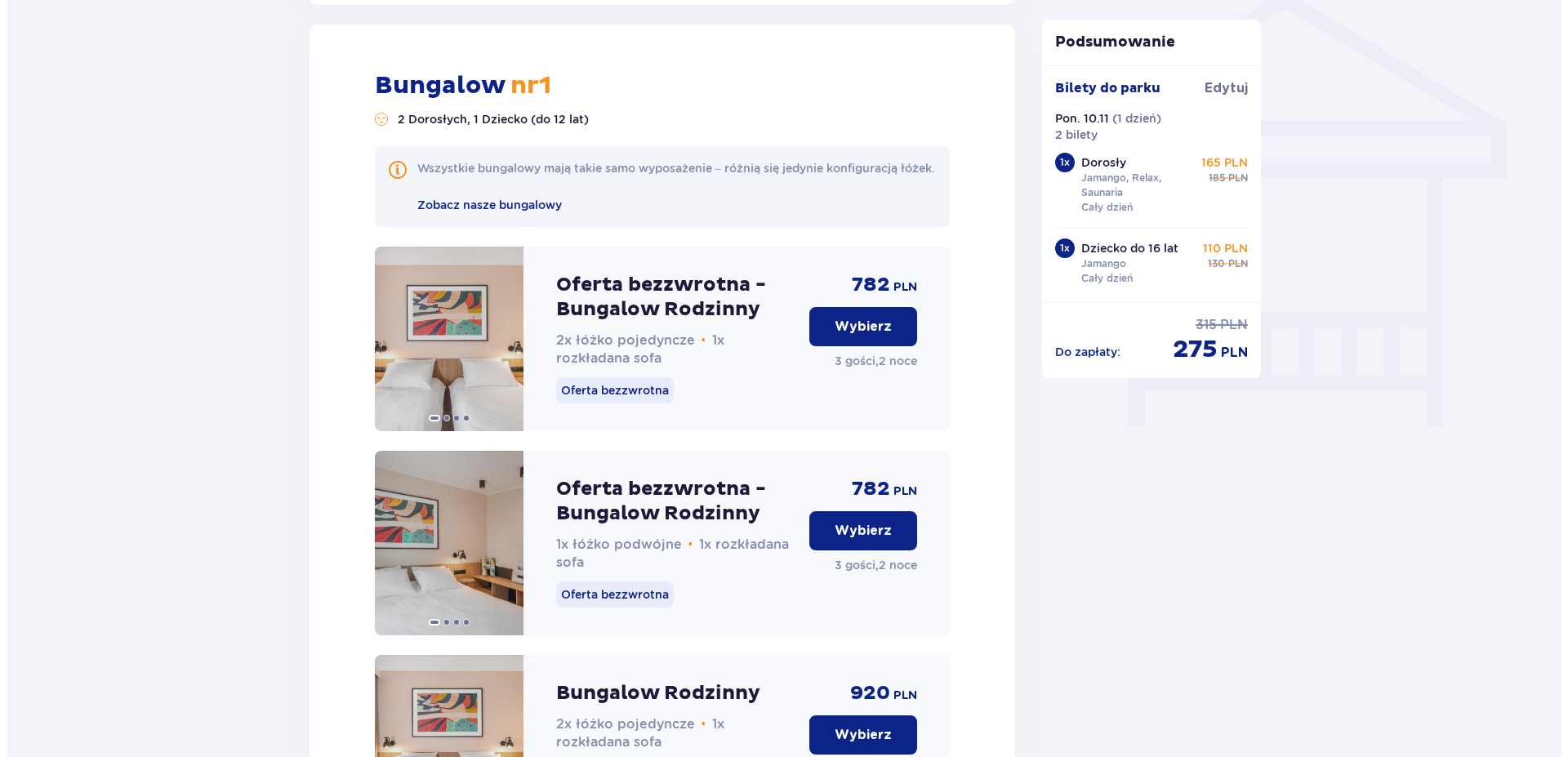
scroll to position [1195, 0]
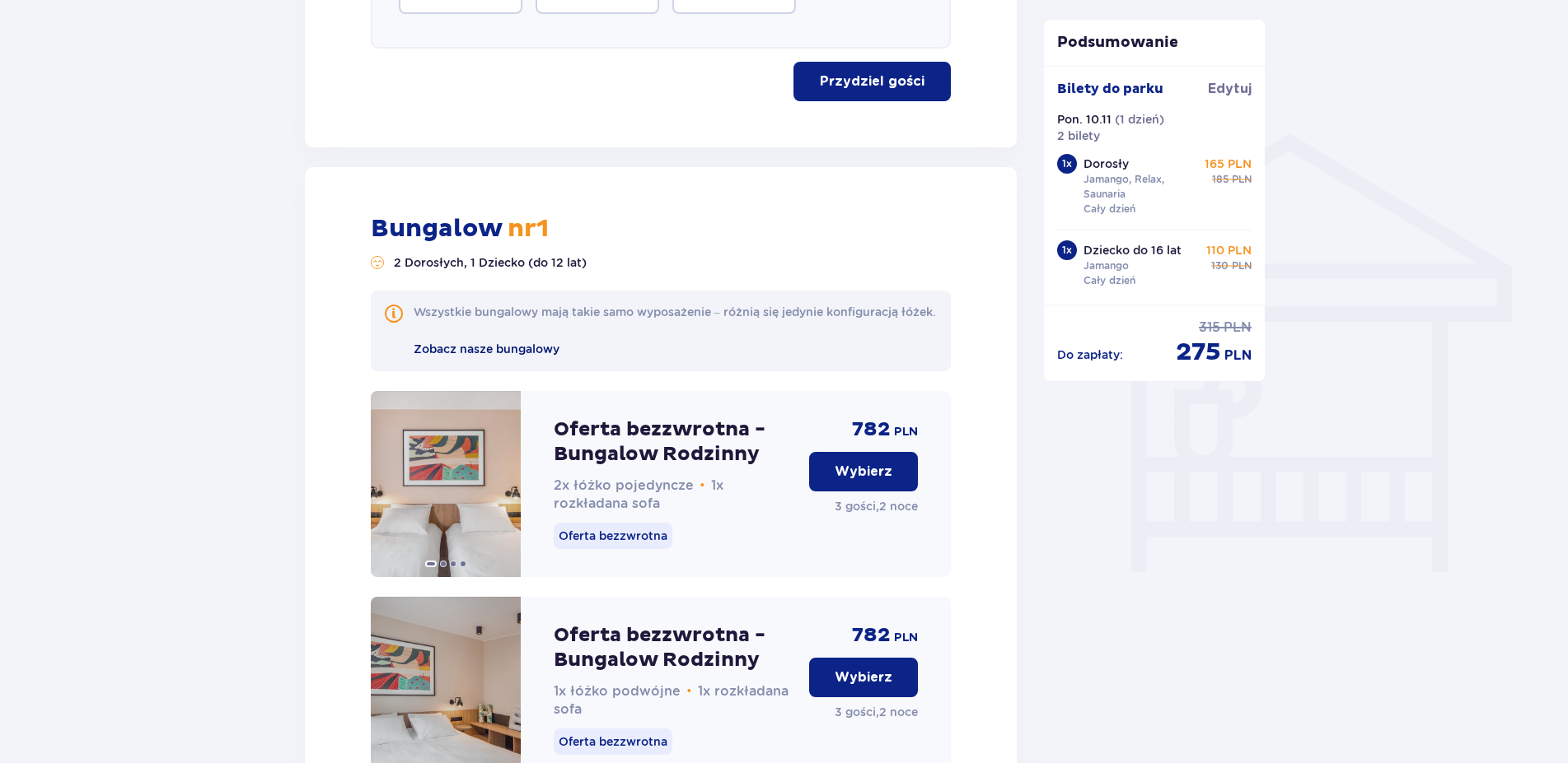
click at [511, 358] on span "Zobacz nasze bungalowy" at bounding box center [486, 348] width 145 height 19
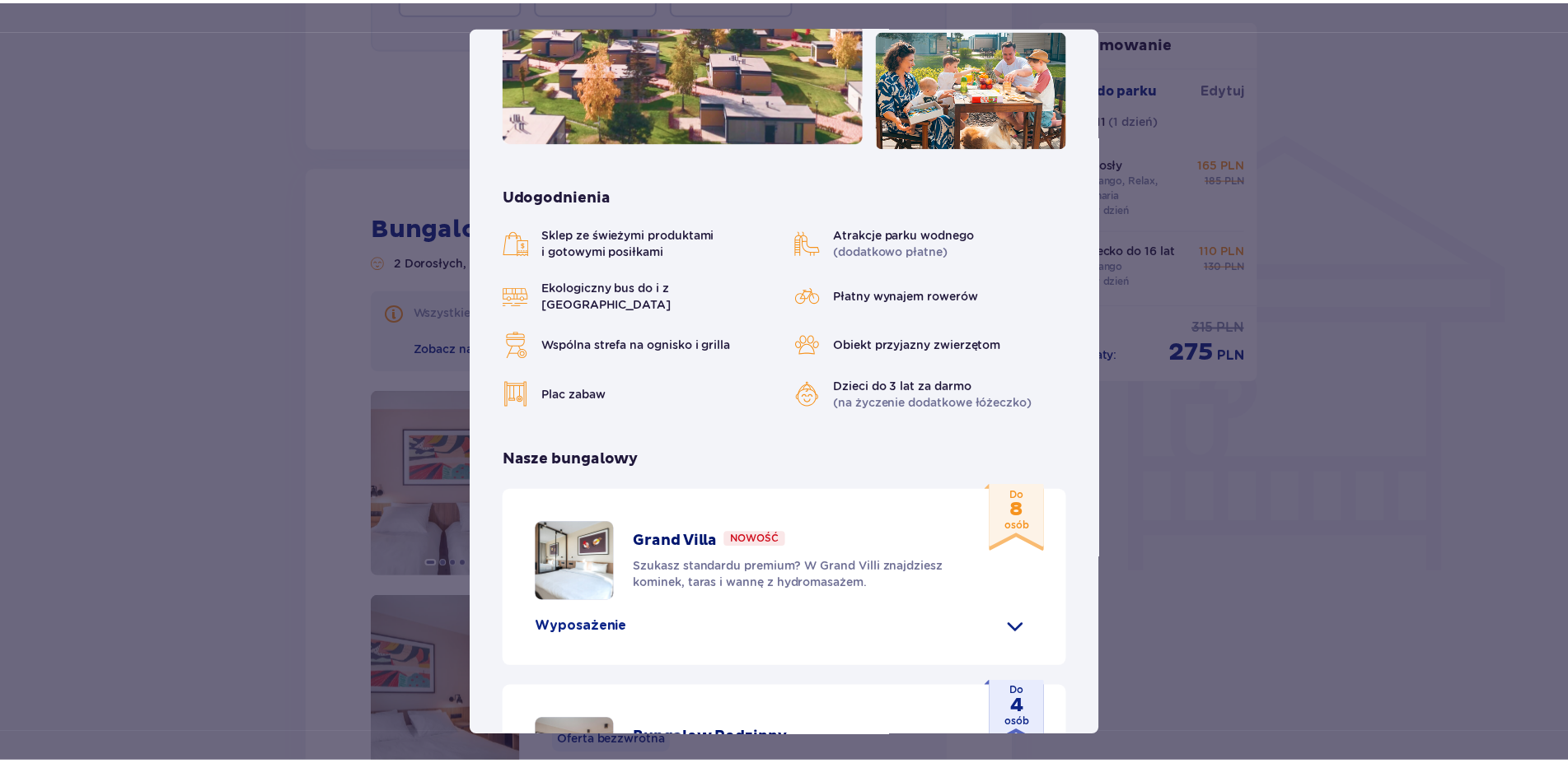
scroll to position [187, 0]
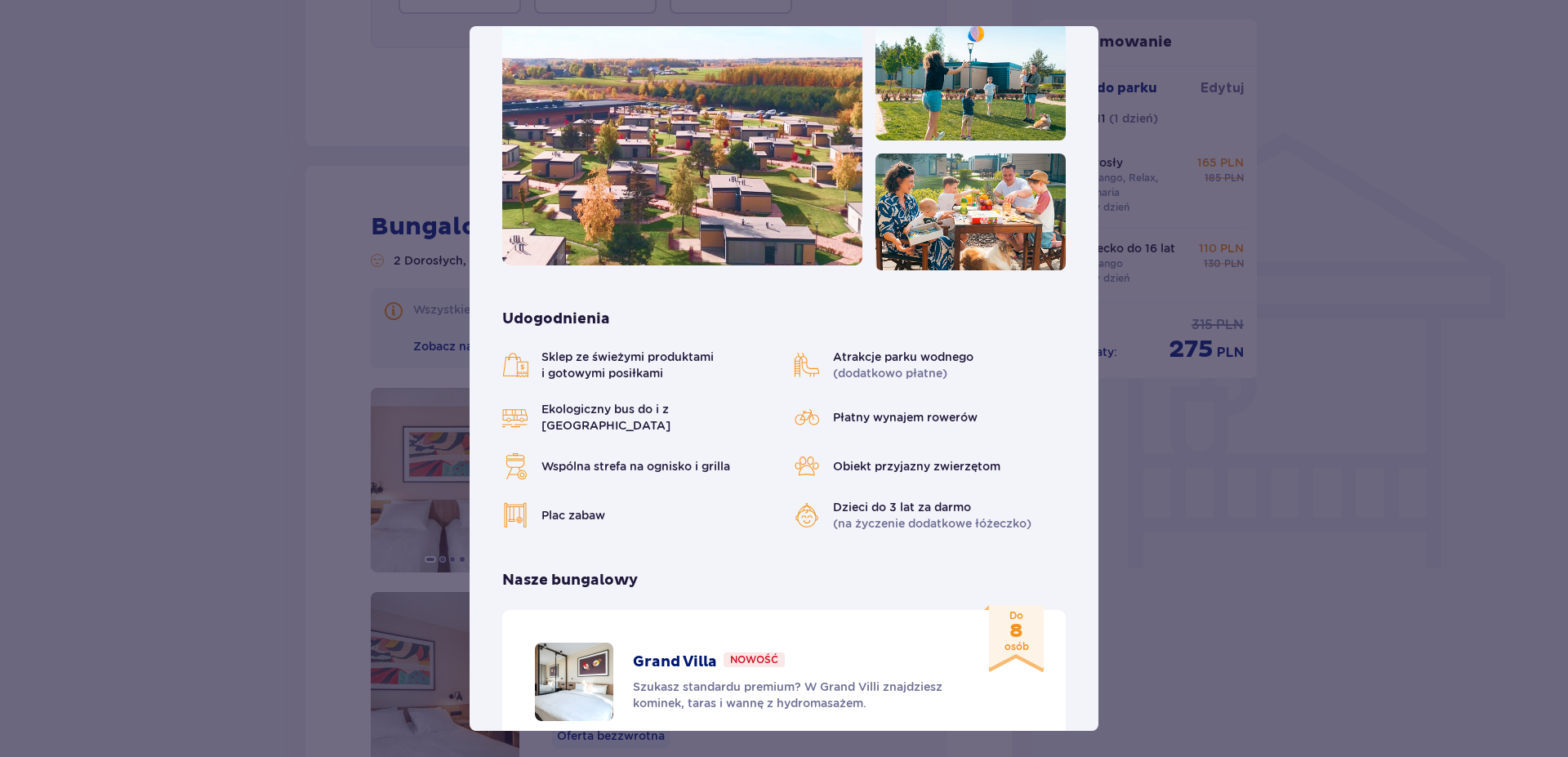
click at [1400, 530] on div "[GEOGRAPHIC_DATA] [GEOGRAPHIC_DATA] to idealne miejsce dla fanów dobrej zabawy …" at bounding box center [784, 378] width 1568 height 757
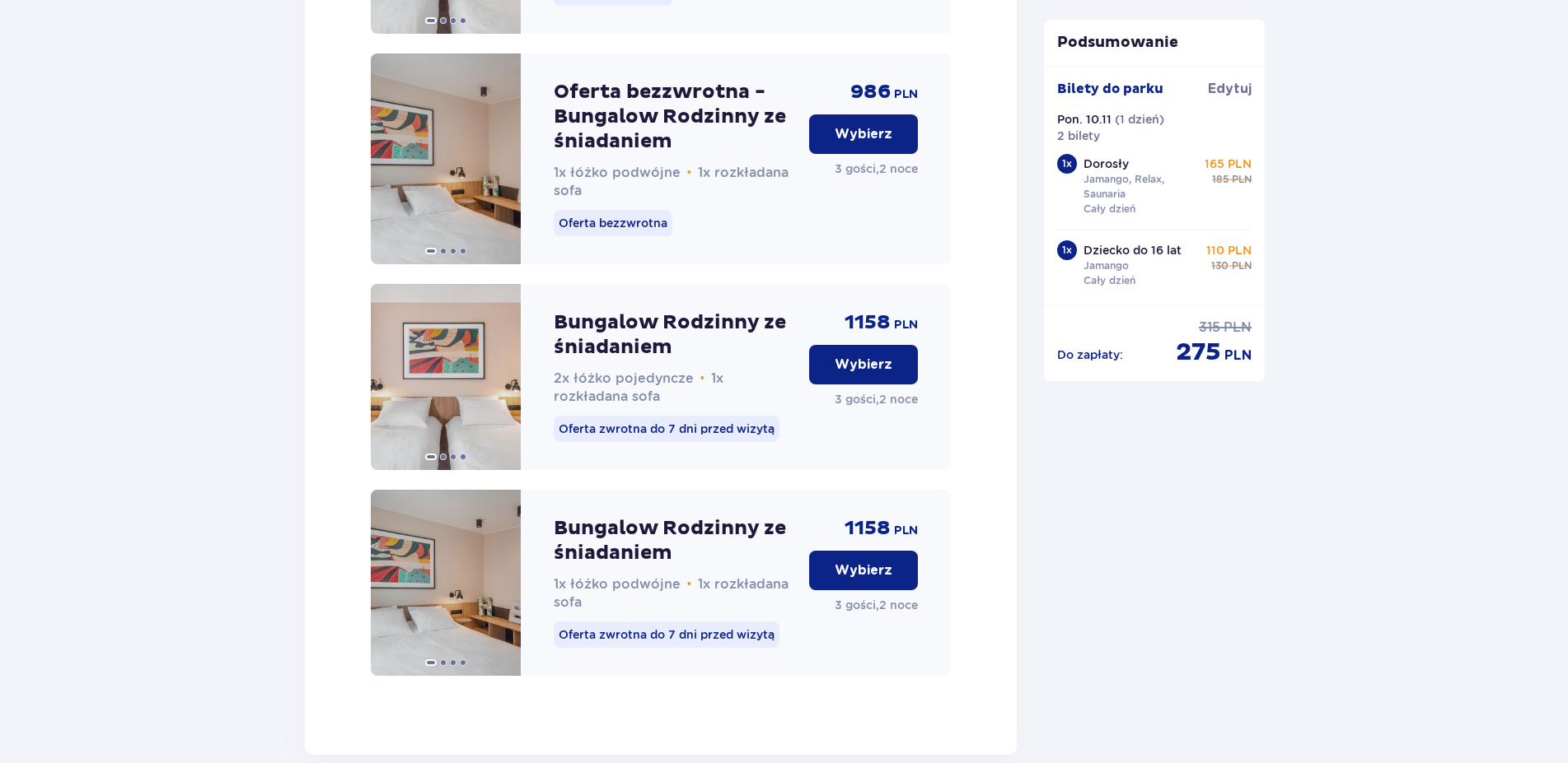
scroll to position [2715, 0]
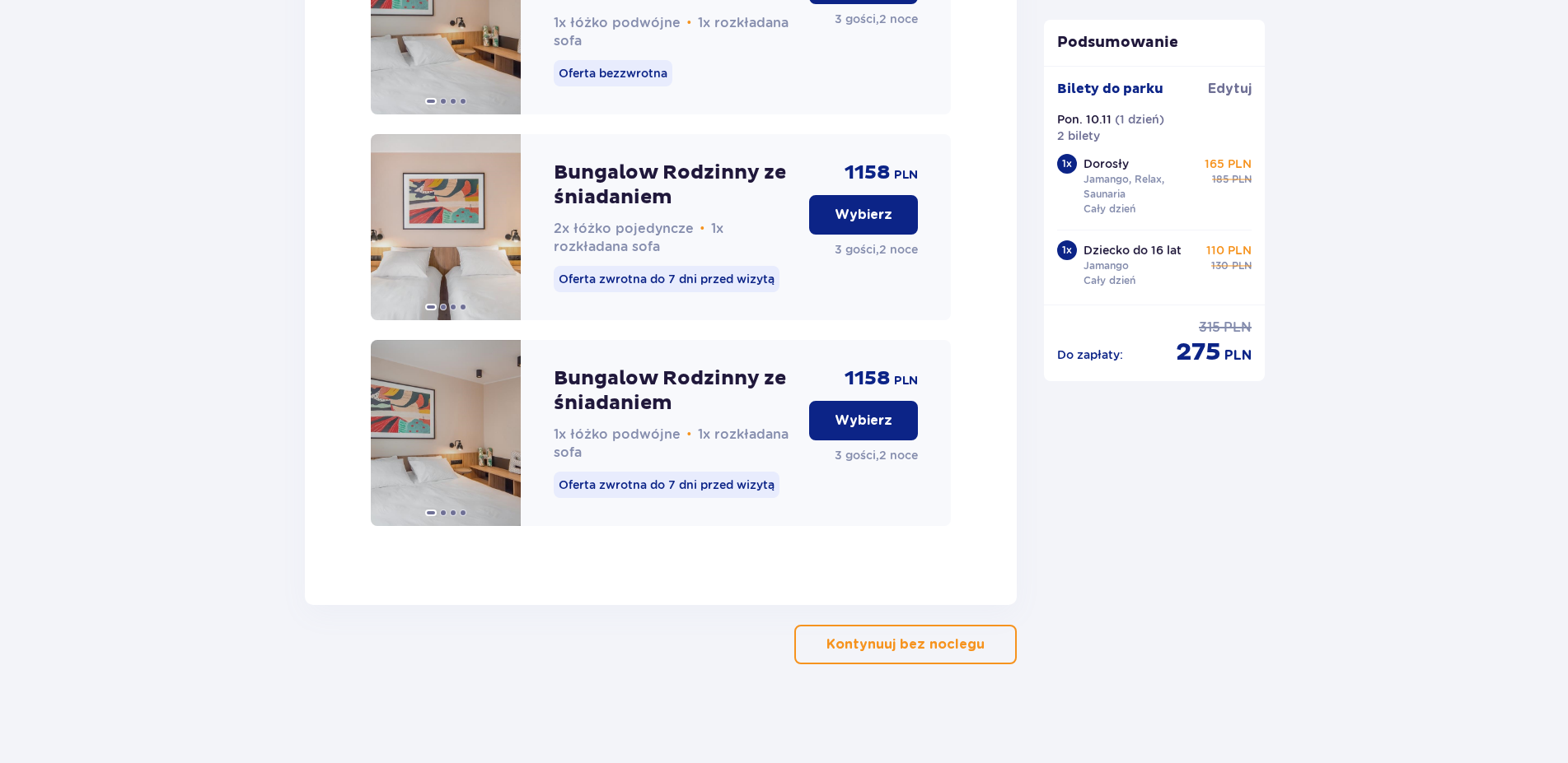
click at [921, 646] on p "Kontynuuj bez noclegu" at bounding box center [905, 644] width 158 height 19
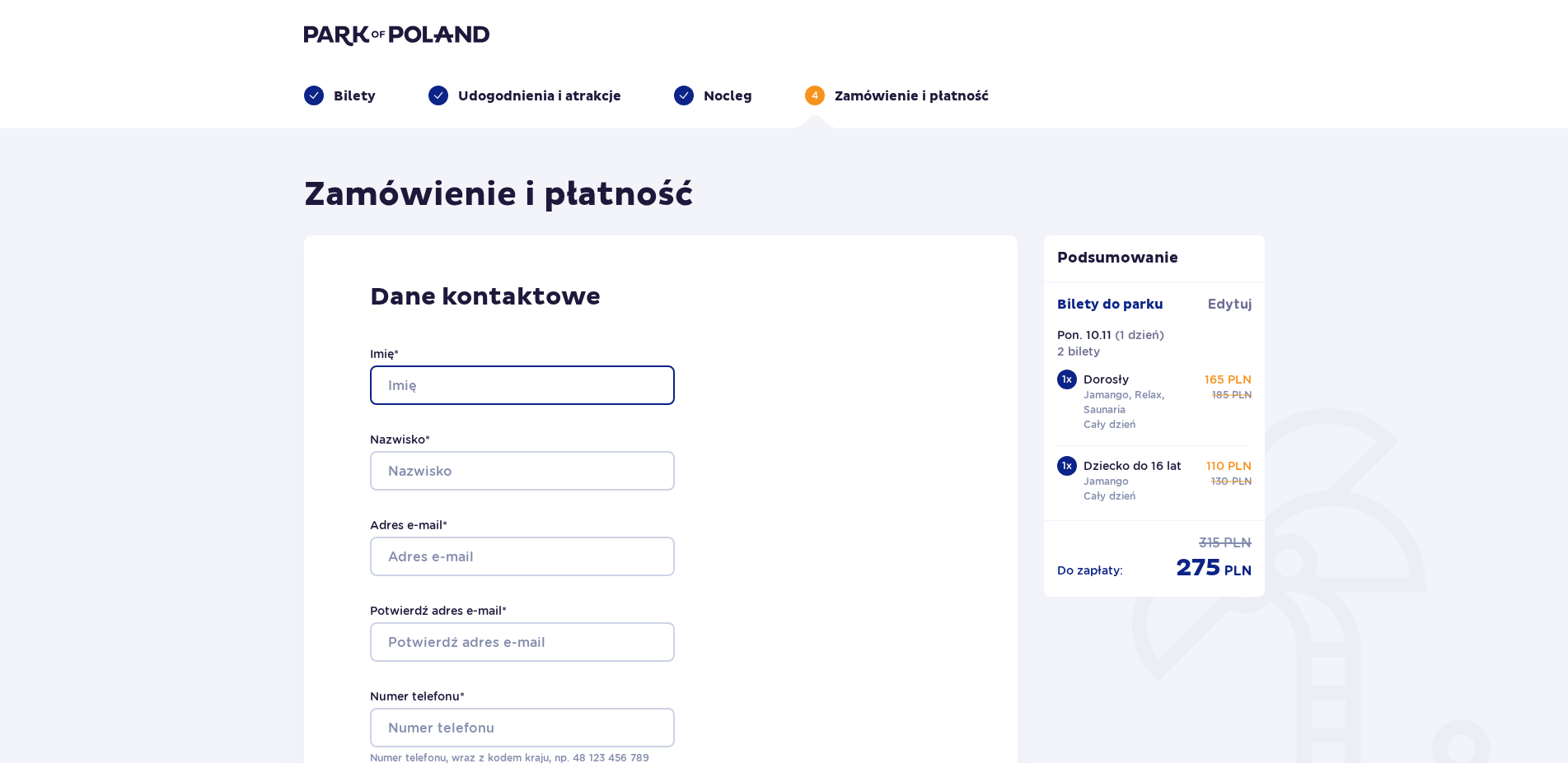
click at [443, 382] on input "Imię *" at bounding box center [522, 385] width 305 height 40
type input "[PERSON_NAME]"
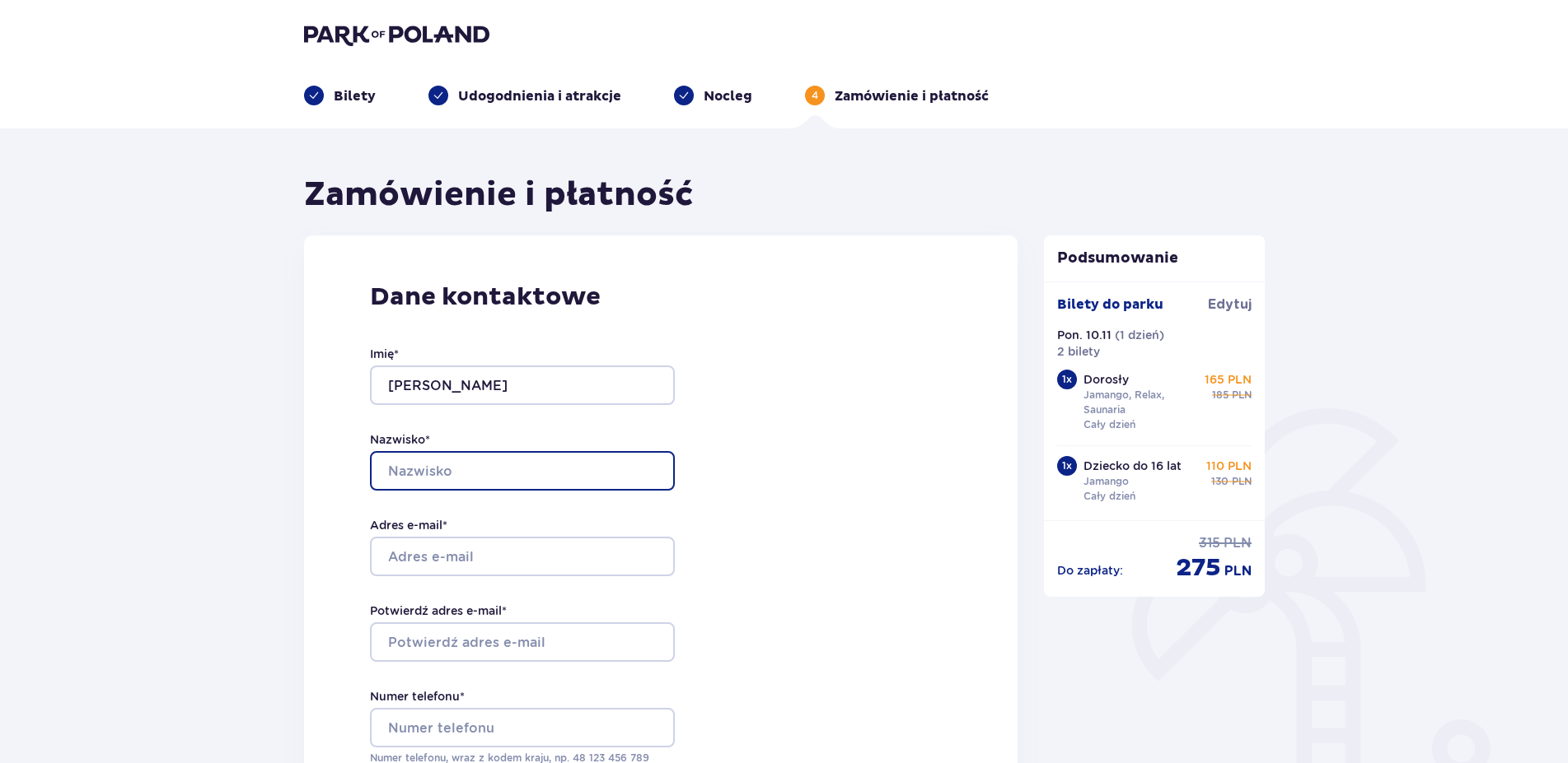
click at [418, 465] on input "Nazwisko *" at bounding box center [522, 470] width 305 height 40
type input "Gros"
click at [324, 436] on div "Dane kontaktowe Imię * [PERSON_NAME] * Gros Adres e-mail * Potwierdź adres e-ma…" at bounding box center [661, 581] width 715 height 692
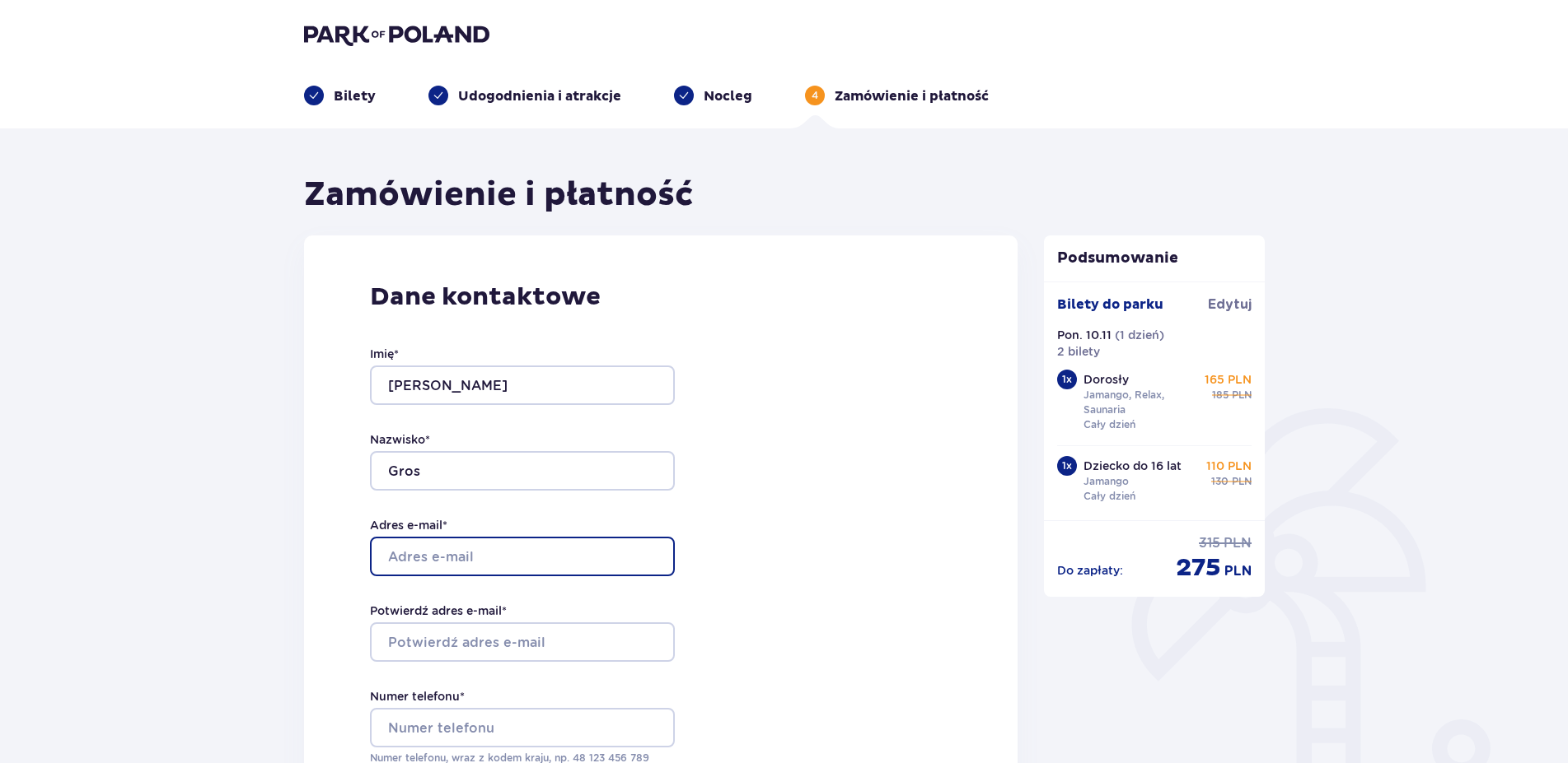
click at [413, 556] on input "Adres e-mail *" at bounding box center [522, 556] width 305 height 40
type input "[PERSON_NAME][EMAIL_ADDRESS][DOMAIN_NAME]"
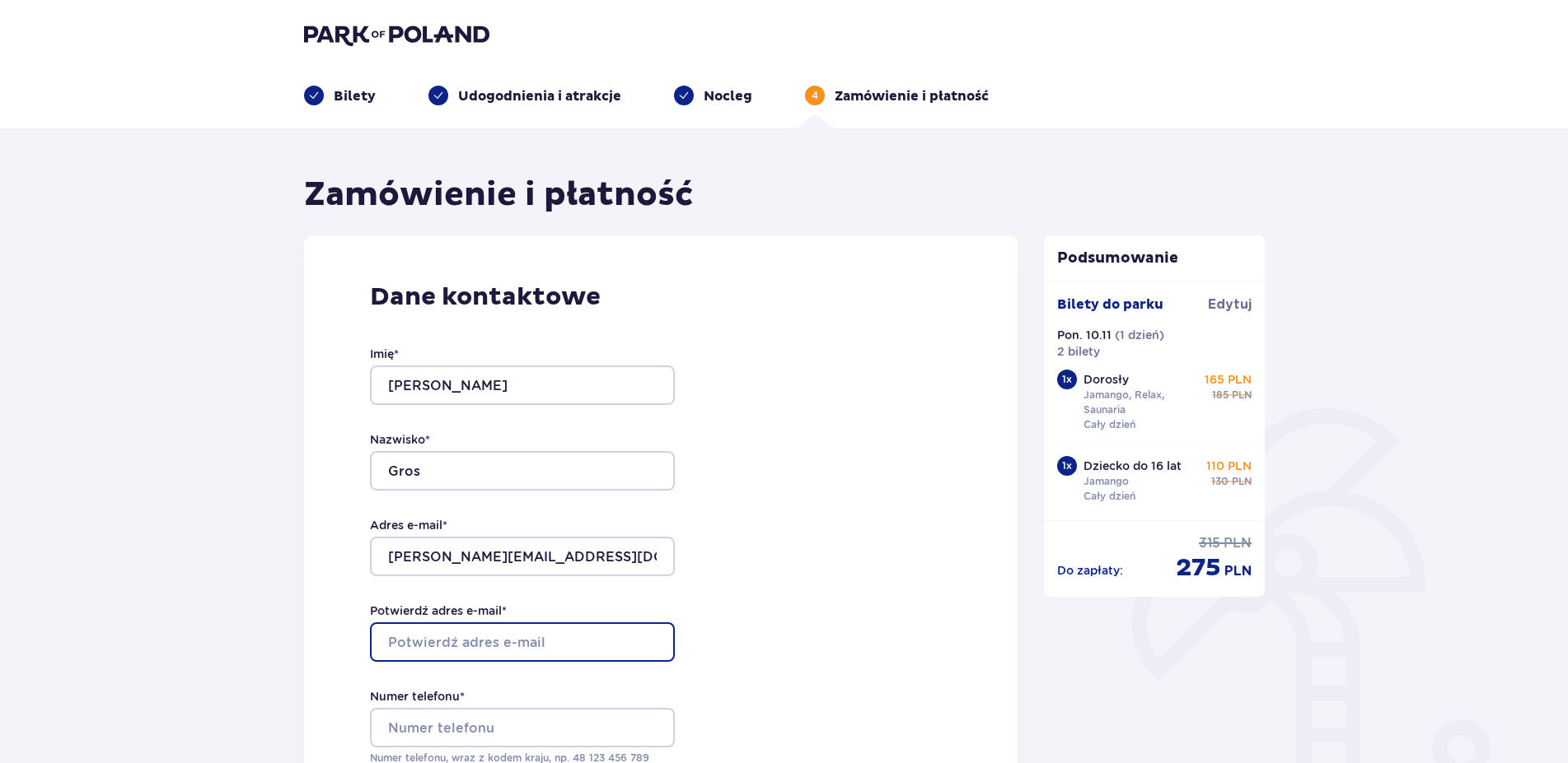
click at [404, 641] on input "Potwierdź adres e-mail *" at bounding box center [522, 642] width 305 height 40
type input "[PERSON_NAME][EMAIL_ADDRESS][DOMAIN_NAME]"
click at [834, 609] on div "Dane kontaktowe Imię * [PERSON_NAME] * Gros Adres e-mail * [PERSON_NAME][EMAIL_…" at bounding box center [661, 581] width 715 height 692
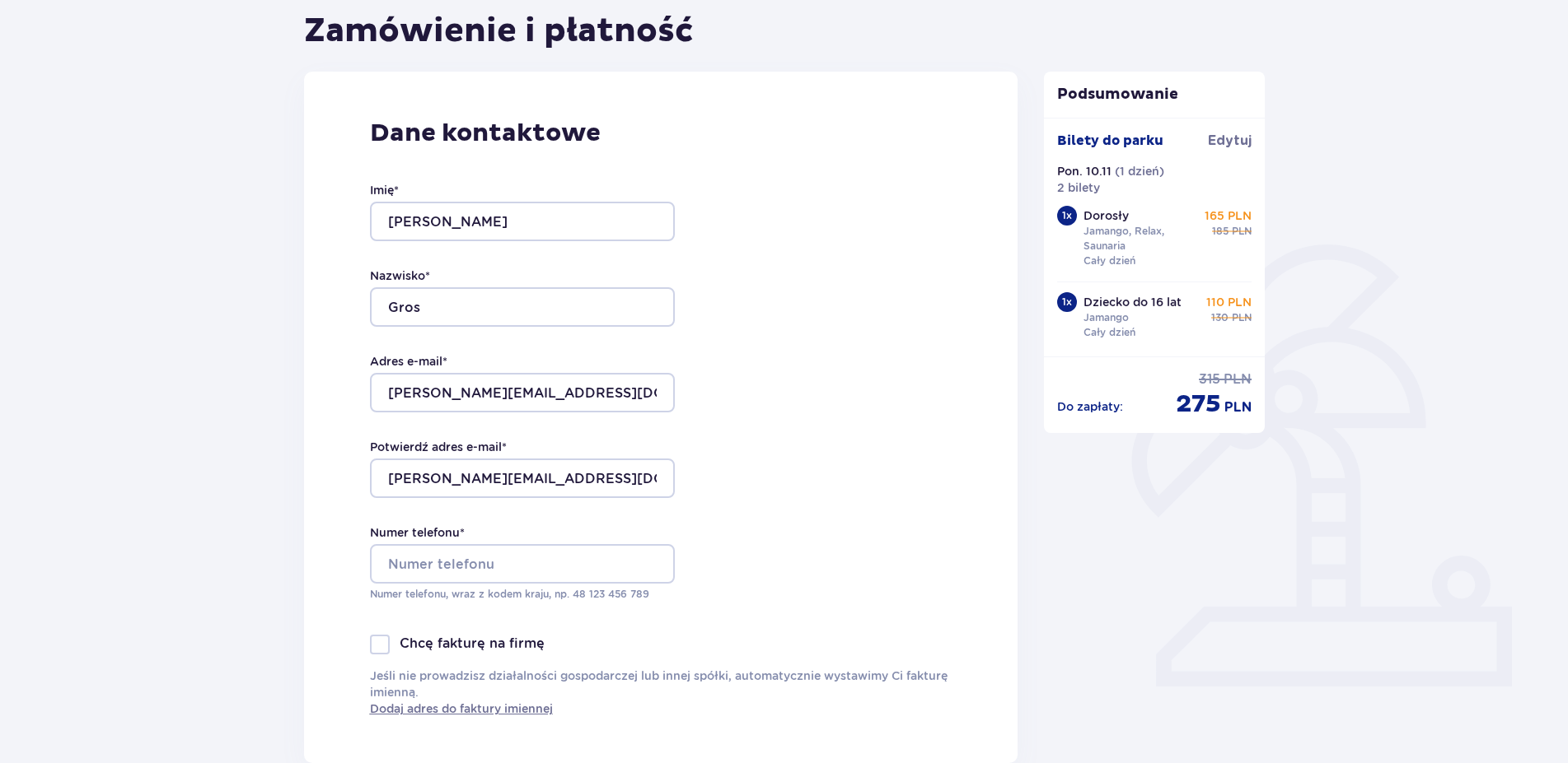
scroll to position [168, 0]
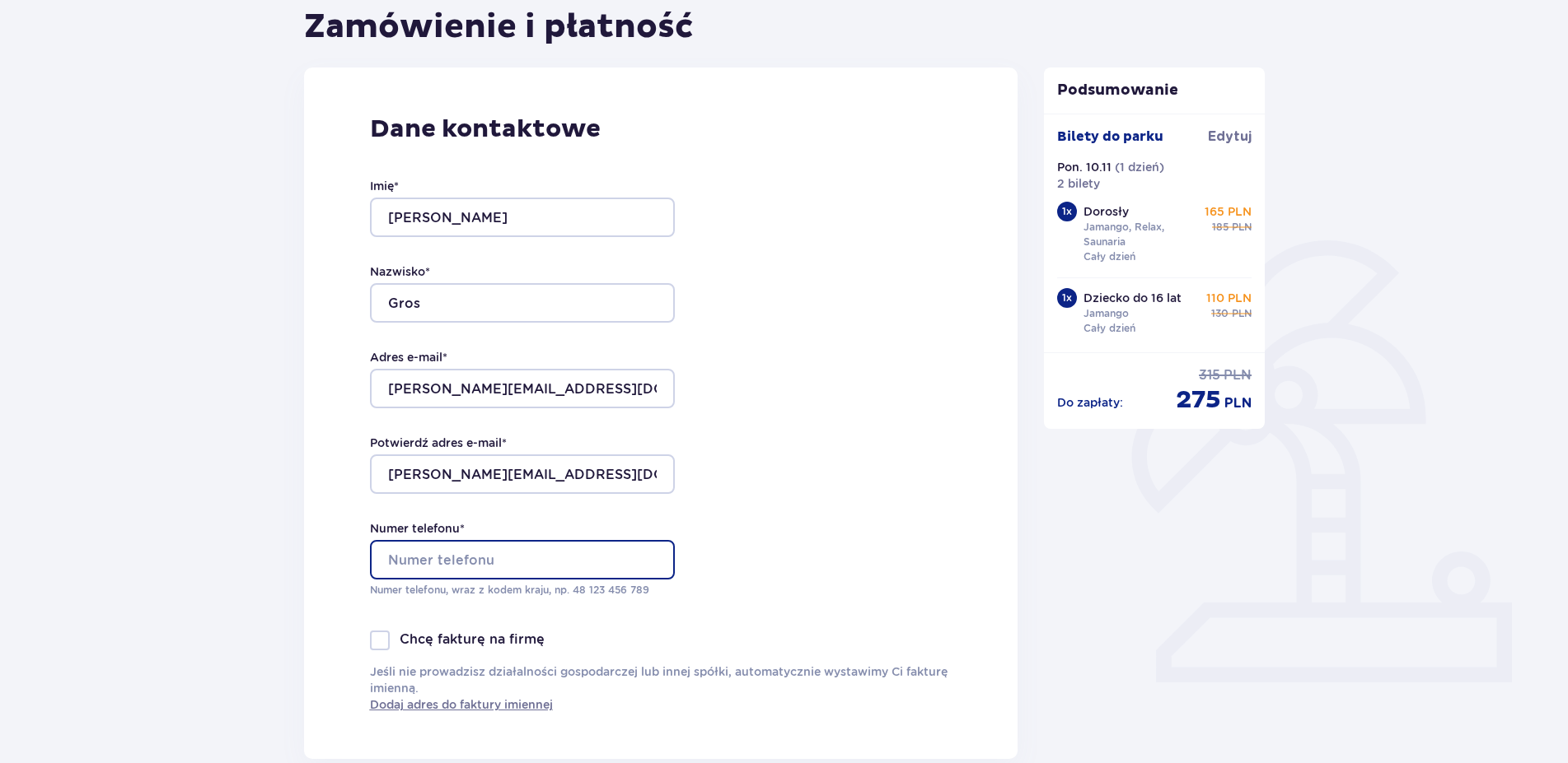
click at [472, 559] on input "Numer telefonu *" at bounding box center [522, 560] width 305 height 40
type input "48512070453"
click at [814, 598] on div "Dane kontaktowe Imię * [PERSON_NAME] * Gros Adres e-mail * [PERSON_NAME][EMAIL_…" at bounding box center [661, 413] width 715 height 692
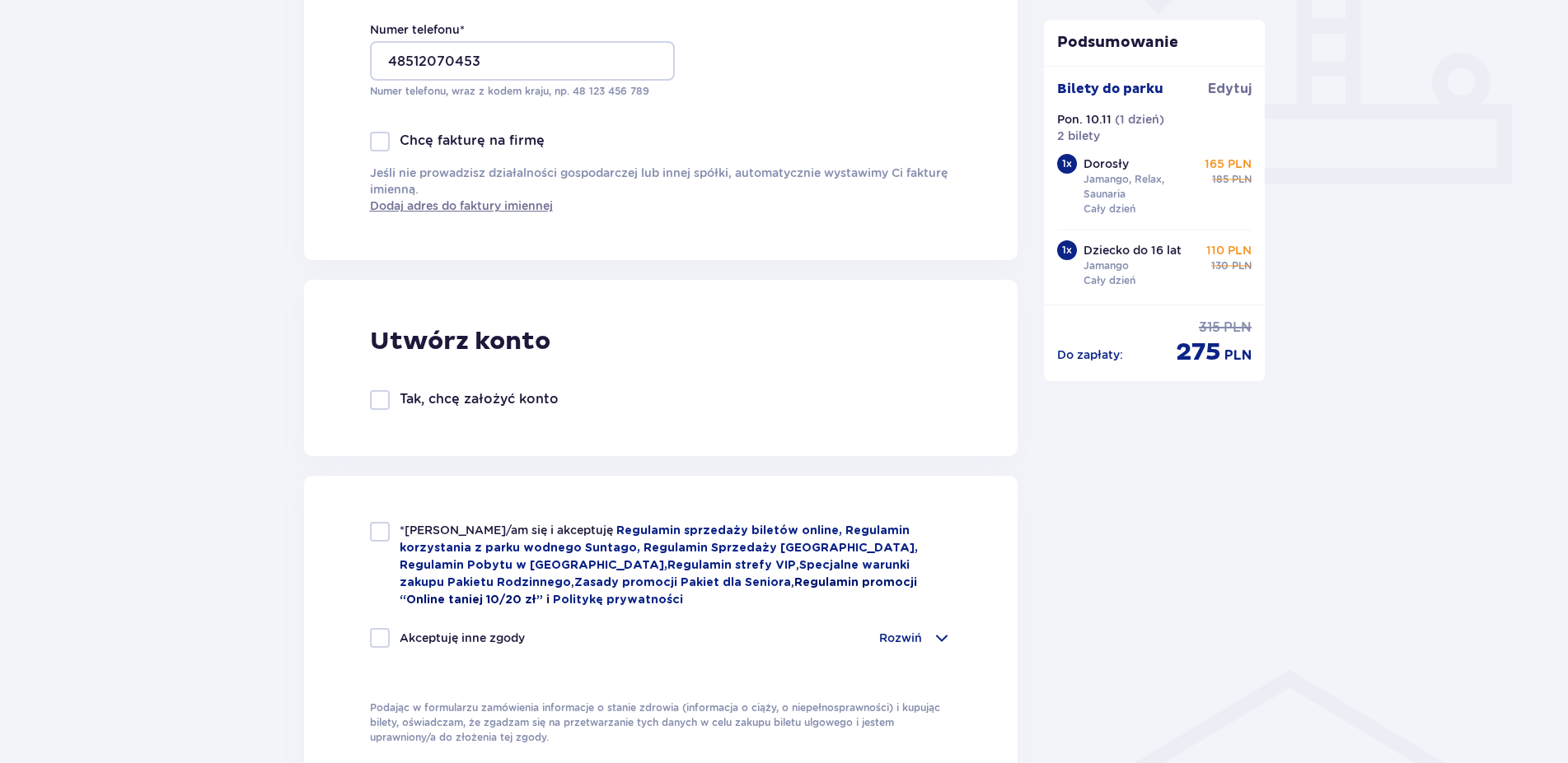
scroll to position [672, 0]
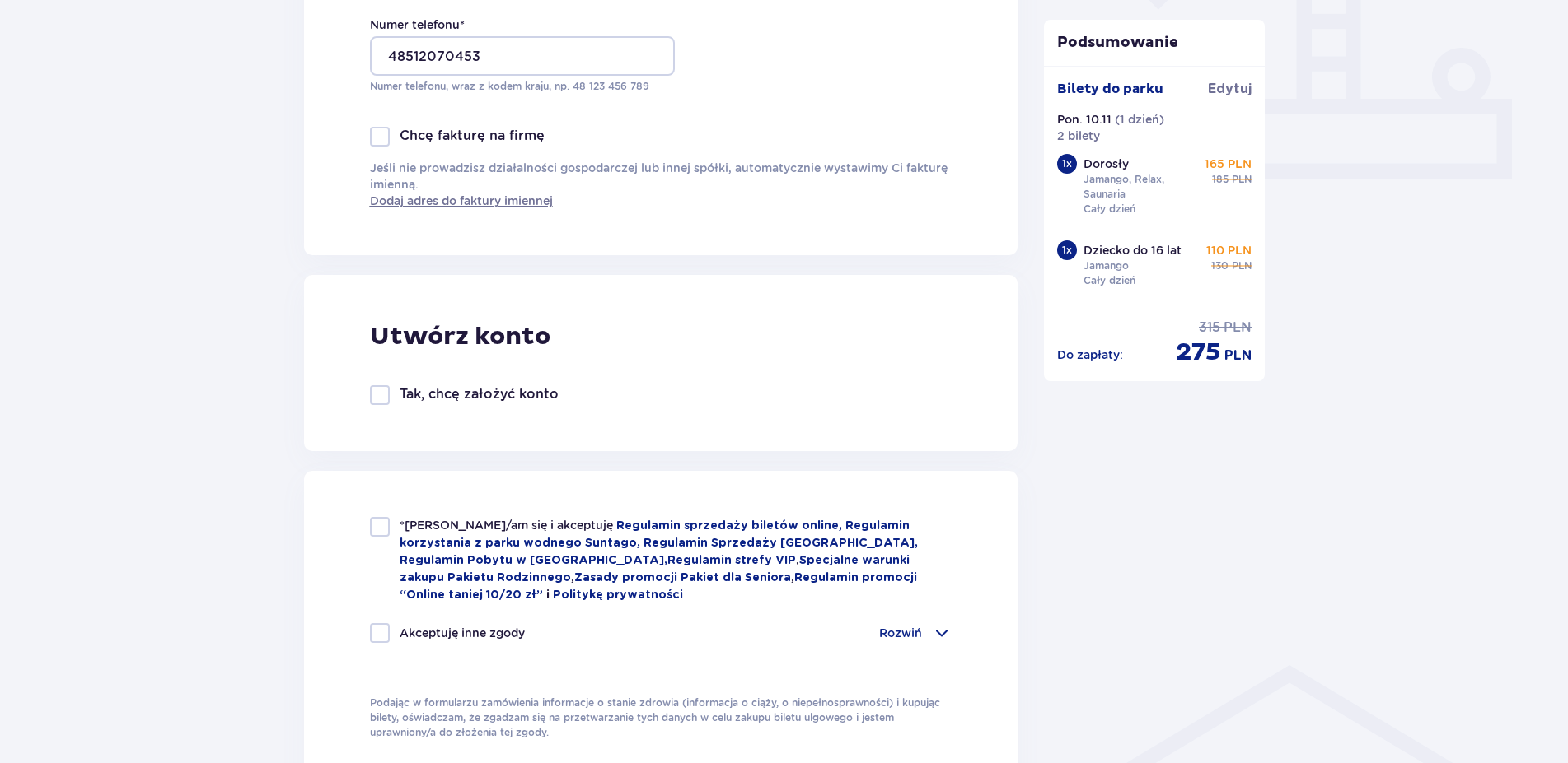
click at [380, 527] on div at bounding box center [380, 527] width 20 height 20
checkbox input "true"
click at [377, 630] on div at bounding box center [380, 633] width 20 height 20
checkbox input "true"
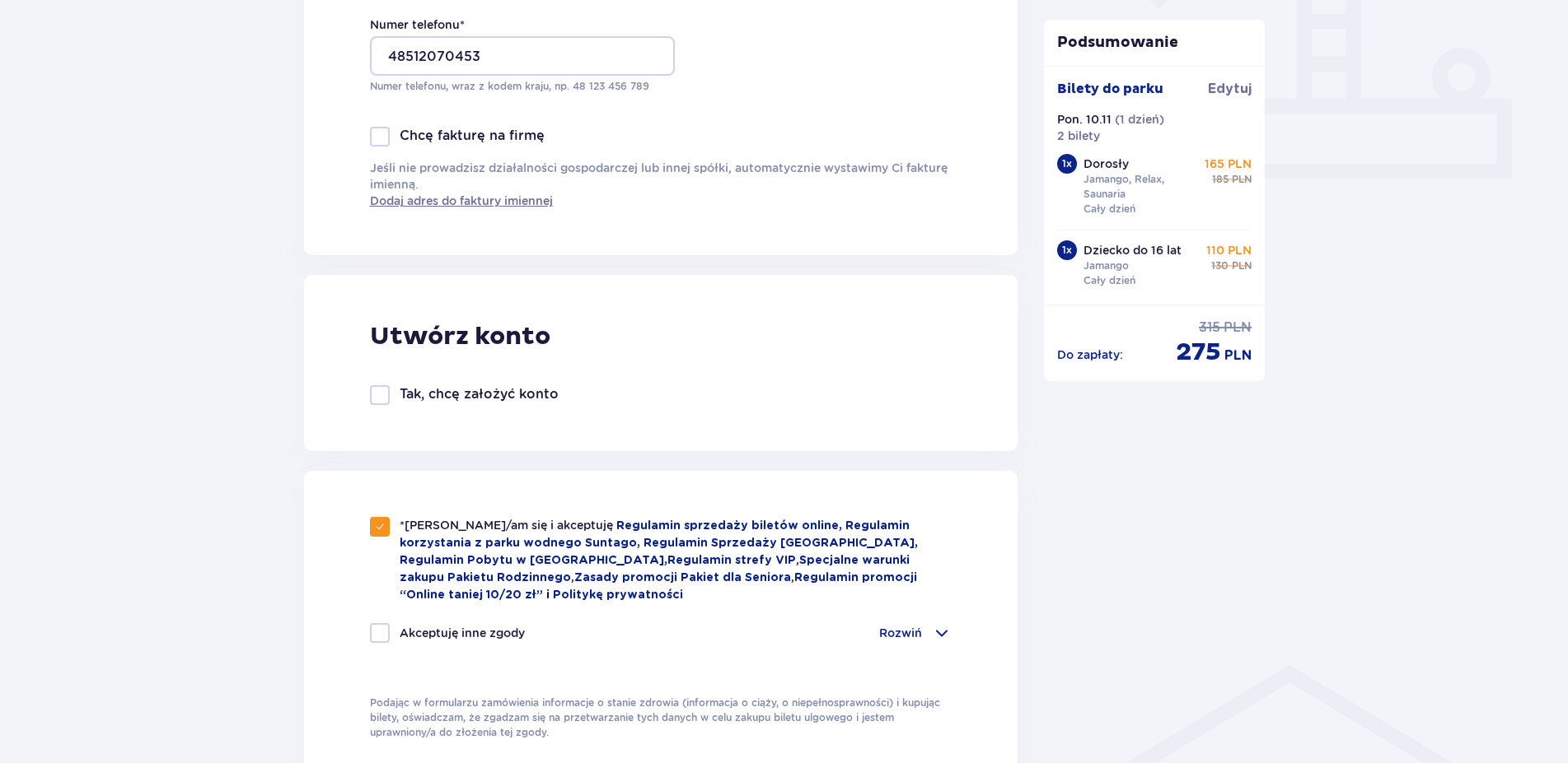
checkbox input "true"
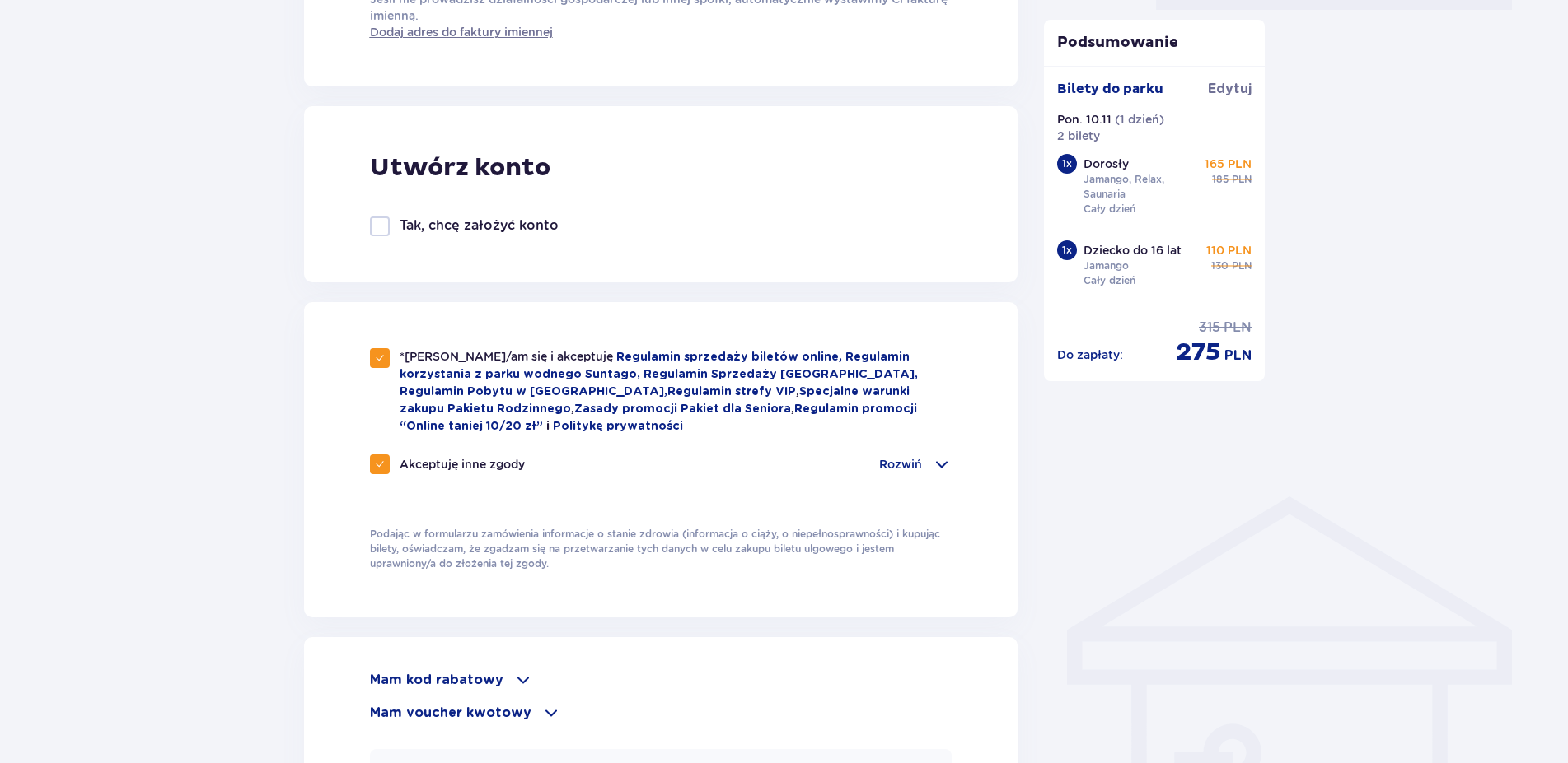
scroll to position [834, 0]
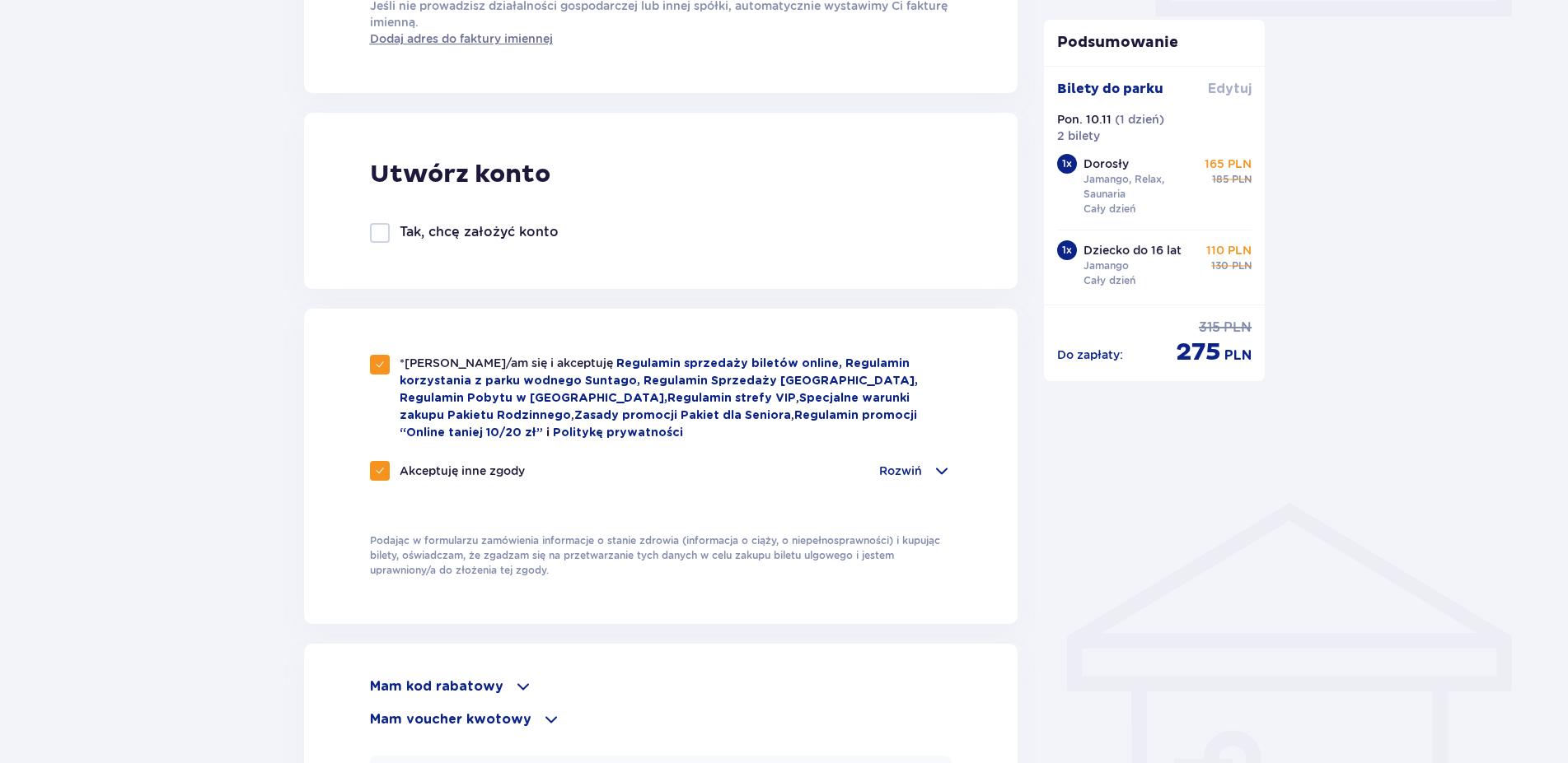
click at [1217, 89] on span "Edytuj" at bounding box center [1229, 89] width 44 height 19
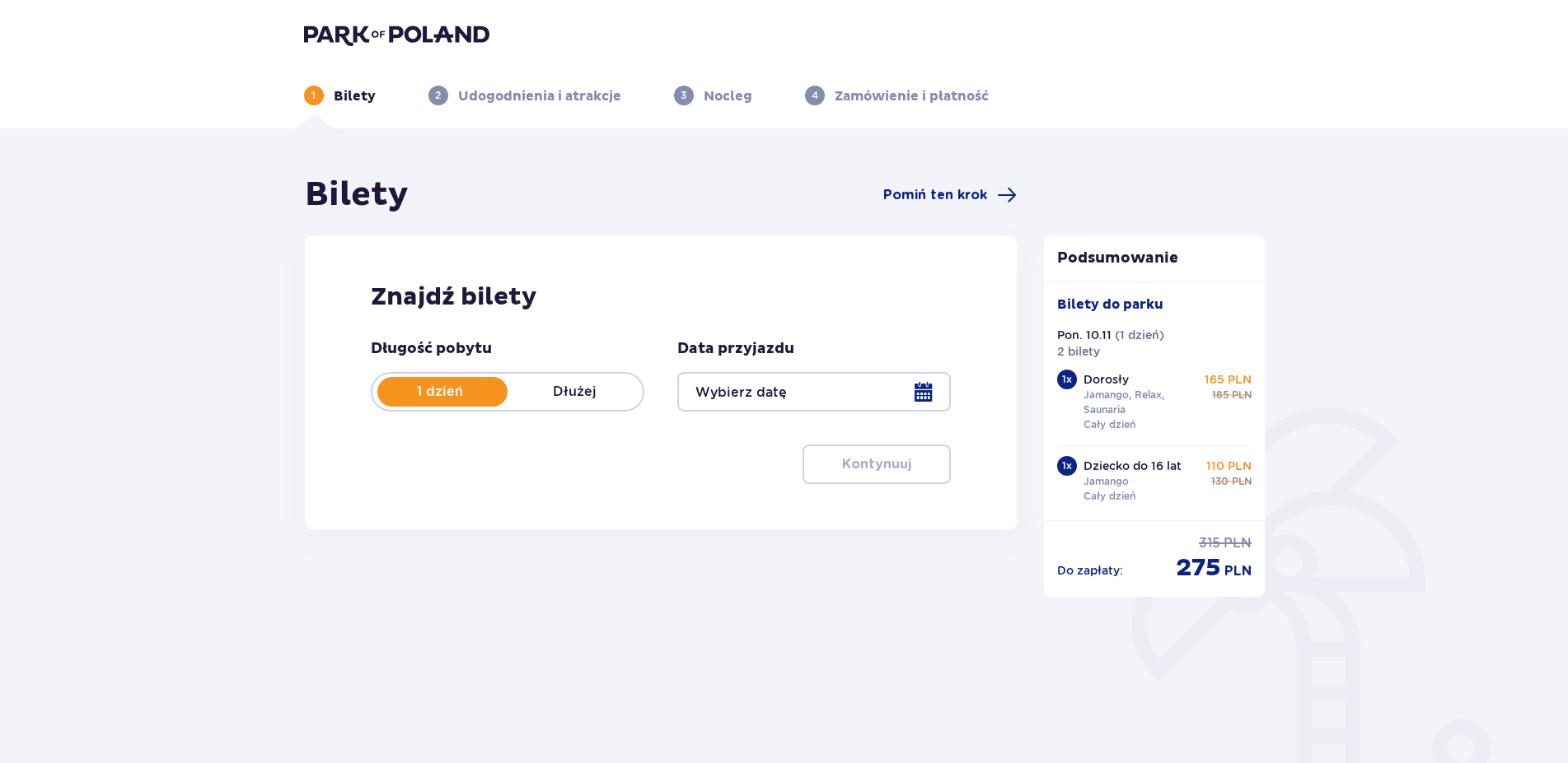
type input "[DATE]"
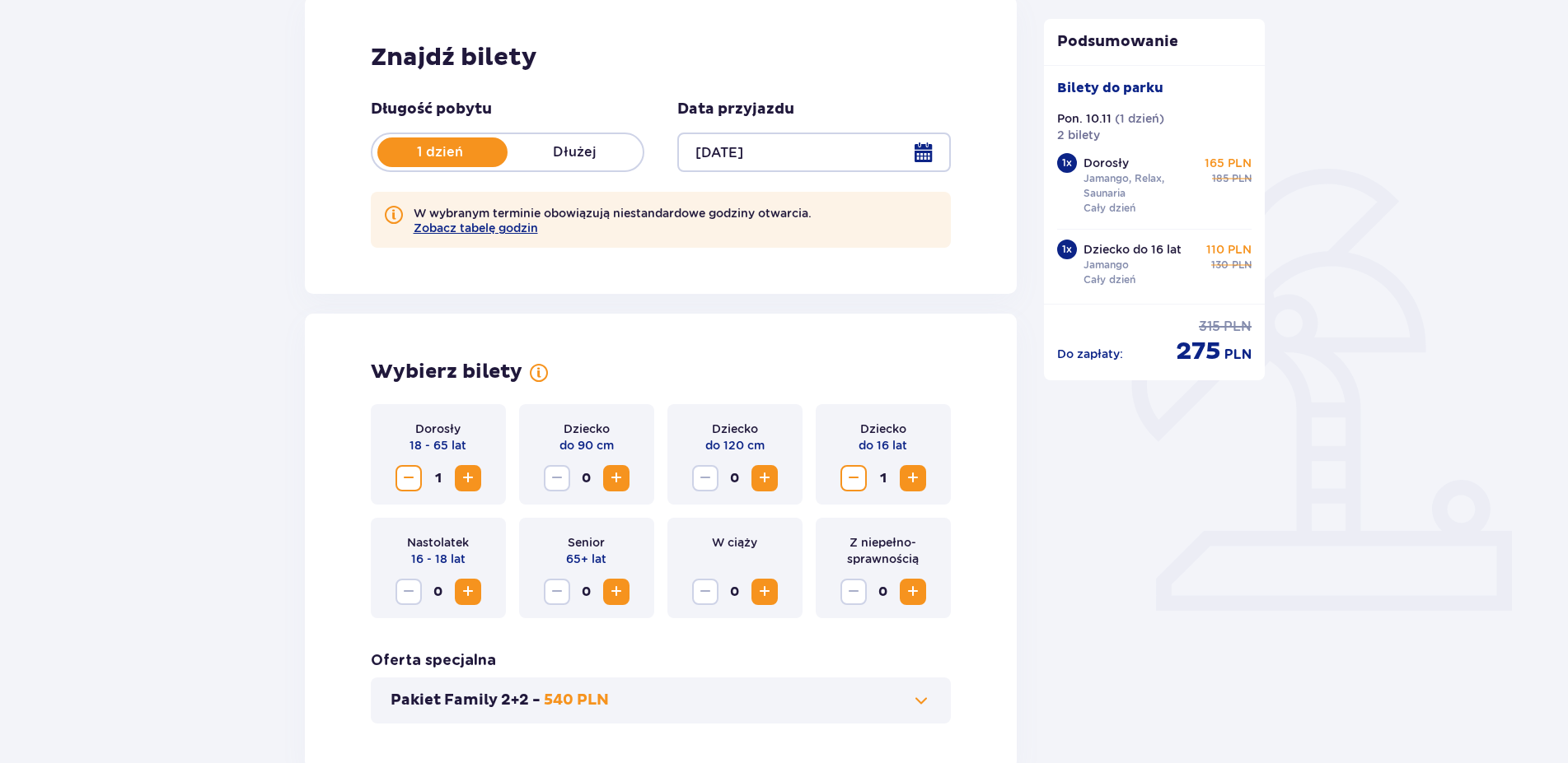
scroll to position [252, 0]
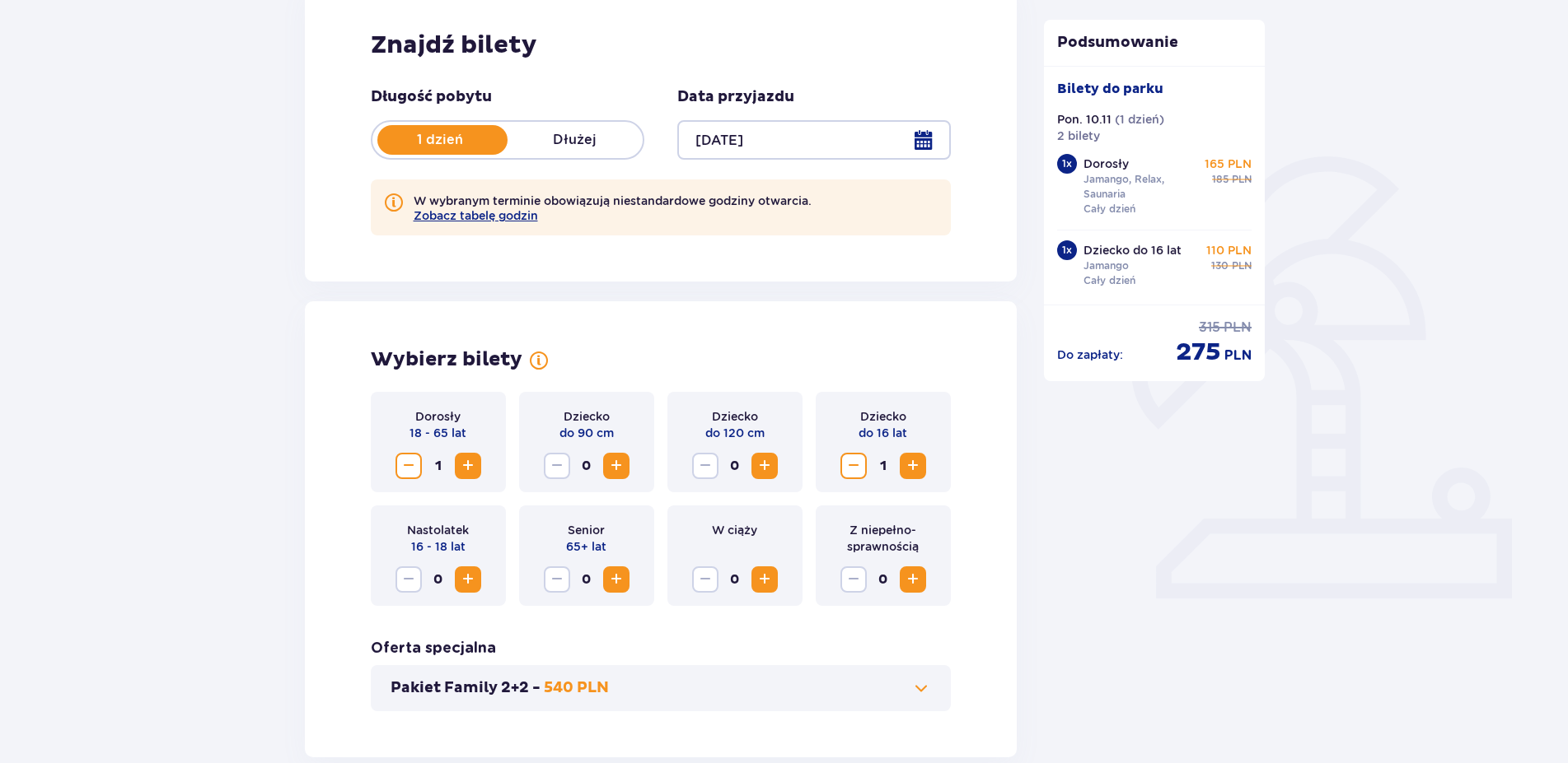
click at [910, 460] on span "Zwiększ" at bounding box center [913, 465] width 20 height 20
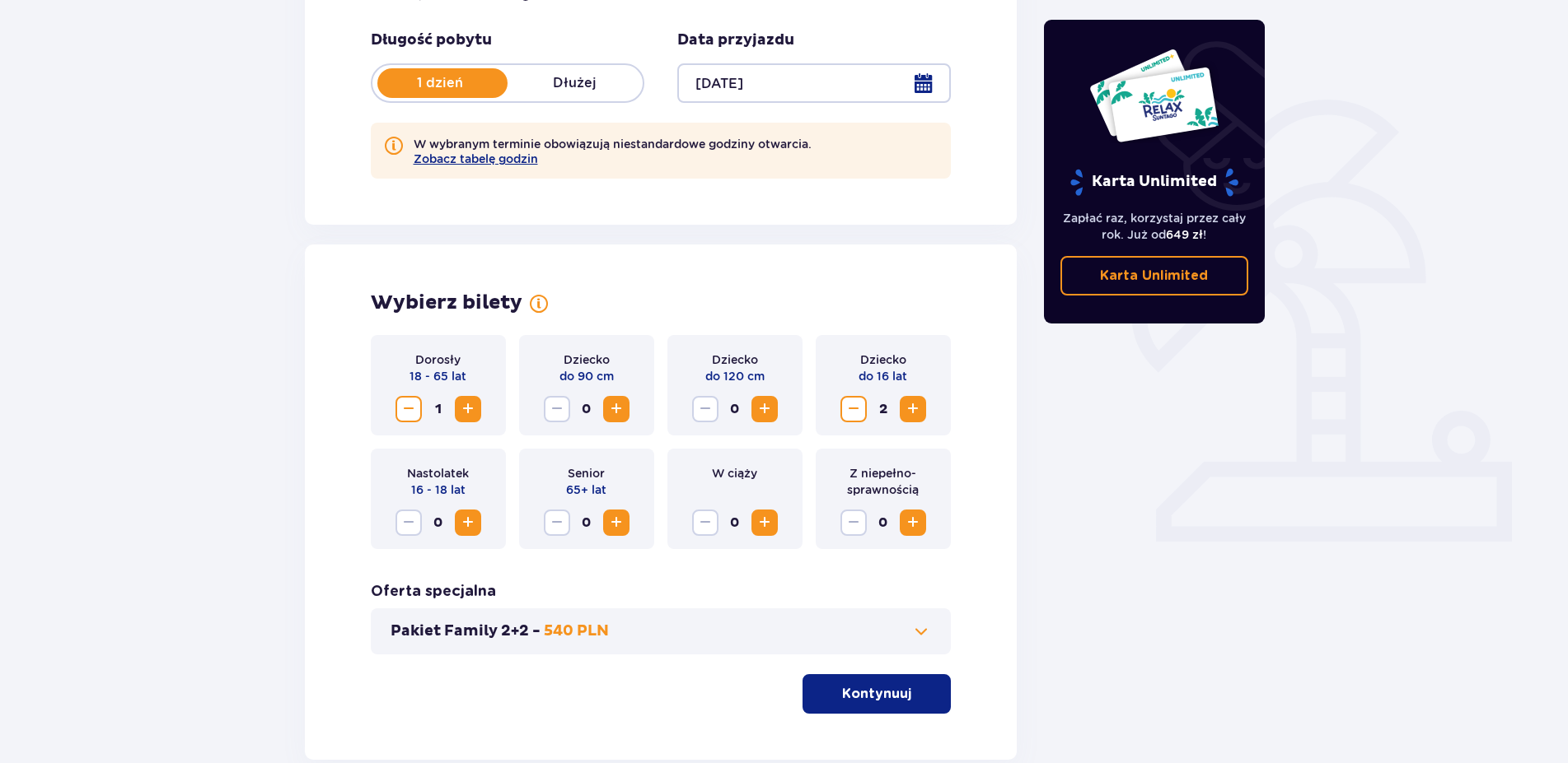
scroll to position [336, 0]
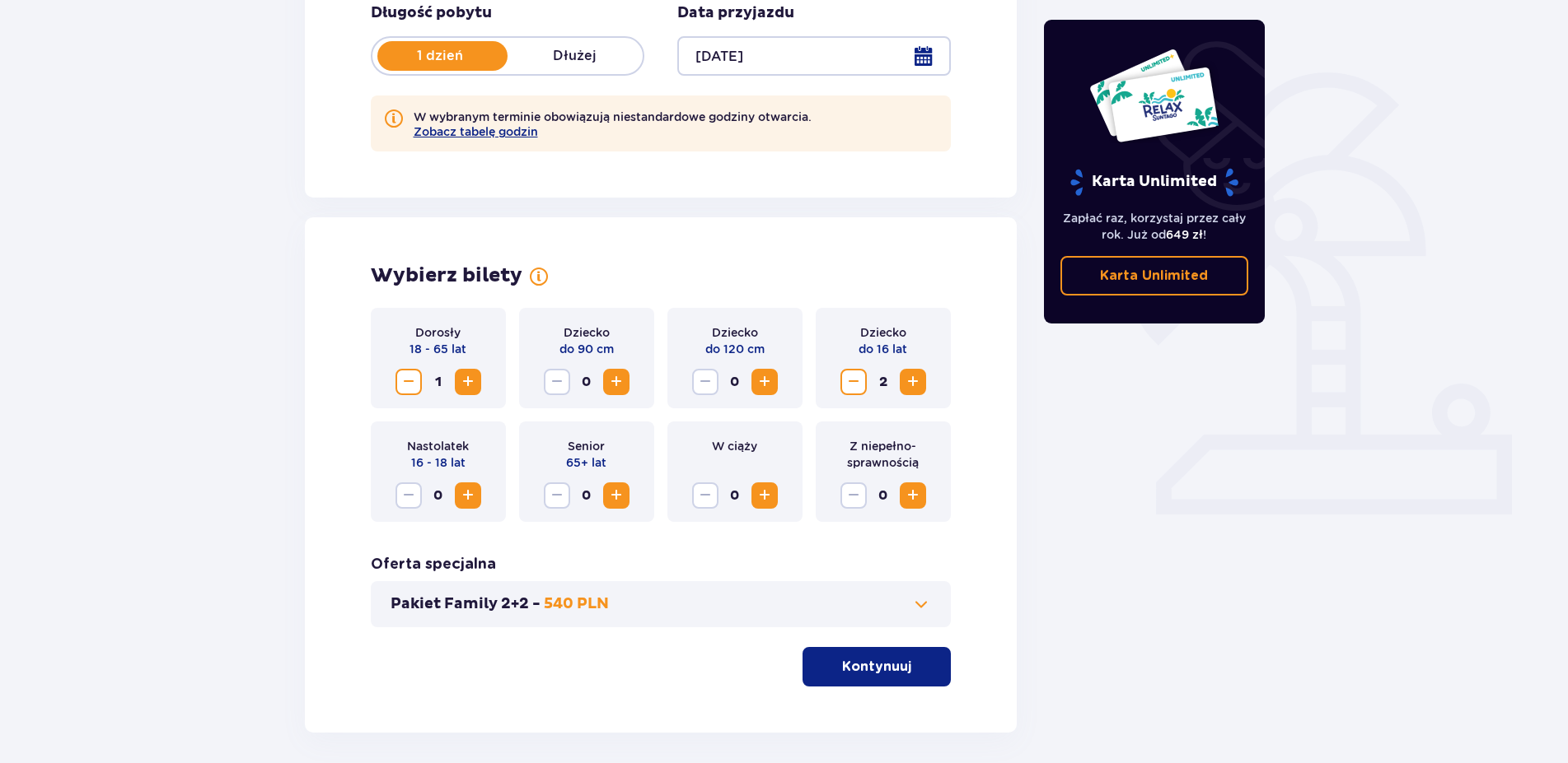
click at [867, 672] on p "Kontynuuj" at bounding box center [876, 666] width 69 height 19
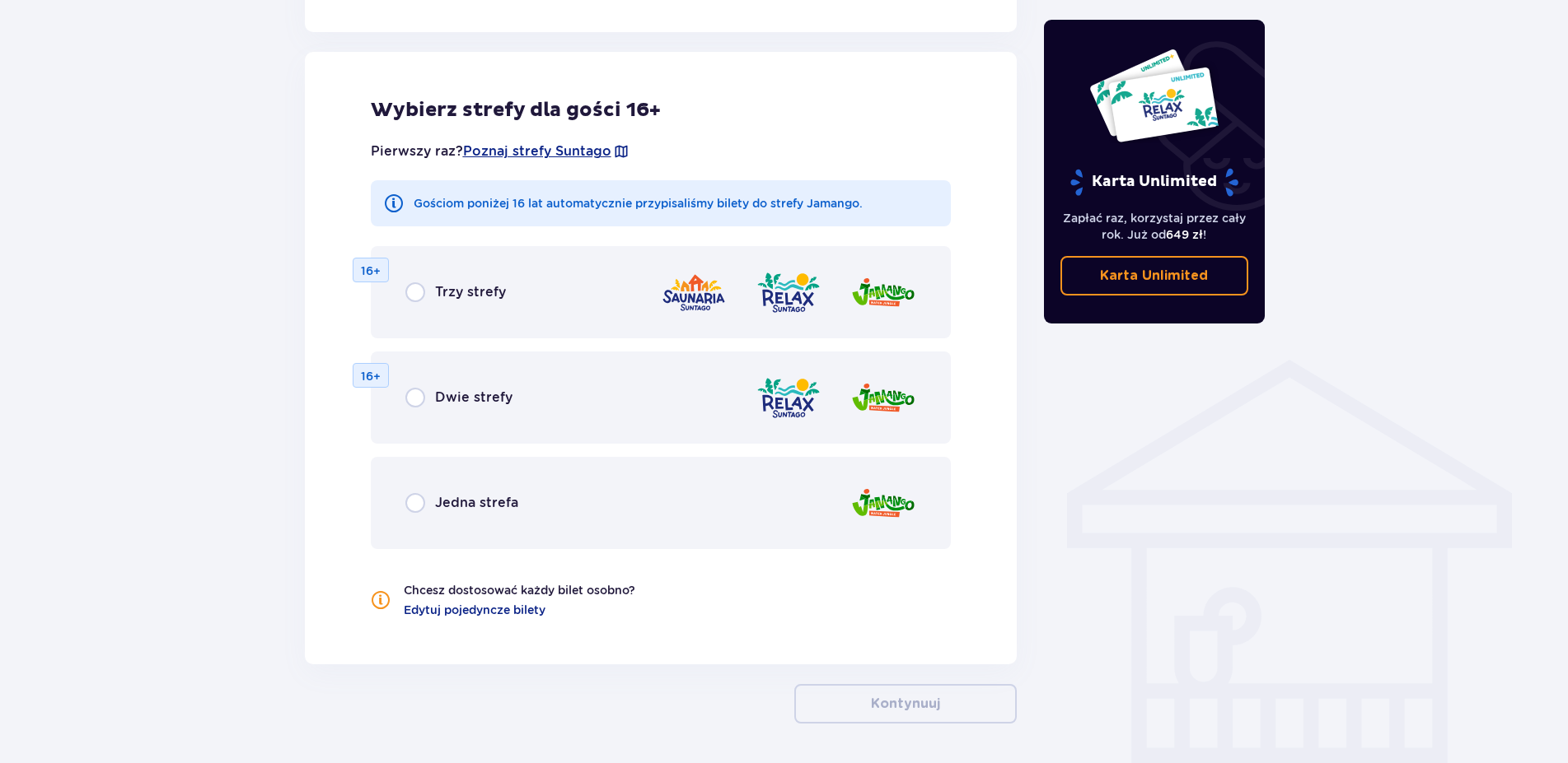
scroll to position [989, 0]
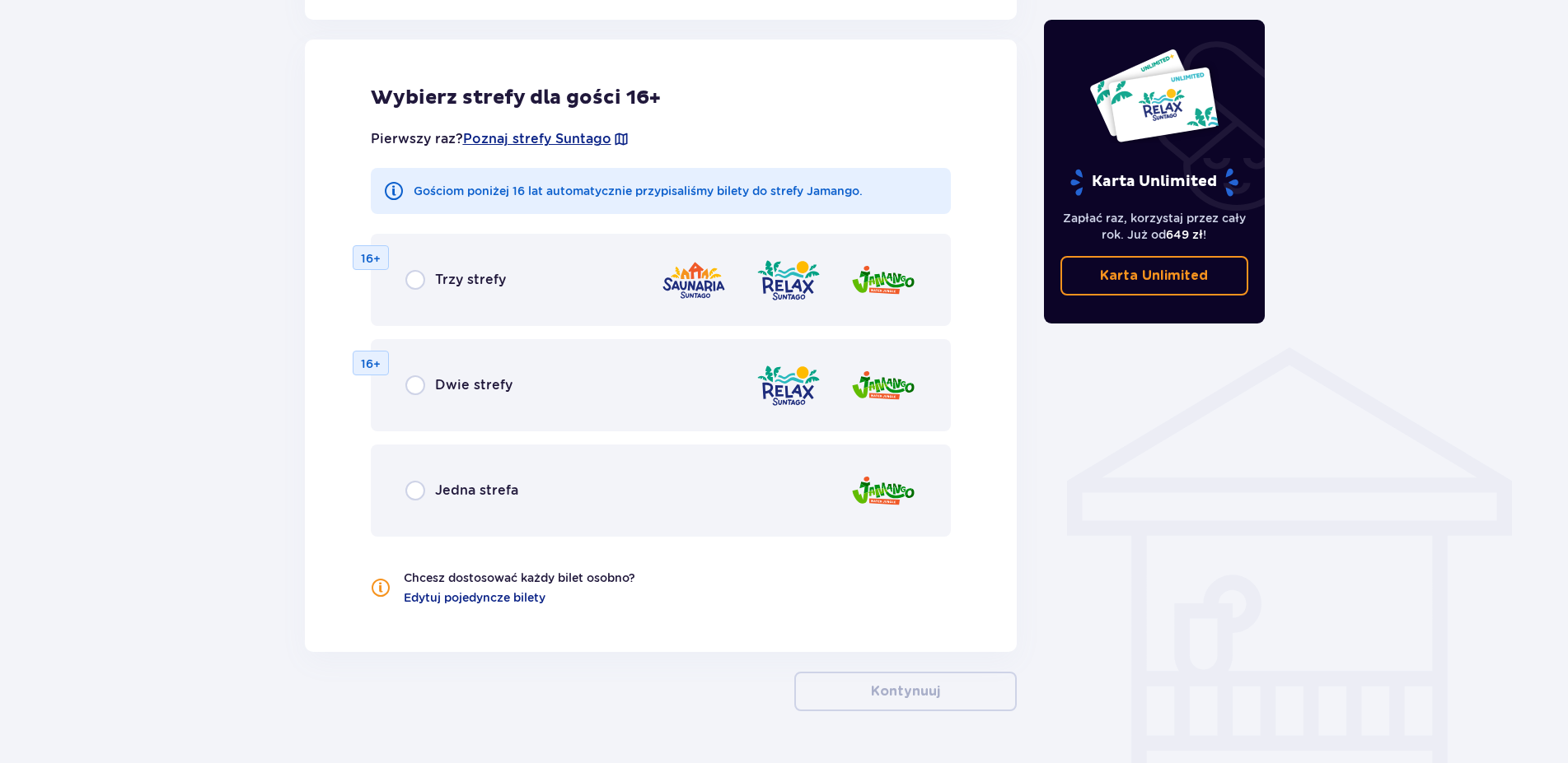
click at [414, 278] on input "radio" at bounding box center [415, 280] width 20 height 20
radio input "true"
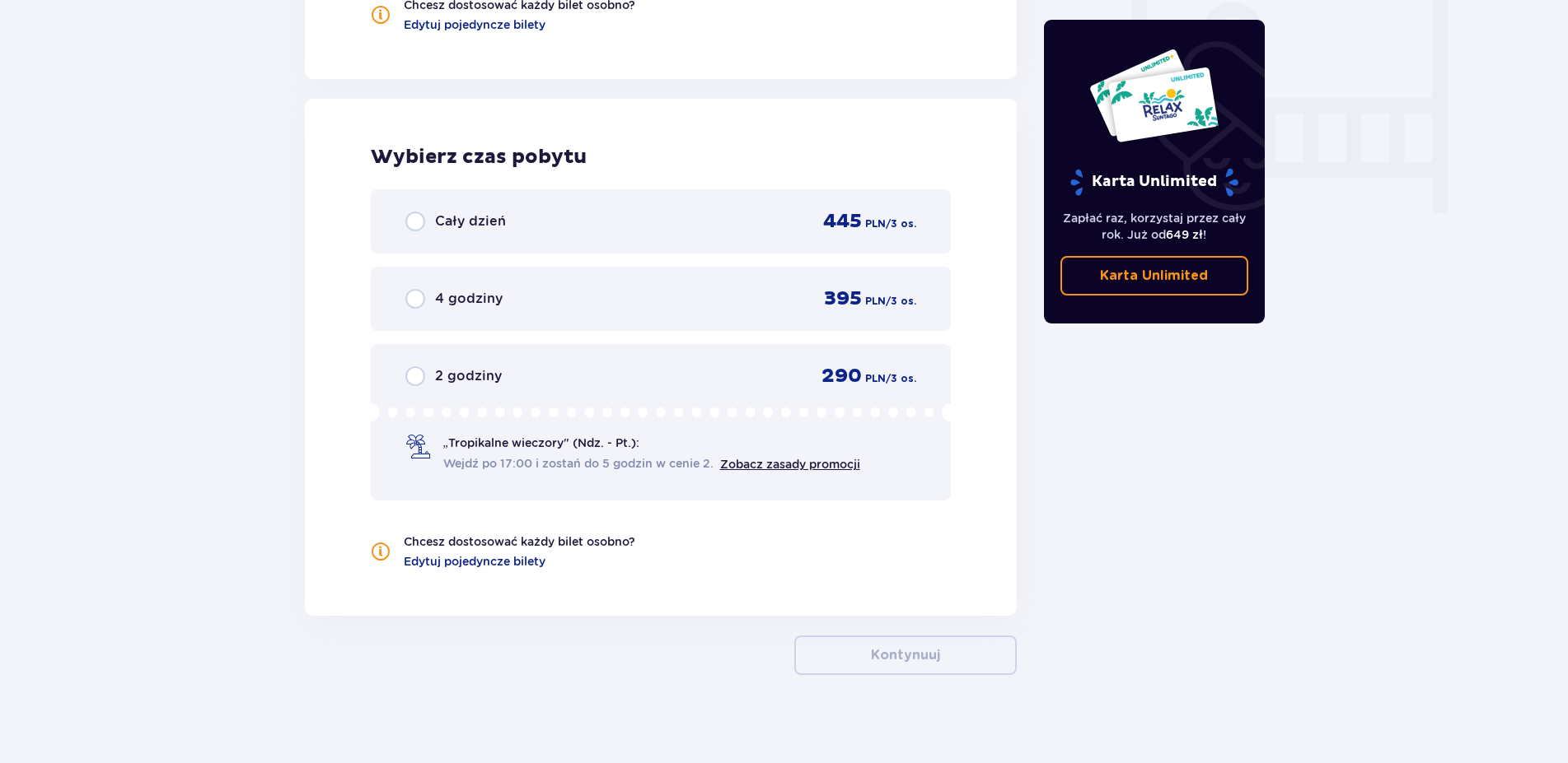
scroll to position [1574, 0]
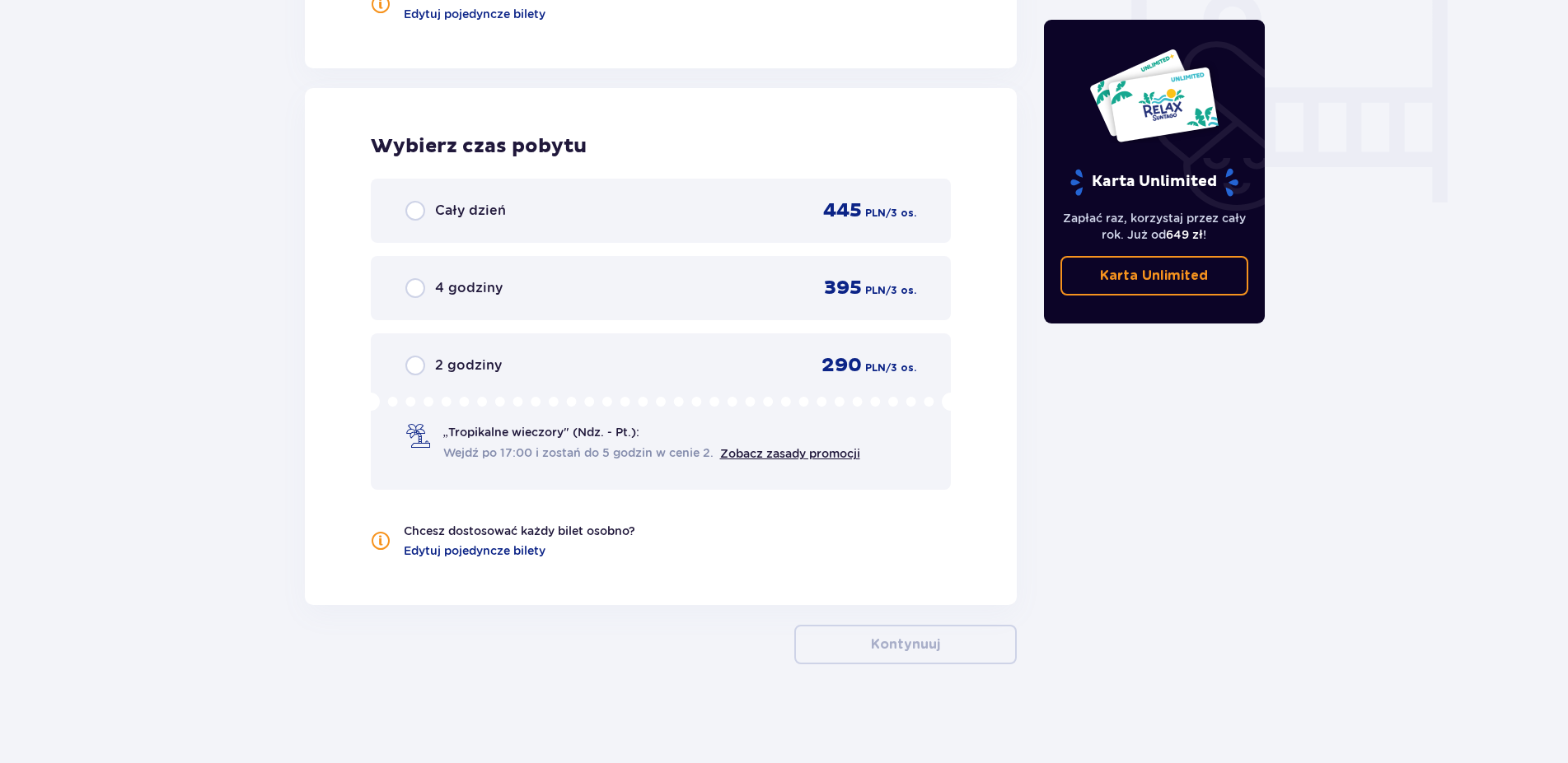
click at [459, 214] on span "Cały dzień" at bounding box center [471, 211] width 71 height 19
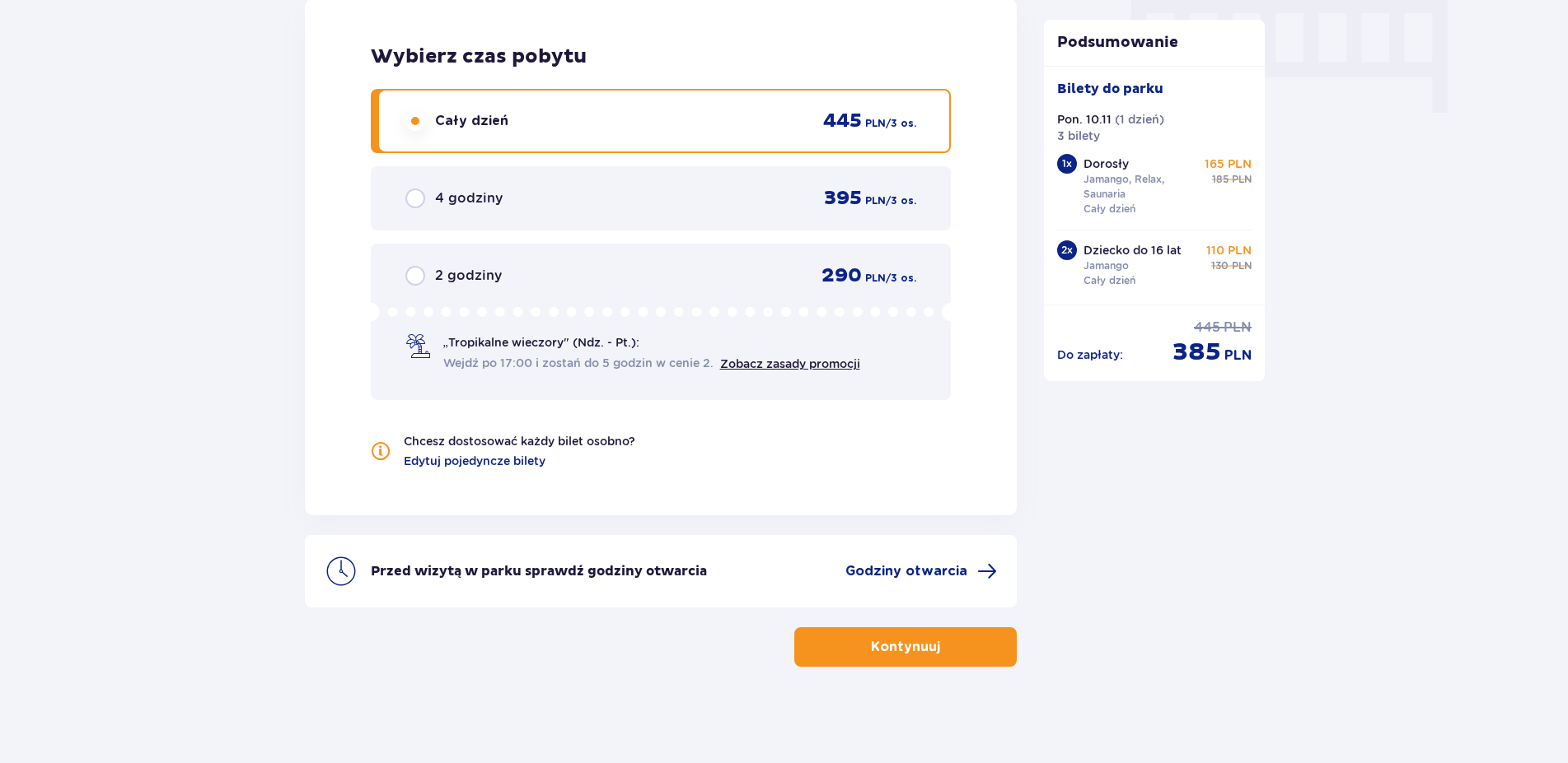
scroll to position [1666, 0]
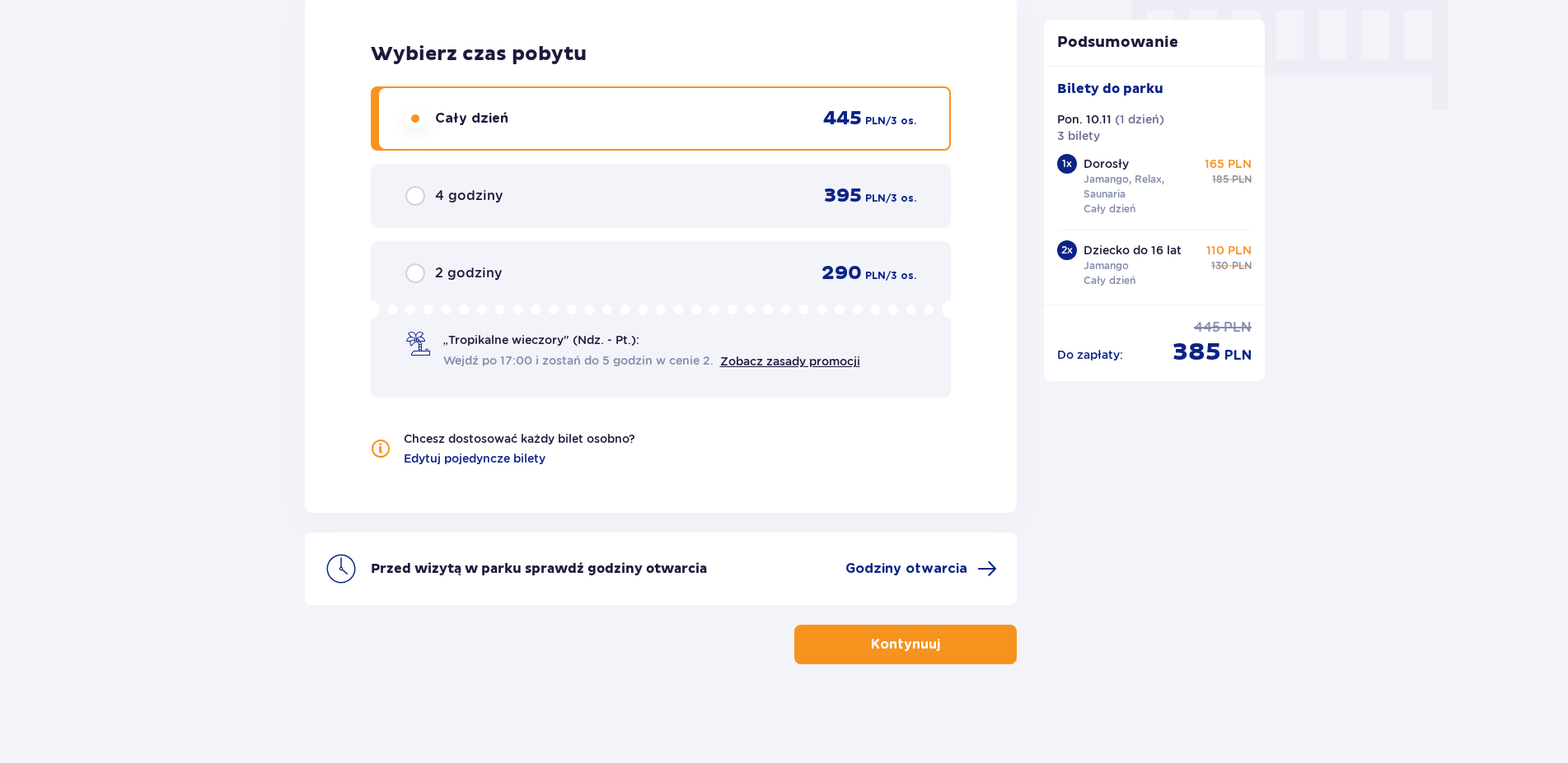
click at [909, 645] on p "Kontynuuj" at bounding box center [905, 644] width 69 height 19
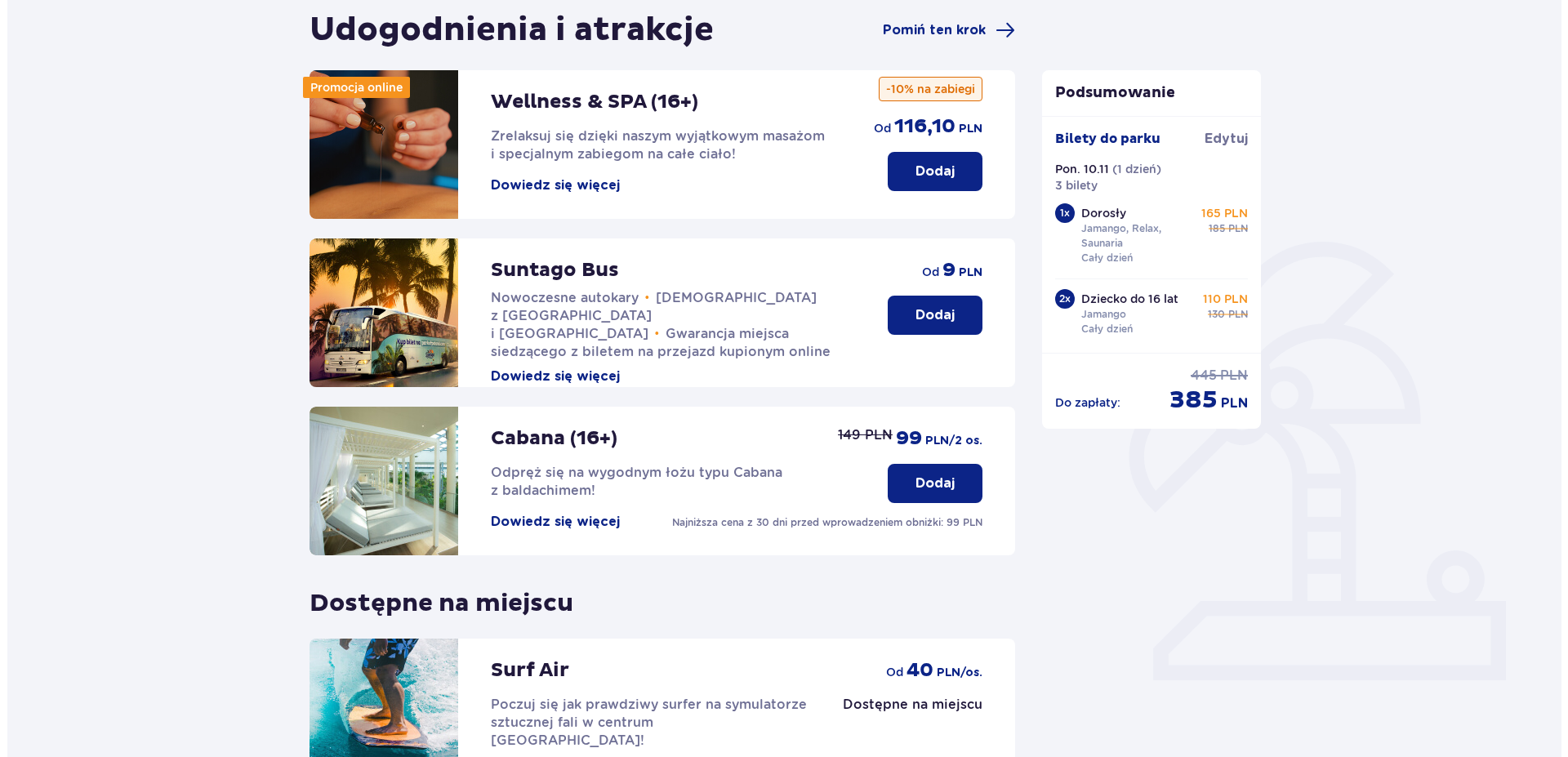
scroll to position [167, 0]
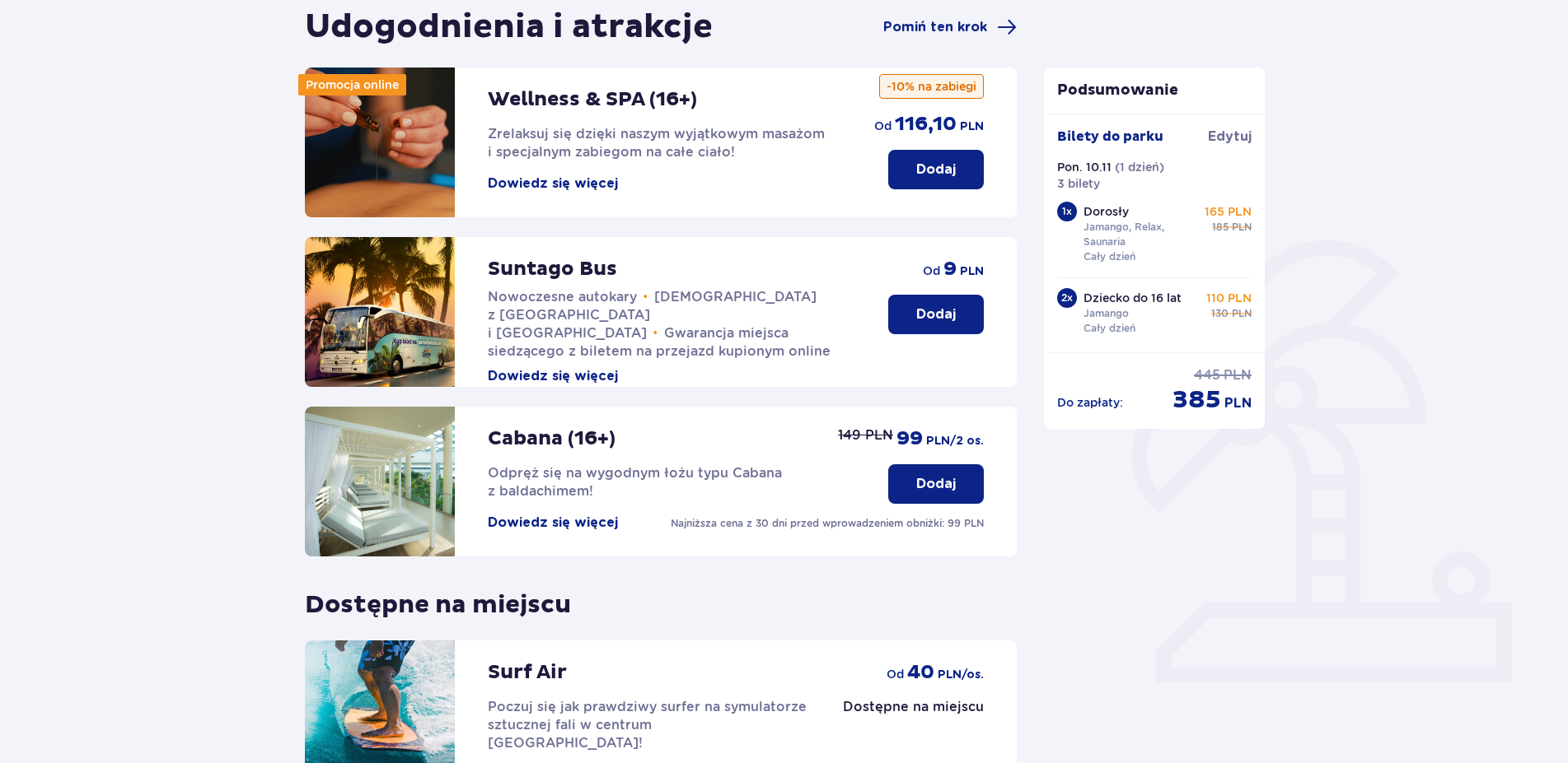
click at [535, 181] on button "Dowiedz się więcej" at bounding box center [553, 183] width 130 height 19
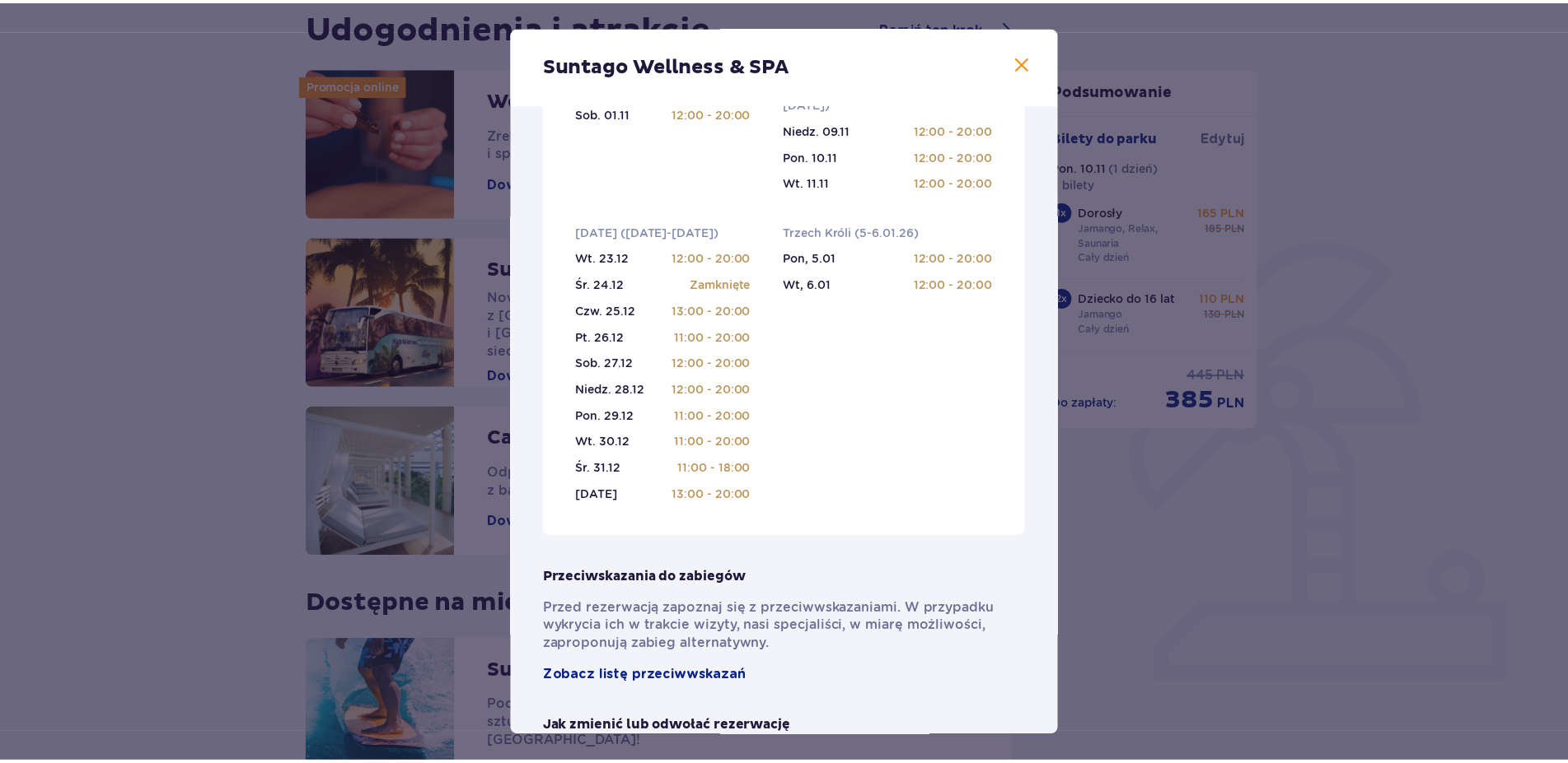
scroll to position [657, 0]
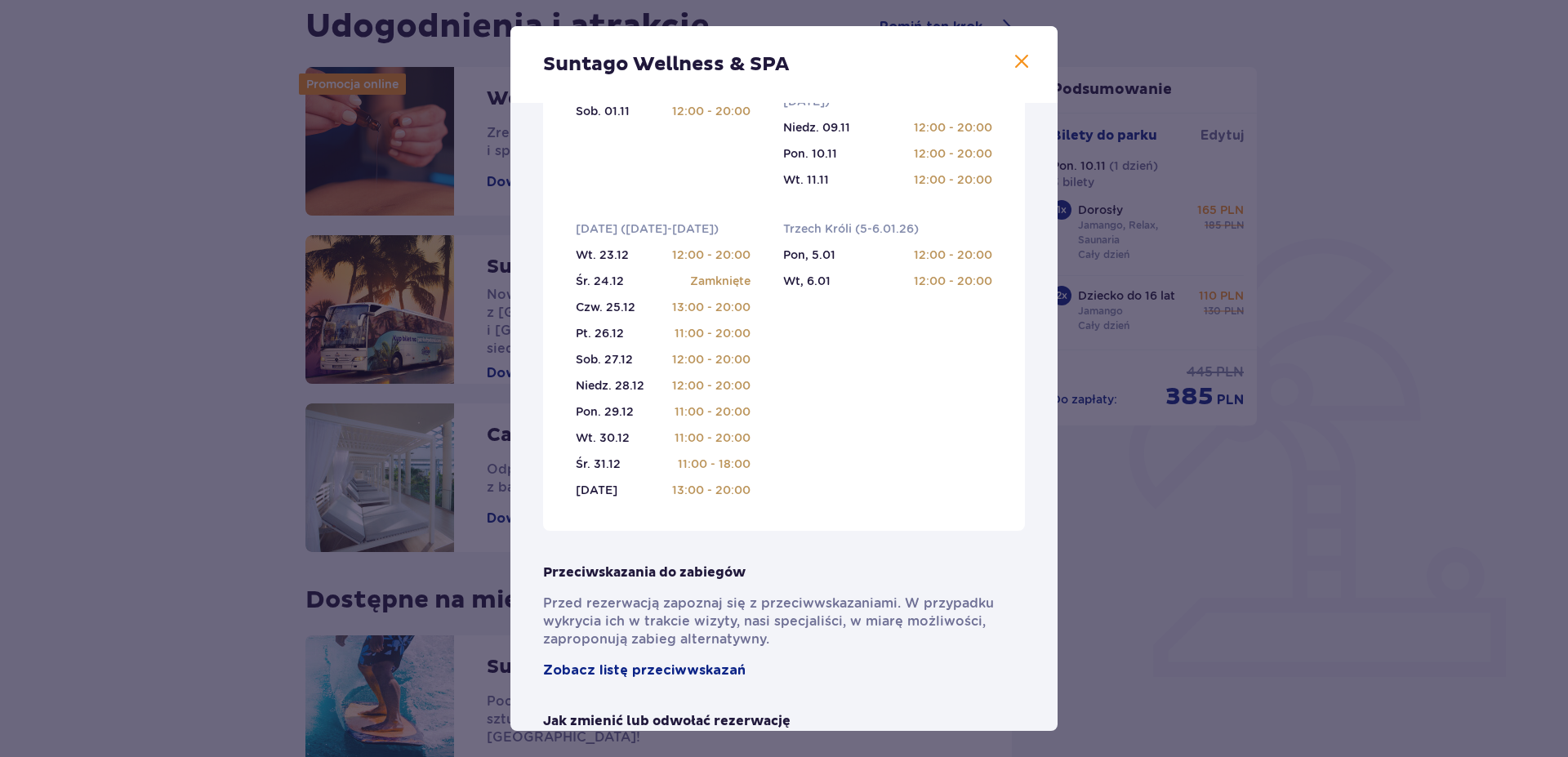
click at [1011, 58] on span at bounding box center [1021, 62] width 19 height 19
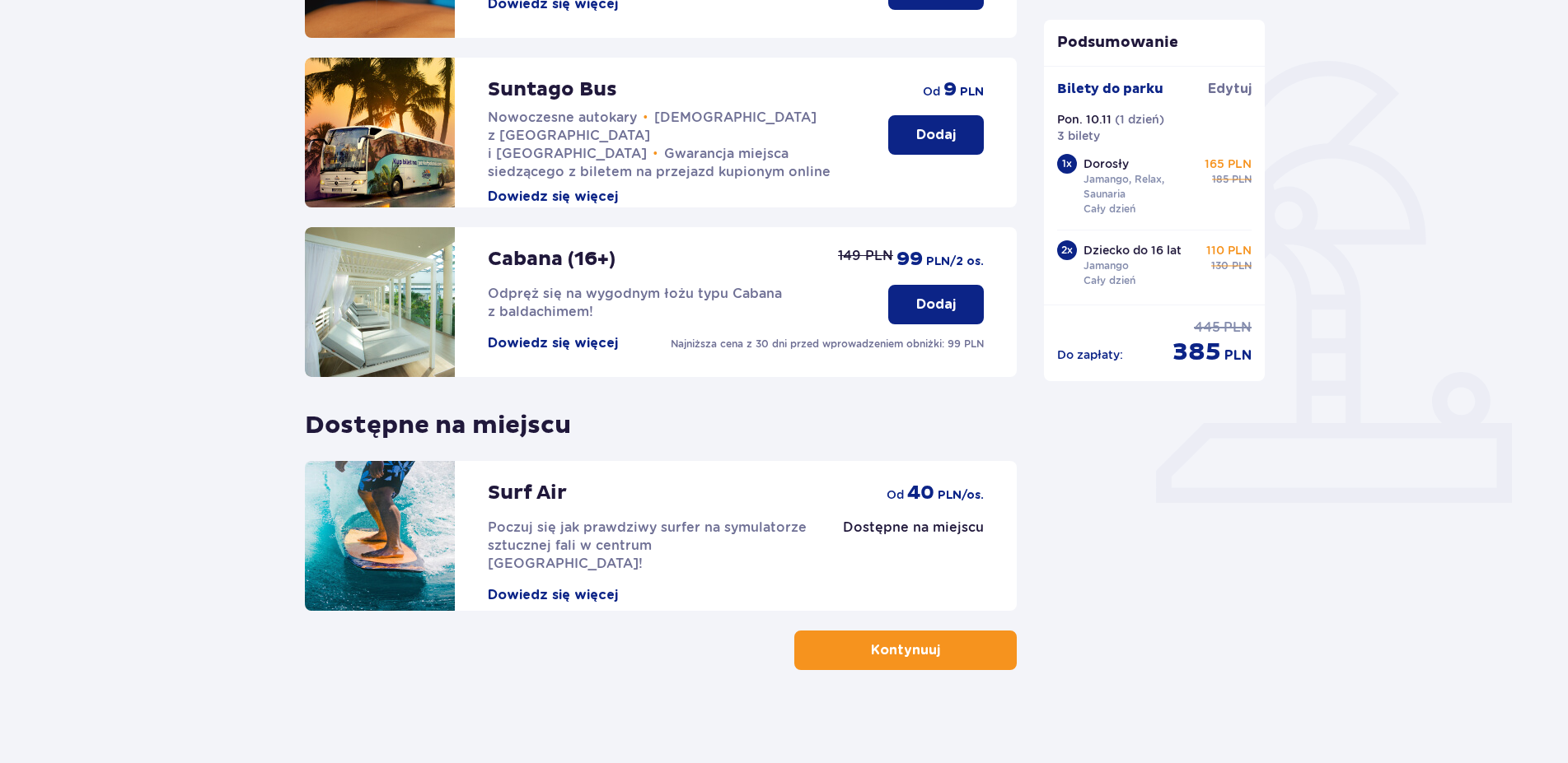
scroll to position [353, 0]
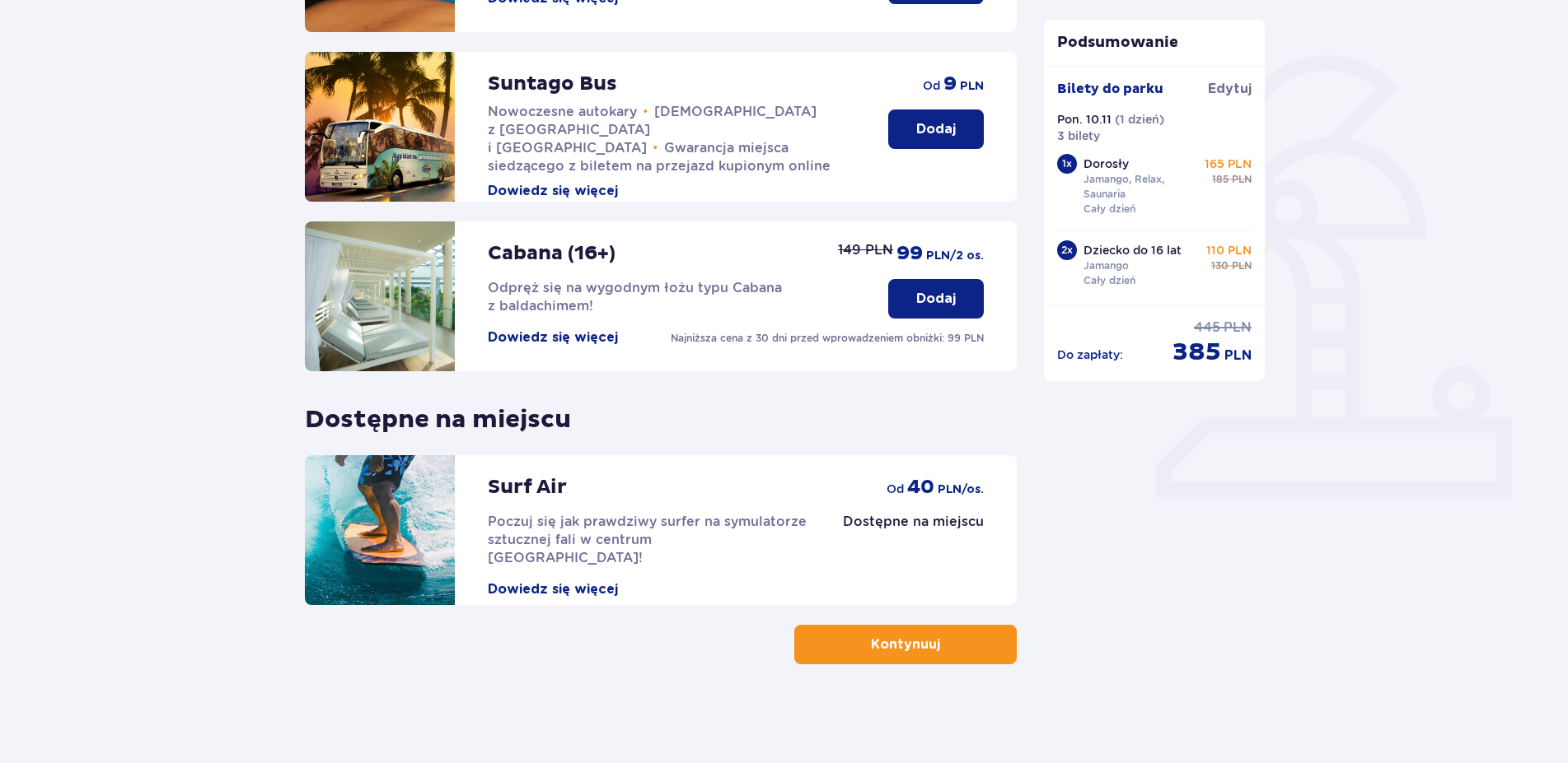
click at [904, 654] on button "Kontynuuj" at bounding box center [905, 644] width 223 height 40
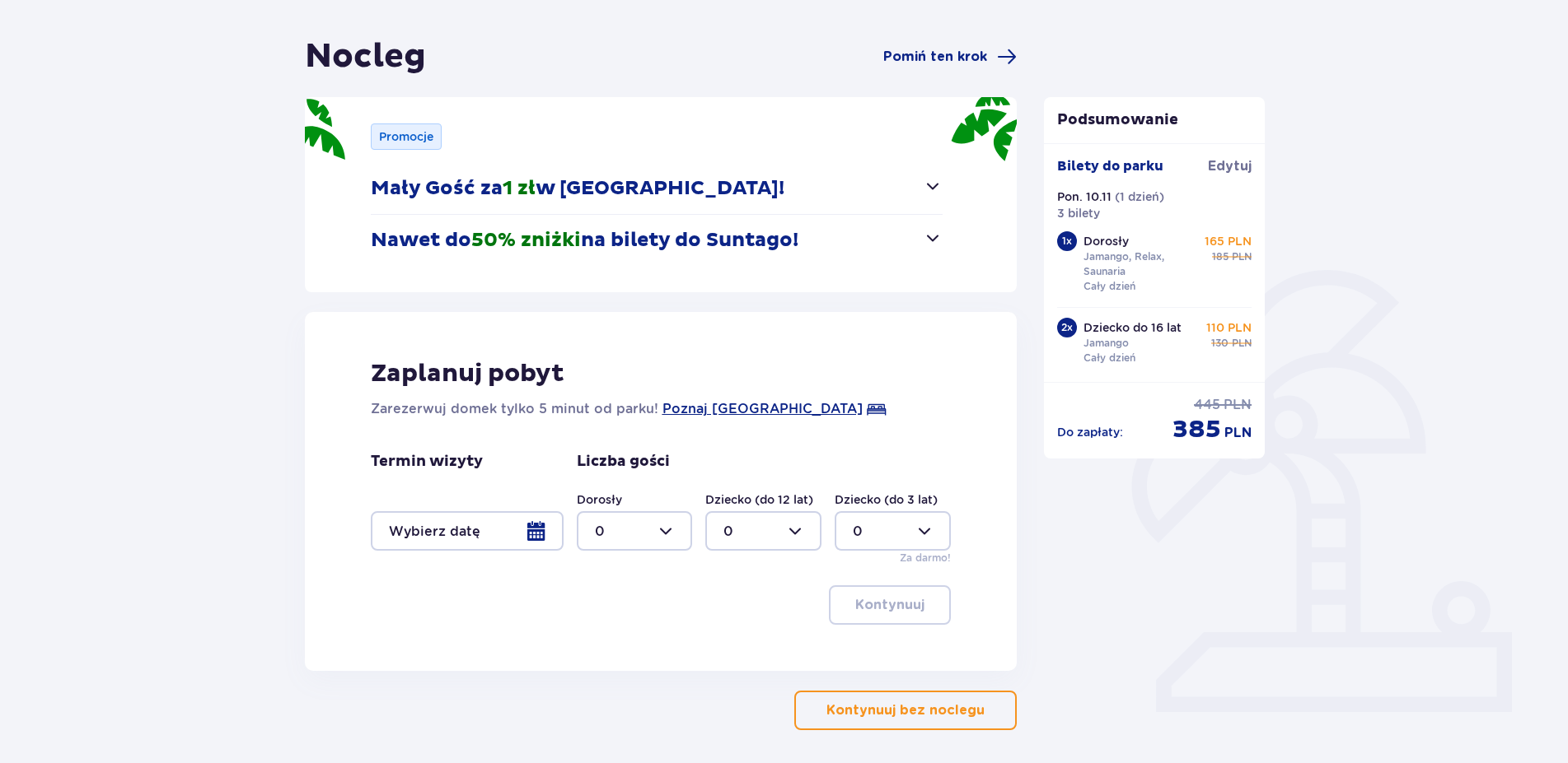
scroll to position [168, 0]
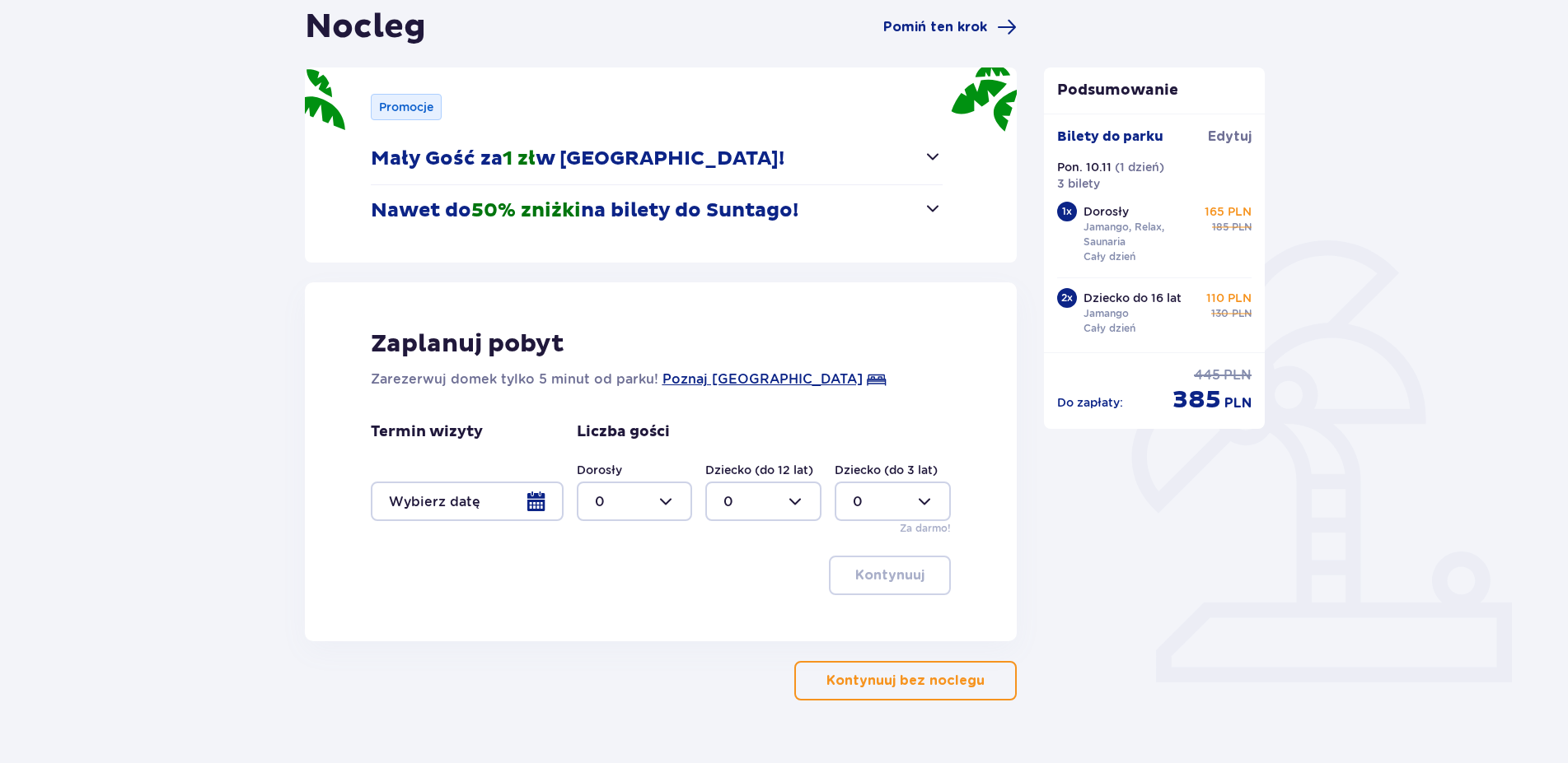
click at [773, 160] on button "Mały Gość za 1 zł w [GEOGRAPHIC_DATA]!" at bounding box center [657, 159] width 572 height 51
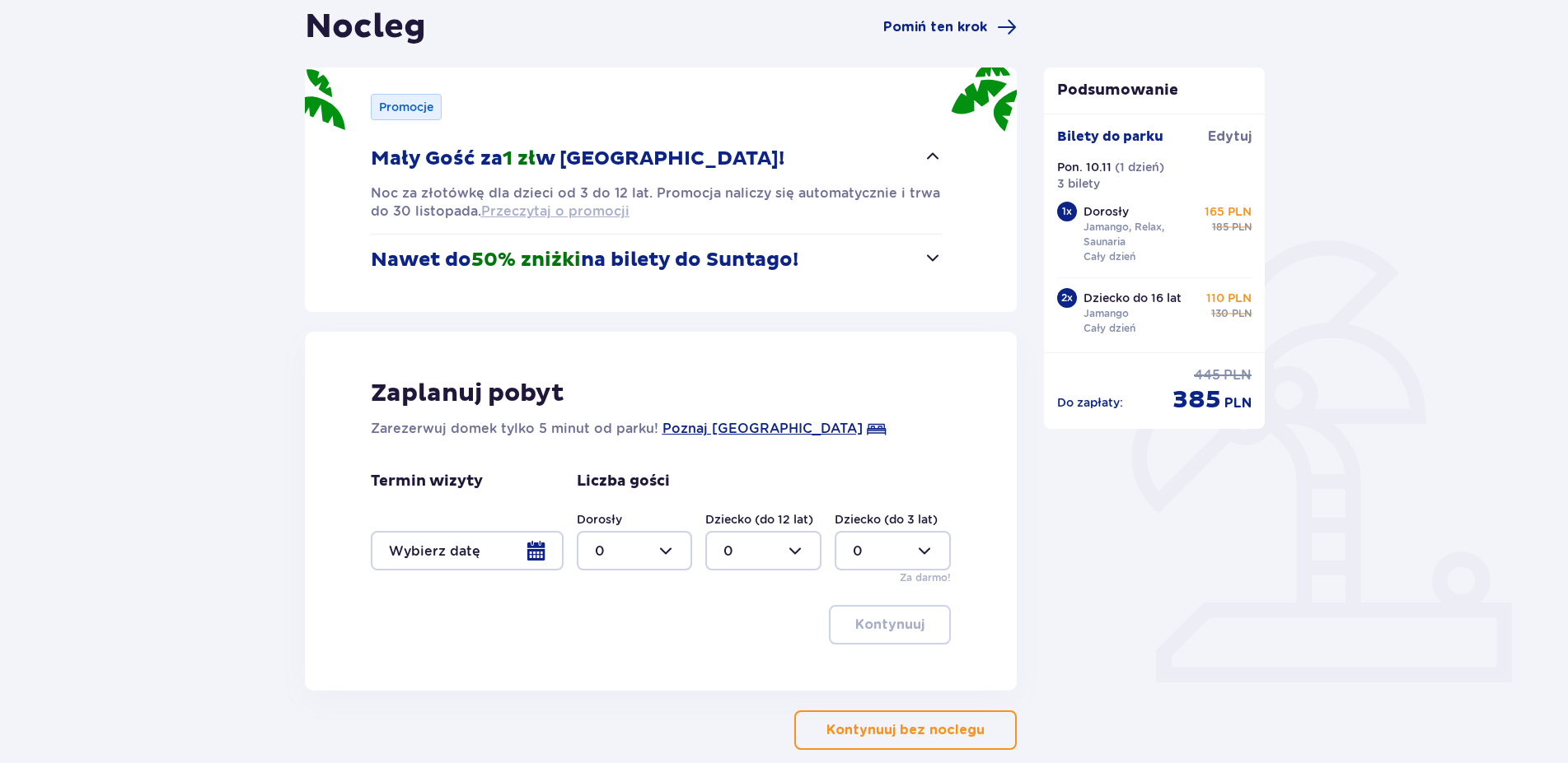
click at [581, 215] on span "Przeczytaj o promocji" at bounding box center [556, 212] width 148 height 19
click at [535, 550] on div at bounding box center [467, 550] width 192 height 40
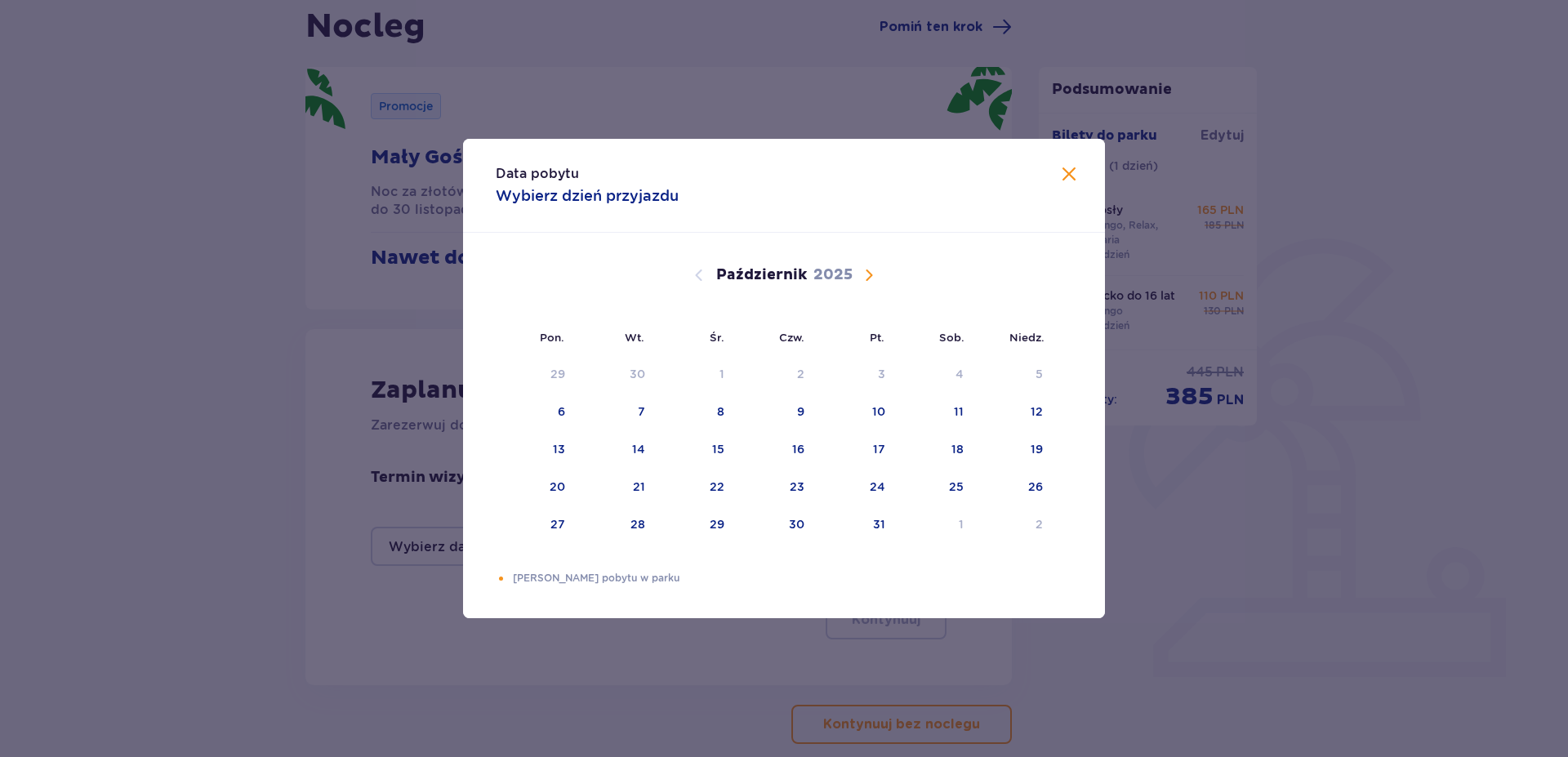
click at [859, 274] on div "[DATE]" at bounding box center [784, 275] width 541 height 19
click at [870, 277] on span "Następny miesiąc" at bounding box center [869, 275] width 19 height 19
click at [1029, 410] on div "9" at bounding box center [1014, 412] width 81 height 36
click at [630, 447] on div "11" at bounding box center [617, 449] width 79 height 36
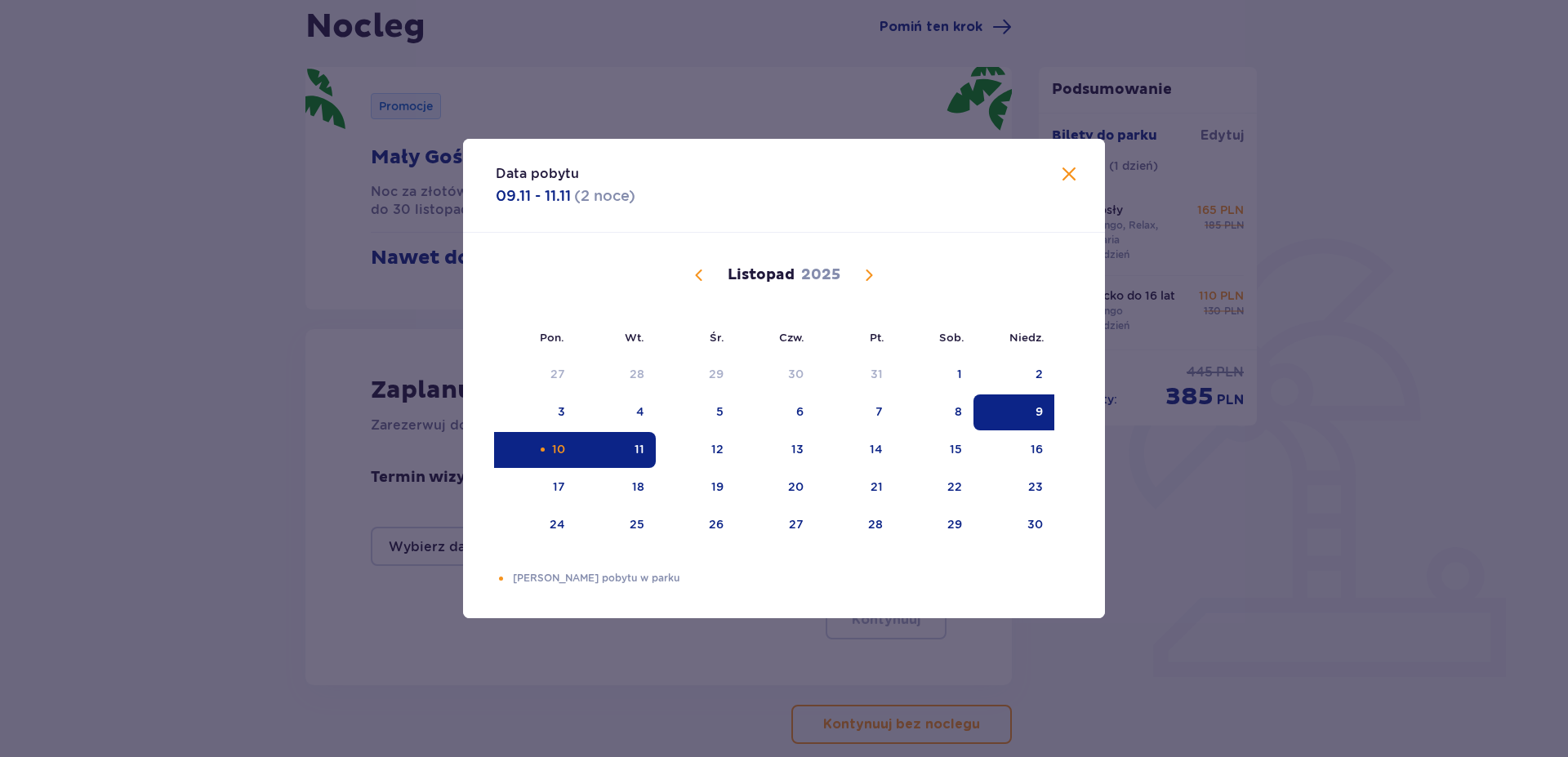
type input "[DATE] - [DATE]"
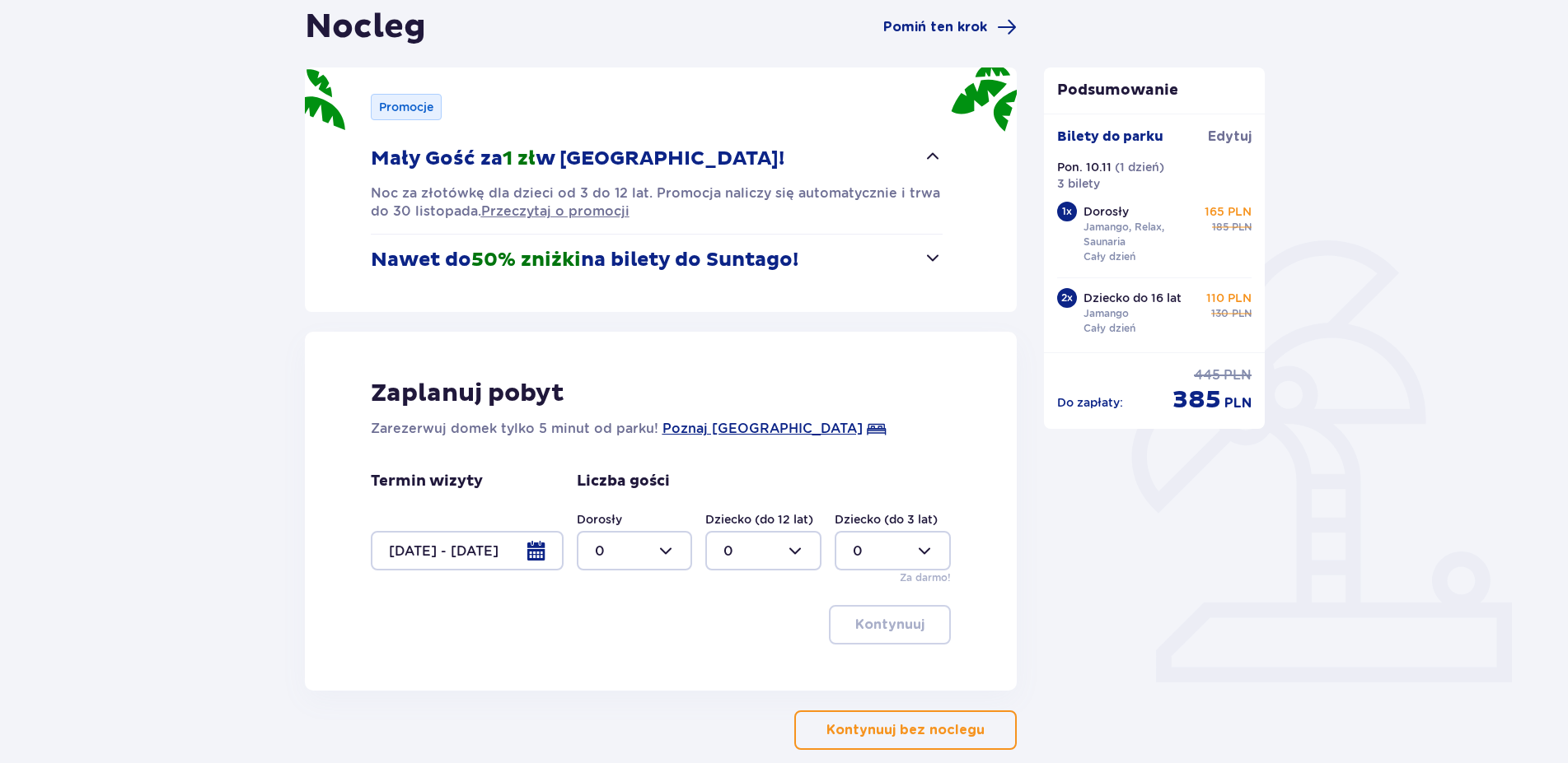
click at [664, 563] on div at bounding box center [635, 550] width 116 height 40
click at [610, 640] on div "1" at bounding box center [635, 635] width 80 height 19
click at [653, 552] on div at bounding box center [635, 550] width 116 height 40
click at [606, 676] on div "2" at bounding box center [635, 670] width 80 height 19
type input "2"
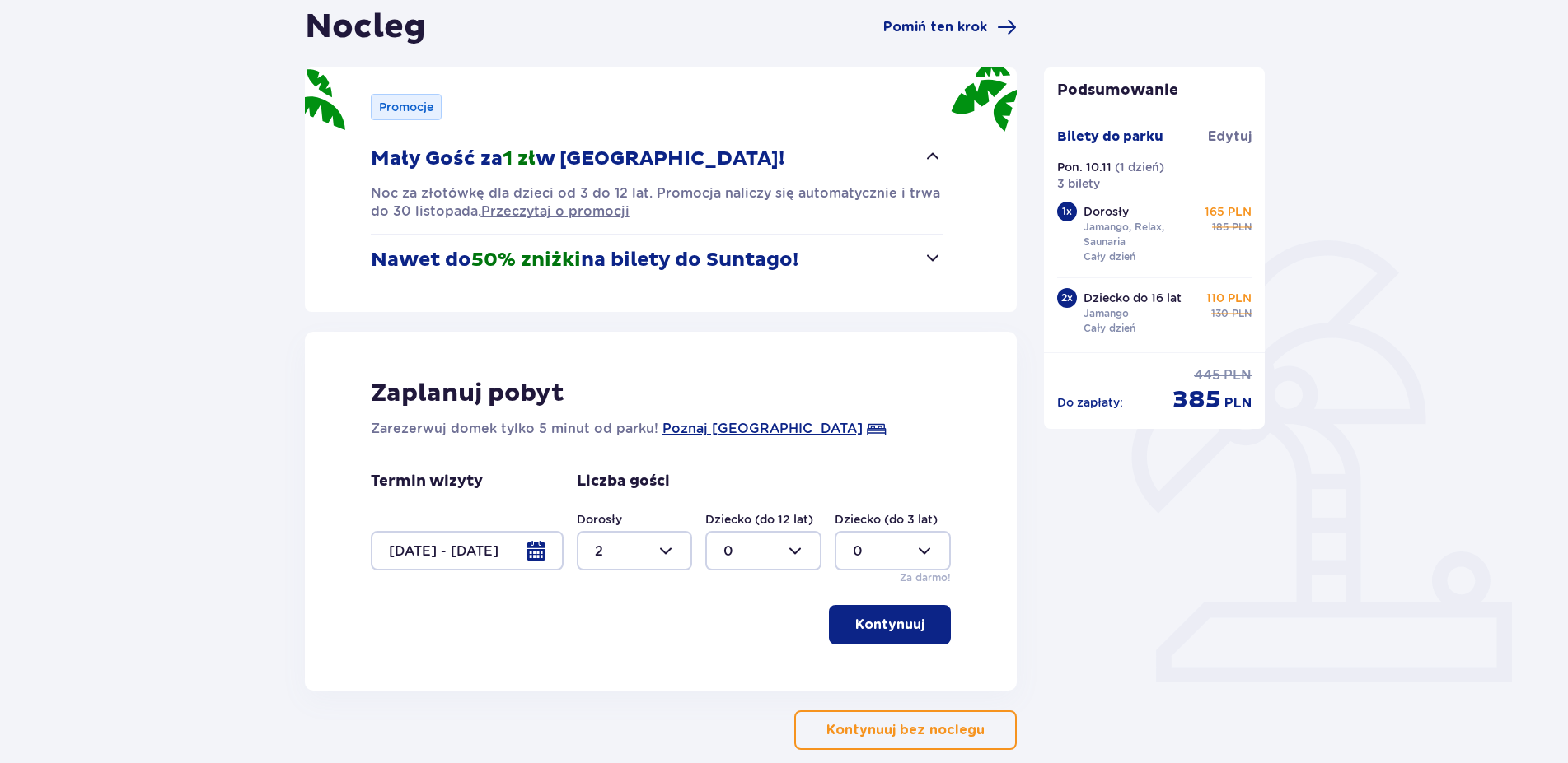
click at [755, 564] on div at bounding box center [763, 550] width 116 height 40
click at [730, 643] on div "1" at bounding box center [763, 635] width 80 height 19
type input "1"
click at [887, 627] on p "Kontynuuj" at bounding box center [889, 624] width 69 height 19
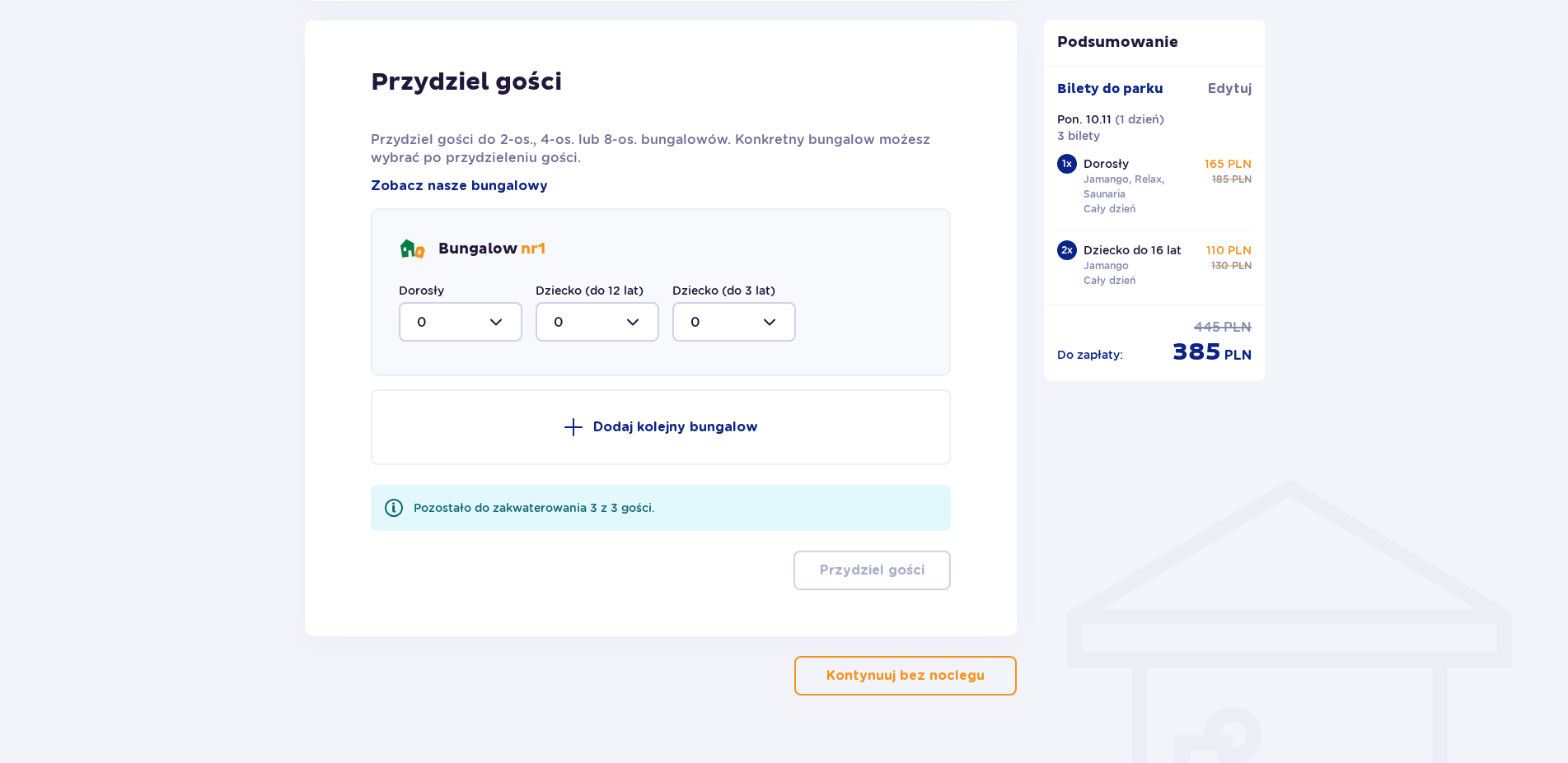
scroll to position [859, 0]
click at [465, 325] on div at bounding box center [460, 321] width 124 height 40
click at [436, 442] on div "2" at bounding box center [460, 440] width 87 height 19
type input "2"
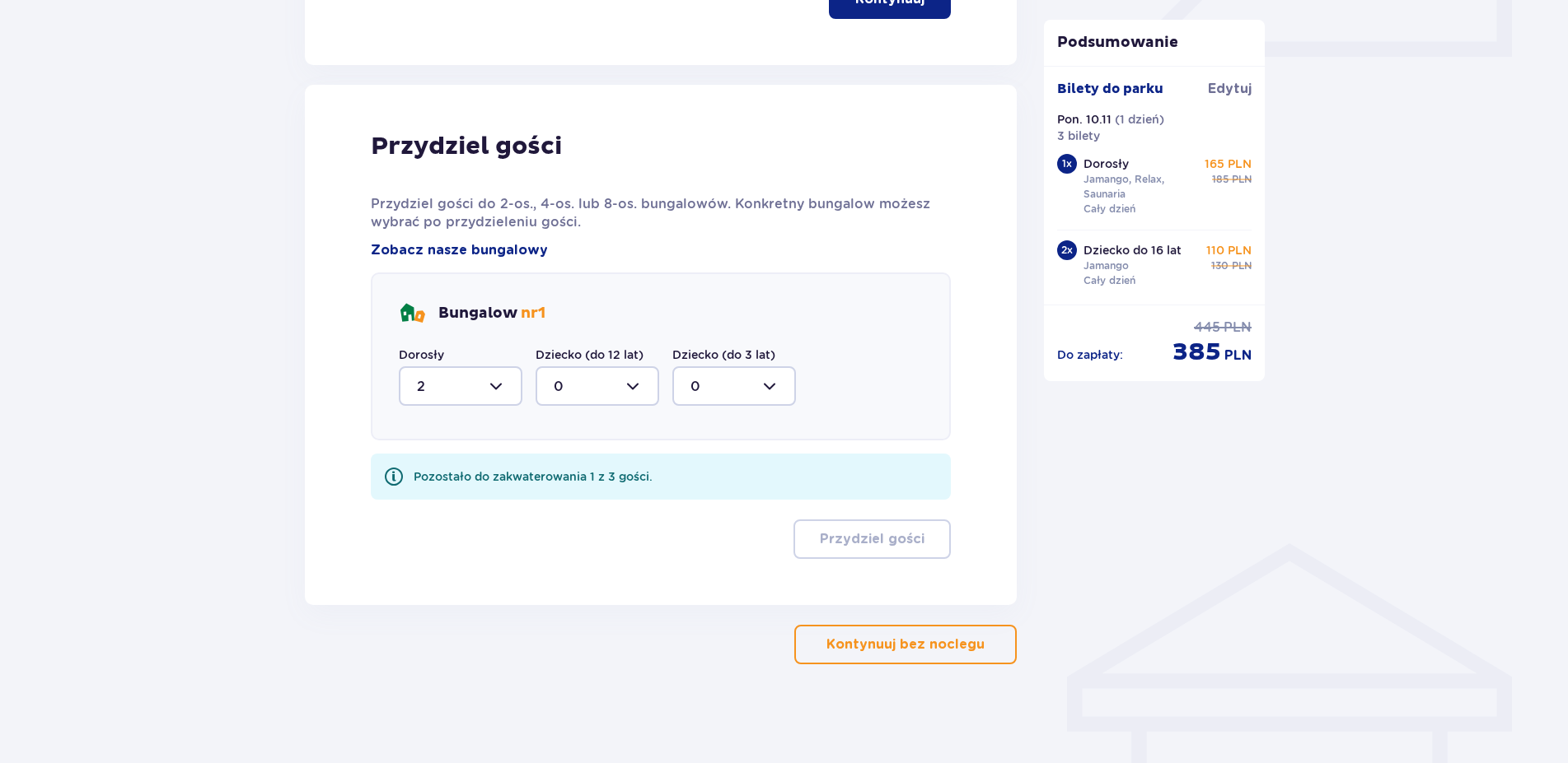
click at [602, 377] on div at bounding box center [597, 385] width 124 height 40
click at [575, 478] on div "1" at bounding box center [597, 470] width 87 height 19
type input "1"
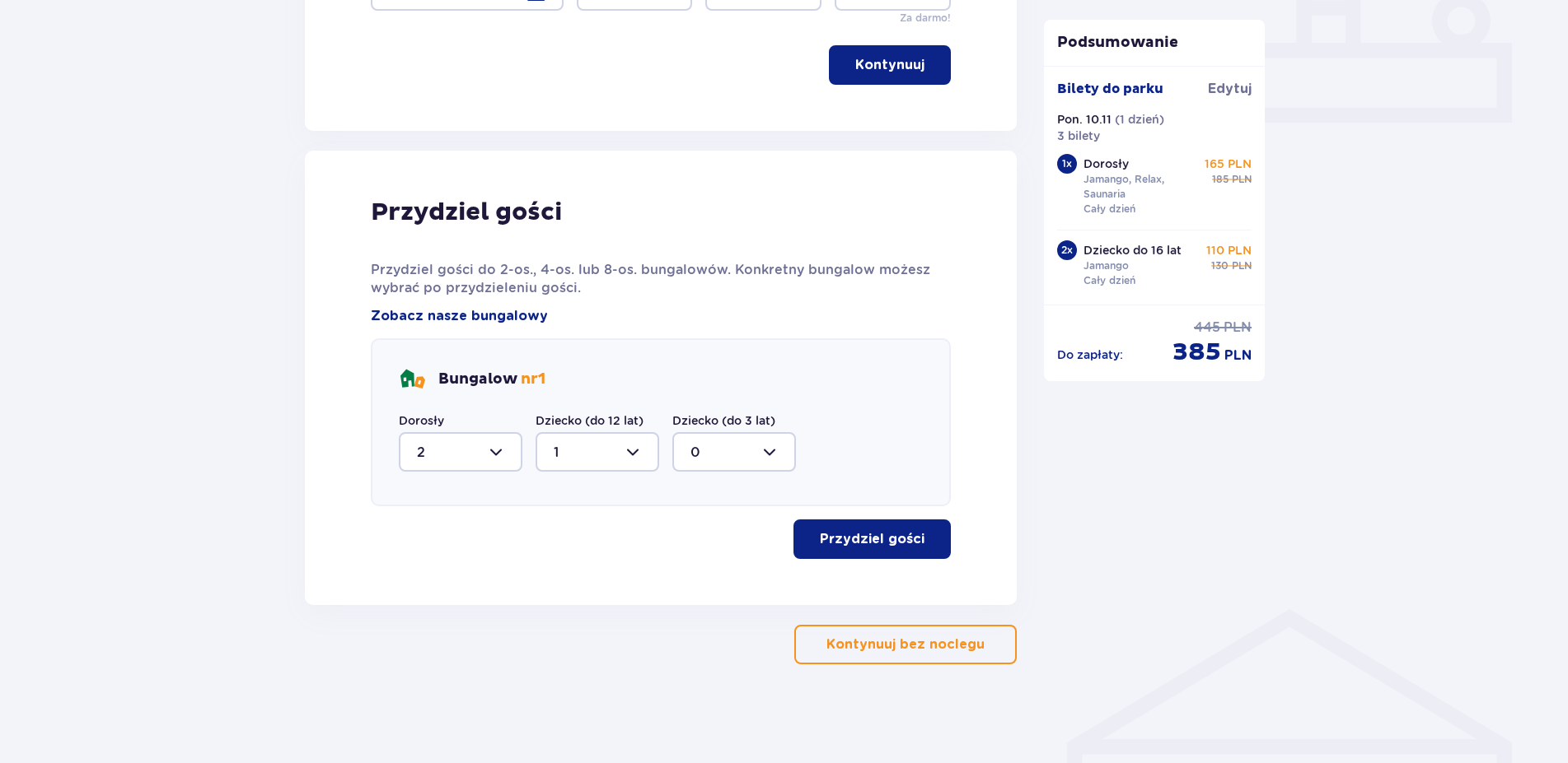
click at [872, 539] on p "Przydziel gości" at bounding box center [872, 539] width 104 height 19
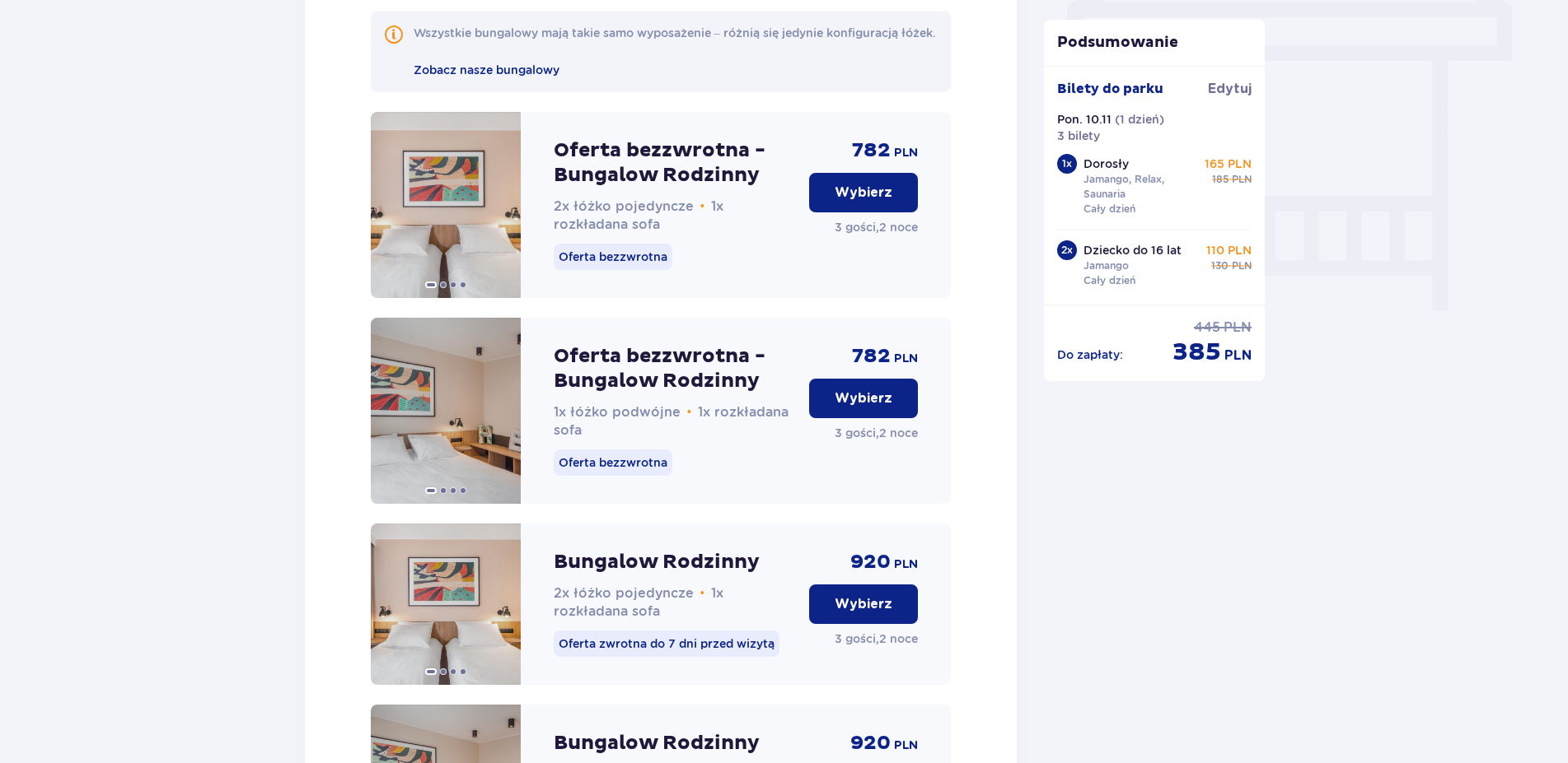
scroll to position [1501, 0]
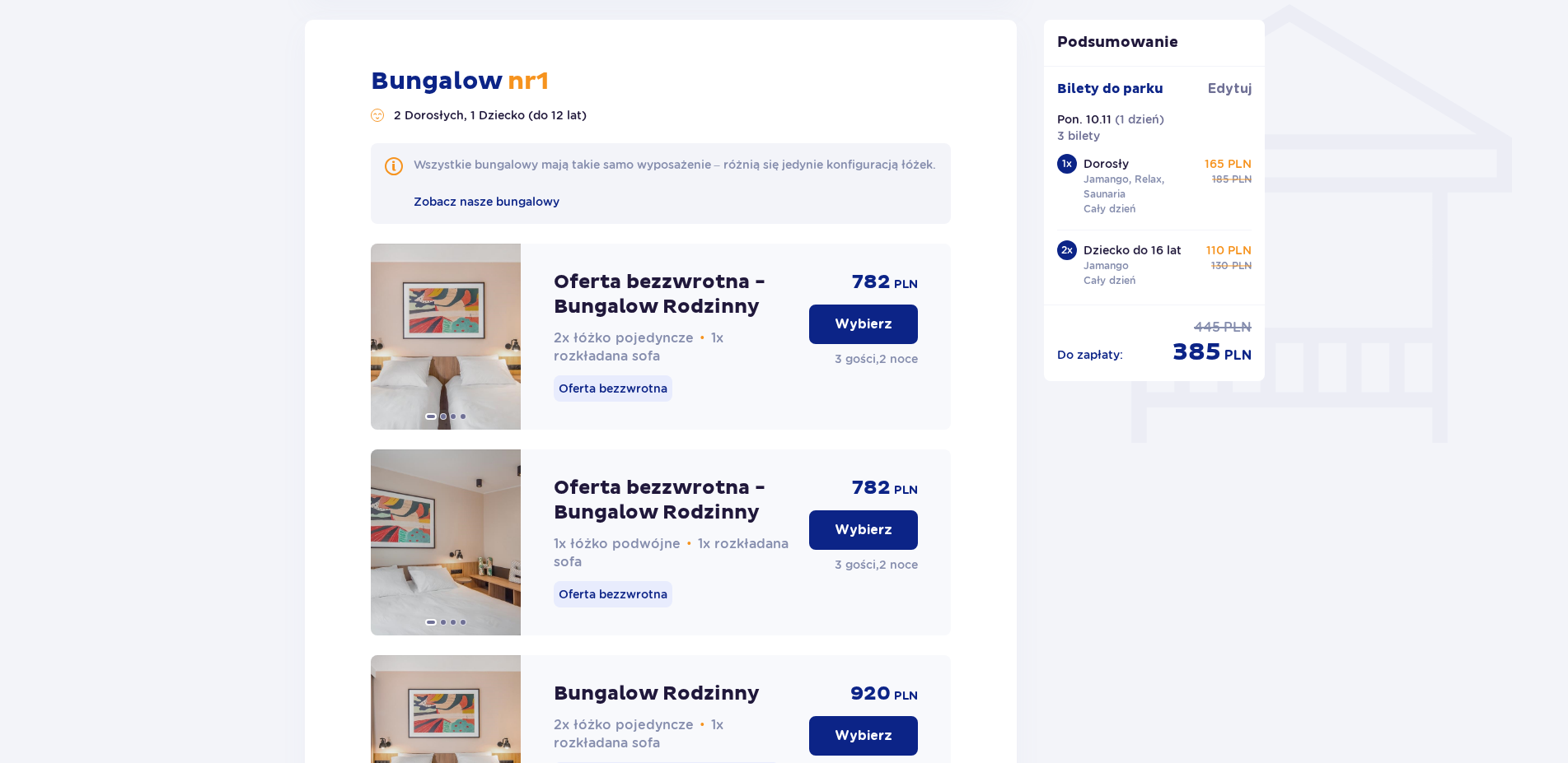
click at [860, 334] on p "Wybierz" at bounding box center [863, 324] width 58 height 19
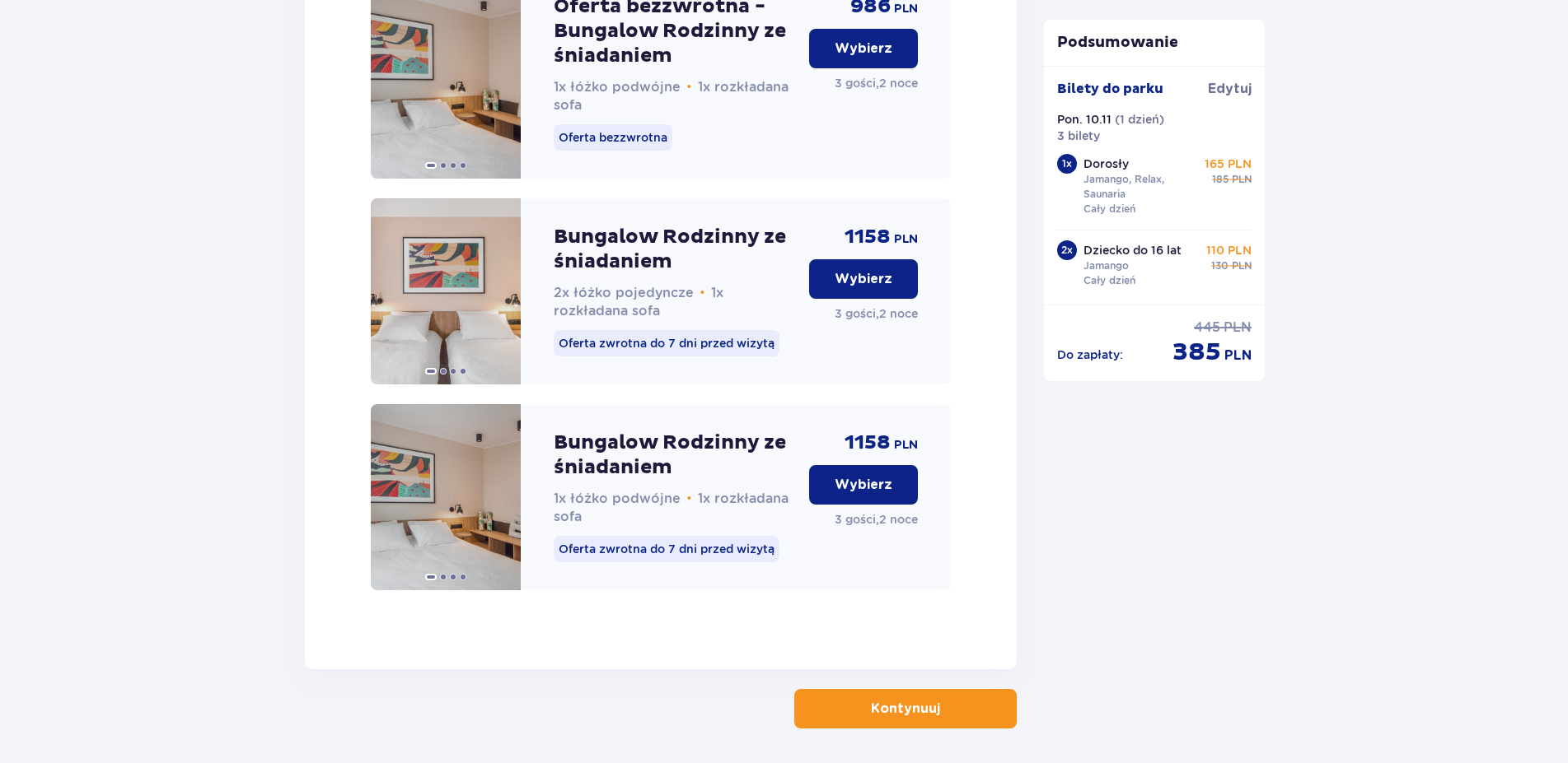
scroll to position [2697, 0]
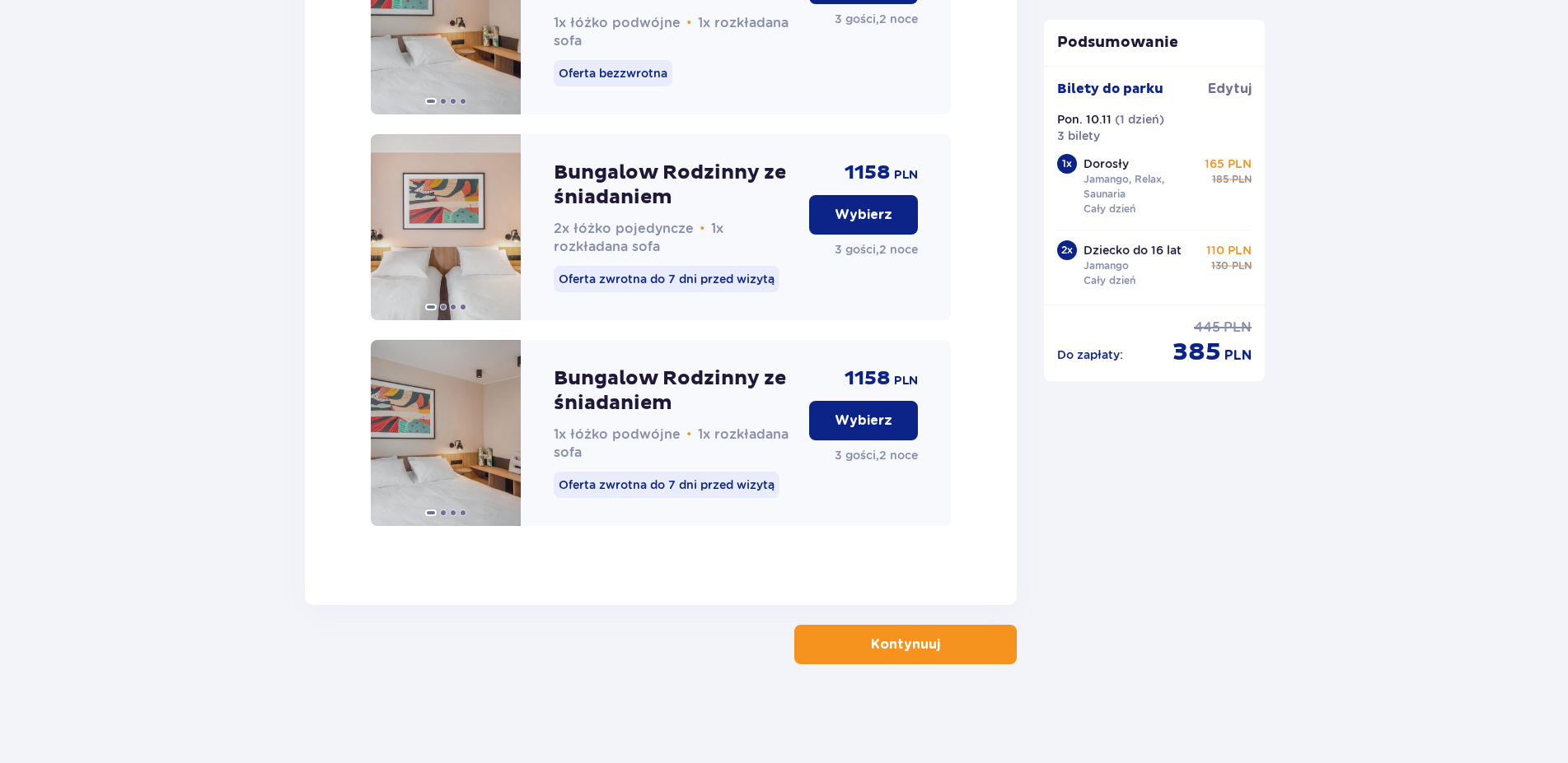
click at [898, 640] on p "Kontynuuj" at bounding box center [905, 644] width 69 height 19
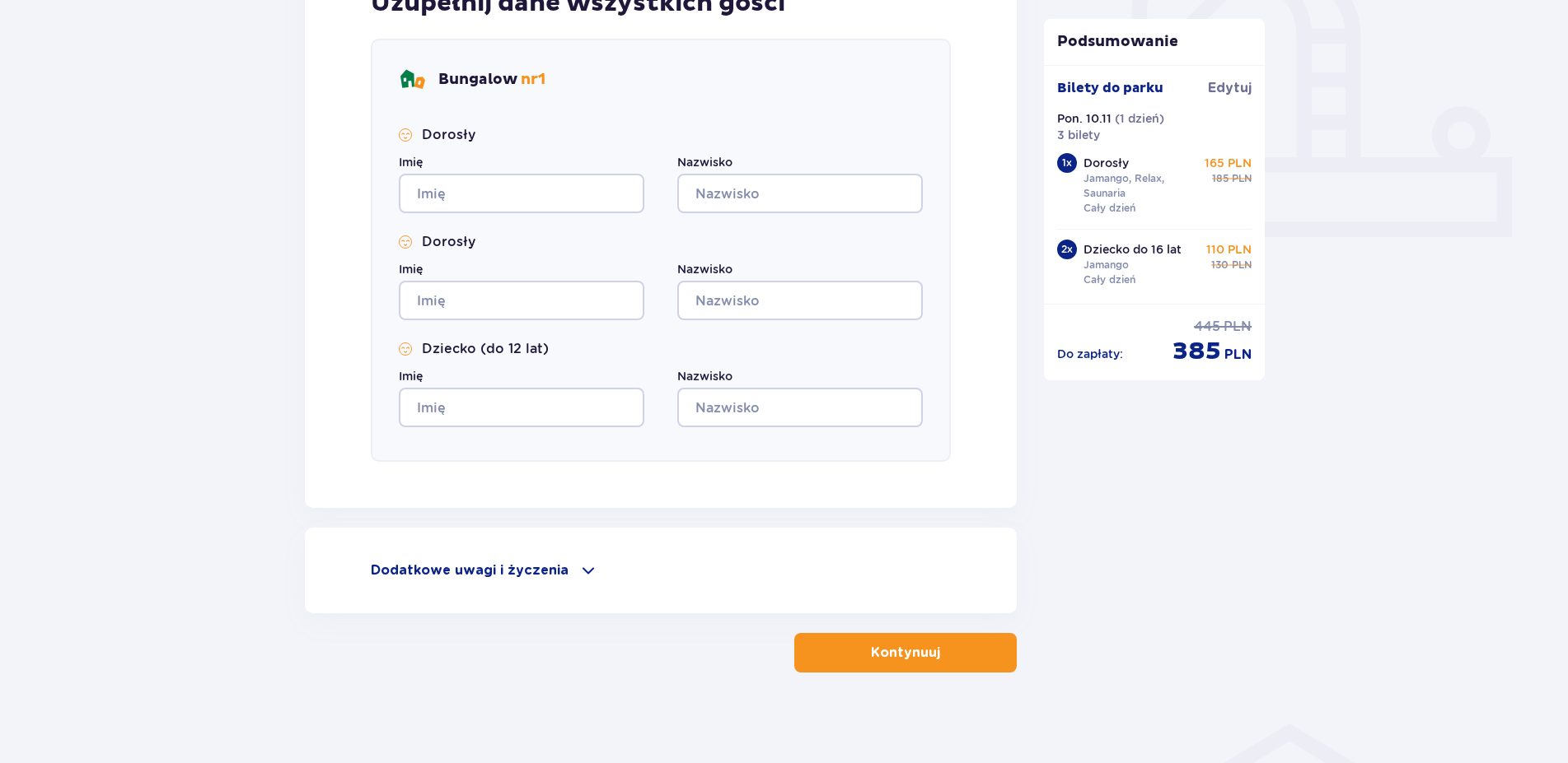
scroll to position [622, 0]
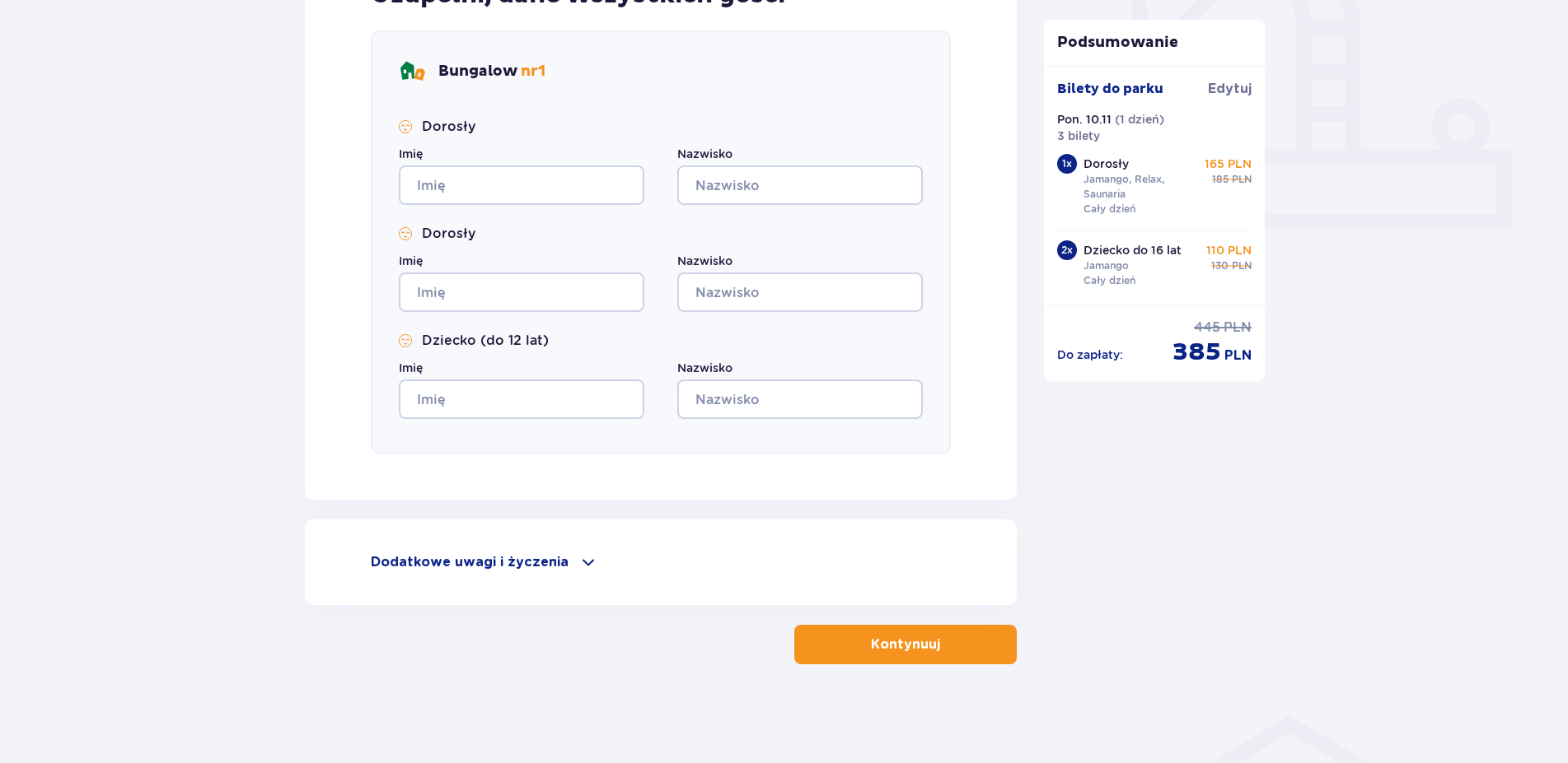
click at [467, 571] on p "Dodatkowe uwagi i życzenia" at bounding box center [470, 562] width 198 height 19
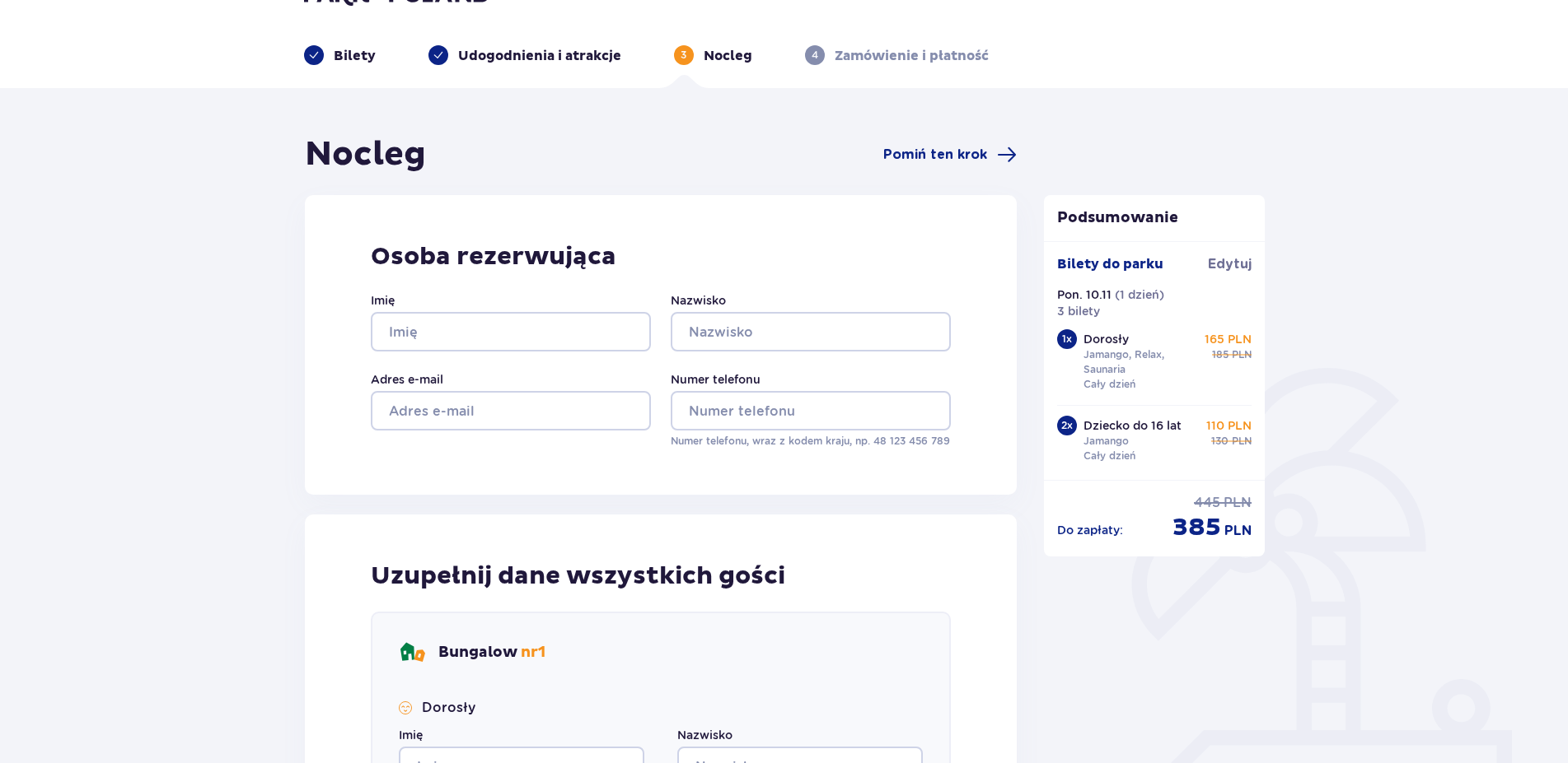
scroll to position [0, 0]
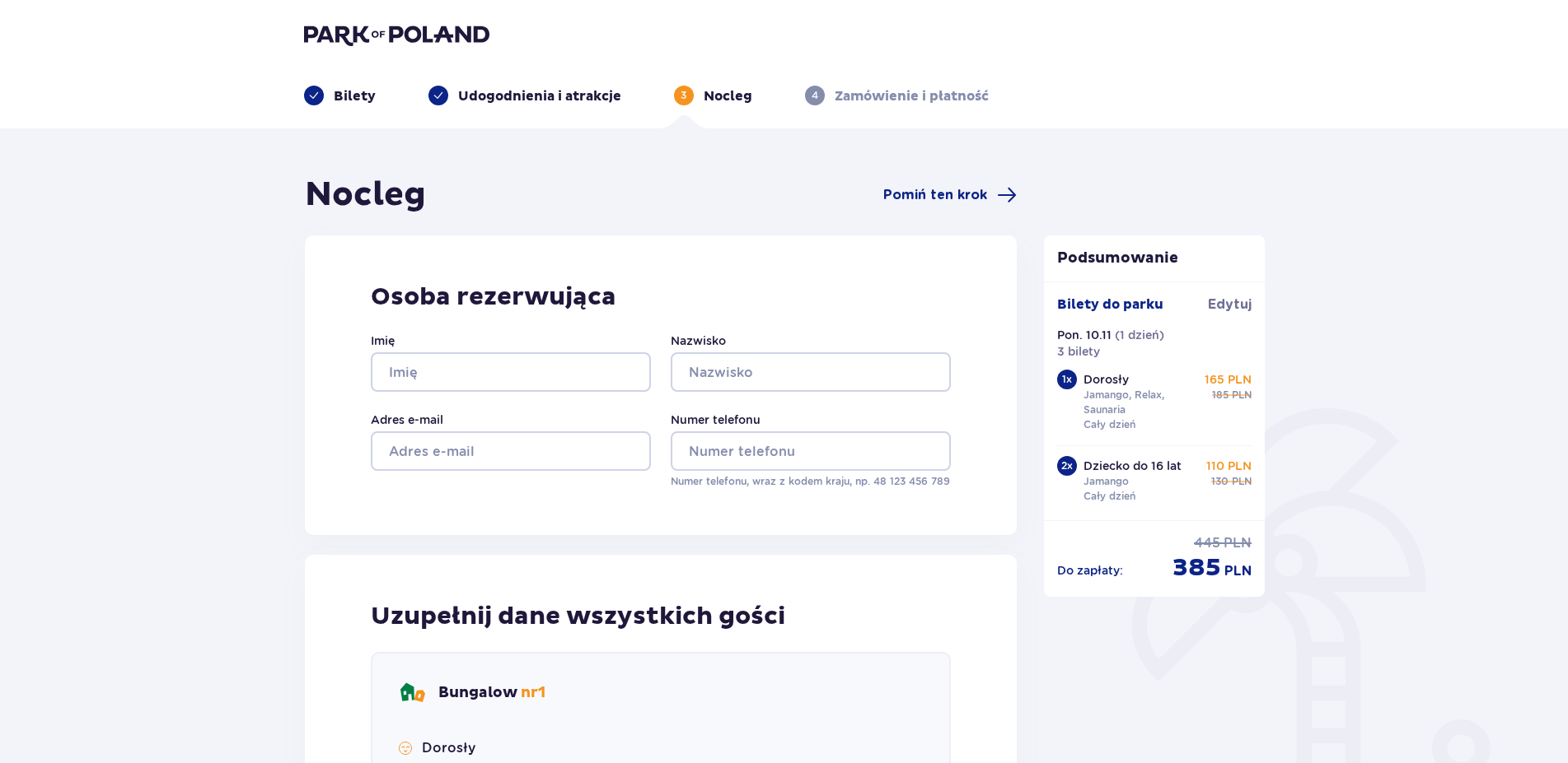
click at [512, 94] on p "Udogodnienia i atrakcje" at bounding box center [539, 96] width 163 height 19
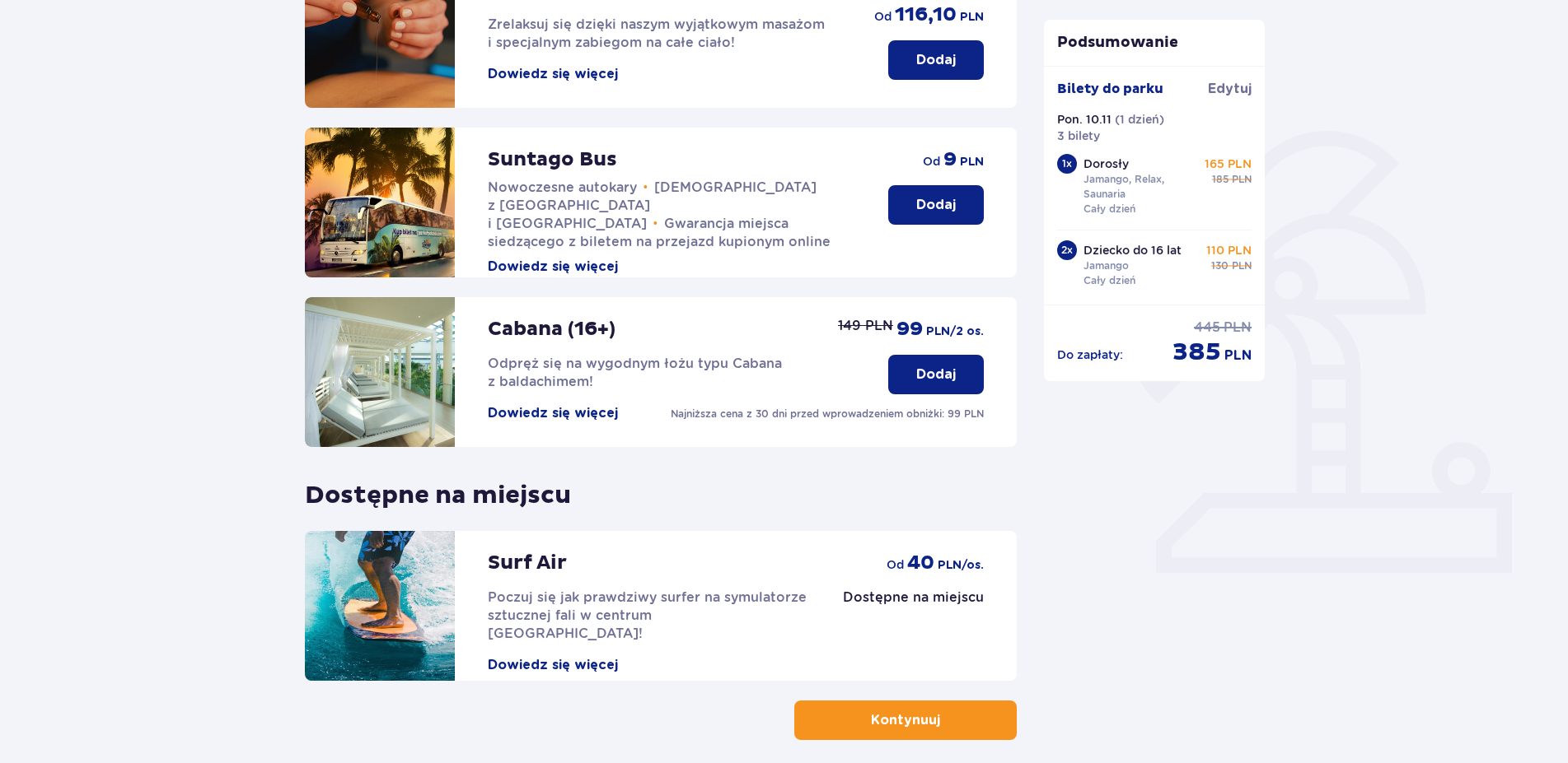
scroll to position [353, 0]
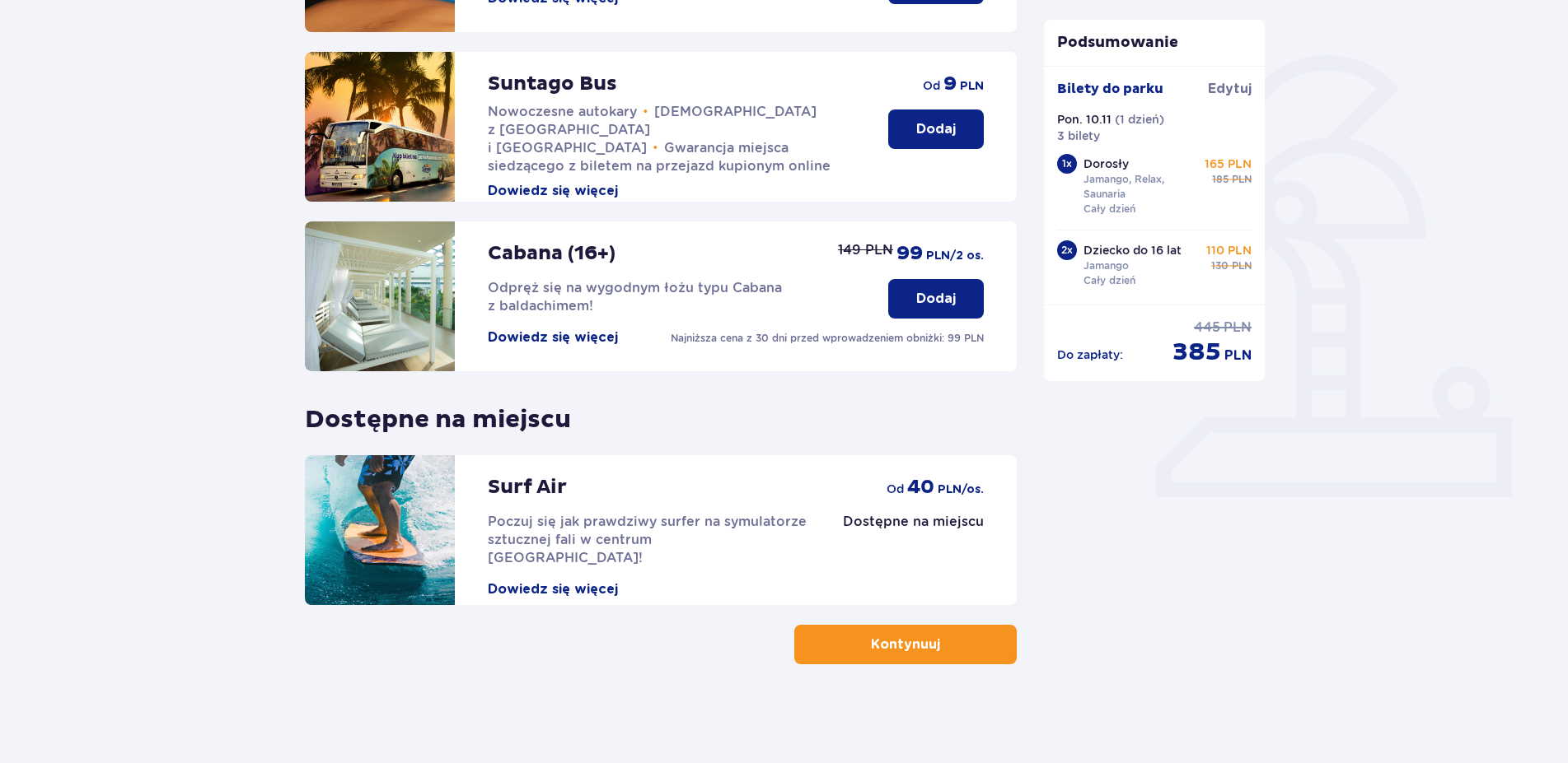
click at [884, 661] on button "Kontynuuj" at bounding box center [905, 644] width 223 height 40
